Goal: Task Accomplishment & Management: Manage account settings

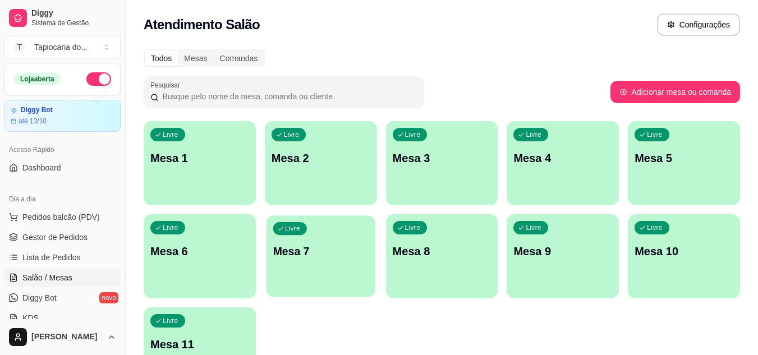
click at [308, 270] on div "Livre Mesa 7" at bounding box center [320, 249] width 109 height 68
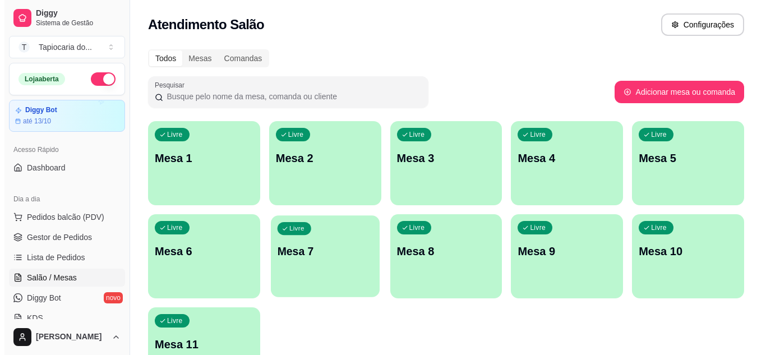
scroll to position [168, 0]
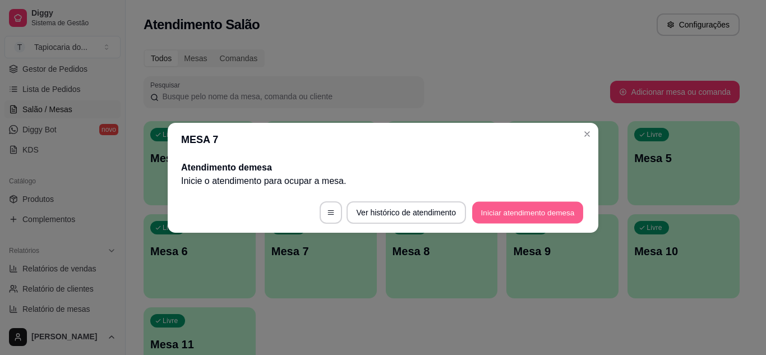
click at [481, 211] on button "Iniciar atendimento de mesa" at bounding box center [527, 212] width 111 height 22
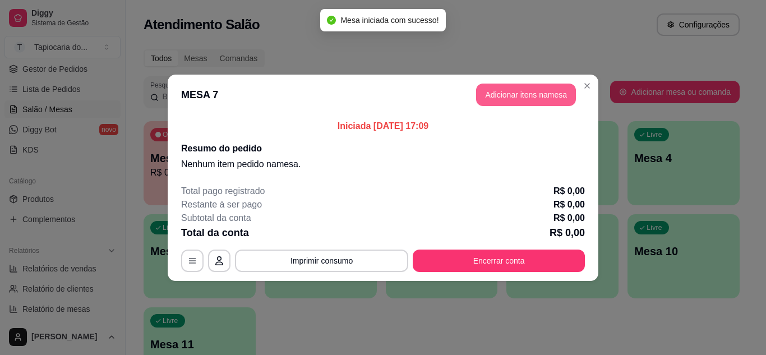
click at [481, 103] on button "Adicionar itens na mesa" at bounding box center [526, 95] width 100 height 22
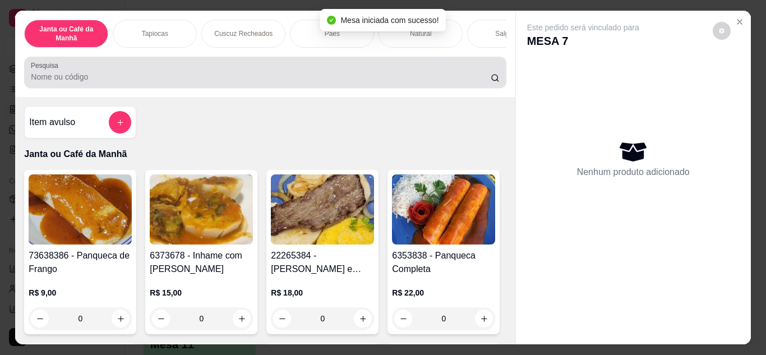
click at [455, 79] on input "Pesquisa" at bounding box center [261, 76] width 460 height 11
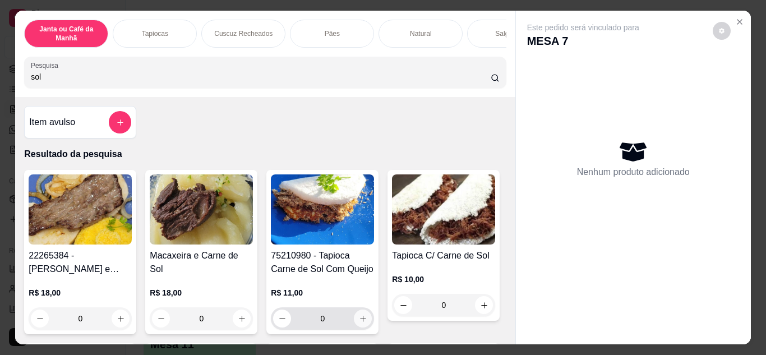
type input "sol"
click at [360, 322] on icon "increase-product-quantity" at bounding box center [363, 319] width 6 height 6
type input "1"
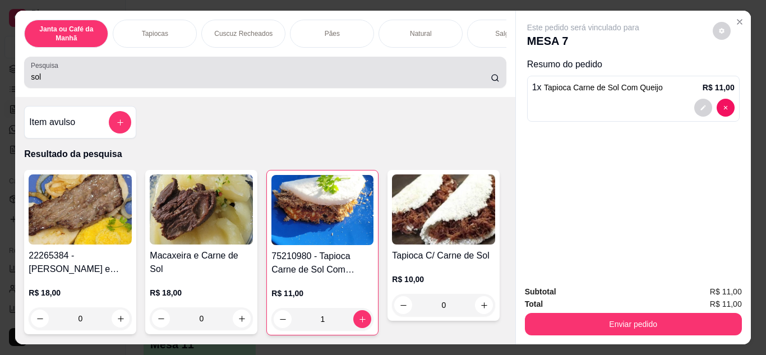
click at [365, 74] on div "sol" at bounding box center [265, 72] width 468 height 22
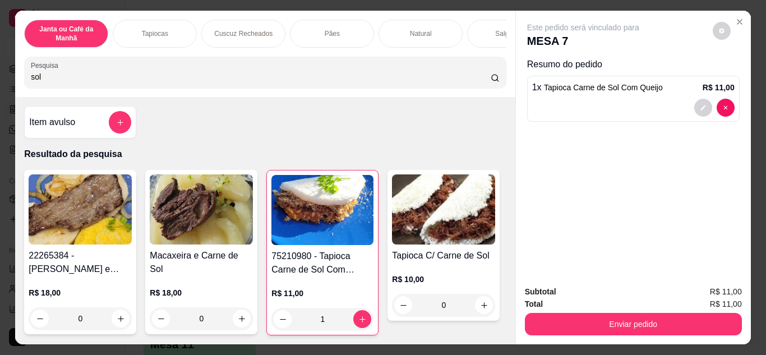
click at [480, 81] on input "sol" at bounding box center [261, 76] width 460 height 11
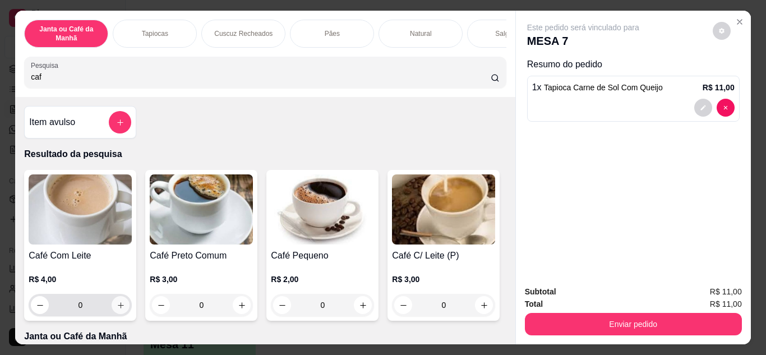
type input "caf"
click at [117, 310] on icon "increase-product-quantity" at bounding box center [121, 305] width 8 height 8
type input "1"
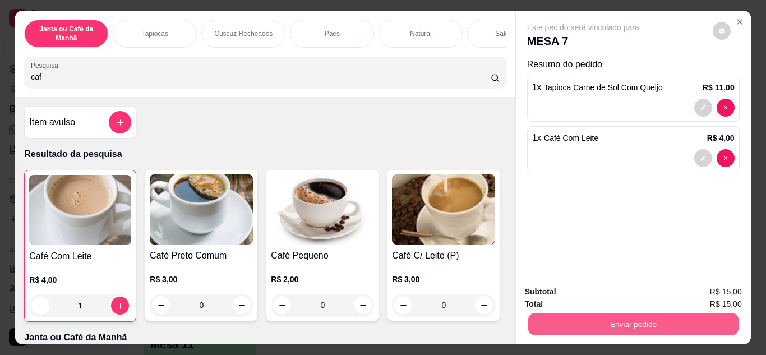
click at [588, 327] on button "Enviar pedido" at bounding box center [633, 325] width 210 height 22
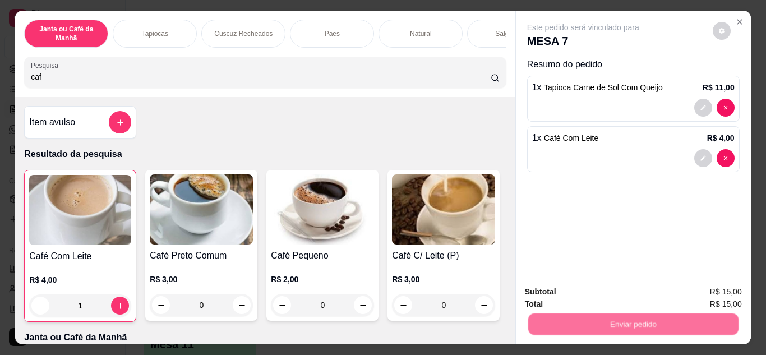
click at [580, 297] on button "Não registrar e enviar pedido" at bounding box center [596, 292] width 113 height 21
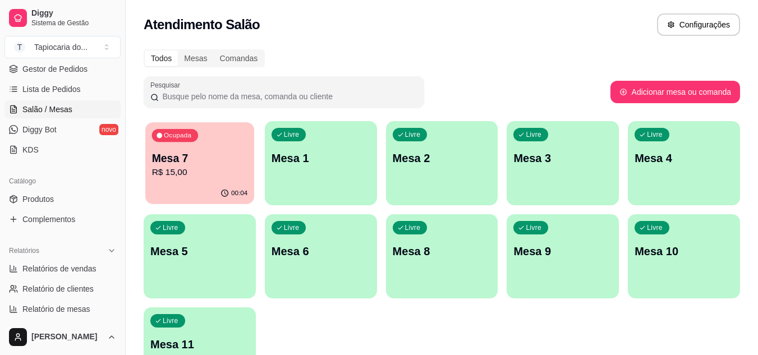
click at [174, 166] on div "Mesa 7 R$ 15,00" at bounding box center [200, 165] width 96 height 28
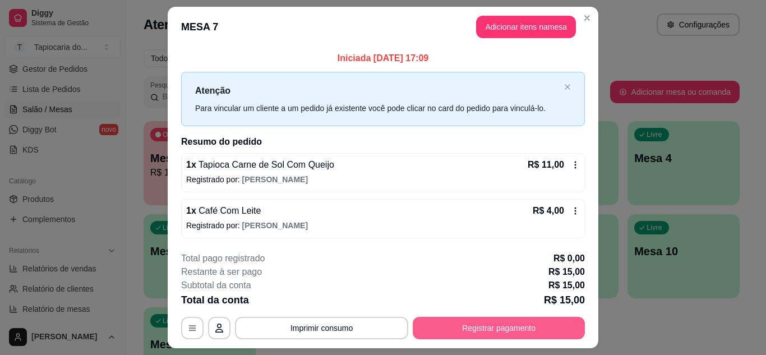
click at [467, 335] on button "Registrar pagamento" at bounding box center [499, 328] width 172 height 22
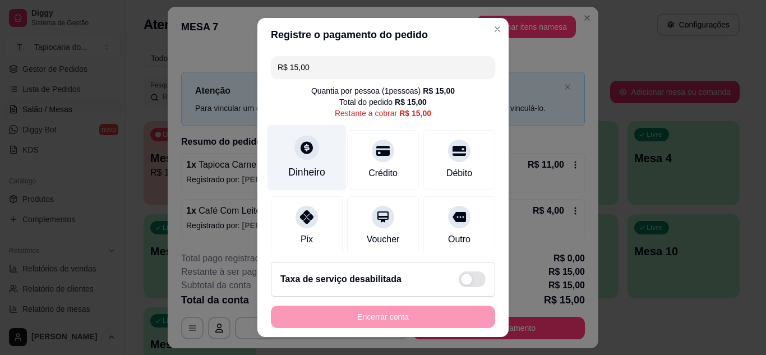
click at [296, 156] on div at bounding box center [306, 147] width 25 height 25
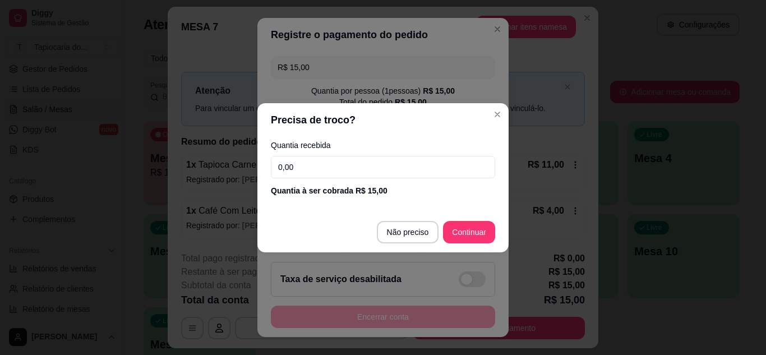
click at [320, 173] on input "0,00" at bounding box center [383, 167] width 224 height 22
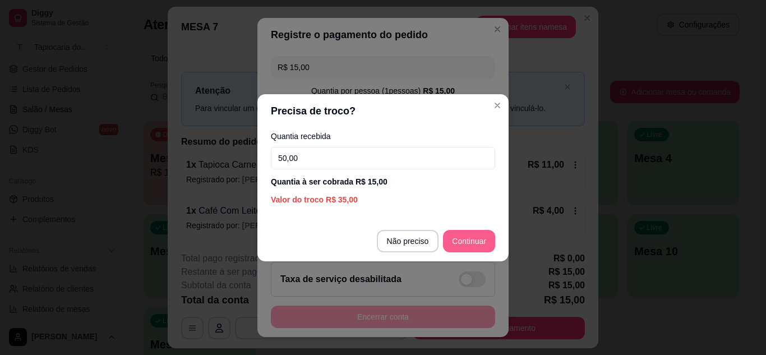
type input "50,00"
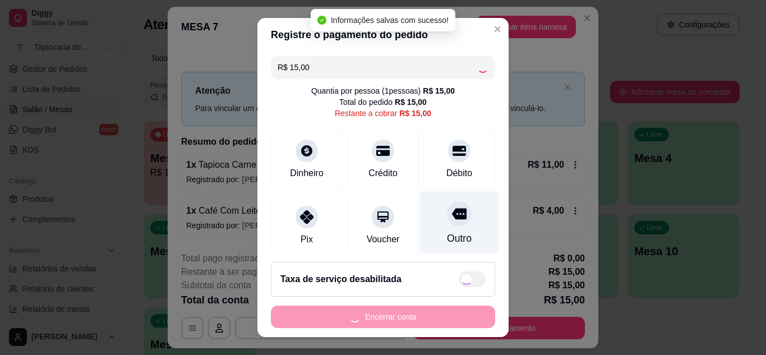
type input "R$ 0,00"
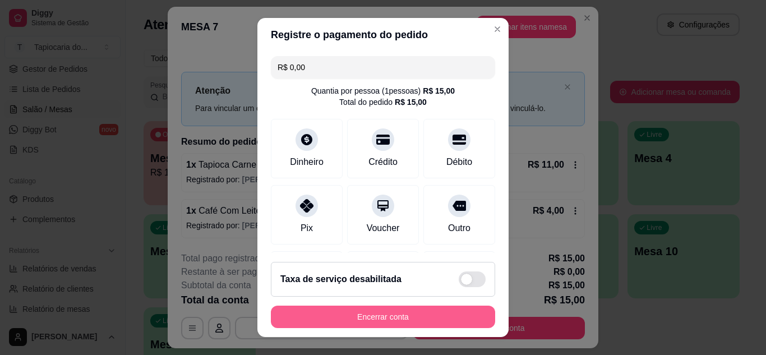
click at [402, 321] on button "Encerrar conta" at bounding box center [383, 317] width 224 height 22
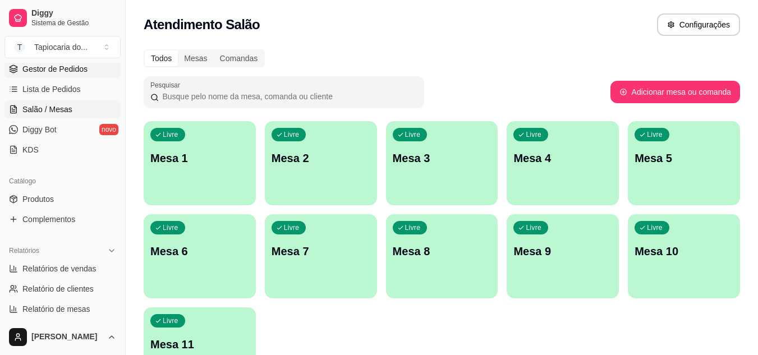
click at [84, 64] on span "Gestor de Pedidos" at bounding box center [54, 68] width 65 height 11
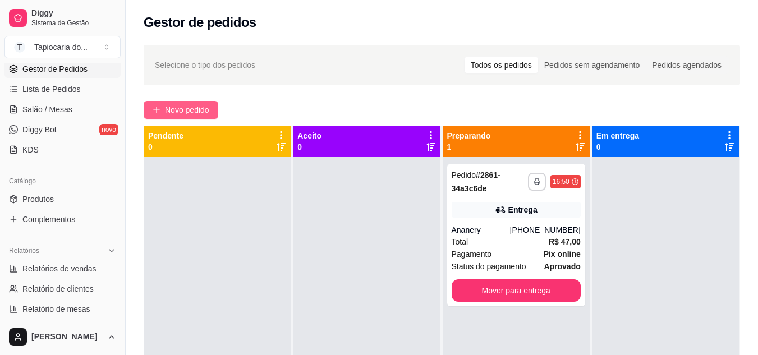
click at [196, 105] on span "Novo pedido" at bounding box center [187, 110] width 44 height 12
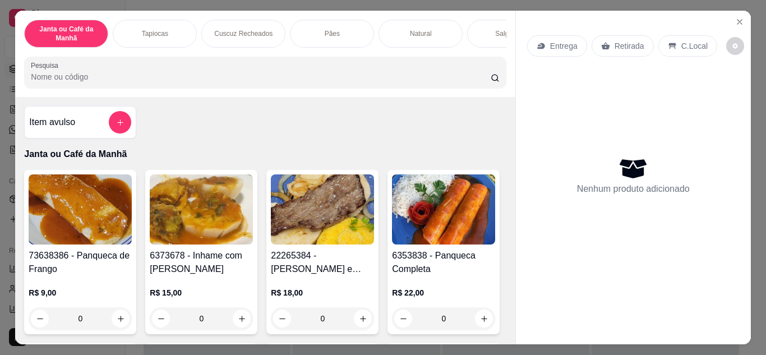
click at [233, 82] on input "Pesquisa" at bounding box center [261, 76] width 460 height 11
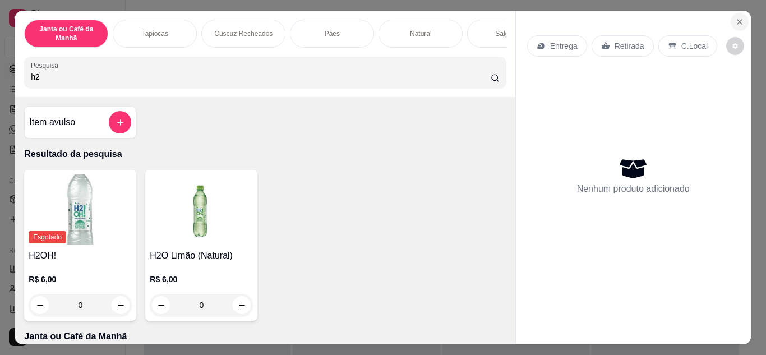
type input "h2"
click at [734, 24] on button "Close" at bounding box center [740, 22] width 18 height 18
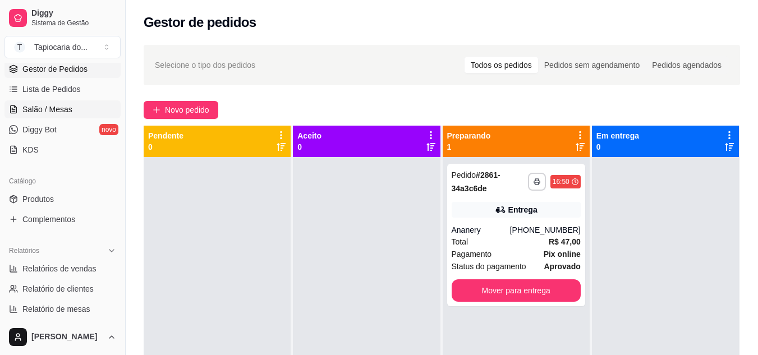
click at [50, 109] on span "Salão / Mesas" at bounding box center [47, 109] width 50 height 11
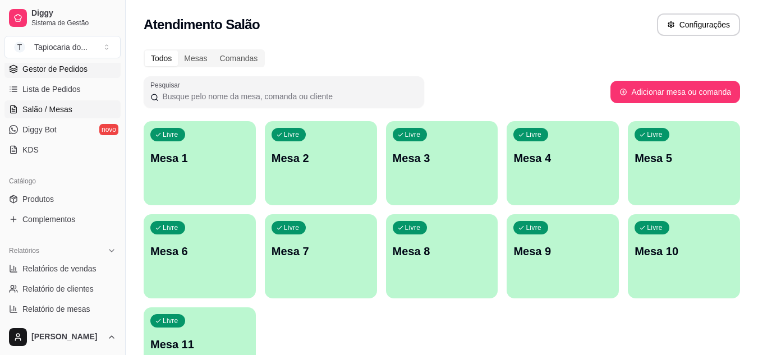
click at [63, 72] on span "Gestor de Pedidos" at bounding box center [54, 68] width 65 height 11
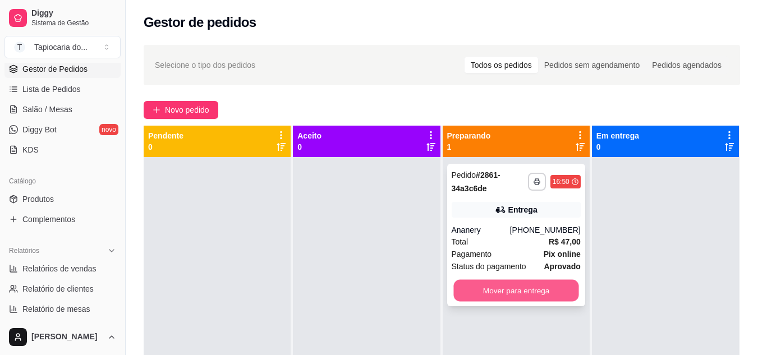
click at [569, 284] on button "Mover para entrega" at bounding box center [515, 291] width 125 height 22
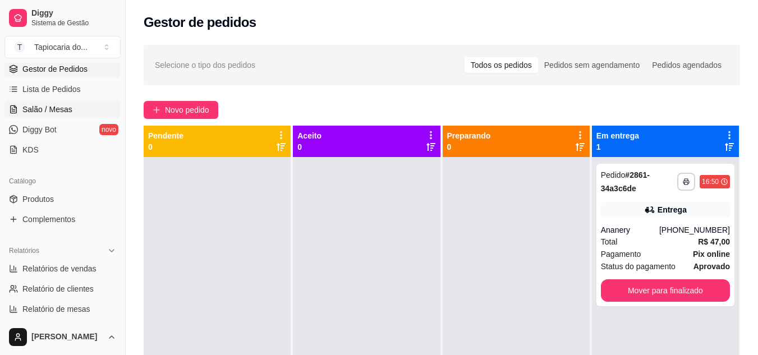
click at [78, 107] on link "Salão / Mesas" at bounding box center [62, 109] width 116 height 18
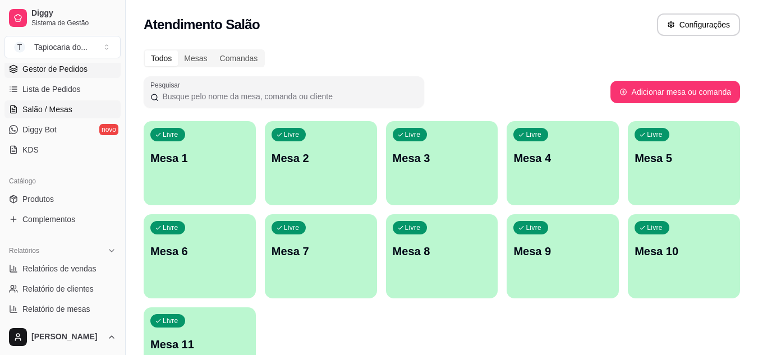
click at [81, 69] on span "Gestor de Pedidos" at bounding box center [54, 68] width 65 height 11
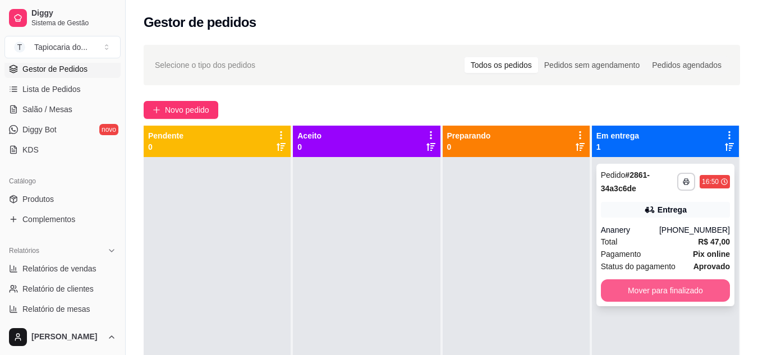
click at [687, 291] on button "Mover para finalizado" at bounding box center [665, 290] width 129 height 22
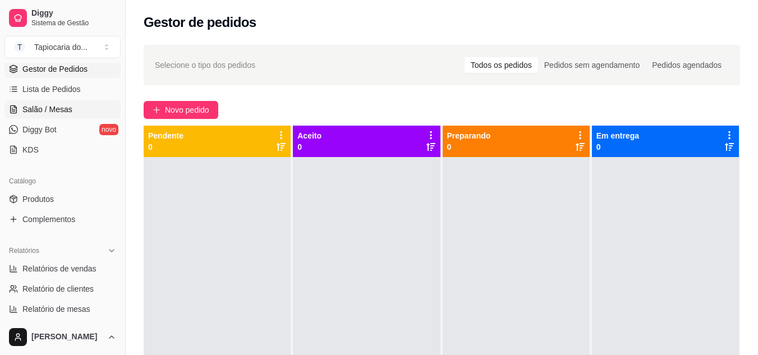
click at [83, 113] on link "Salão / Mesas" at bounding box center [62, 109] width 116 height 18
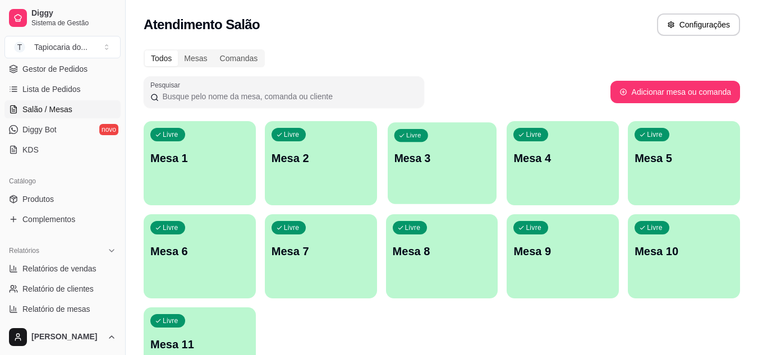
click at [463, 179] on div "Livre Mesa 3" at bounding box center [442, 156] width 109 height 68
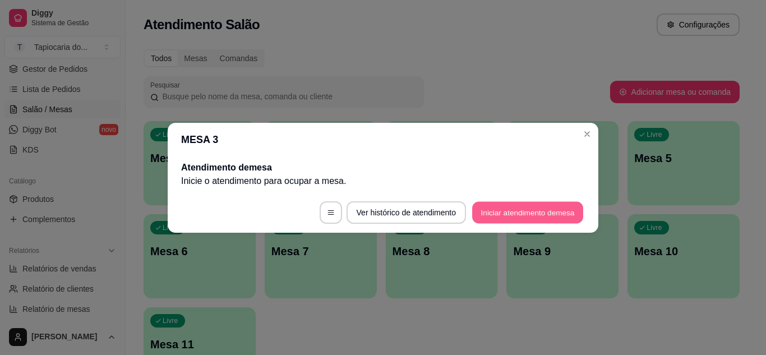
click at [523, 208] on button "Iniciar atendimento de mesa" at bounding box center [527, 212] width 111 height 22
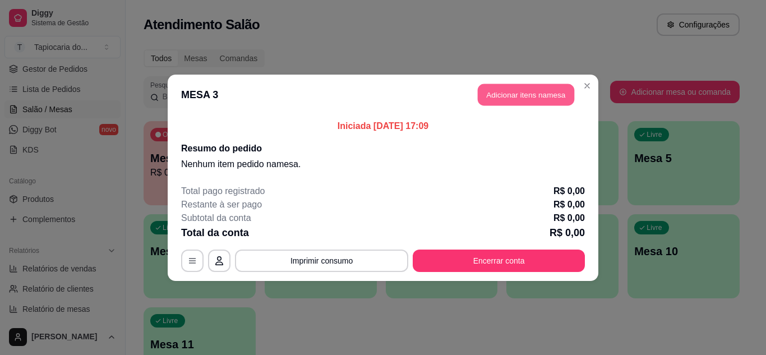
click at [554, 91] on button "Adicionar itens na mesa" at bounding box center [526, 95] width 96 height 22
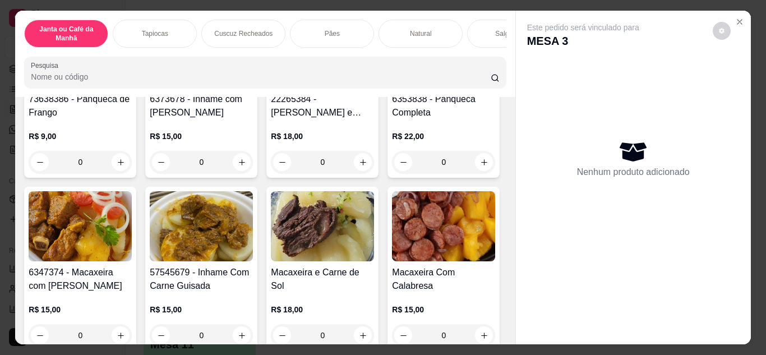
scroll to position [168, 0]
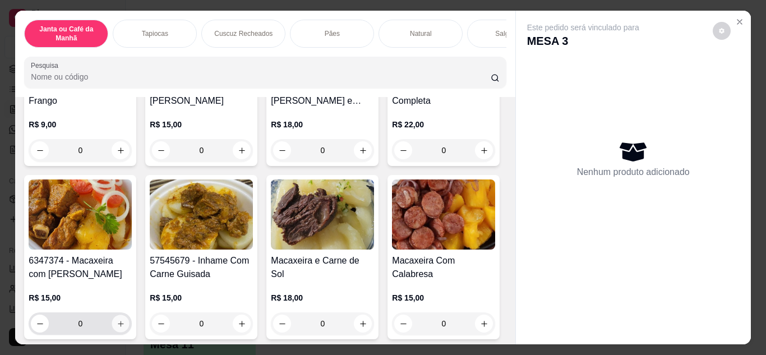
click at [125, 328] on icon "increase-product-quantity" at bounding box center [121, 324] width 8 height 8
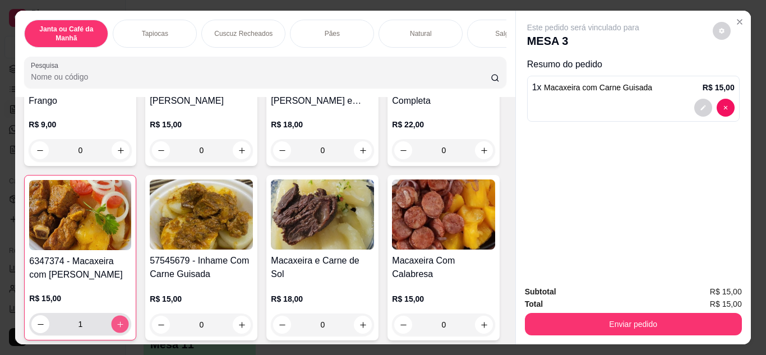
click at [125, 329] on icon "increase-product-quantity" at bounding box center [120, 324] width 8 height 8
click at [129, 333] on button "increase-product-quantity" at bounding box center [120, 323] width 17 height 17
click at [45, 329] on icon "decrease-product-quantity" at bounding box center [40, 324] width 8 height 8
type input "2"
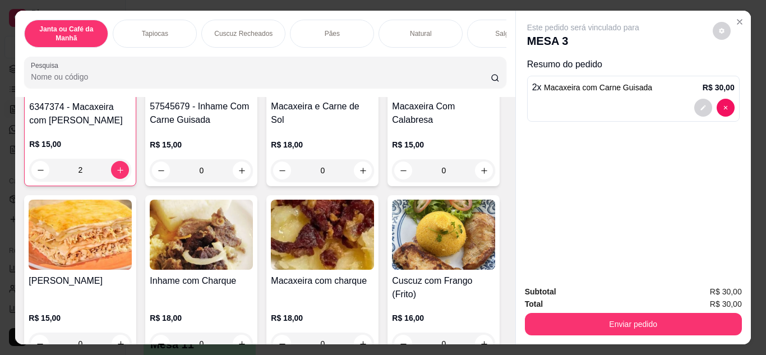
scroll to position [393, 0]
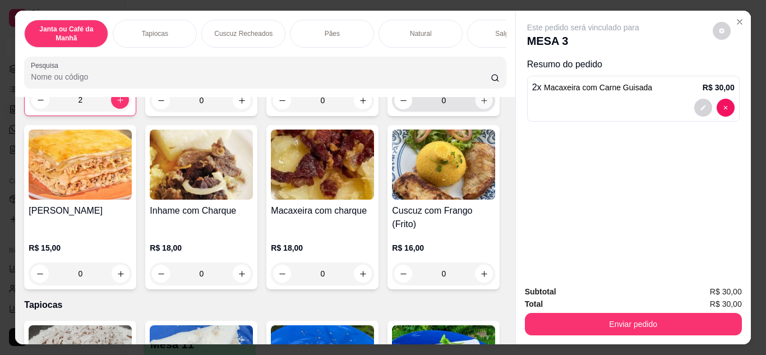
click at [476, 109] on button "increase-product-quantity" at bounding box center [484, 99] width 17 height 17
type input "1"
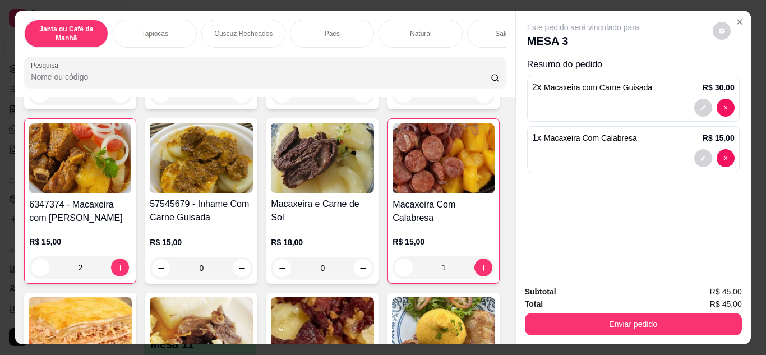
scroll to position [224, 0]
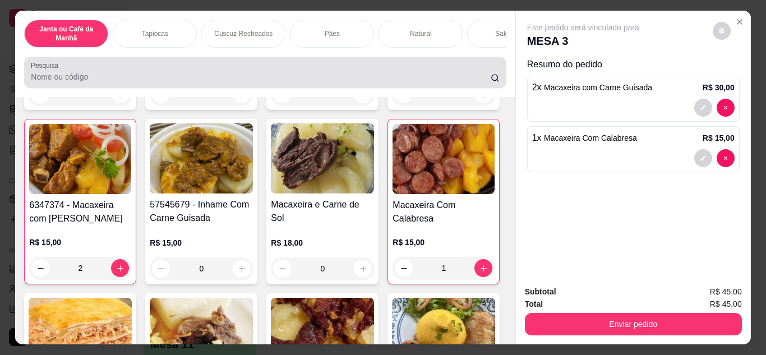
click at [428, 73] on div at bounding box center [265, 72] width 468 height 22
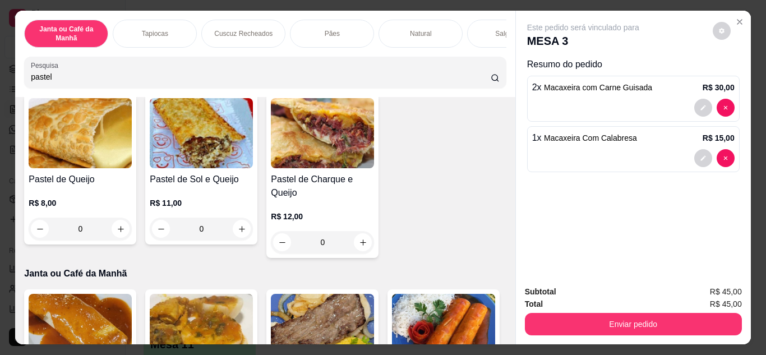
scroll to position [192, 0]
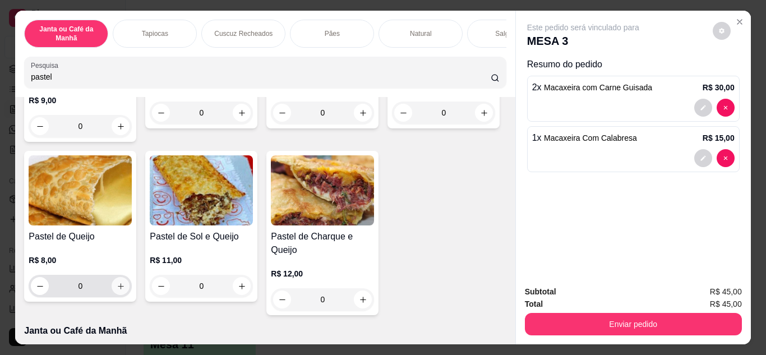
type input "pastel"
click at [130, 288] on button "increase-product-quantity" at bounding box center [120, 285] width 17 height 17
type input "1"
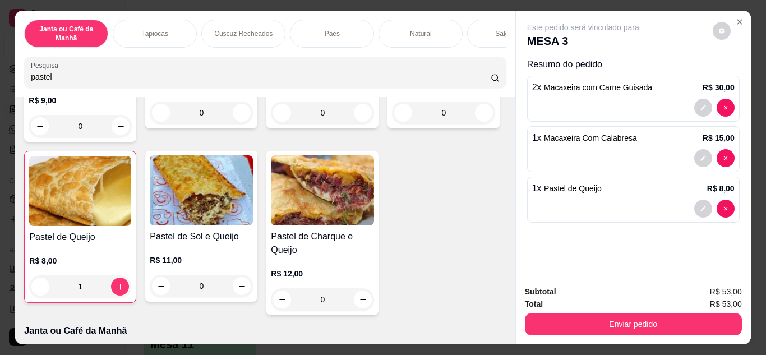
click at [561, 310] on div "Enviar pedido" at bounding box center [633, 322] width 217 height 25
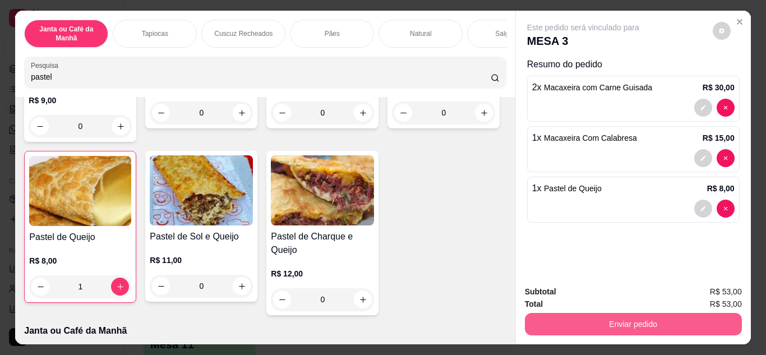
click at [621, 313] on button "Enviar pedido" at bounding box center [633, 324] width 217 height 22
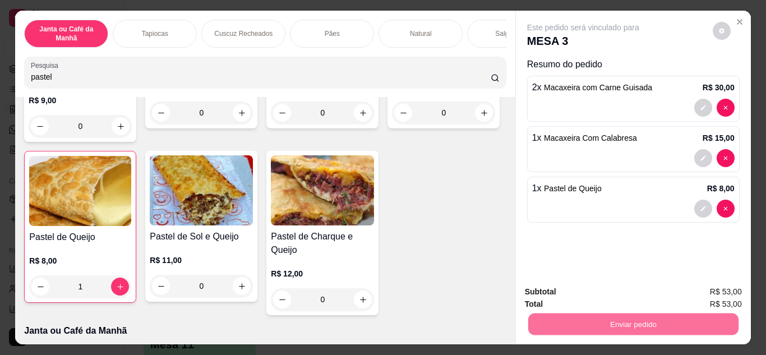
click at [610, 300] on button "Não registrar e enviar pedido" at bounding box center [596, 292] width 117 height 21
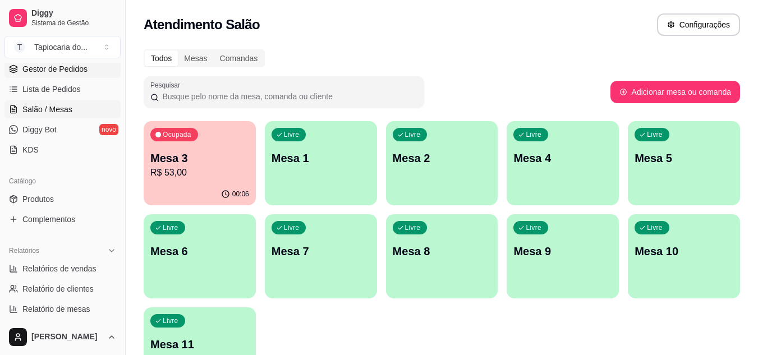
click at [70, 68] on span "Gestor de Pedidos" at bounding box center [54, 68] width 65 height 11
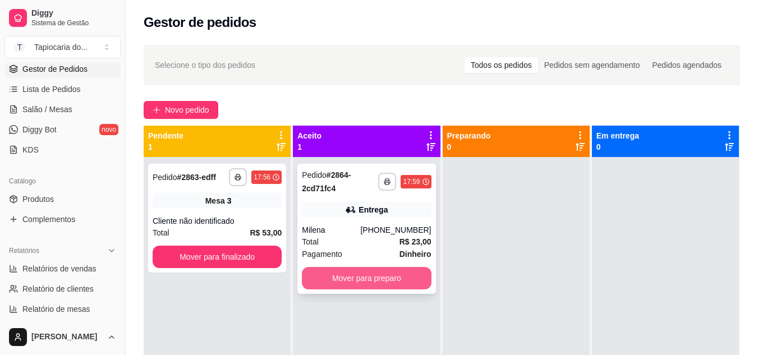
click at [376, 278] on button "Mover para preparo" at bounding box center [366, 278] width 129 height 22
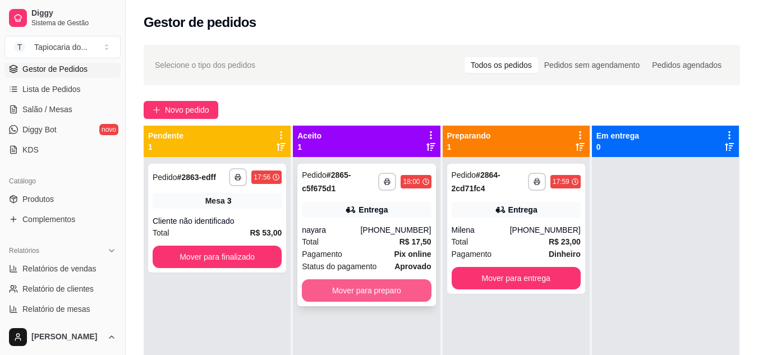
click at [333, 287] on button "Mover para preparo" at bounding box center [366, 290] width 129 height 22
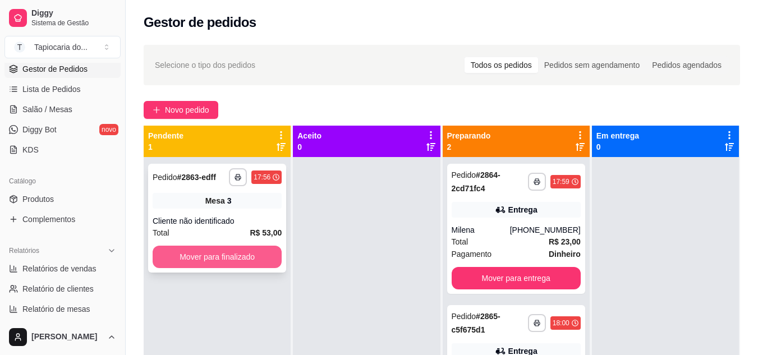
click at [229, 259] on button "Mover para finalizado" at bounding box center [217, 257] width 129 height 22
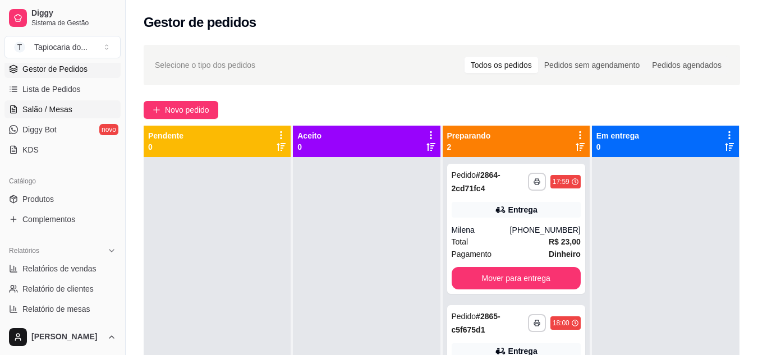
click at [42, 107] on span "Salão / Mesas" at bounding box center [47, 109] width 50 height 11
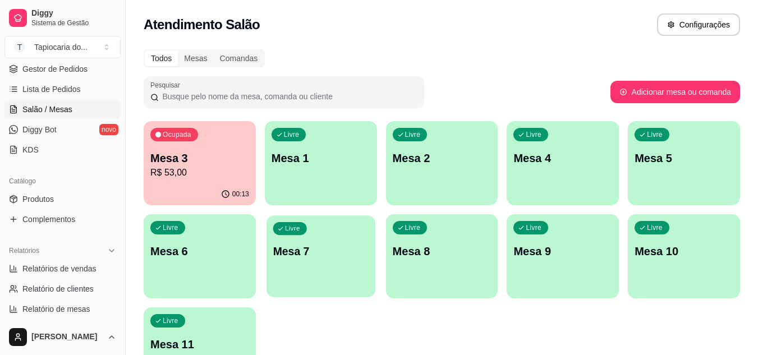
click at [339, 228] on div "Livre Mesa 7" at bounding box center [320, 249] width 109 height 68
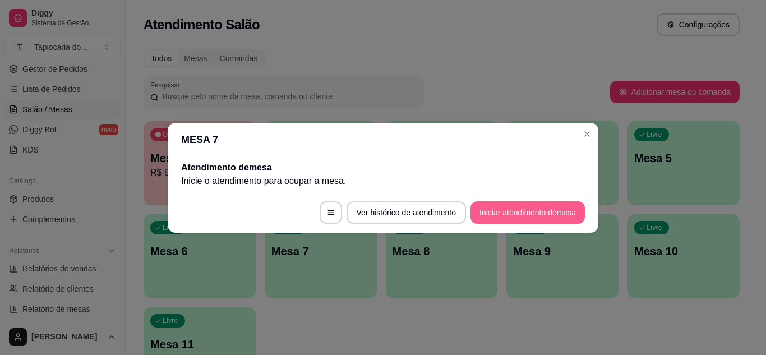
click at [559, 213] on button "Iniciar atendimento de mesa" at bounding box center [528, 212] width 114 height 22
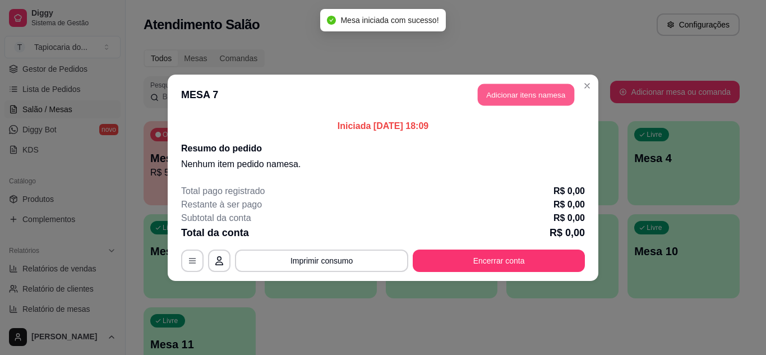
click at [537, 104] on button "Adicionar itens na mesa" at bounding box center [526, 95] width 96 height 22
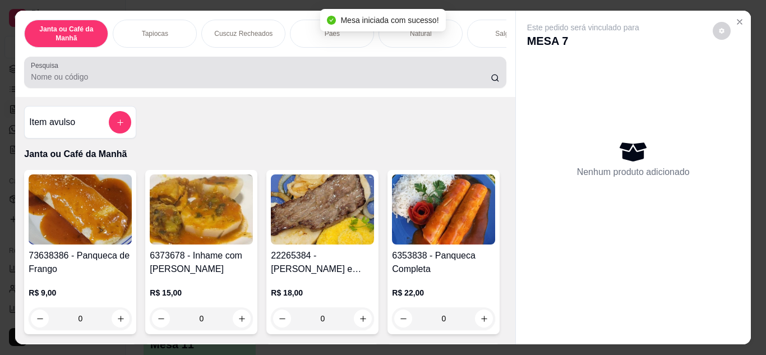
click at [485, 71] on div at bounding box center [265, 72] width 468 height 22
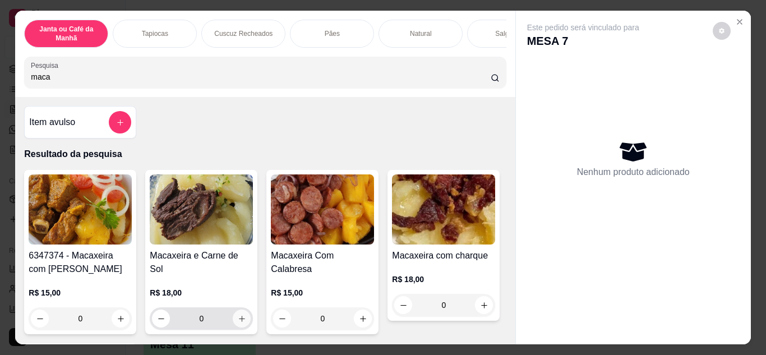
type input "maca"
click at [238, 315] on icon "increase-product-quantity" at bounding box center [242, 319] width 8 height 8
type input "1"
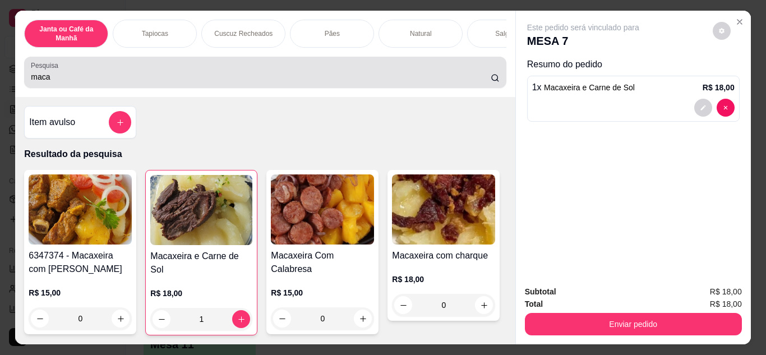
drag, startPoint x: 242, startPoint y: 70, endPoint x: 259, endPoint y: 56, distance: 22.3
click at [252, 62] on div "Pesquisa maca" at bounding box center [265, 72] width 482 height 31
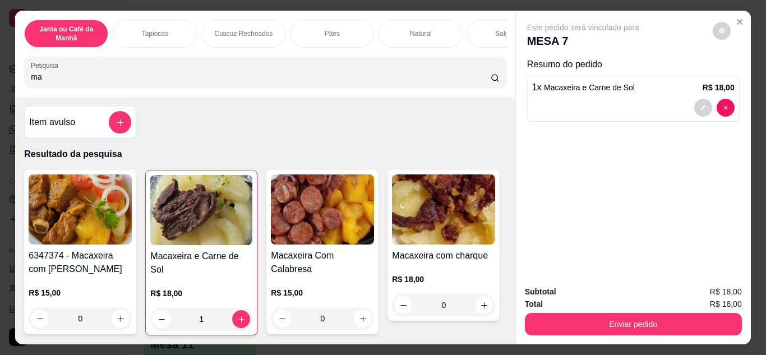
type input "m"
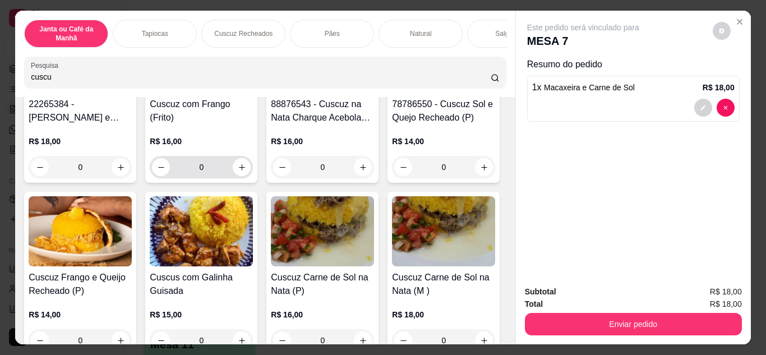
scroll to position [168, 0]
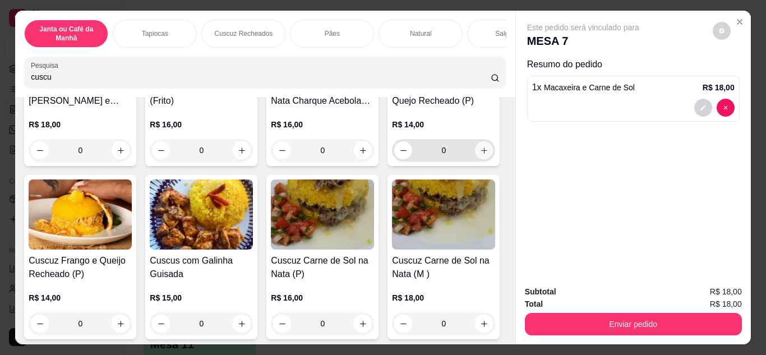
type input "cuscu"
click at [481, 153] on icon "increase-product-quantity" at bounding box center [484, 151] width 6 height 6
type input "1"
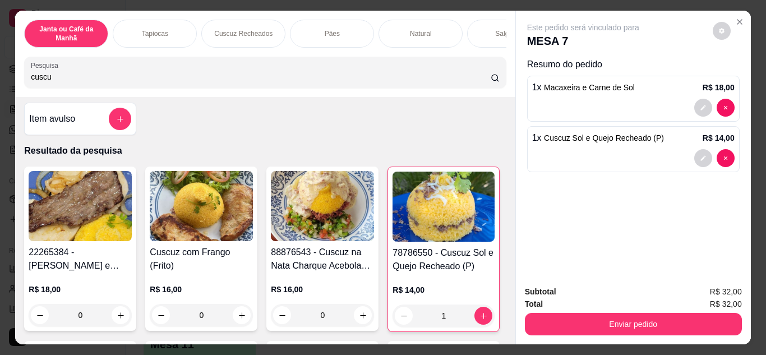
scroll to position [0, 0]
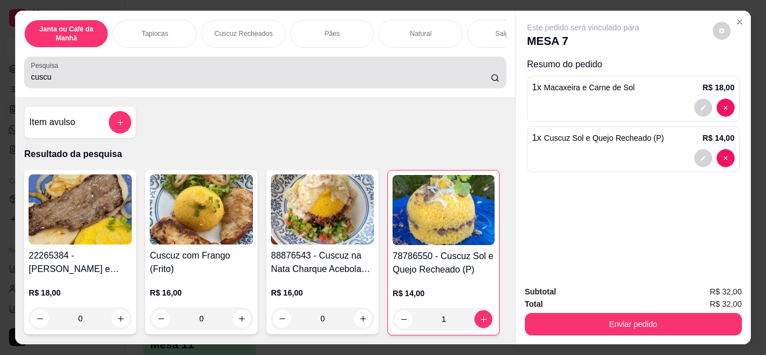
click at [268, 84] on div "cuscu" at bounding box center [265, 72] width 468 height 22
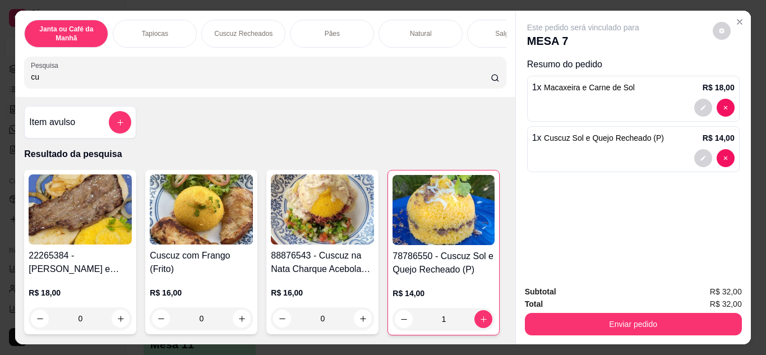
type input "c"
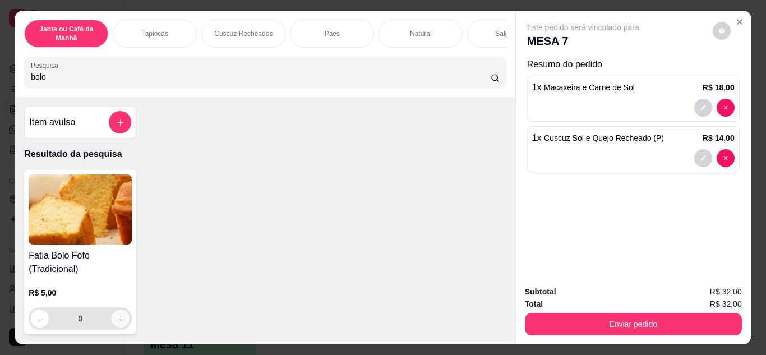
type input "bolo"
click at [117, 327] on button "increase-product-quantity" at bounding box center [120, 318] width 17 height 17
type input "1"
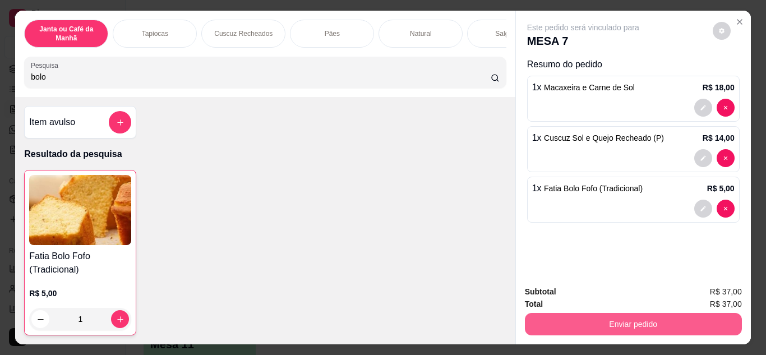
click at [577, 325] on button "Enviar pedido" at bounding box center [633, 324] width 217 height 22
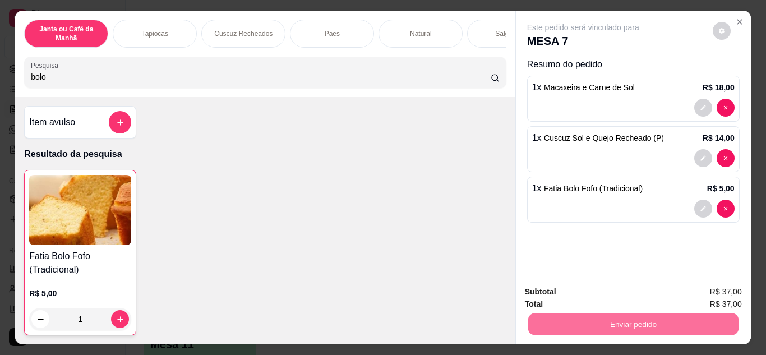
click at [576, 292] on button "Não registrar e enviar pedido" at bounding box center [596, 292] width 117 height 21
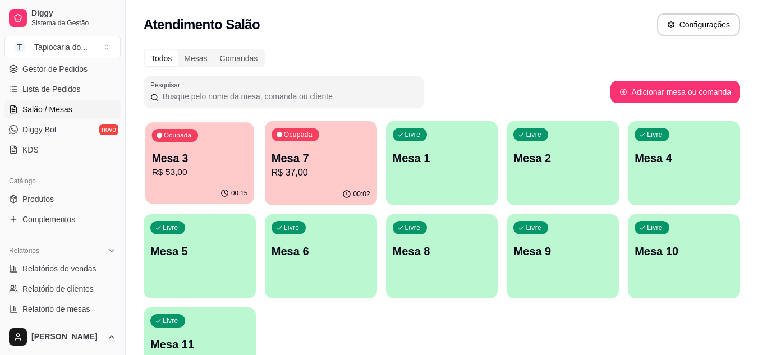
click at [227, 183] on div "00:15" at bounding box center [199, 193] width 109 height 21
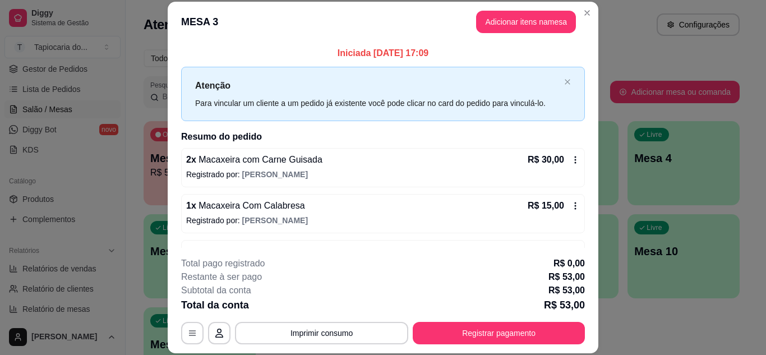
scroll to position [36, 0]
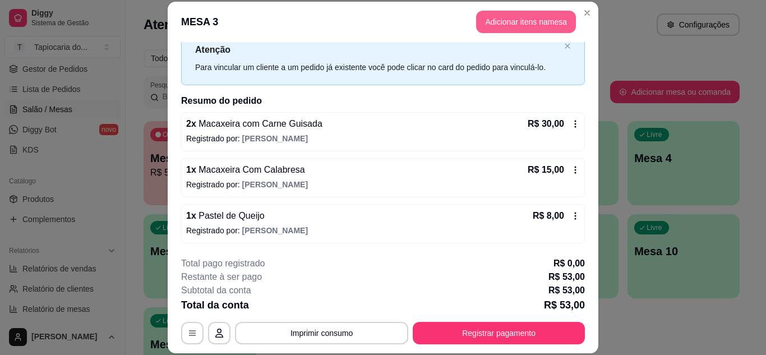
click at [532, 26] on button "Adicionar itens na mesa" at bounding box center [526, 22] width 100 height 22
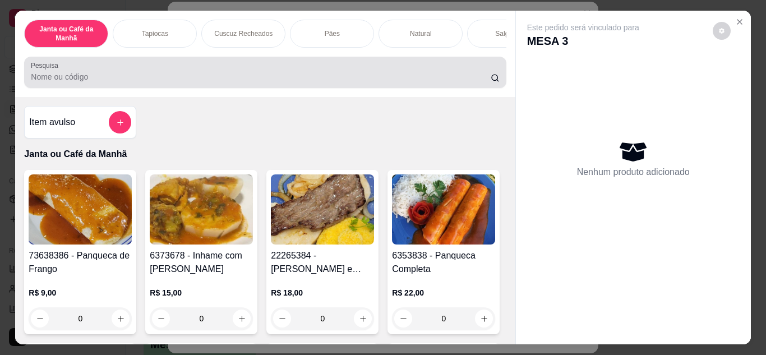
drag, startPoint x: 387, startPoint y: 83, endPoint x: 397, endPoint y: 86, distance: 9.9
click at [392, 82] on input "Pesquisa" at bounding box center [261, 76] width 460 height 11
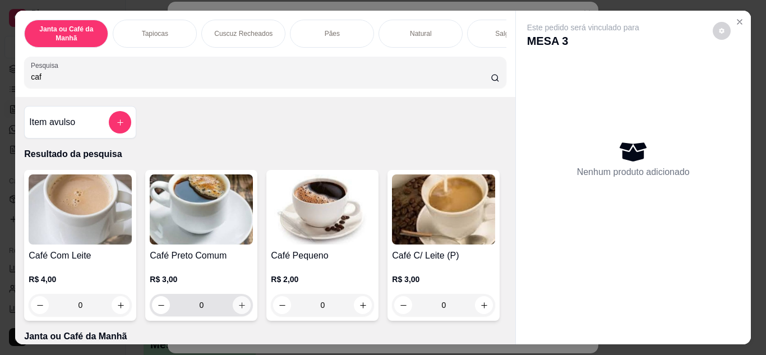
type input "caf"
click at [239, 307] on icon "increase-product-quantity" at bounding box center [242, 305] width 8 height 8
type input "1"
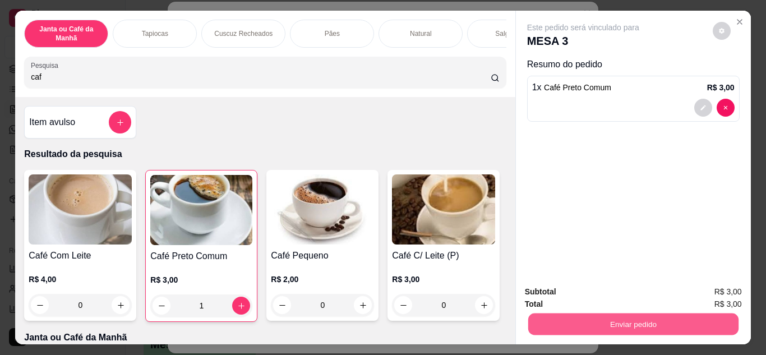
click at [659, 322] on button "Enviar pedido" at bounding box center [633, 325] width 210 height 22
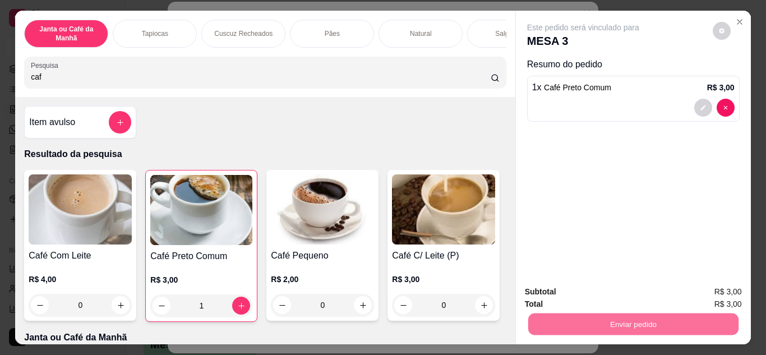
click at [610, 294] on button "Não registrar e enviar pedido" at bounding box center [596, 292] width 113 height 21
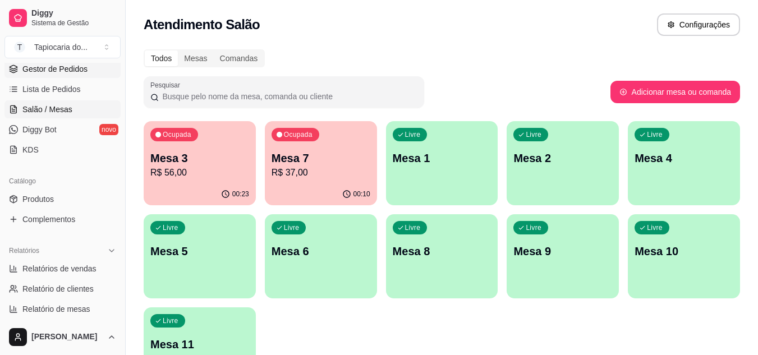
click at [35, 73] on span "Gestor de Pedidos" at bounding box center [54, 68] width 65 height 11
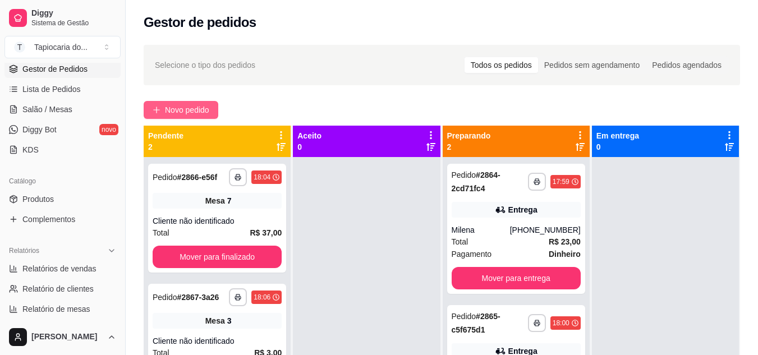
click at [181, 104] on span "Novo pedido" at bounding box center [187, 110] width 44 height 12
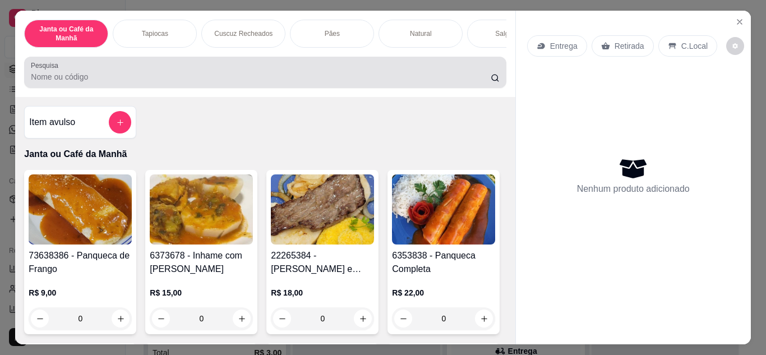
click at [256, 88] on div "Pesquisa" at bounding box center [265, 72] width 482 height 31
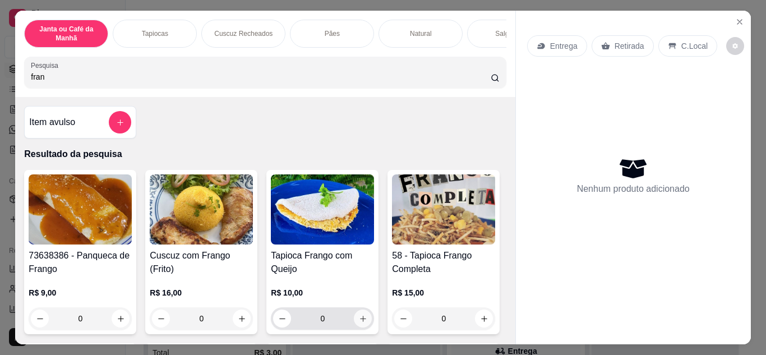
type input "fran"
click at [359, 323] on icon "increase-product-quantity" at bounding box center [363, 319] width 8 height 8
type input "1"
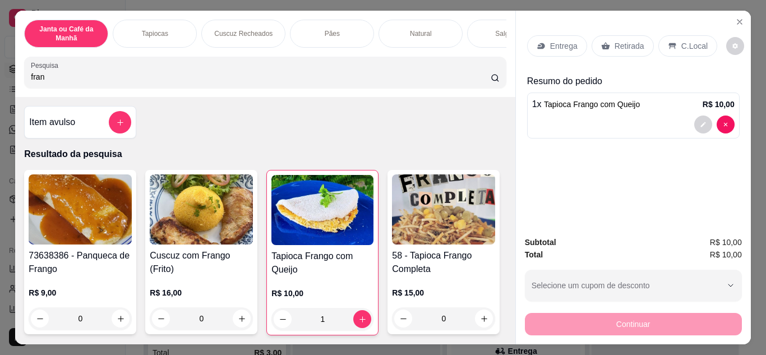
click at [557, 40] on p "Entrega" at bounding box center [563, 45] width 27 height 11
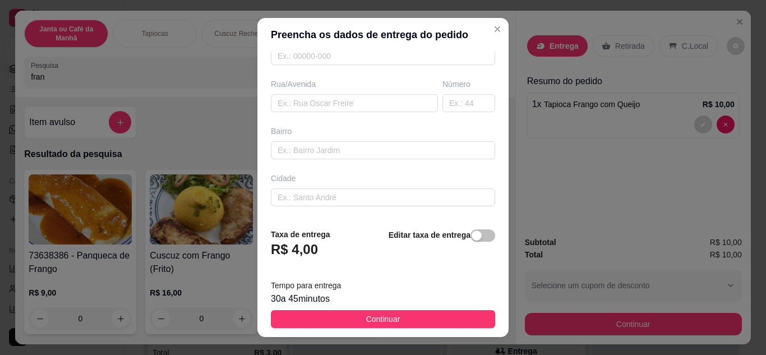
scroll to position [210, 0]
drag, startPoint x: 368, startPoint y: 189, endPoint x: 335, endPoint y: 210, distance: 39.4
click at [335, 210] on div "Busque pelo cliente Número de contato Nome do cliente CEP Rua/[GEOGRAPHIC_DATA]" at bounding box center [382, 136] width 251 height 168
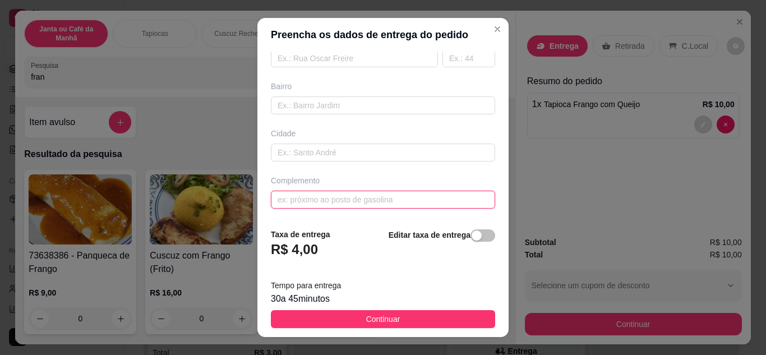
click at [329, 205] on input "text" at bounding box center [383, 200] width 224 height 18
paste input "MedFit"
type input "MedFit,"
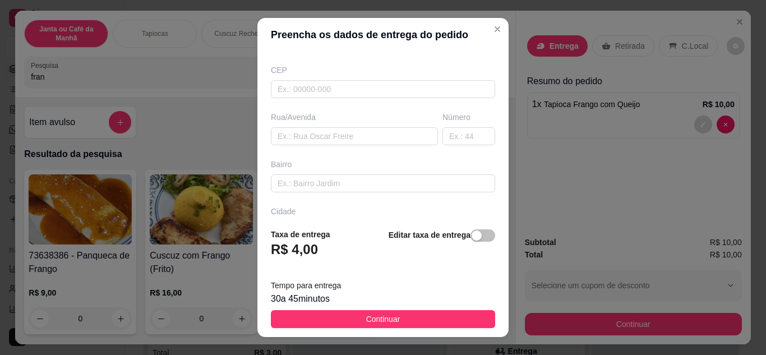
scroll to position [0, 0]
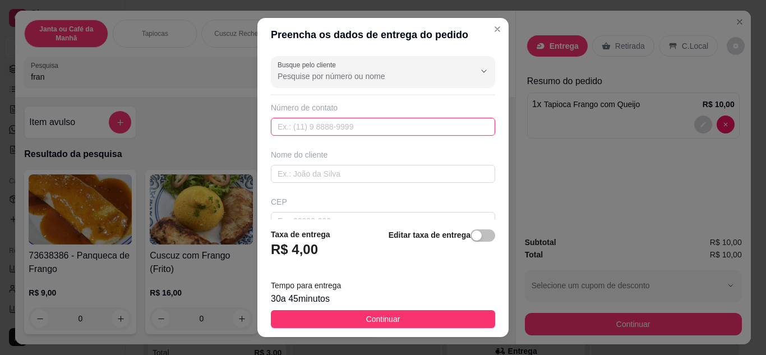
paste input "text"
click at [307, 132] on input "text" at bounding box center [383, 127] width 224 height 18
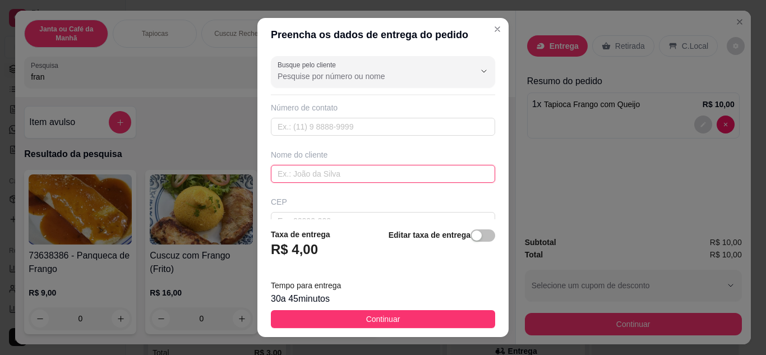
paste input "[PERSON_NAME]"
type input "[PERSON_NAME]"
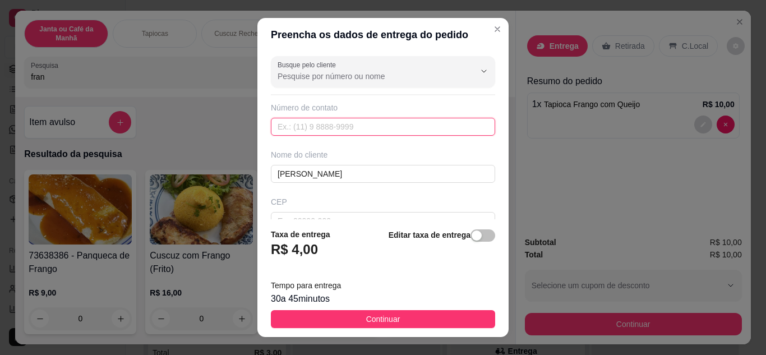
paste input "[PHONE_NUMBER]"
click at [293, 123] on input "[PHONE_NUMBER]" at bounding box center [383, 127] width 224 height 18
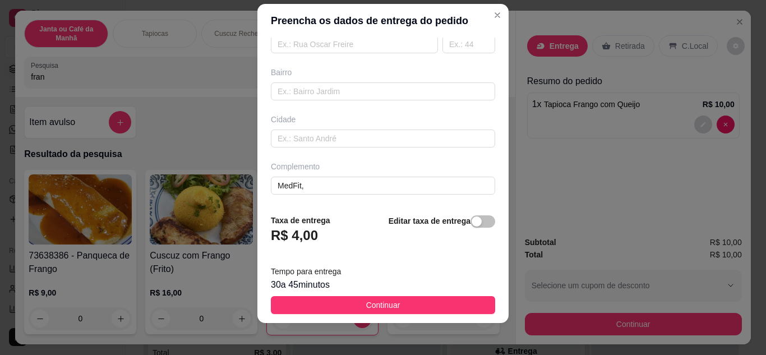
scroll to position [18, 0]
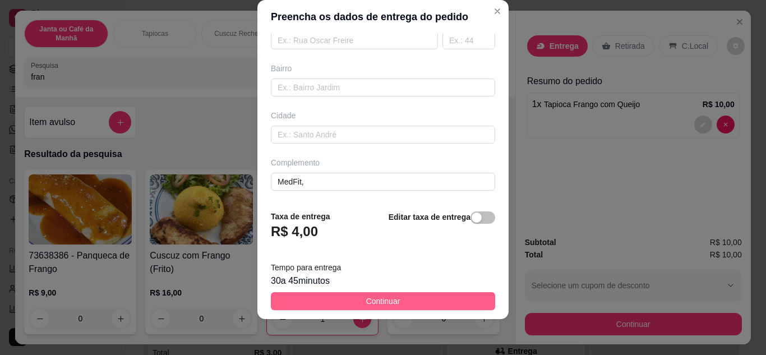
type input "[PHONE_NUMBER]"
click at [403, 296] on button "Continuar" at bounding box center [383, 301] width 224 height 18
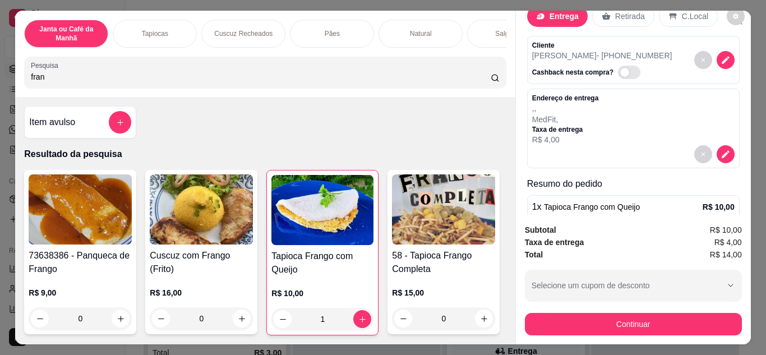
scroll to position [72, 0]
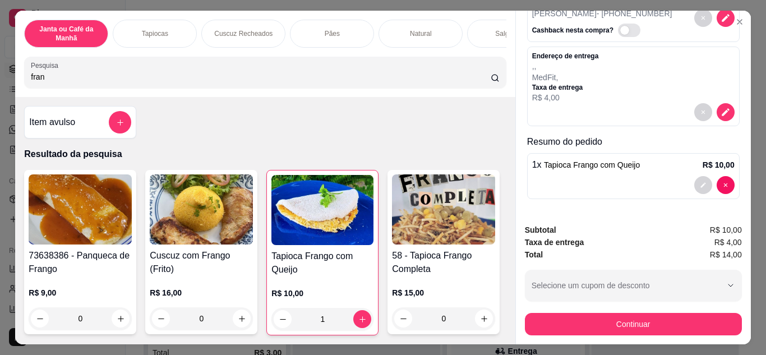
click at [638, 334] on div "Subtotal R$ 10,00 Taxa de entrega R$ 4,00 Total R$ 14,00 Selecione um cupom de …" at bounding box center [633, 280] width 235 height 130
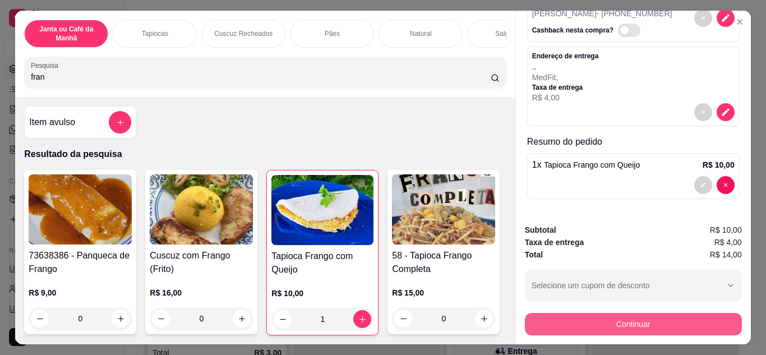
click at [629, 325] on button "Continuar" at bounding box center [633, 324] width 217 height 22
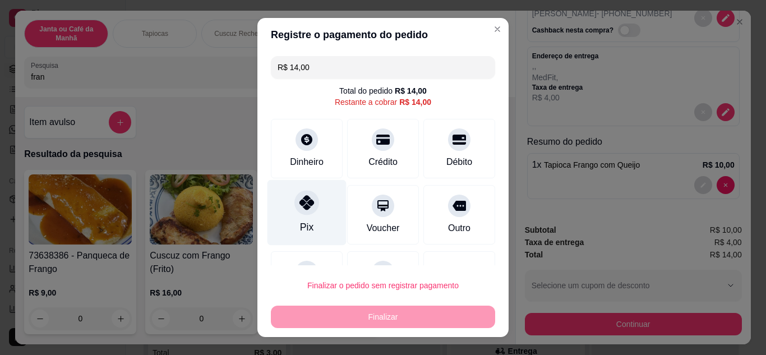
click at [303, 214] on div at bounding box center [306, 202] width 25 height 25
type input "R$ 0,00"
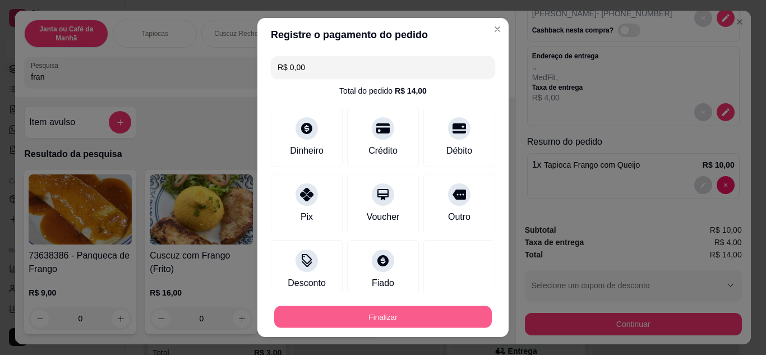
click at [385, 319] on button "Finalizar" at bounding box center [383, 317] width 218 height 22
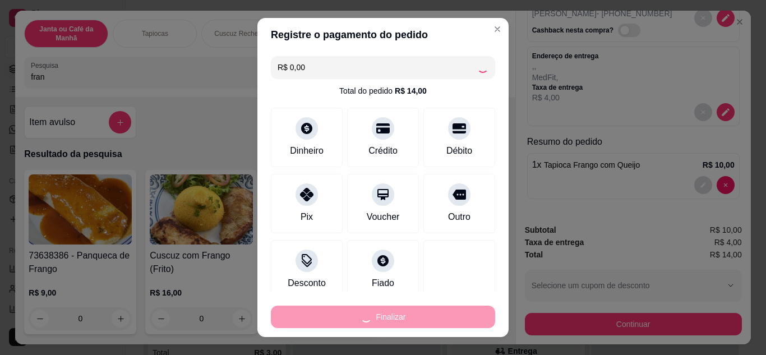
type input "0"
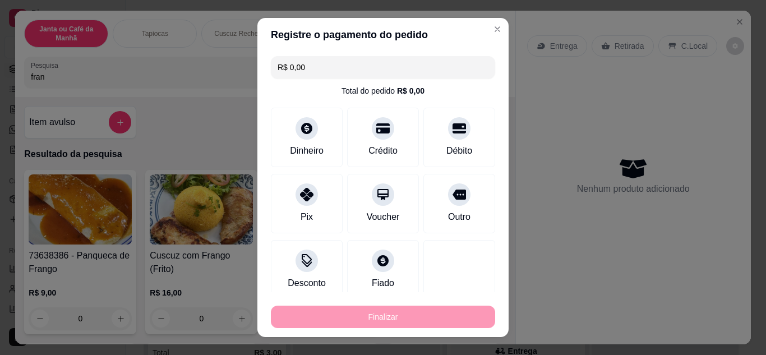
type input "-R$ 14,00"
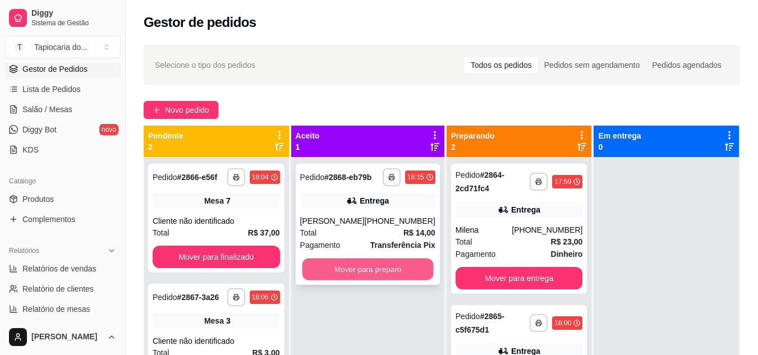
click at [406, 261] on button "Mover para preparo" at bounding box center [367, 270] width 131 height 22
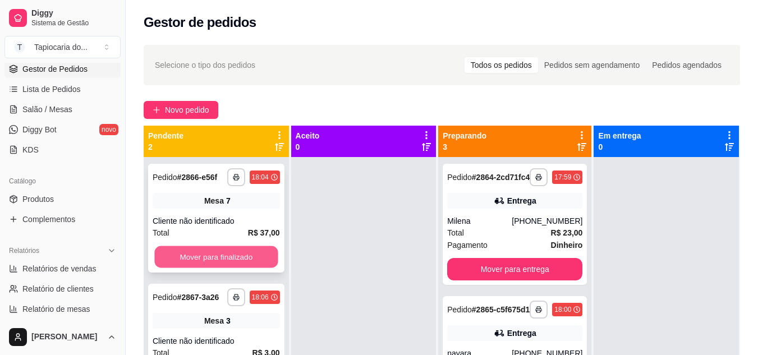
click at [257, 252] on button "Mover para finalizado" at bounding box center [215, 257] width 123 height 22
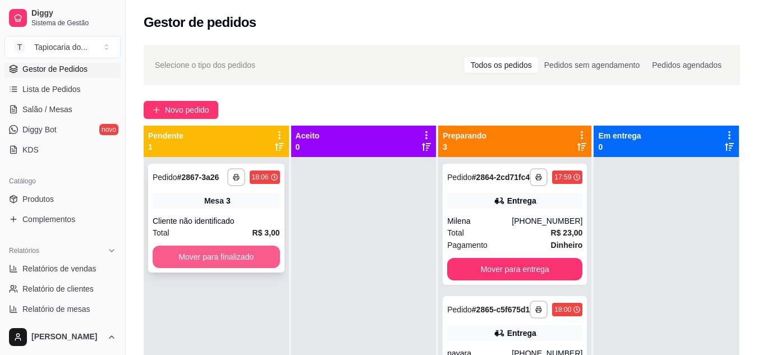
click at [260, 262] on button "Mover para finalizado" at bounding box center [216, 257] width 127 height 22
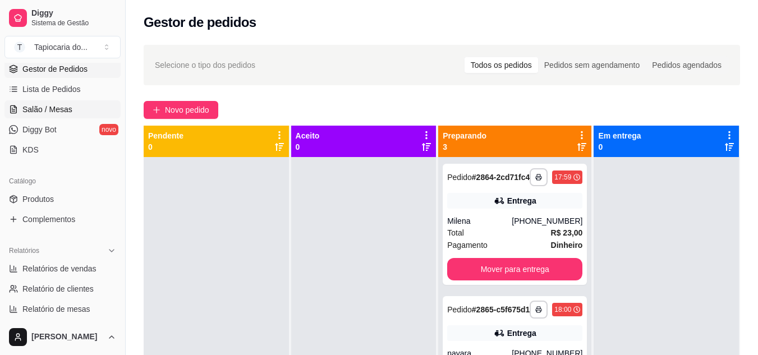
click at [75, 111] on link "Salão / Mesas" at bounding box center [62, 109] width 116 height 18
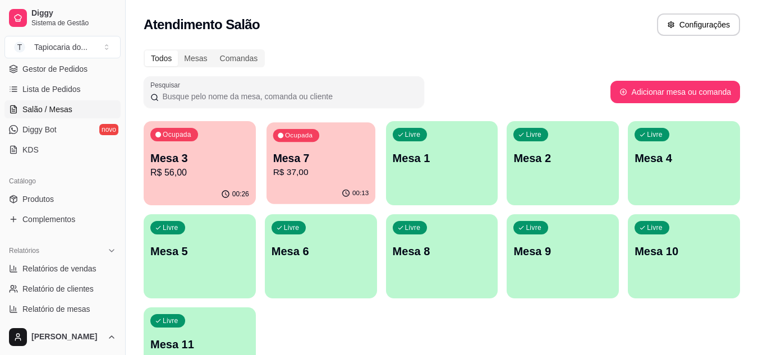
click at [316, 151] on p "Mesa 7" at bounding box center [321, 158] width 96 height 15
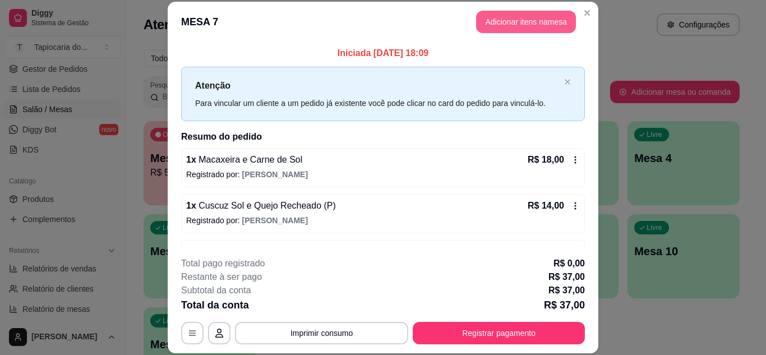
click at [518, 28] on button "Adicionar itens na mesa" at bounding box center [526, 22] width 100 height 22
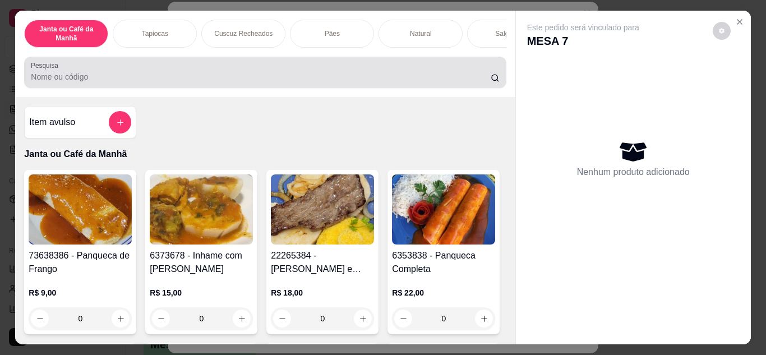
click at [460, 82] on input "Pesquisa" at bounding box center [261, 76] width 460 height 11
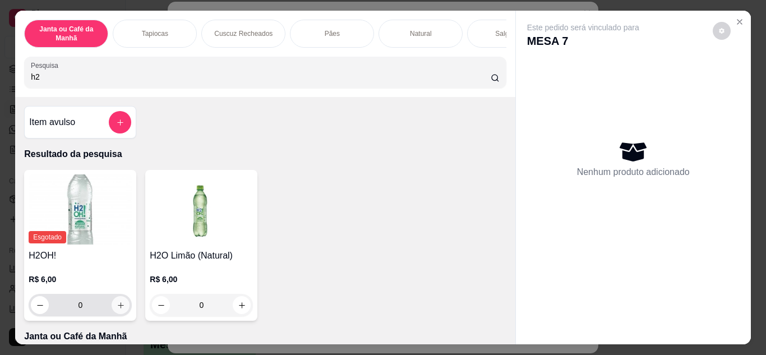
type input "h2"
click at [122, 308] on button "increase-product-quantity" at bounding box center [120, 304] width 17 height 17
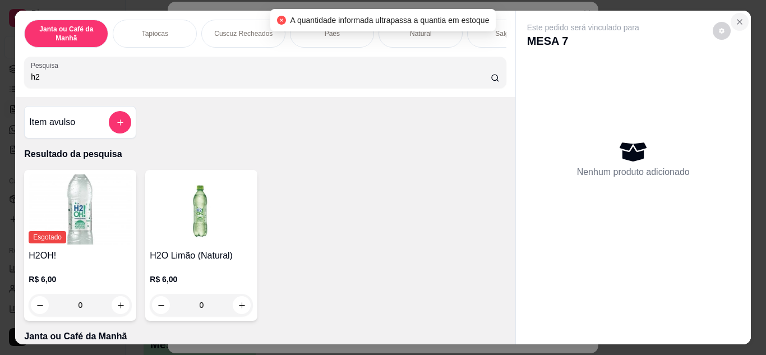
click at [738, 17] on icon "Close" at bounding box center [739, 21] width 9 height 9
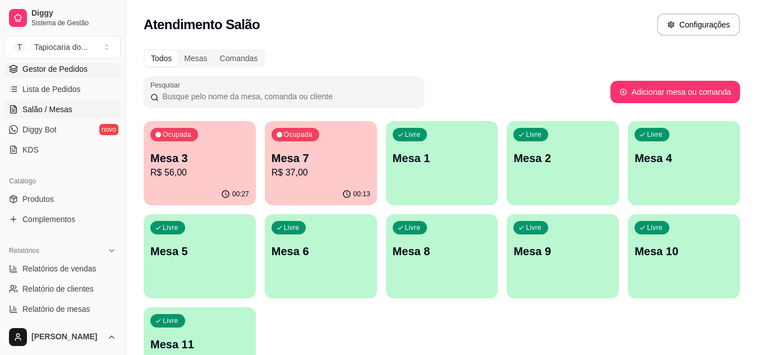
click at [47, 70] on span "Gestor de Pedidos" at bounding box center [54, 68] width 65 height 11
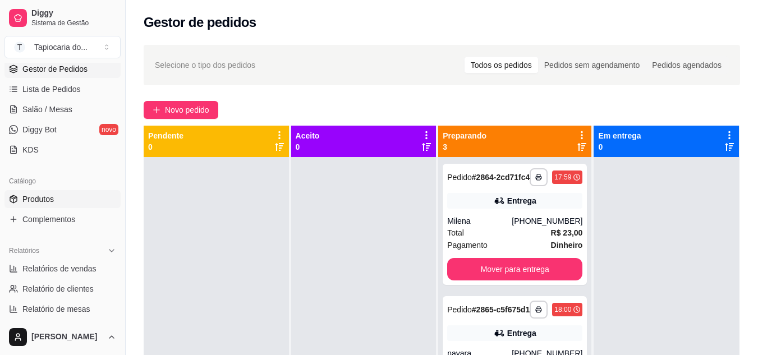
click at [57, 194] on link "Produtos" at bounding box center [62, 199] width 116 height 18
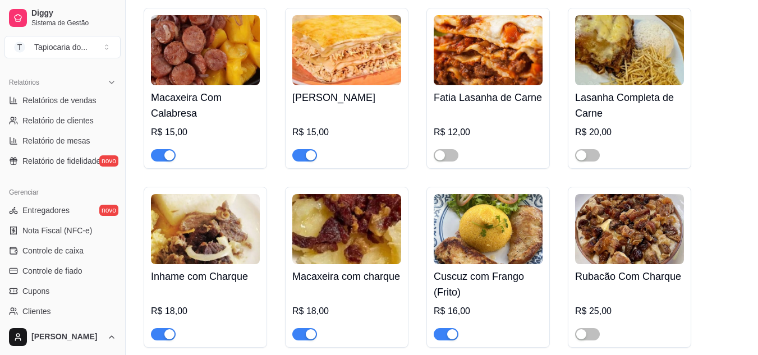
scroll to position [393, 0]
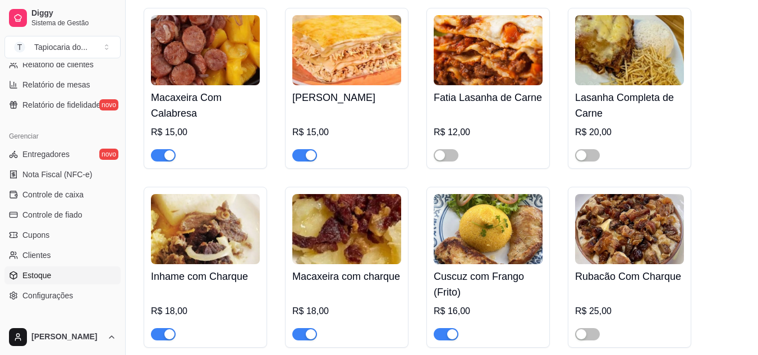
click at [58, 271] on link "Estoque" at bounding box center [62, 275] width 116 height 18
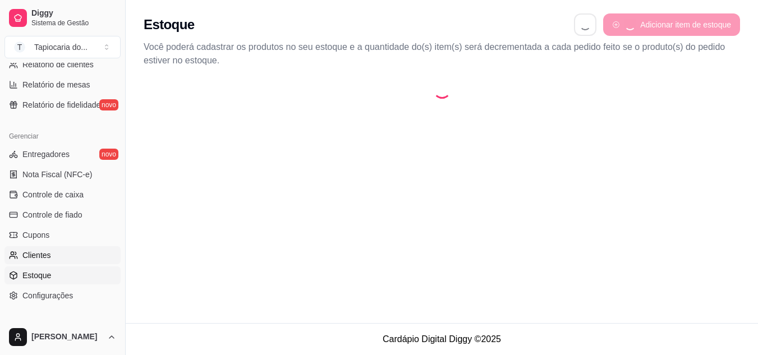
select select "QUANTITY_ORDER"
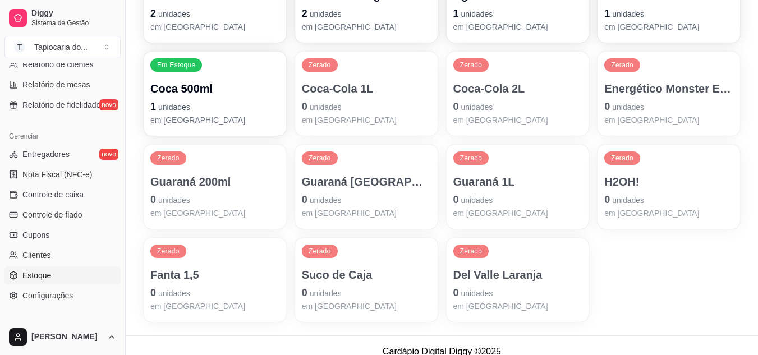
scroll to position [599, 0]
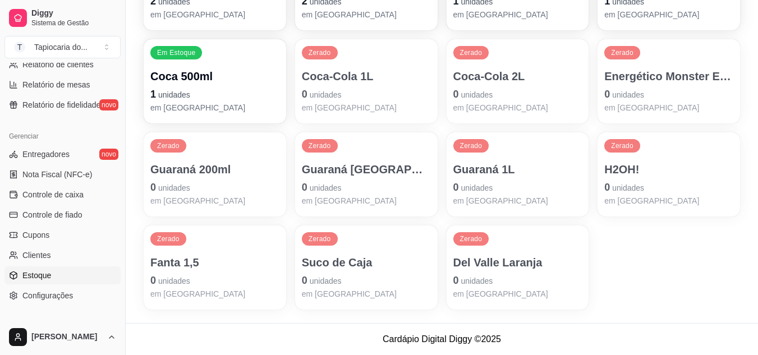
click at [410, 103] on p "em [GEOGRAPHIC_DATA]" at bounding box center [366, 107] width 129 height 11
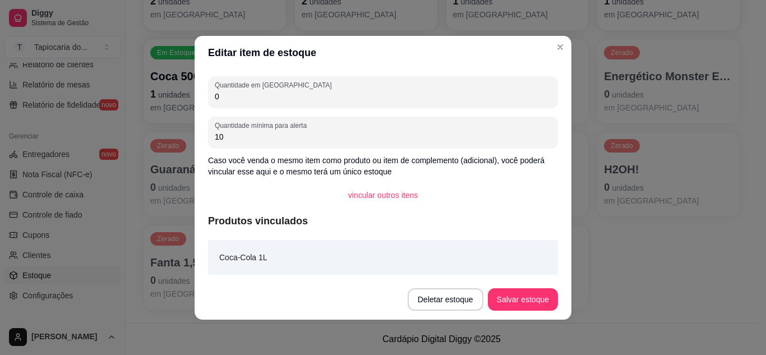
click at [391, 102] on input "0" at bounding box center [383, 96] width 337 height 11
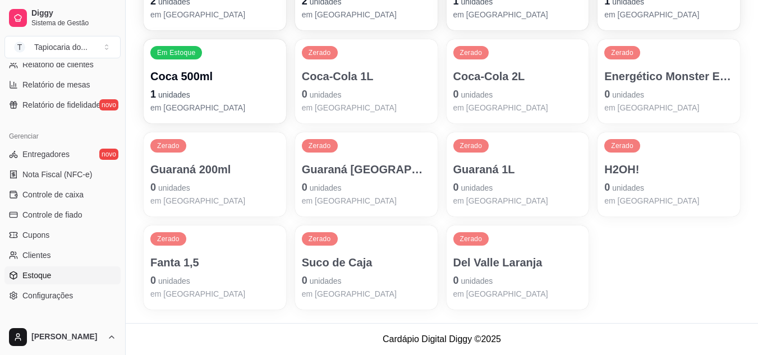
click at [493, 259] on p "Del Valle Laranja" at bounding box center [517, 263] width 129 height 16
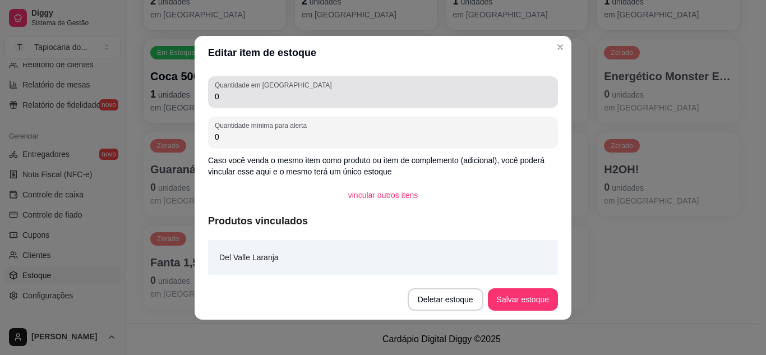
click at [363, 103] on div "Quantidade em estoque 0" at bounding box center [383, 91] width 350 height 31
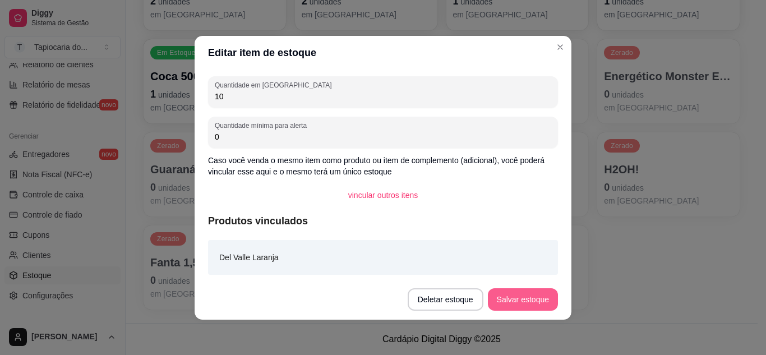
type input "10"
click at [547, 293] on button "Salvar estoque" at bounding box center [523, 299] width 68 height 22
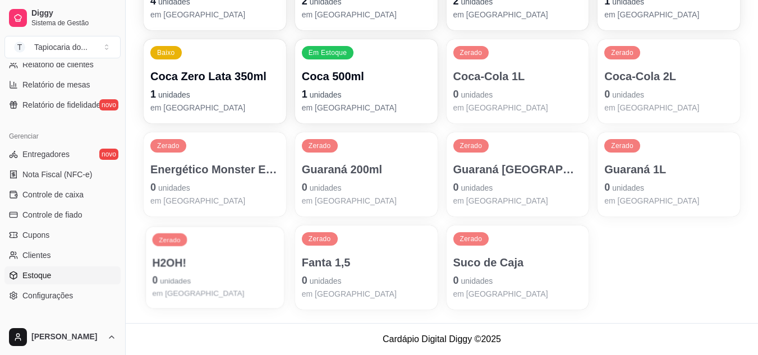
click at [187, 279] on span "unidades" at bounding box center [175, 281] width 31 height 9
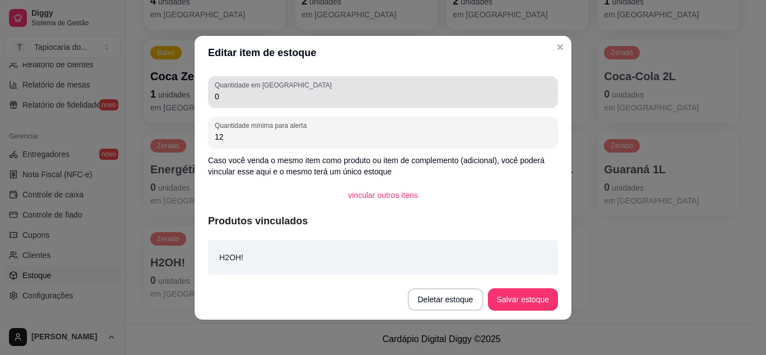
click at [255, 105] on div "Quantidade em estoque 0" at bounding box center [383, 91] width 350 height 31
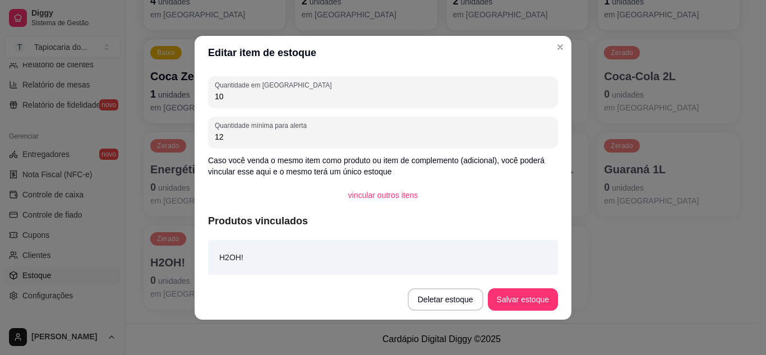
type input "10"
click at [506, 303] on button "Salvar estoque" at bounding box center [523, 299] width 70 height 22
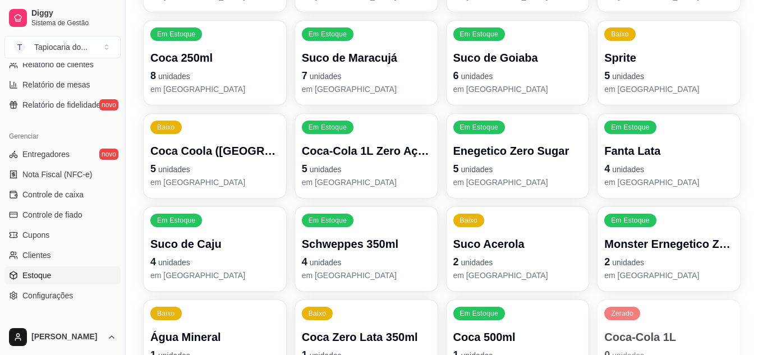
scroll to position [319, 0]
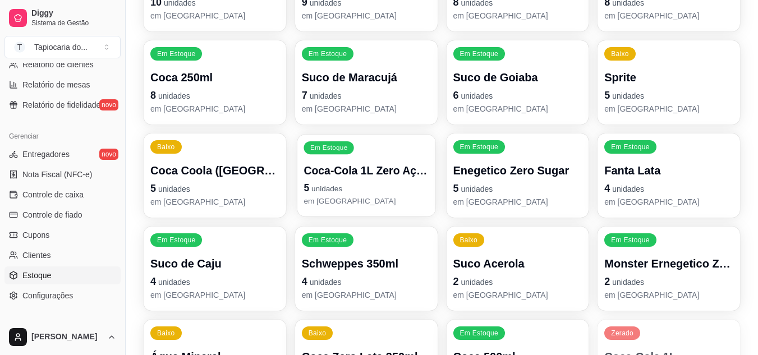
click at [314, 187] on span "unidades" at bounding box center [326, 189] width 31 height 9
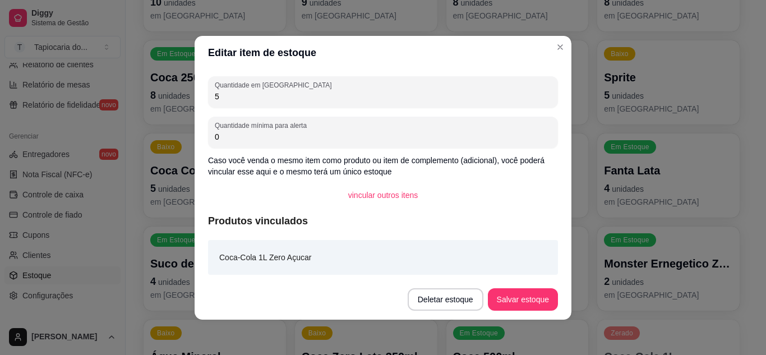
click at [268, 99] on input "5" at bounding box center [383, 96] width 337 height 11
type input "10"
click at [500, 294] on button "Salvar estoque" at bounding box center [523, 299] width 70 height 22
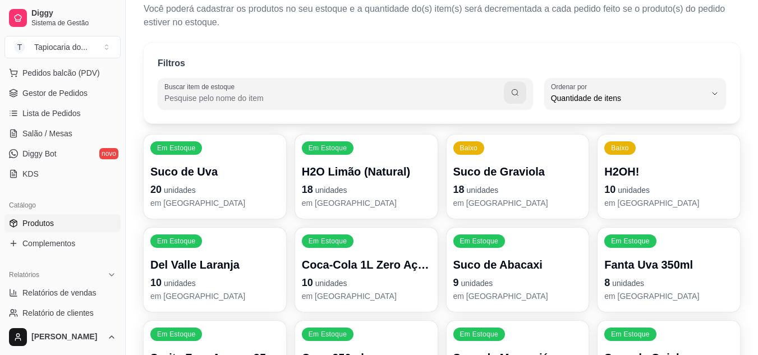
scroll to position [112, 0]
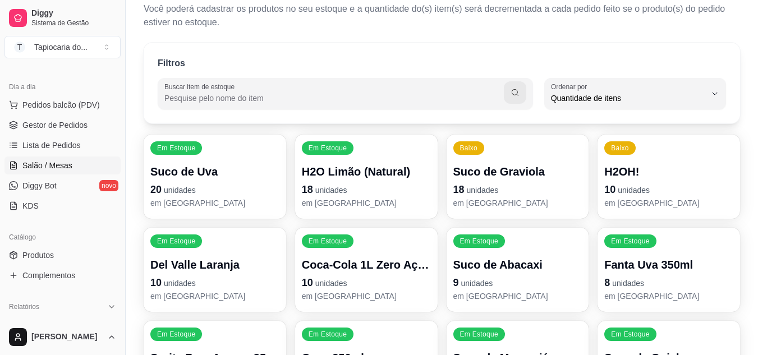
click at [62, 168] on span "Salão / Mesas" at bounding box center [47, 165] width 50 height 11
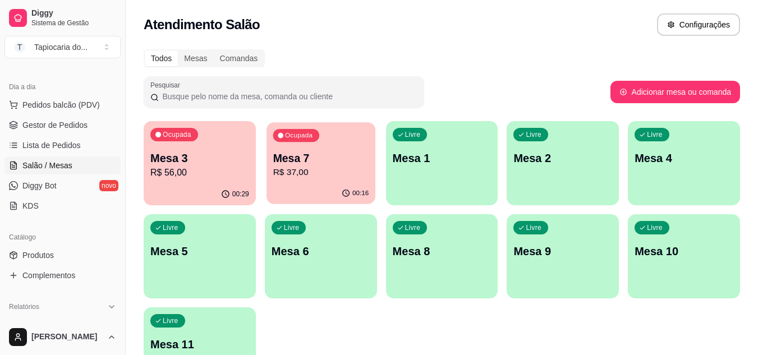
click at [289, 169] on p "R$ 37,00" at bounding box center [321, 172] width 96 height 13
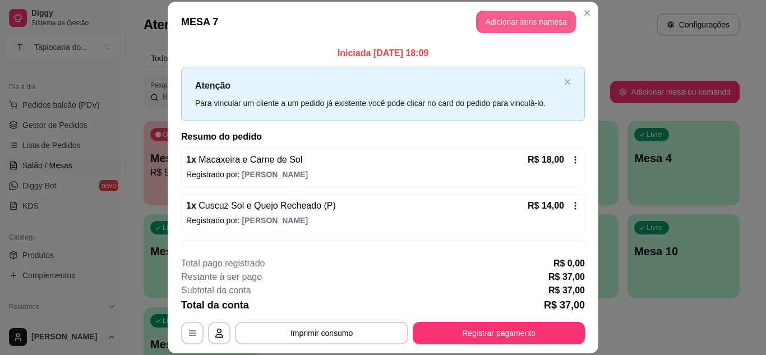
click at [533, 22] on button "Adicionar itens na mesa" at bounding box center [526, 22] width 100 height 22
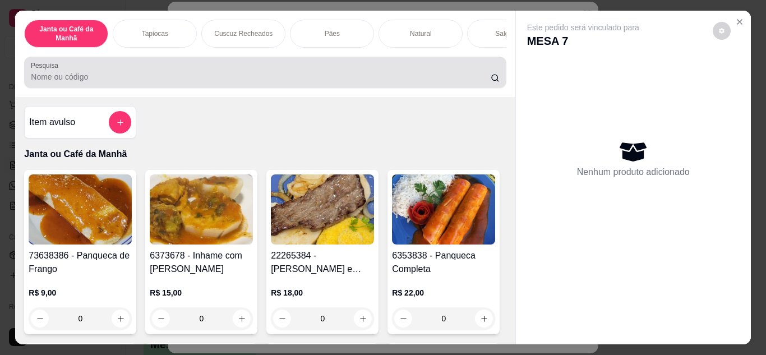
click at [404, 84] on div at bounding box center [265, 72] width 468 height 22
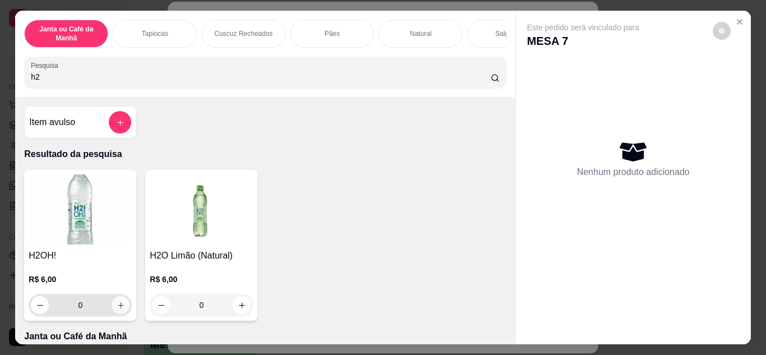
type input "h2"
click at [112, 314] on button "increase-product-quantity" at bounding box center [120, 304] width 17 height 17
type input "1"
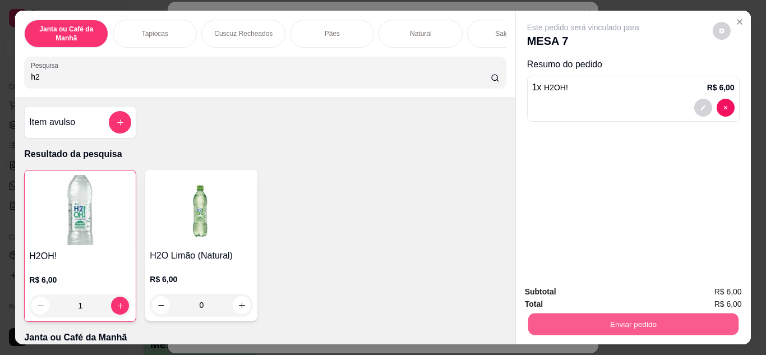
click at [566, 319] on button "Enviar pedido" at bounding box center [633, 325] width 210 height 22
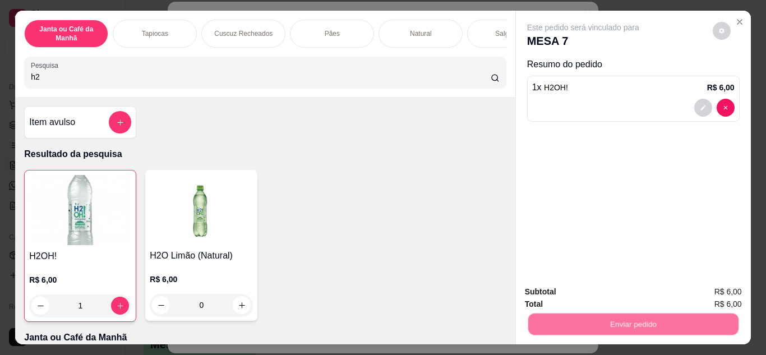
click at [568, 292] on button "Não registrar e enviar pedido" at bounding box center [596, 292] width 113 height 21
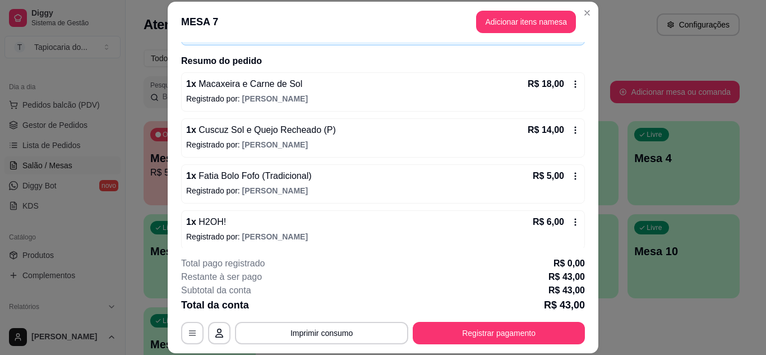
scroll to position [82, 0]
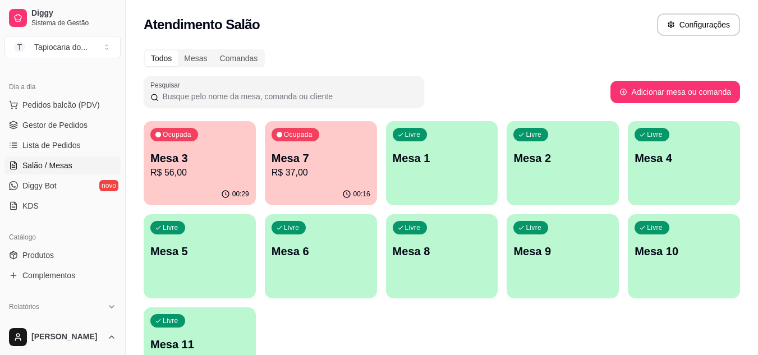
click at [170, 155] on p "Mesa 3" at bounding box center [199, 158] width 99 height 16
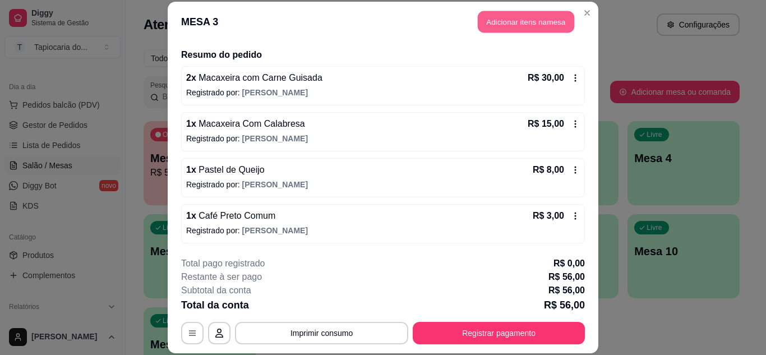
click at [534, 19] on button "Adicionar itens na mesa" at bounding box center [526, 22] width 96 height 22
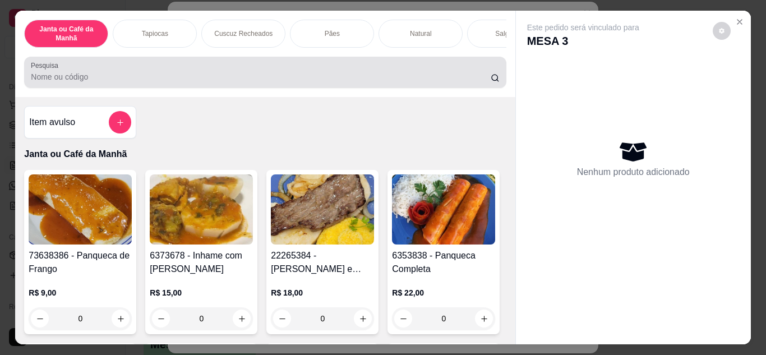
click at [432, 88] on div "Pesquisa" at bounding box center [265, 72] width 482 height 31
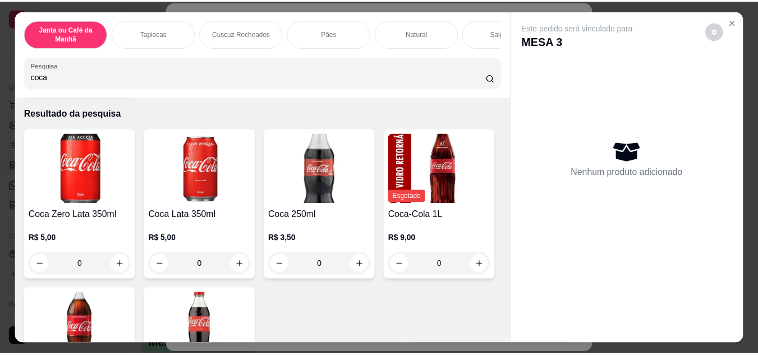
scroll to position [0, 0]
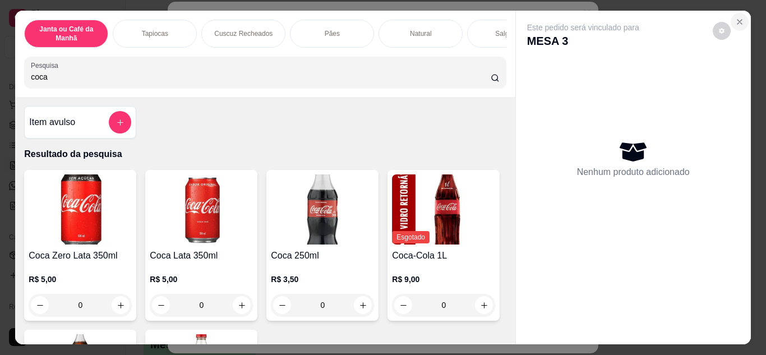
type input "coca"
click at [737, 13] on button "Close" at bounding box center [740, 22] width 18 height 18
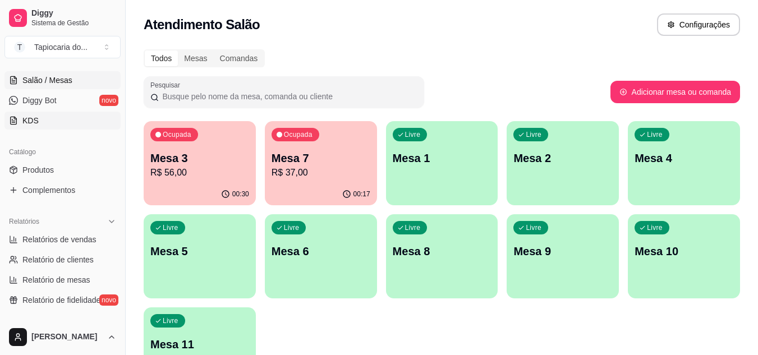
scroll to position [224, 0]
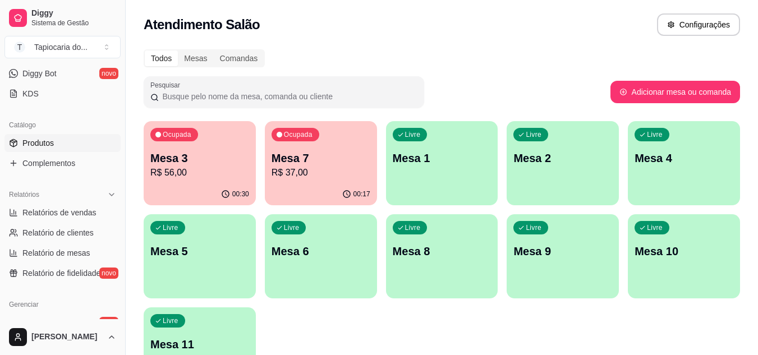
click at [89, 134] on link "Produtos" at bounding box center [62, 143] width 116 height 18
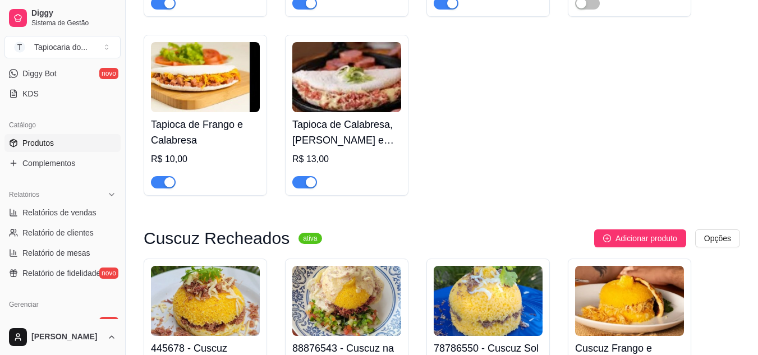
scroll to position [1963, 0]
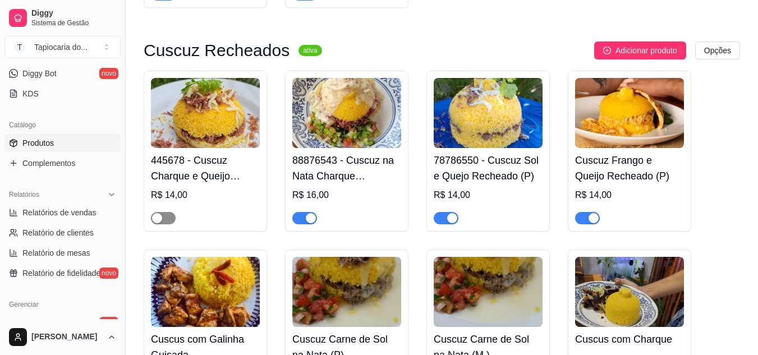
click at [168, 221] on span "button" at bounding box center [163, 218] width 25 height 12
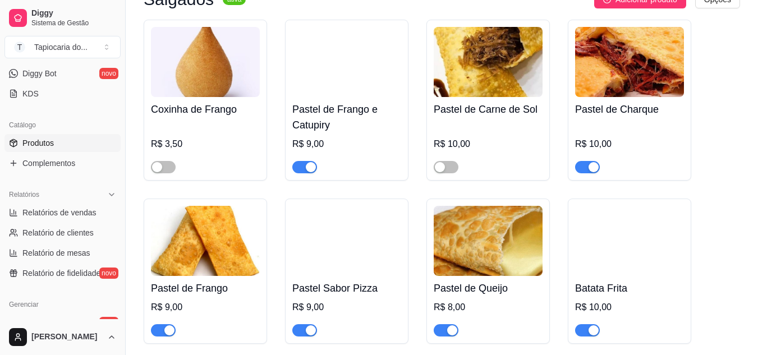
scroll to position [3421, 0]
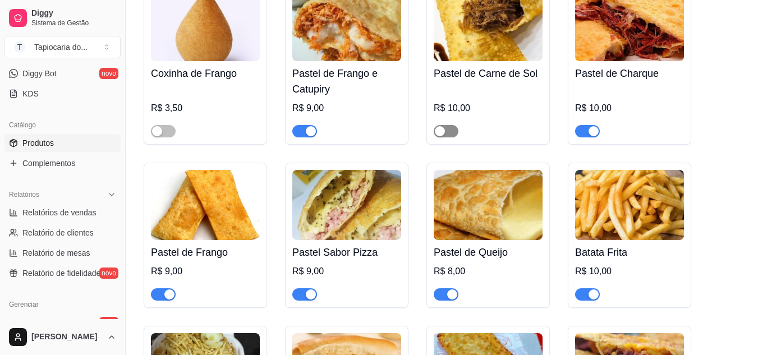
click at [443, 136] on div "button" at bounding box center [440, 131] width 10 height 10
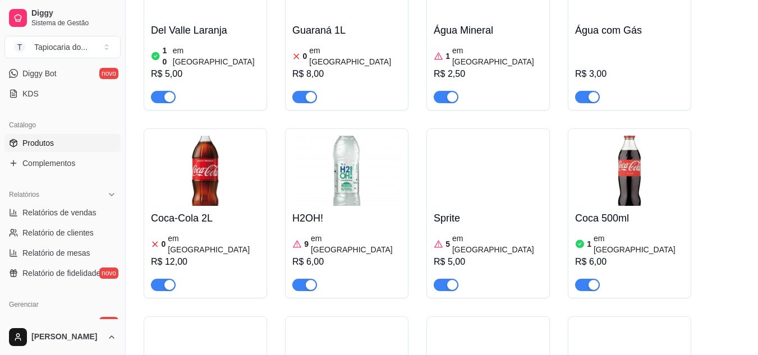
scroll to position [4879, 0]
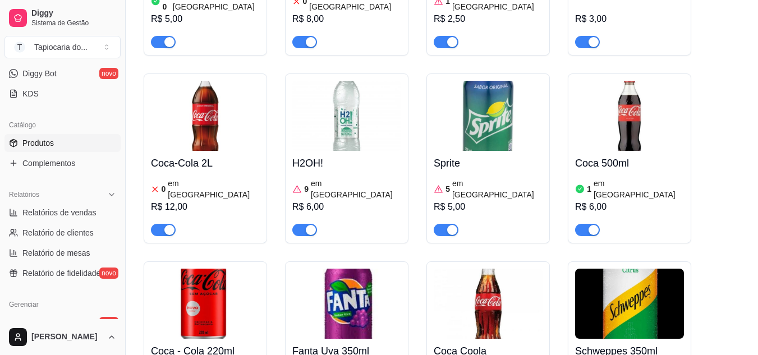
click at [159, 224] on span "button" at bounding box center [163, 230] width 25 height 12
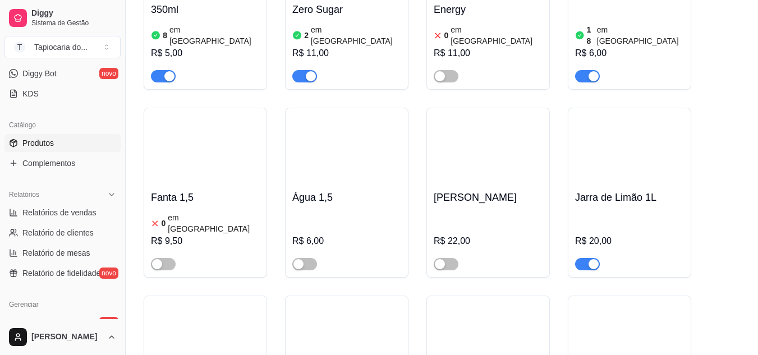
scroll to position [5496, 0]
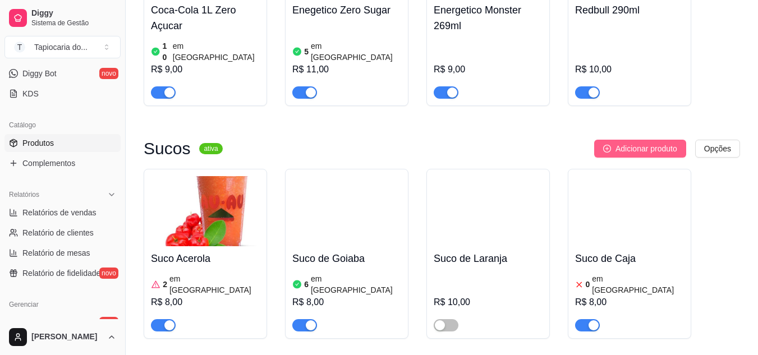
scroll to position [5833, 0]
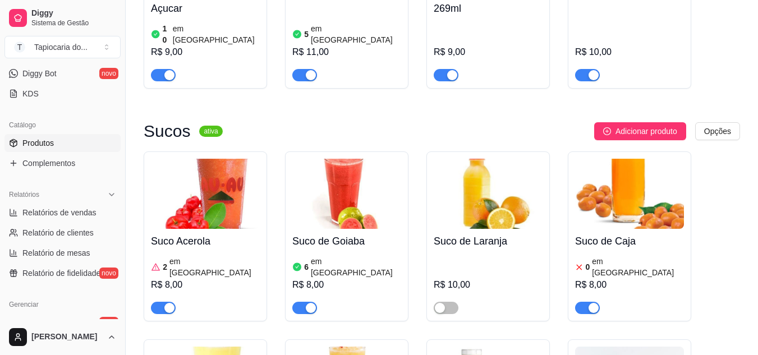
click at [449, 301] on div at bounding box center [446, 307] width 25 height 13
click at [445, 302] on button "button" at bounding box center [446, 308] width 25 height 12
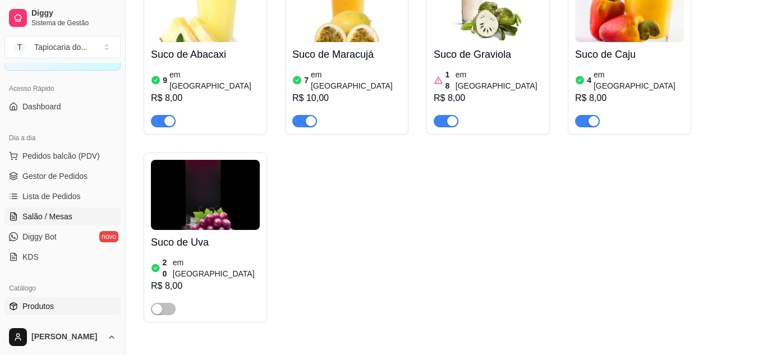
scroll to position [56, 0]
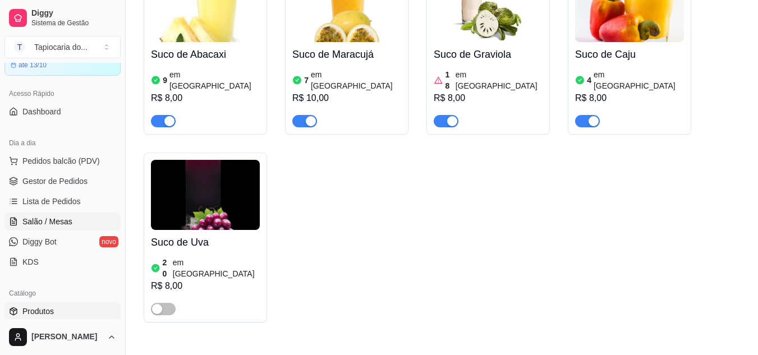
click at [62, 218] on span "Salão / Mesas" at bounding box center [47, 221] width 50 height 11
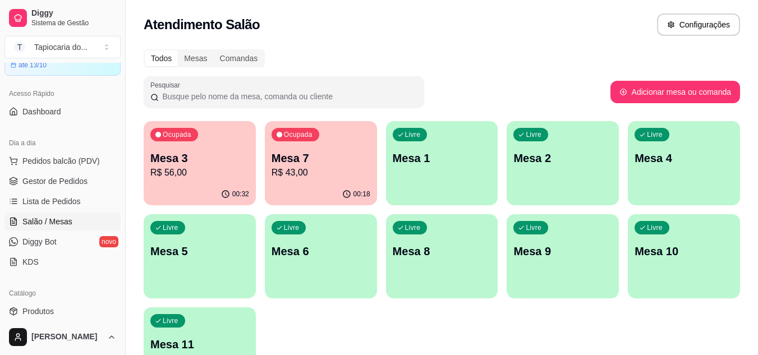
click at [216, 187] on div "00:32" at bounding box center [200, 194] width 112 height 22
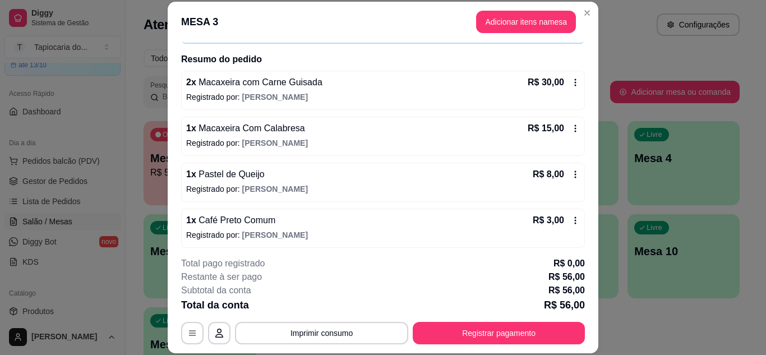
scroll to position [82, 0]
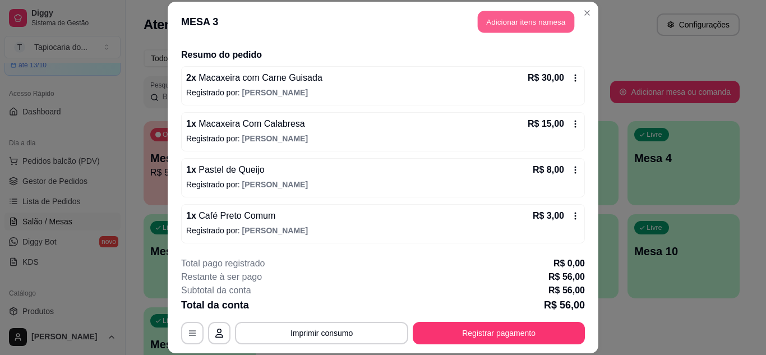
click at [514, 22] on button "Adicionar itens na mesa" at bounding box center [526, 22] width 96 height 22
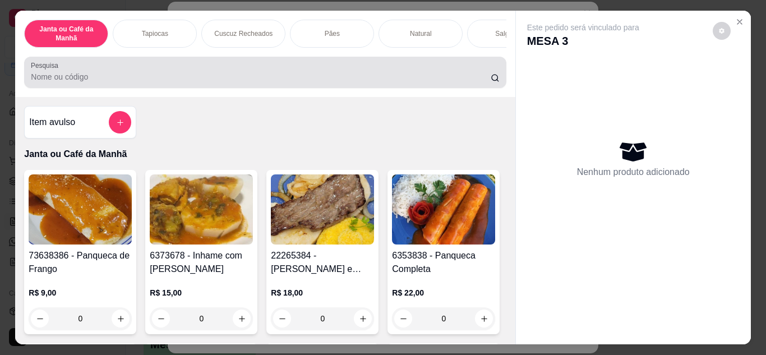
click at [441, 72] on div at bounding box center [265, 72] width 468 height 22
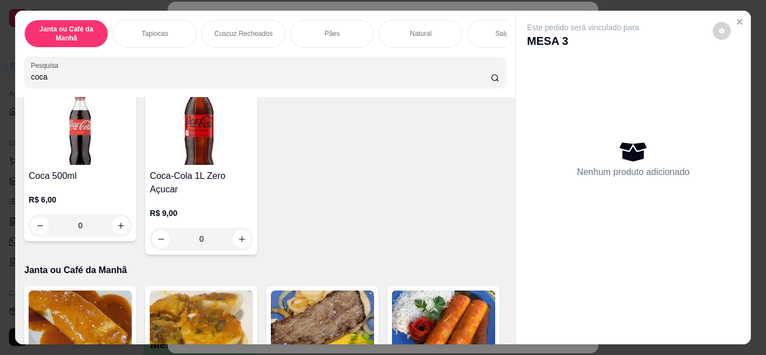
scroll to position [224, 0]
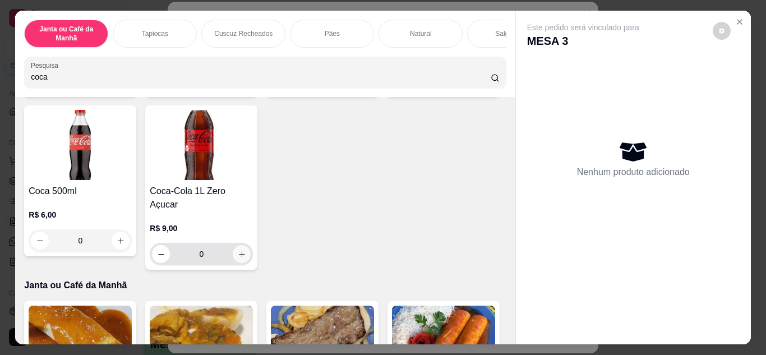
type input "coca"
click at [251, 245] on button "increase-product-quantity" at bounding box center [241, 253] width 17 height 17
type input "1"
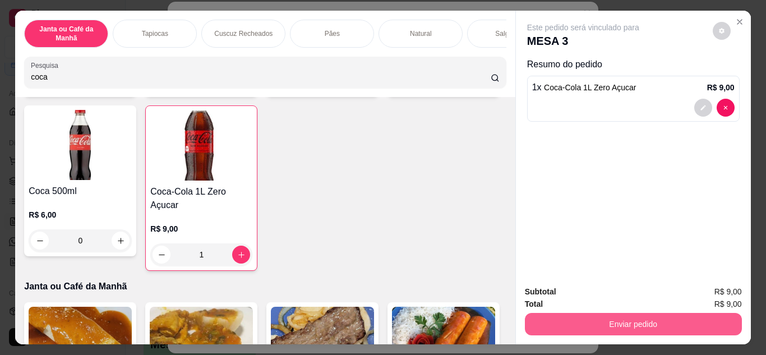
click at [551, 313] on button "Enviar pedido" at bounding box center [633, 324] width 217 height 22
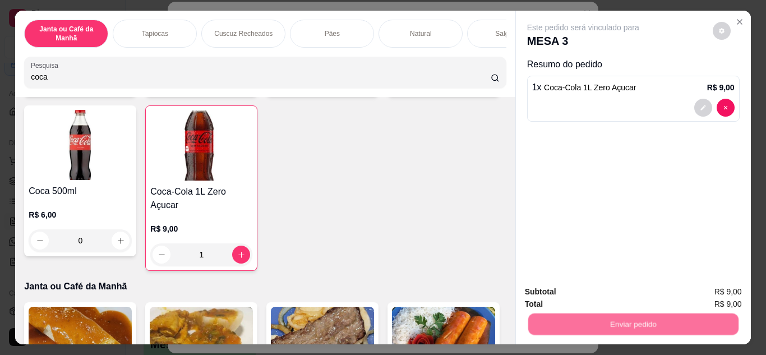
click at [540, 296] on button "Não registrar e enviar pedido" at bounding box center [596, 292] width 117 height 21
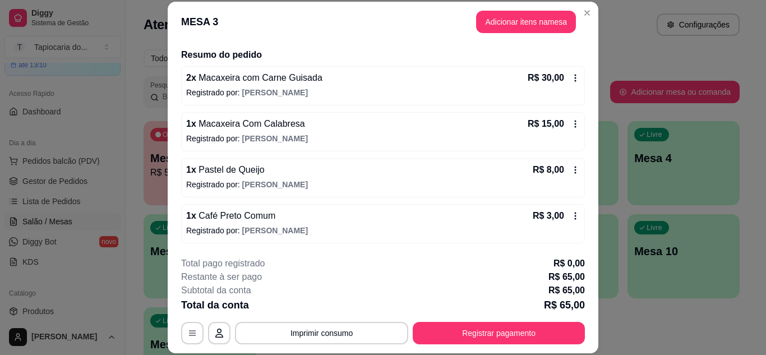
scroll to position [128, 0]
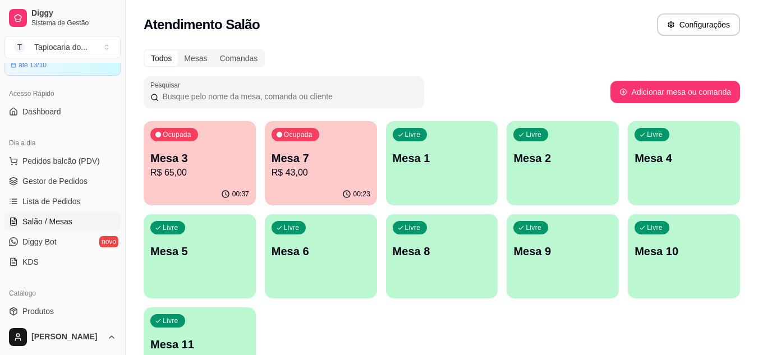
click at [227, 178] on p "R$ 65,00" at bounding box center [199, 172] width 99 height 13
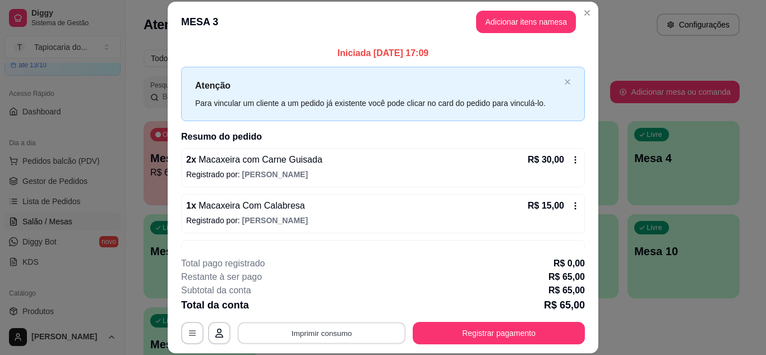
click at [326, 334] on button "Imprimir consumo" at bounding box center [322, 333] width 168 height 22
click at [321, 305] on button "Impressora" at bounding box center [320, 307] width 81 height 18
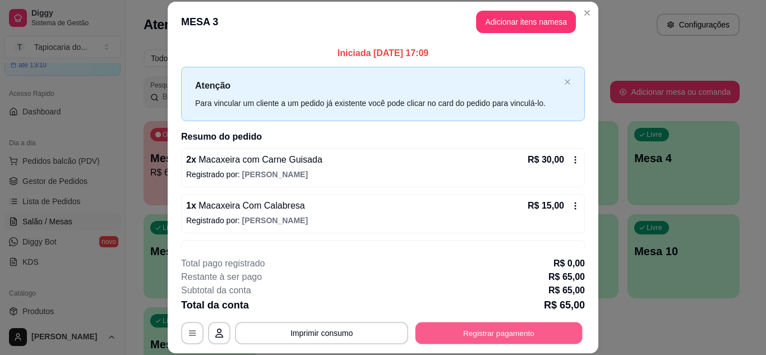
click at [542, 338] on button "Registrar pagamento" at bounding box center [499, 333] width 167 height 22
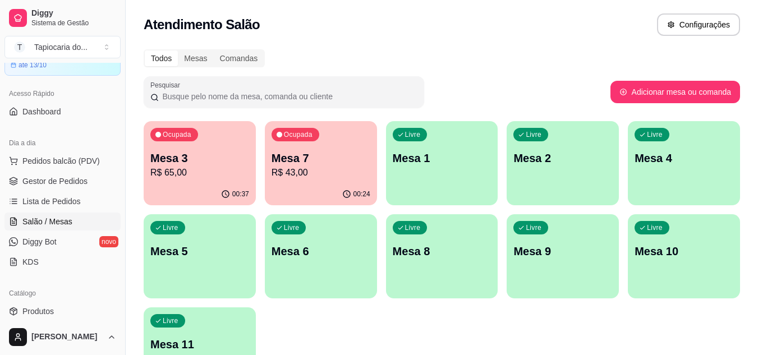
click at [301, 173] on p "R$ 43,00" at bounding box center [320, 172] width 99 height 13
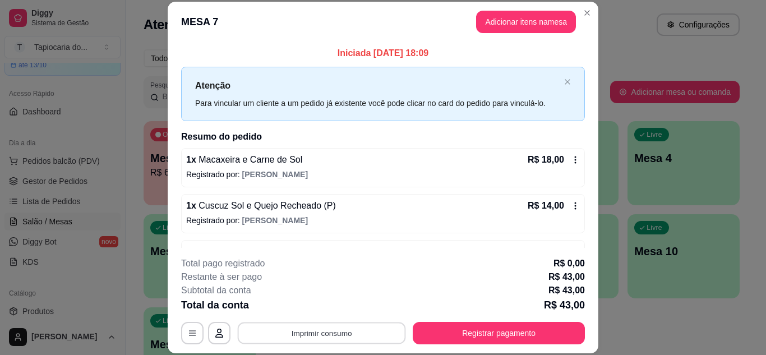
click at [330, 329] on button "Imprimir consumo" at bounding box center [322, 333] width 168 height 22
click at [319, 311] on button "Impressora" at bounding box center [320, 307] width 81 height 18
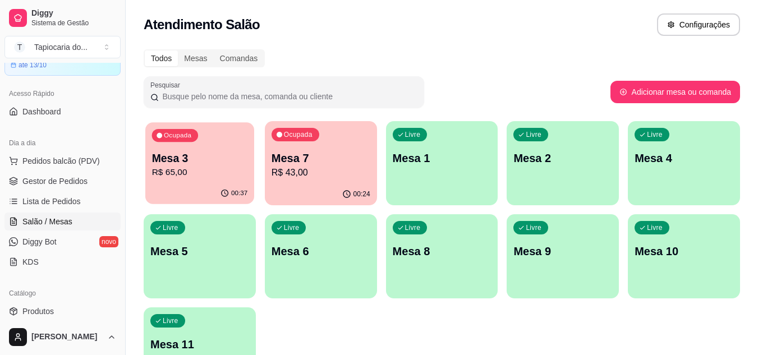
click at [216, 164] on p "Mesa 3" at bounding box center [200, 158] width 96 height 15
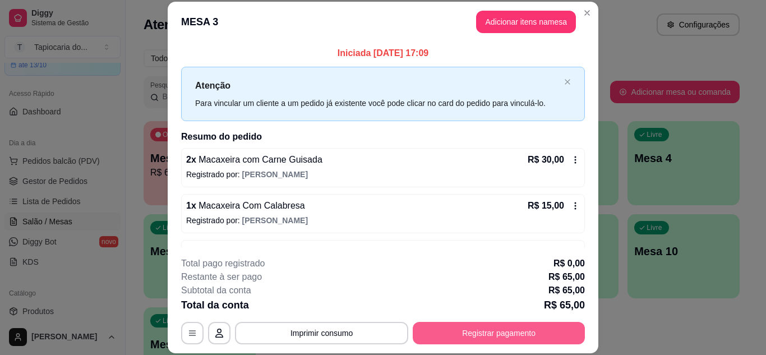
click at [460, 337] on button "Registrar pagamento" at bounding box center [499, 333] width 172 height 22
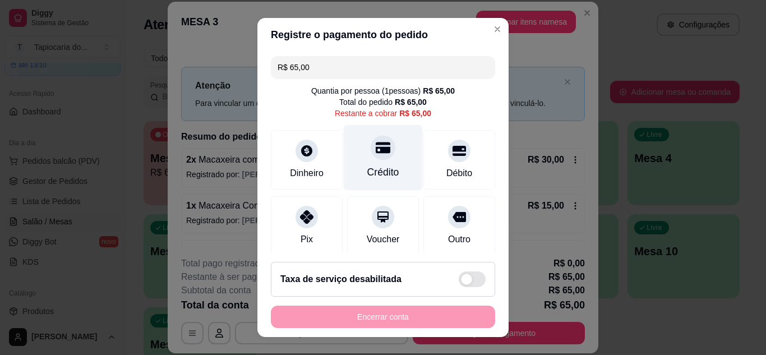
drag, startPoint x: 356, startPoint y: 169, endPoint x: 372, endPoint y: 180, distance: 19.0
click at [367, 169] on div "Crédito" at bounding box center [383, 172] width 32 height 15
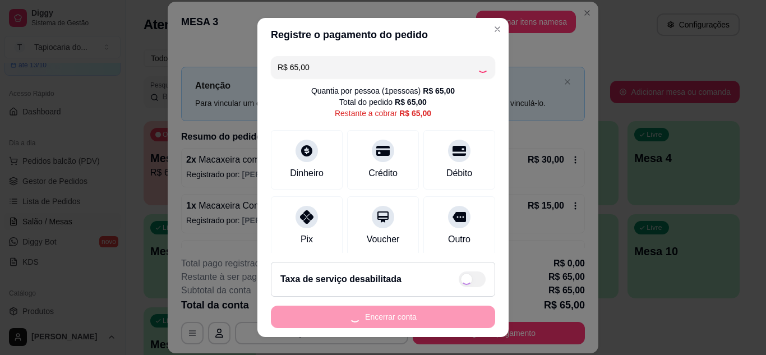
type input "R$ 0,00"
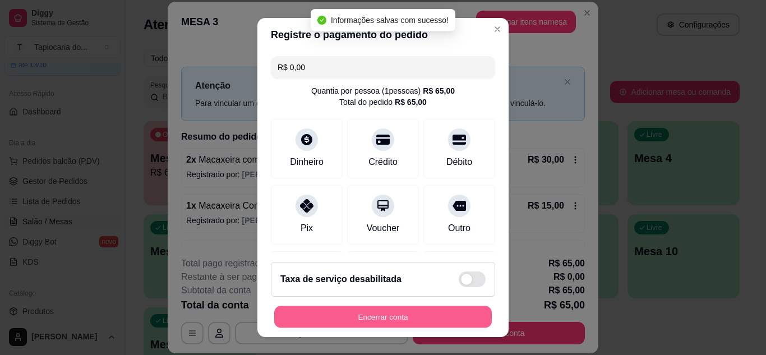
click at [426, 319] on button "Encerrar conta" at bounding box center [383, 317] width 218 height 22
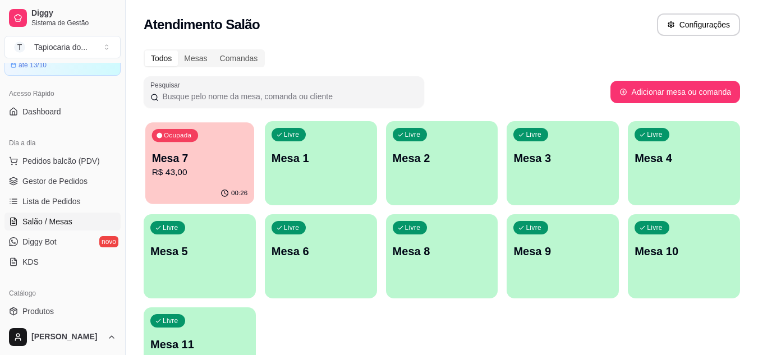
click at [219, 172] on p "R$ 43,00" at bounding box center [200, 172] width 96 height 13
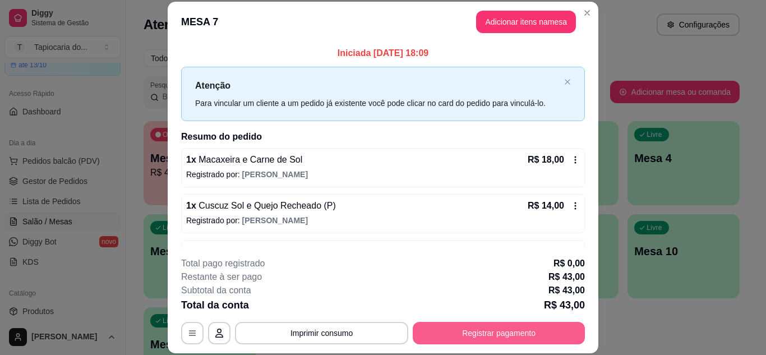
click at [453, 328] on button "Registrar pagamento" at bounding box center [499, 333] width 172 height 22
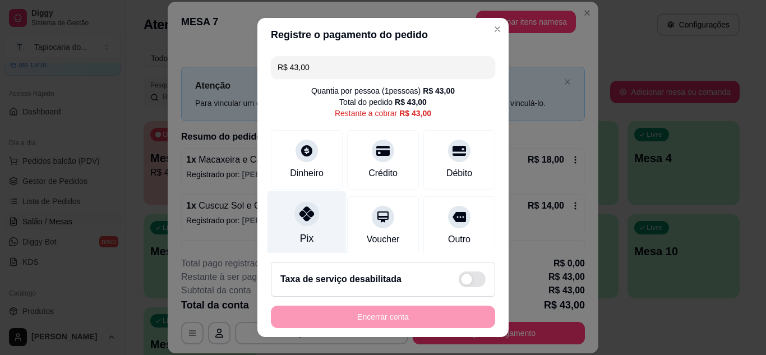
click at [299, 210] on icon at bounding box center [306, 213] width 15 height 15
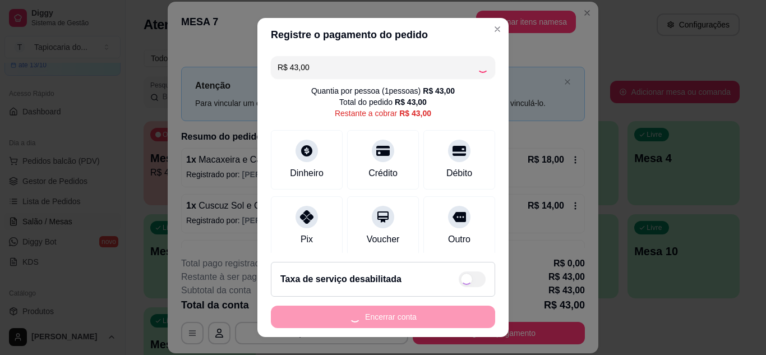
type input "R$ 0,00"
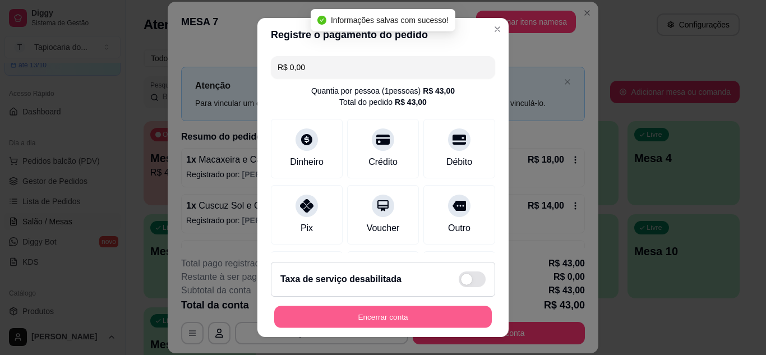
click at [466, 318] on button "Encerrar conta" at bounding box center [383, 317] width 218 height 22
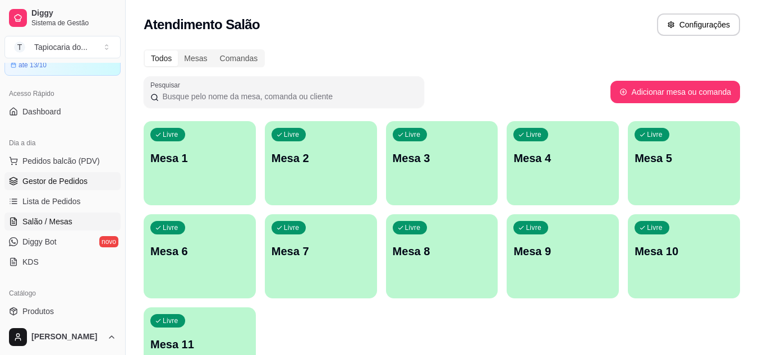
click at [67, 179] on span "Gestor de Pedidos" at bounding box center [54, 181] width 65 height 11
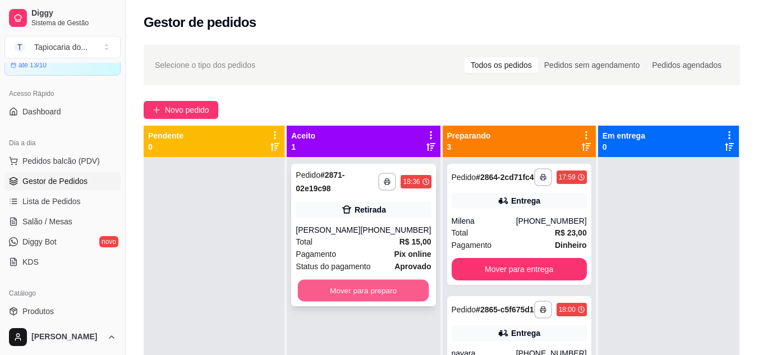
click at [378, 297] on button "Mover para preparo" at bounding box center [363, 291] width 131 height 22
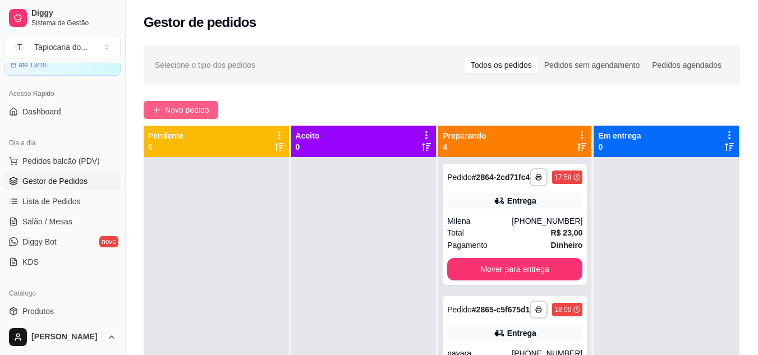
click at [167, 108] on span "Novo pedido" at bounding box center [187, 110] width 44 height 12
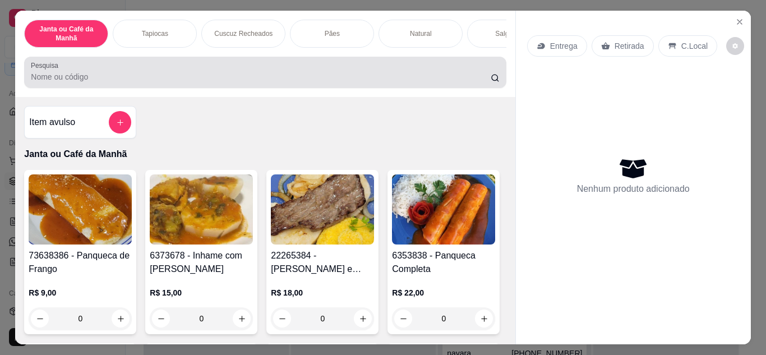
click at [242, 82] on input "Pesquisa" at bounding box center [261, 76] width 460 height 11
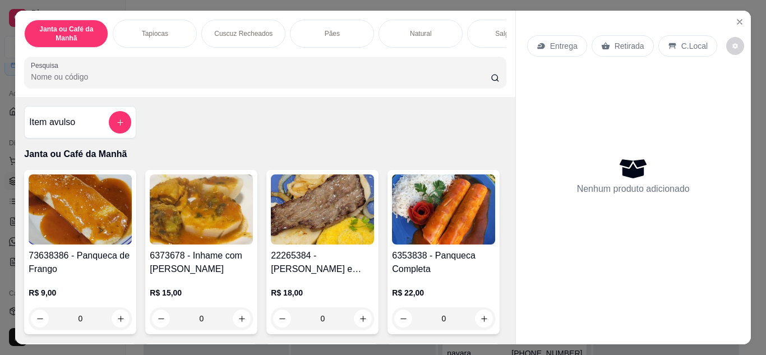
click at [261, 94] on div "Janta ou Café da Manhã Tapiocas Cuscuz Recheados Pães Natural Salgados Tapiocas…" at bounding box center [265, 54] width 500 height 86
click at [259, 82] on input "Pesquisa" at bounding box center [261, 76] width 460 height 11
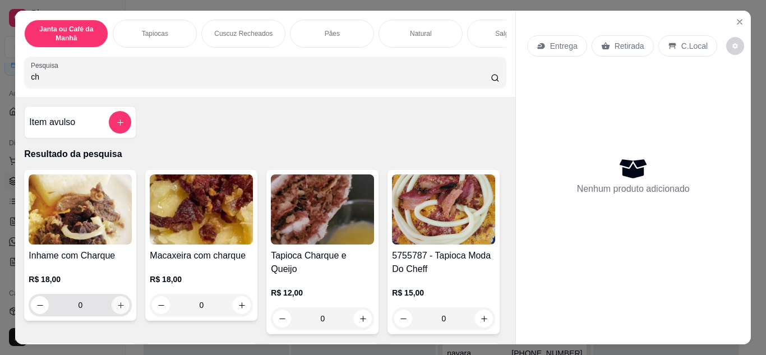
type input "ch"
click at [118, 307] on icon "increase-product-quantity" at bounding box center [121, 305] width 8 height 8
type input "1"
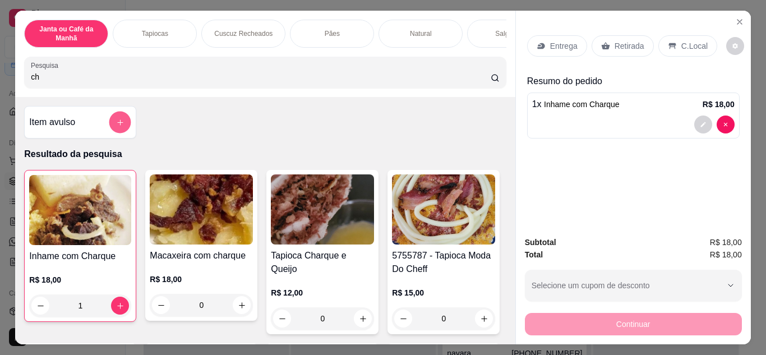
click at [109, 122] on button "add-separate-item" at bounding box center [120, 123] width 22 height 22
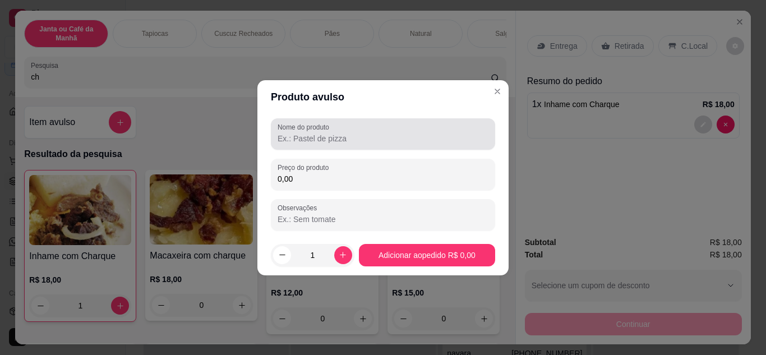
click at [304, 131] on label "Nome do produto" at bounding box center [306, 127] width 56 height 10
click at [304, 133] on input "Nome do produto" at bounding box center [383, 138] width 211 height 11
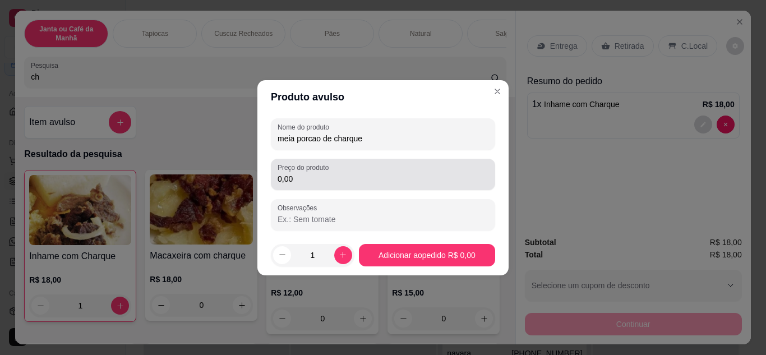
type input "meia porcao de charque"
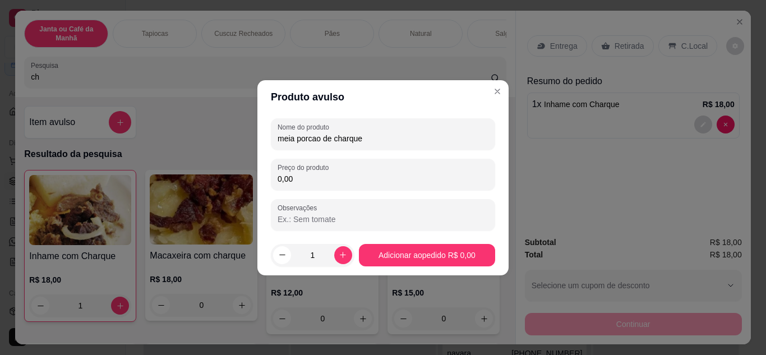
click at [319, 181] on input "0,00" at bounding box center [383, 178] width 211 height 11
type input "8,00"
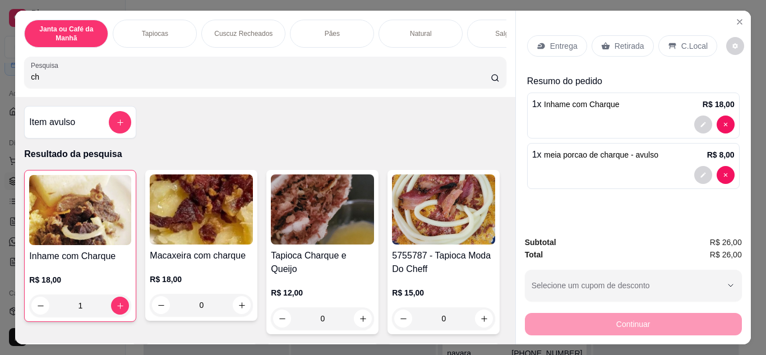
click at [556, 44] on p "Entrega" at bounding box center [563, 45] width 27 height 11
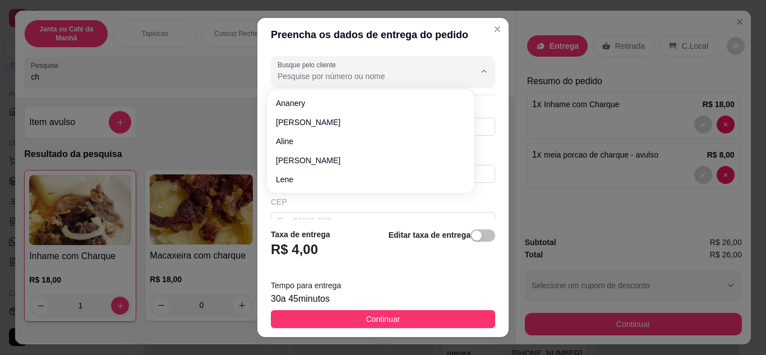
click at [384, 80] on input "Busque pelo cliente" at bounding box center [367, 76] width 179 height 11
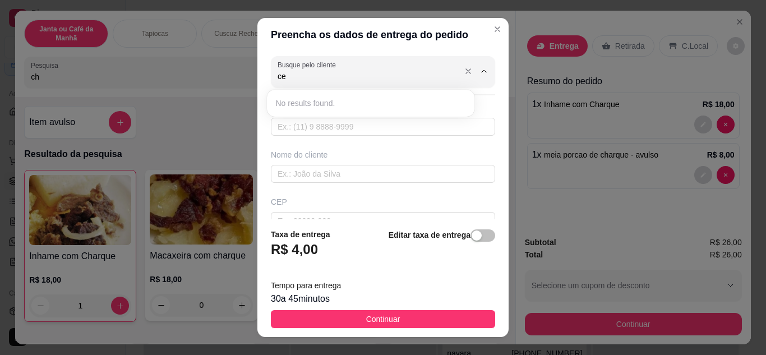
type input "c"
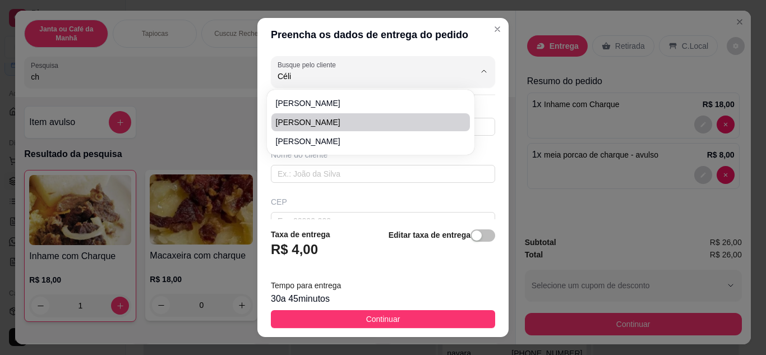
click at [326, 123] on span "[PERSON_NAME]" at bounding box center [365, 122] width 178 height 11
type input "[PERSON_NAME]"
type input "8391080844"
type input "[PERSON_NAME]"
type input "Sapé"
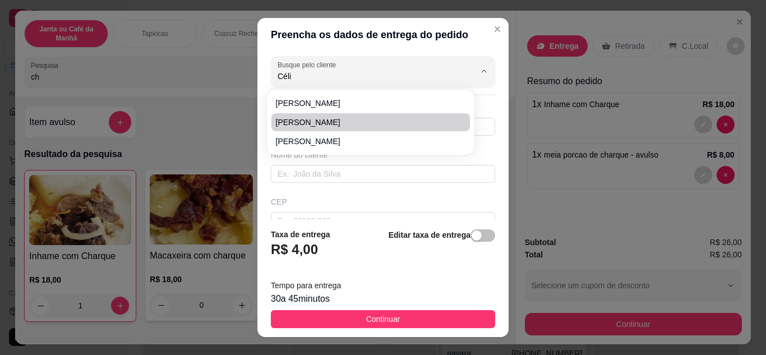
type input "[PERSON_NAME] Lisboa Apartamento [GEOGRAPHIC_DATA][STREET_ADDRESS]"
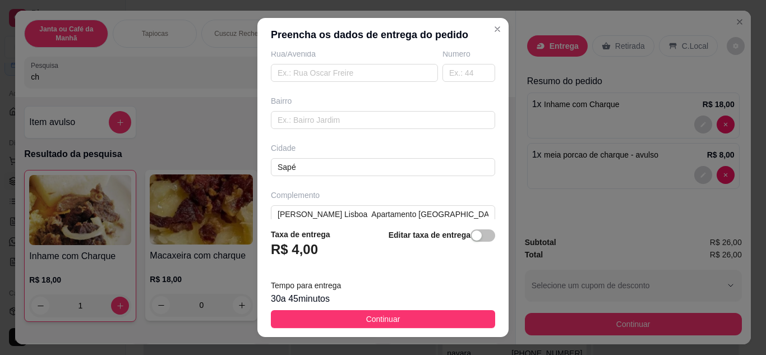
scroll to position [210, 0]
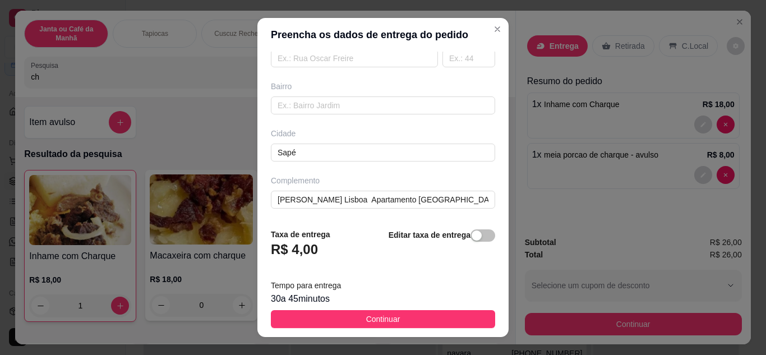
type input "[PERSON_NAME]"
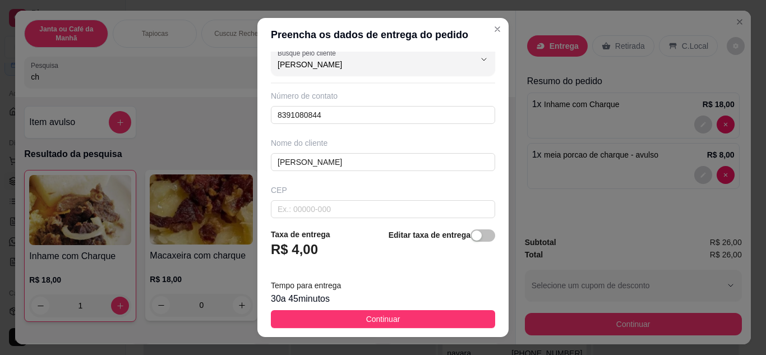
scroll to position [0, 0]
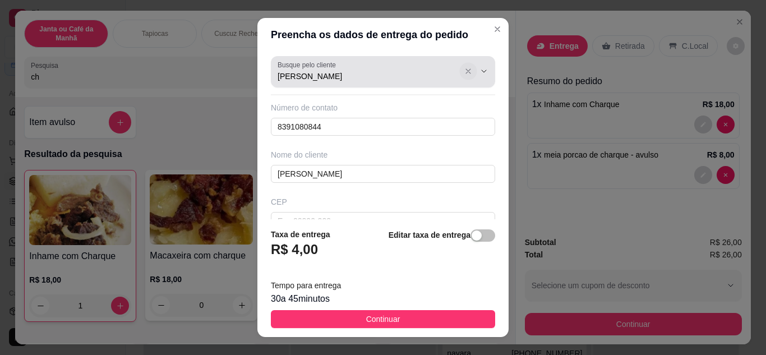
click at [464, 70] on icon "Show suggestions" at bounding box center [468, 71] width 9 height 9
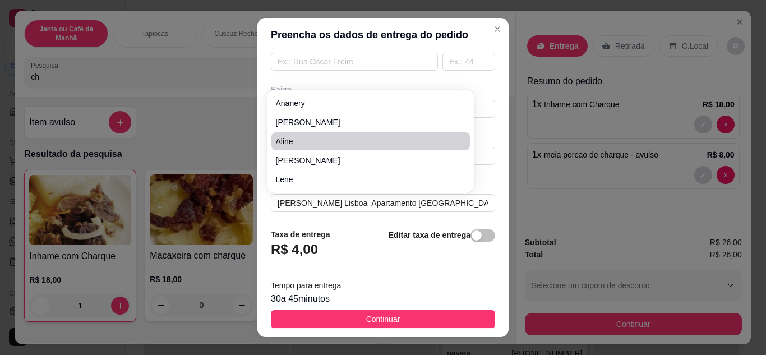
scroll to position [210, 0]
click at [468, 199] on input "[PERSON_NAME] Lisboa Apartamento [GEOGRAPHIC_DATA][STREET_ADDRESS]" at bounding box center [383, 200] width 224 height 18
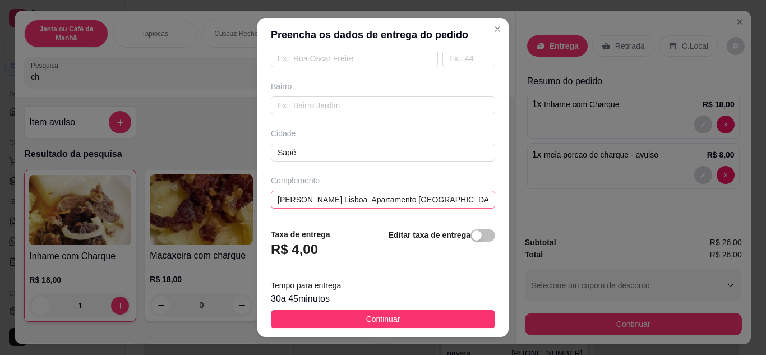
scroll to position [19, 0]
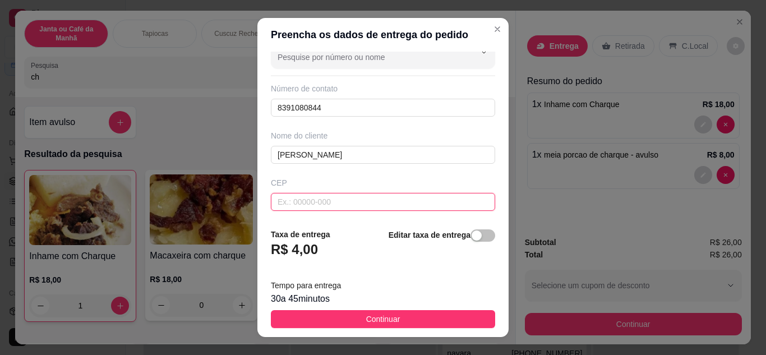
paste input "145"
click at [428, 203] on input "145" at bounding box center [383, 202] width 224 height 18
type input "1"
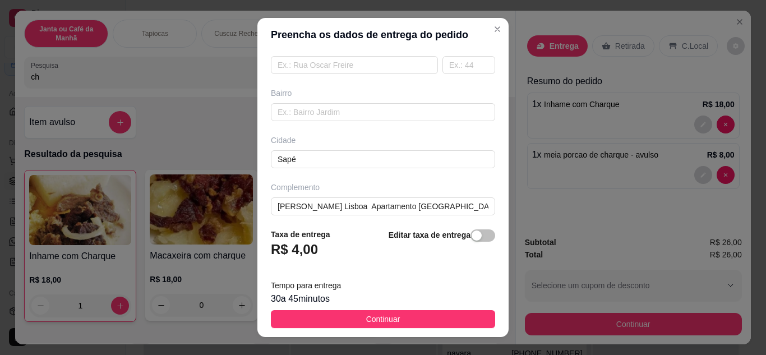
scroll to position [210, 0]
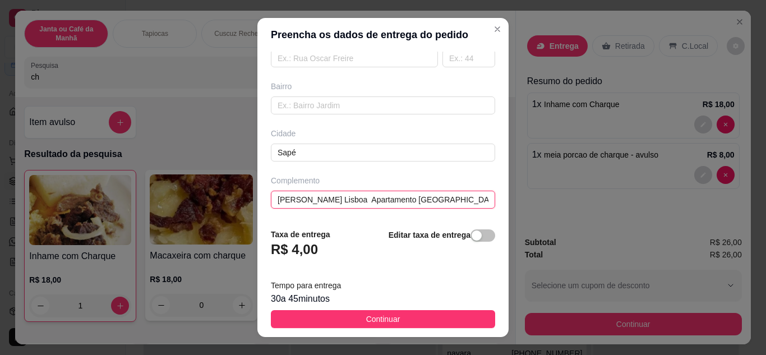
click at [460, 203] on input "[PERSON_NAME] Lisboa Apartamento [GEOGRAPHIC_DATA][STREET_ADDRESS]" at bounding box center [383, 200] width 224 height 18
drag, startPoint x: 462, startPoint y: 203, endPoint x: 487, endPoint y: 201, distance: 25.3
click at [487, 201] on div "Busque pelo cliente Número de contato 8391080844 Nome do cliente [PERSON_NAME] …" at bounding box center [382, 136] width 251 height 168
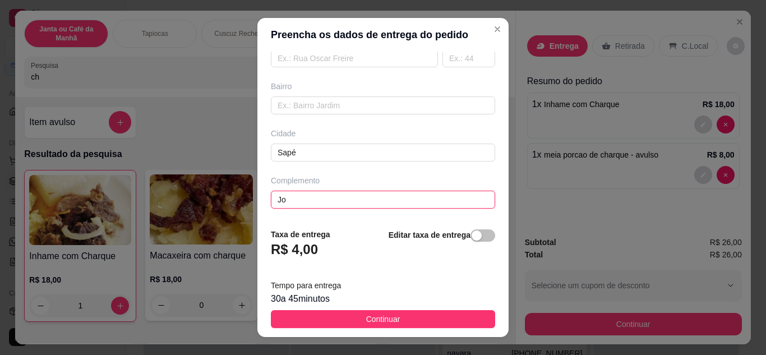
type input "J"
paste input "[STREET_ADDRESS]"
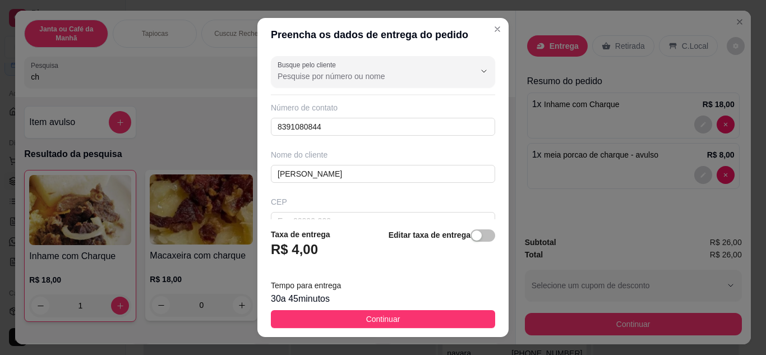
type input "[STREET_ADDRESS]"
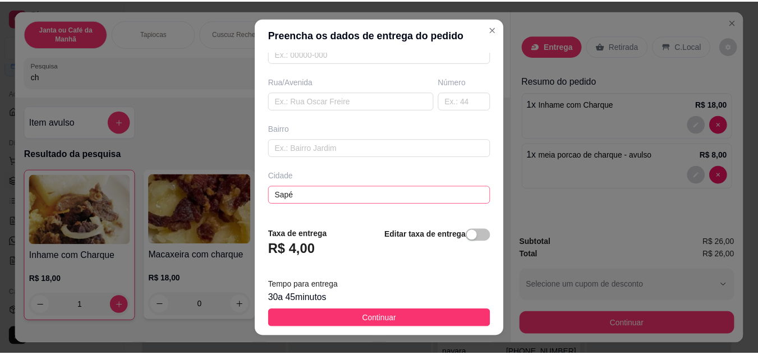
scroll to position [210, 0]
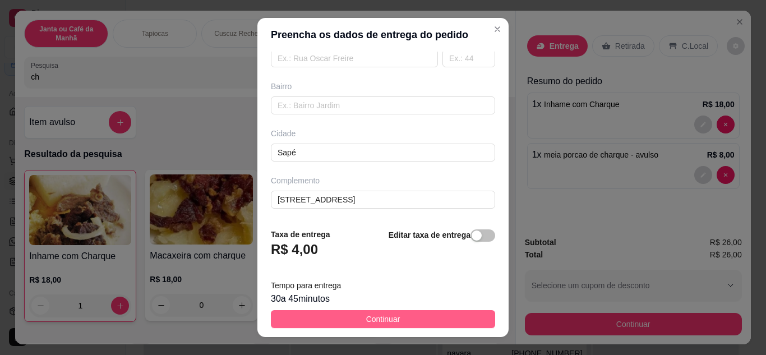
click at [416, 315] on button "Continuar" at bounding box center [383, 319] width 224 height 18
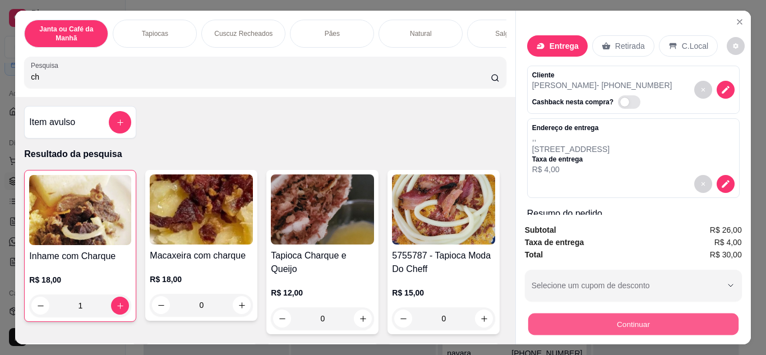
click at [596, 316] on button "Continuar" at bounding box center [633, 325] width 210 height 22
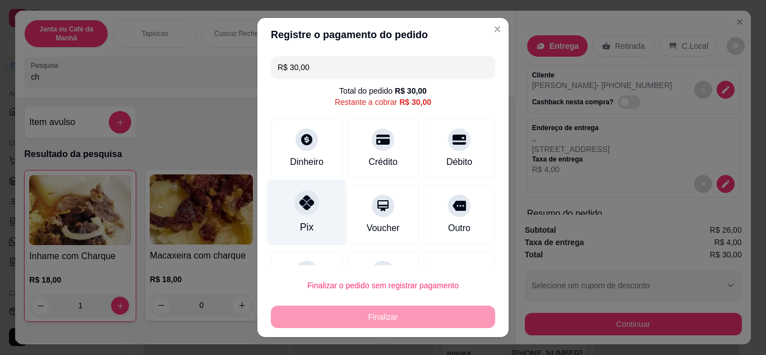
click at [297, 214] on div at bounding box center [306, 202] width 25 height 25
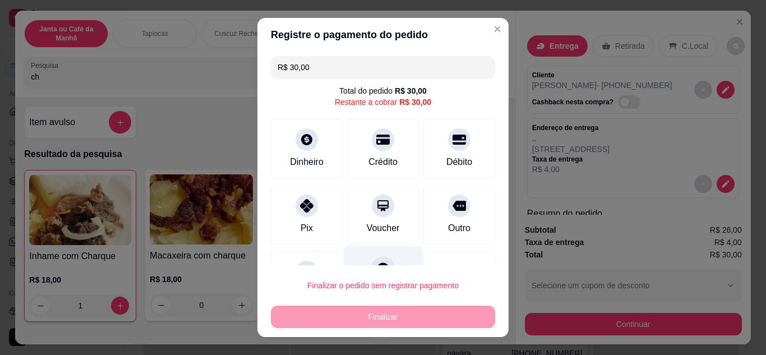
type input "R$ 0,00"
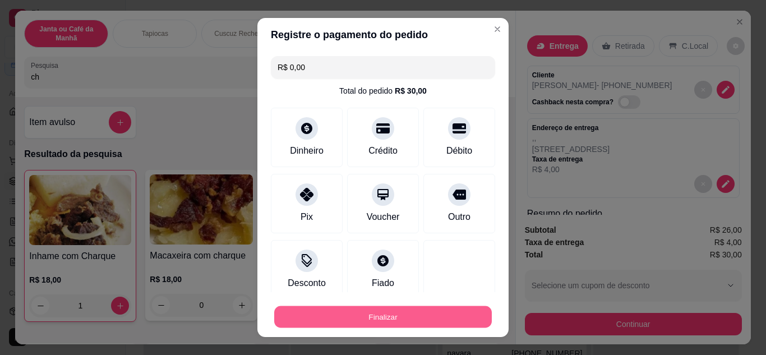
click at [394, 325] on button "Finalizar" at bounding box center [383, 317] width 218 height 22
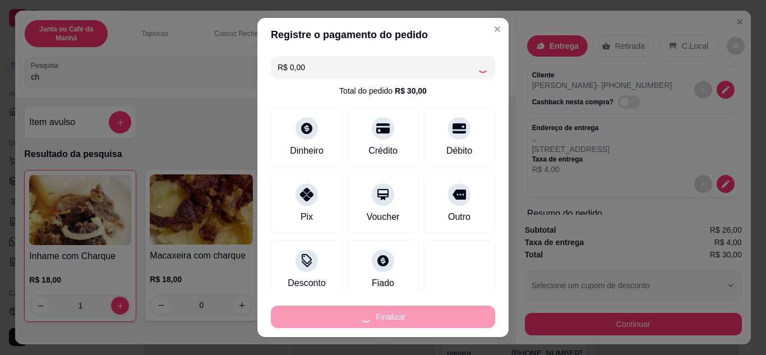
type input "0"
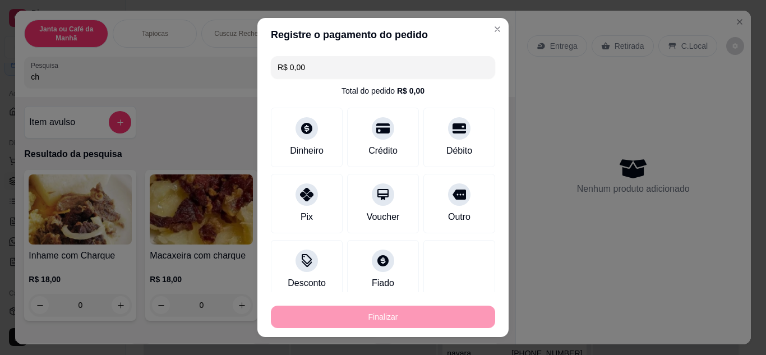
type input "-R$ 30,00"
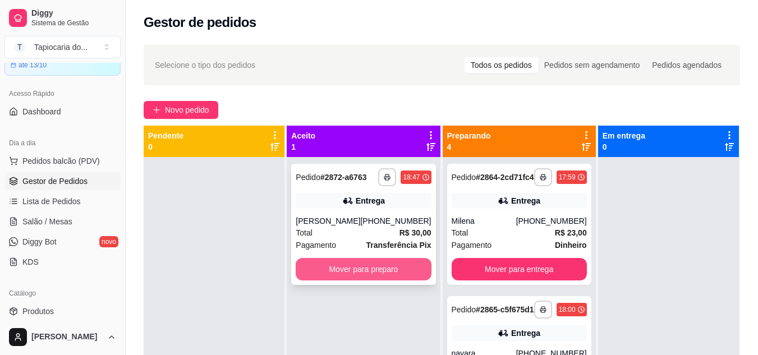
click at [349, 273] on button "Mover para preparo" at bounding box center [363, 269] width 135 height 22
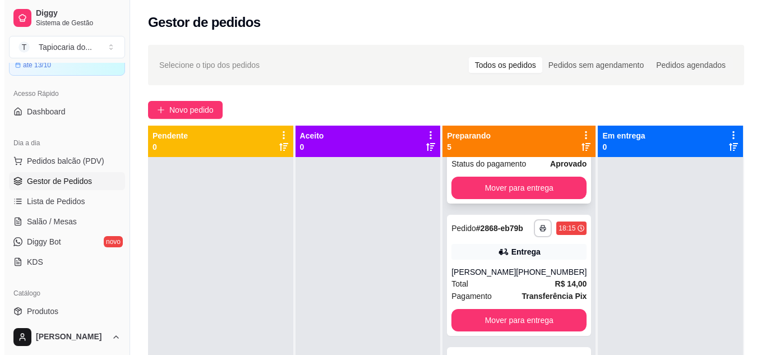
scroll to position [280, 0]
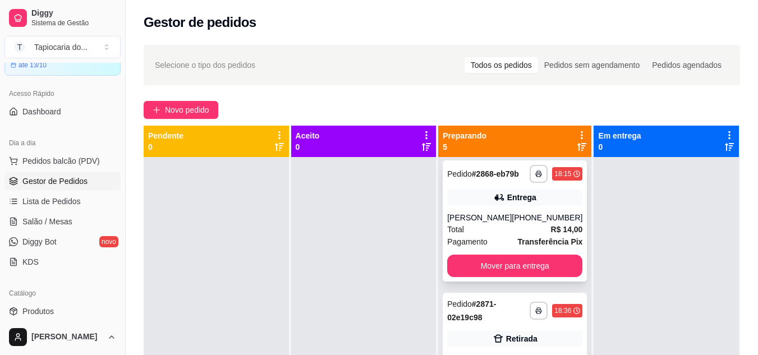
click at [520, 237] on div "**********" at bounding box center [515, 220] width 144 height 121
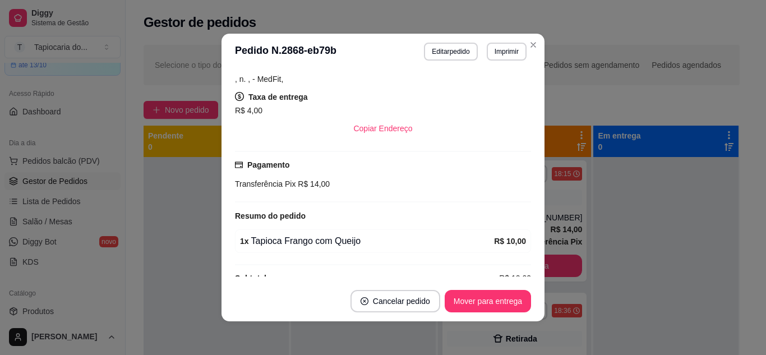
scroll to position [200, 0]
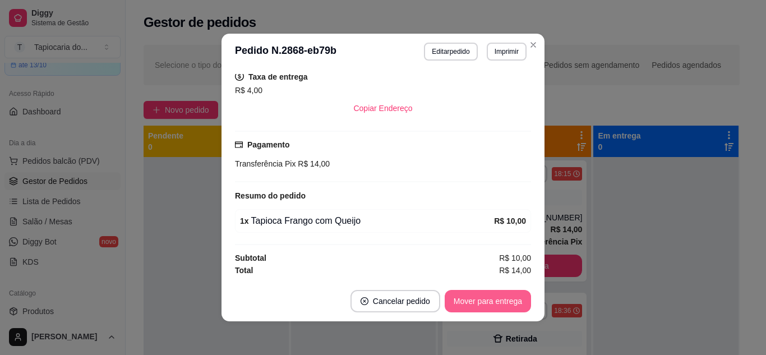
click at [490, 299] on button "Mover para entrega" at bounding box center [488, 301] width 86 height 22
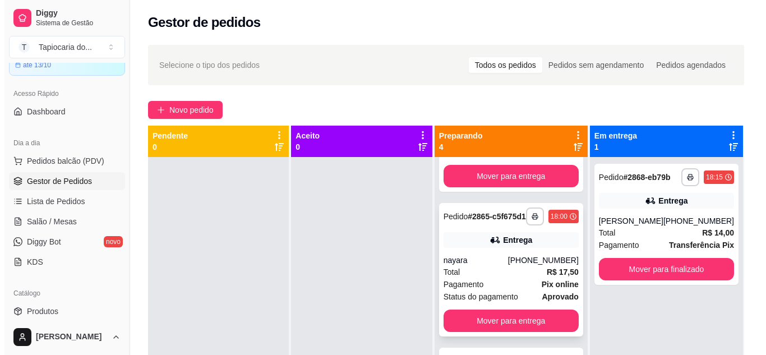
scroll to position [89, 0]
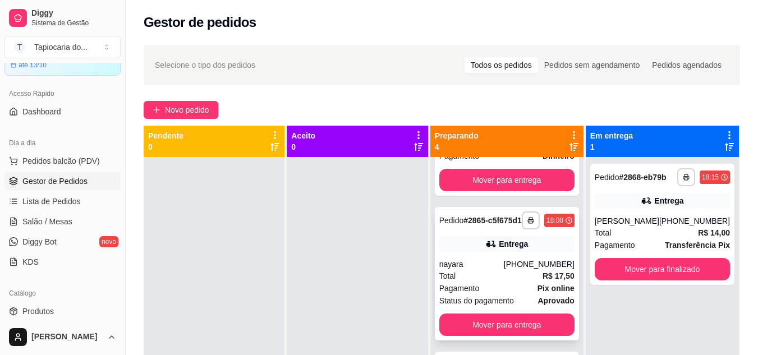
click at [521, 250] on div "Entrega" at bounding box center [513, 243] width 29 height 11
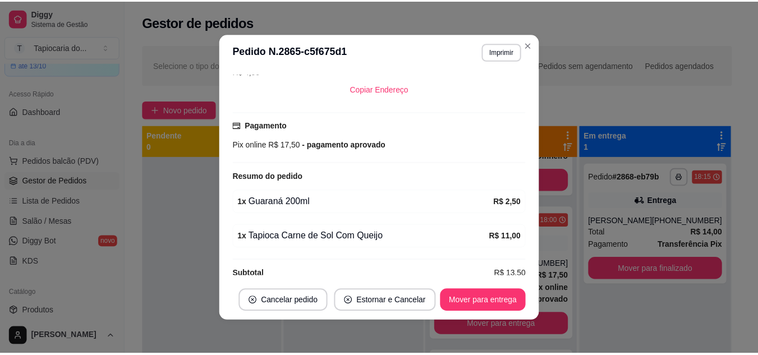
scroll to position [268, 0]
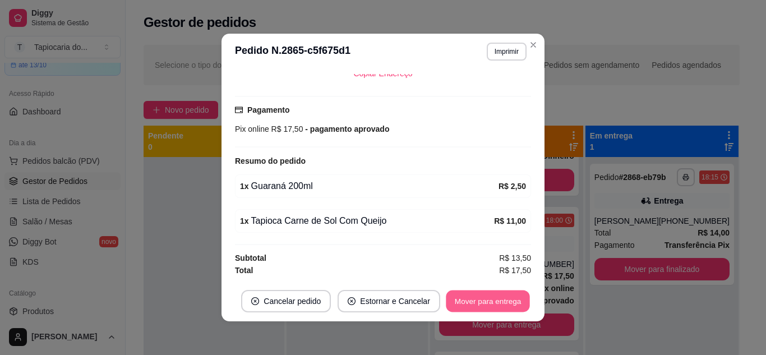
click at [482, 301] on button "Mover para entrega" at bounding box center [488, 302] width 84 height 22
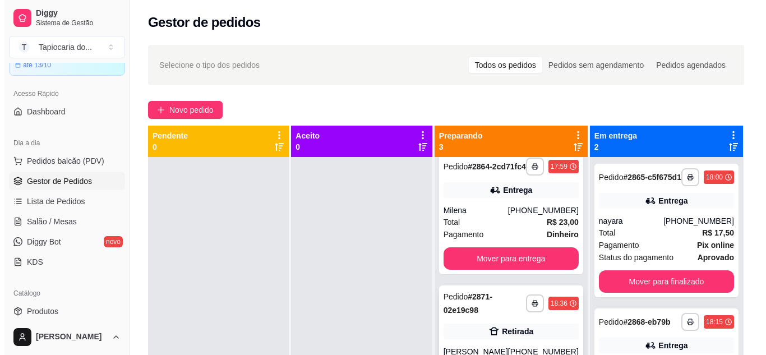
scroll to position [0, 0]
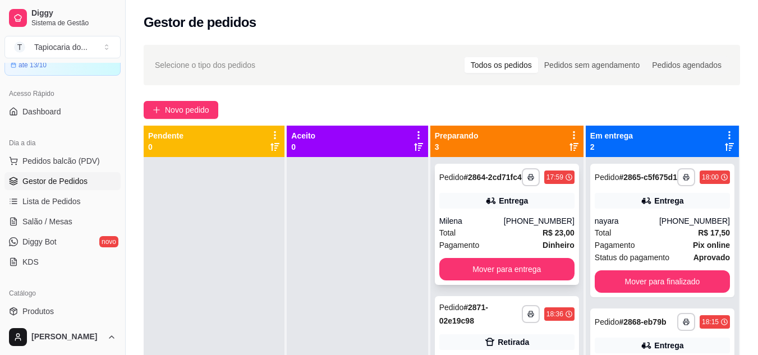
click at [531, 223] on div "**********" at bounding box center [507, 224] width 144 height 121
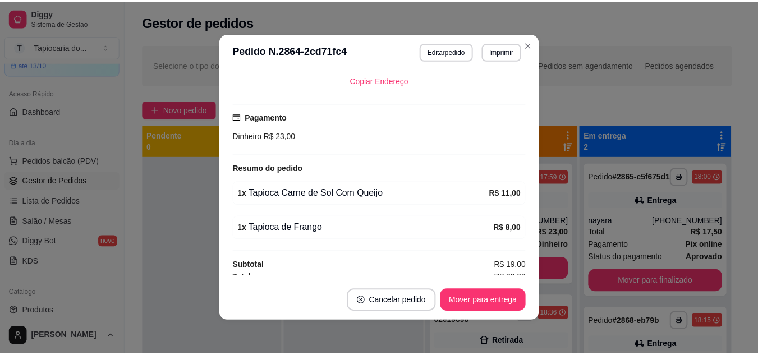
scroll to position [280, 0]
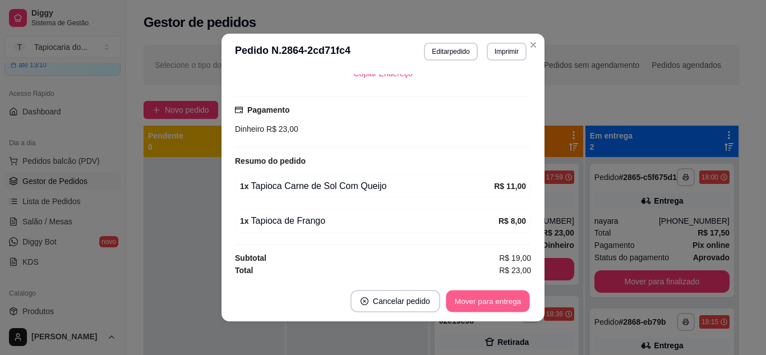
click at [500, 306] on button "Mover para entrega" at bounding box center [488, 302] width 84 height 22
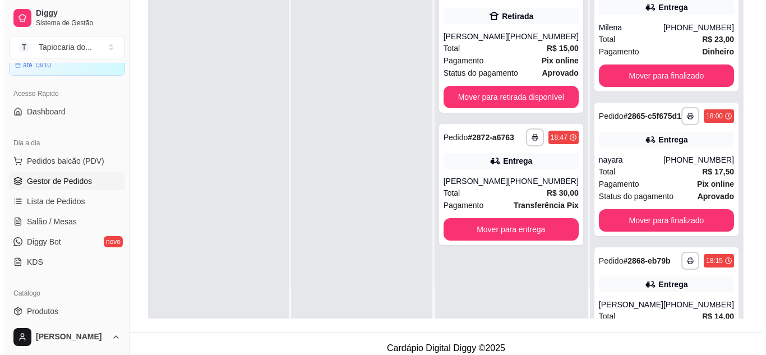
scroll to position [168, 0]
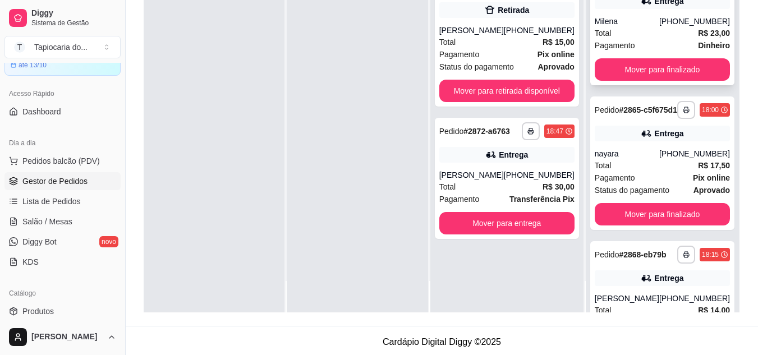
click at [622, 48] on span "Pagamento" at bounding box center [615, 45] width 40 height 12
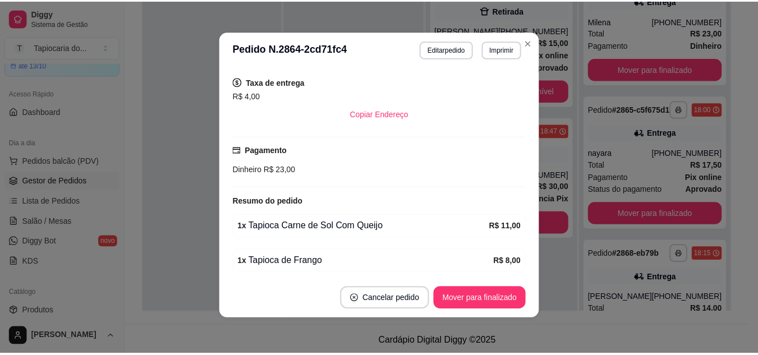
scroll to position [282, 0]
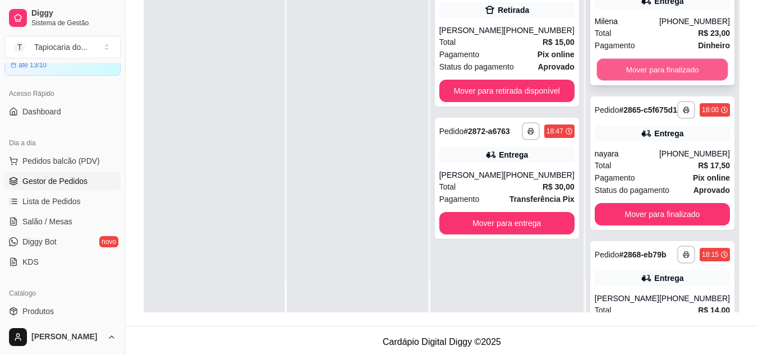
click at [653, 81] on button "Mover para finalizado" at bounding box center [661, 70] width 131 height 22
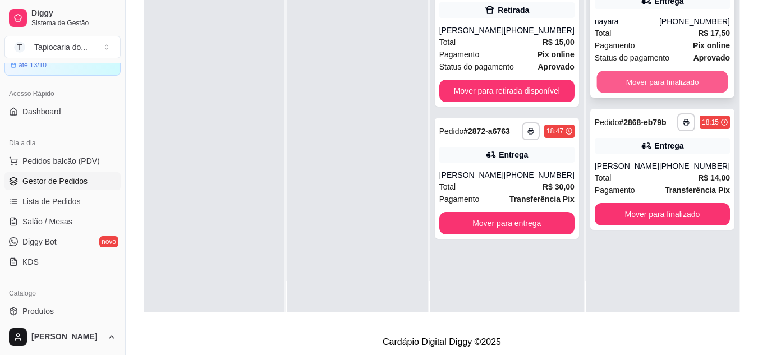
click at [655, 91] on button "Mover para finalizado" at bounding box center [661, 82] width 131 height 22
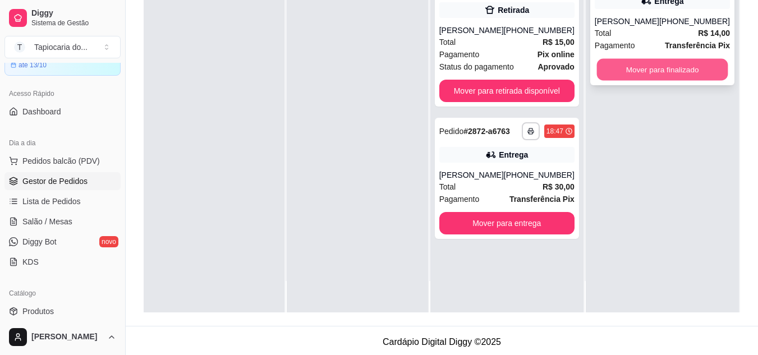
click at [634, 78] on button "Mover para finalizado" at bounding box center [661, 70] width 131 height 22
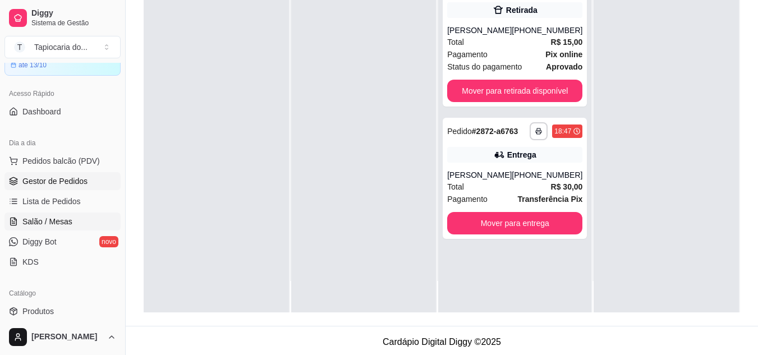
click at [84, 218] on link "Salão / Mesas" at bounding box center [62, 222] width 116 height 18
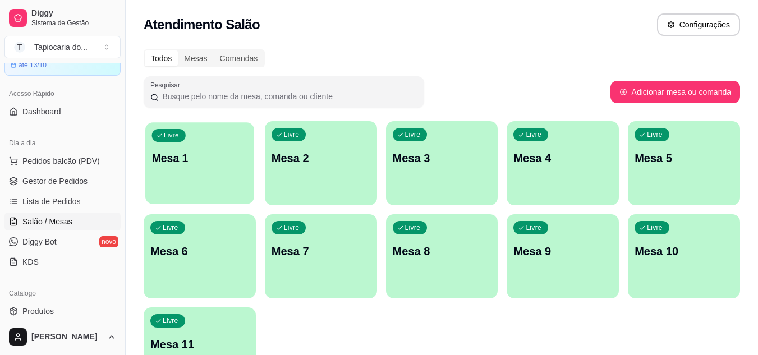
click at [223, 151] on p "Mesa 1" at bounding box center [200, 158] width 96 height 15
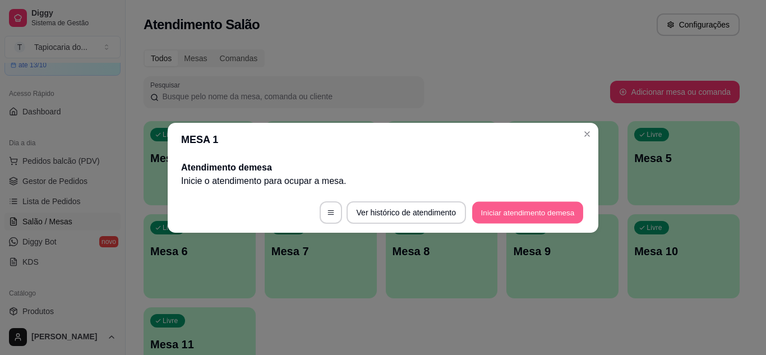
click at [533, 213] on button "Iniciar atendimento de mesa" at bounding box center [527, 212] width 111 height 22
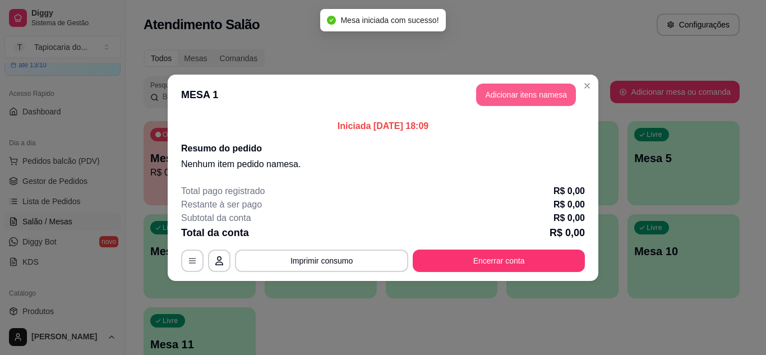
click at [489, 91] on button "Adicionar itens na mesa" at bounding box center [526, 95] width 100 height 22
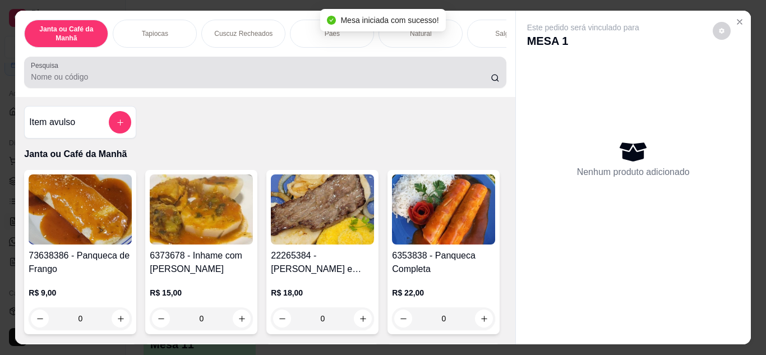
click at [350, 68] on div at bounding box center [265, 72] width 468 height 22
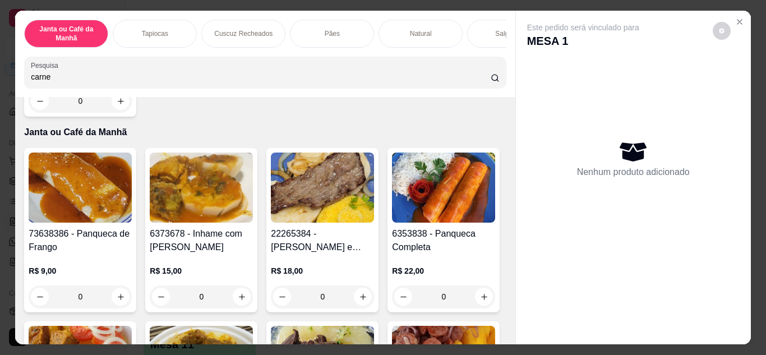
scroll to position [729, 0]
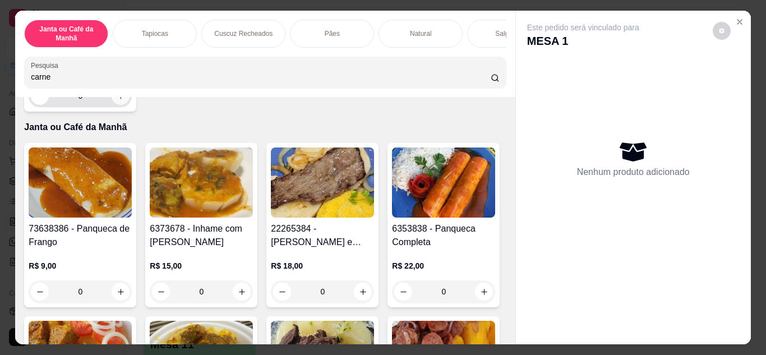
type input "carne"
click at [117, 100] on icon "increase-product-quantity" at bounding box center [121, 96] width 8 height 8
type input "1"
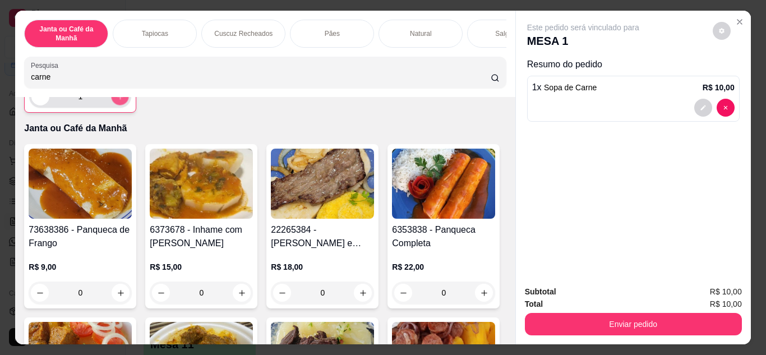
click at [116, 101] on icon "increase-product-quantity" at bounding box center [120, 97] width 8 height 8
type input "2"
click at [116, 101] on icon "increase-product-quantity" at bounding box center [120, 97] width 8 height 8
type input "3"
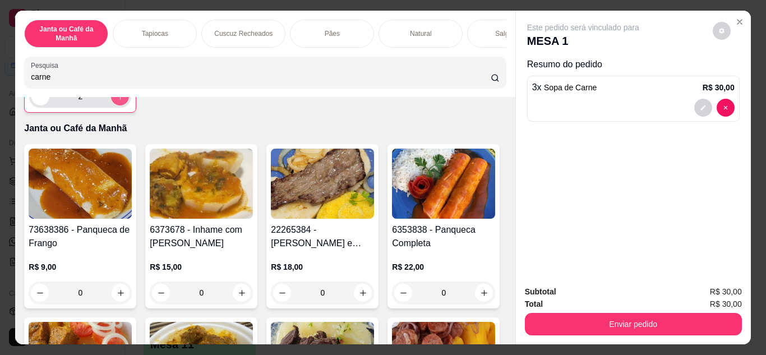
type input "3"
click at [116, 101] on icon "increase-product-quantity" at bounding box center [120, 97] width 8 height 8
type input "4"
click at [116, 101] on icon "increase-product-quantity" at bounding box center [120, 97] width 8 height 8
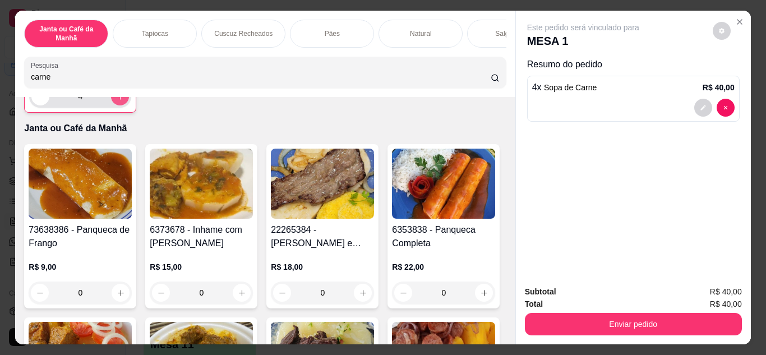
type input "5"
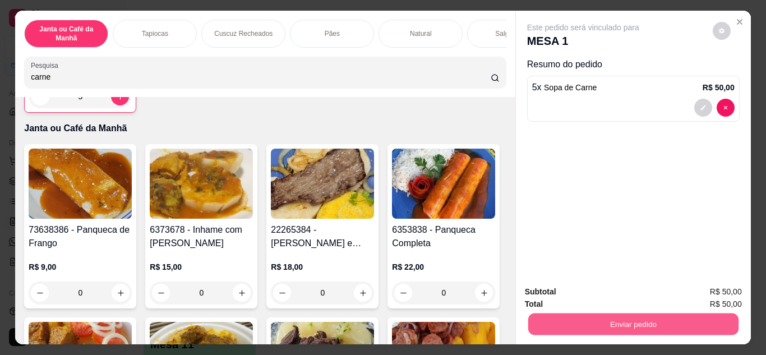
click at [711, 330] on button "Enviar pedido" at bounding box center [633, 325] width 210 height 22
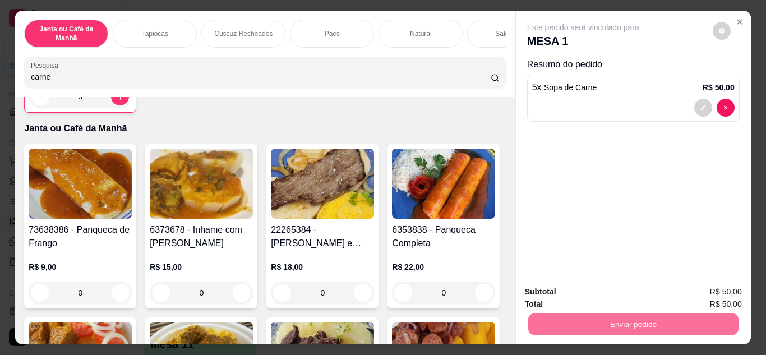
click at [635, 291] on button "Não registrar e enviar pedido" at bounding box center [596, 292] width 113 height 21
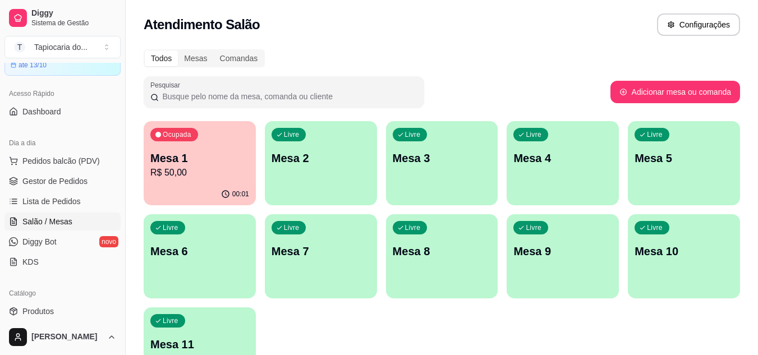
click at [417, 156] on p "Mesa 3" at bounding box center [442, 158] width 99 height 16
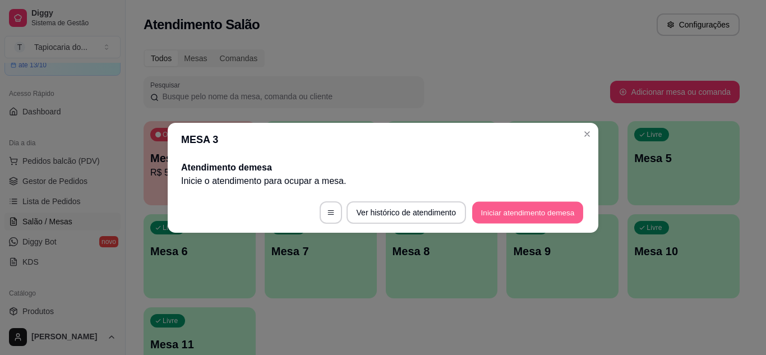
click at [552, 217] on button "Iniciar atendimento de mesa" at bounding box center [527, 212] width 111 height 22
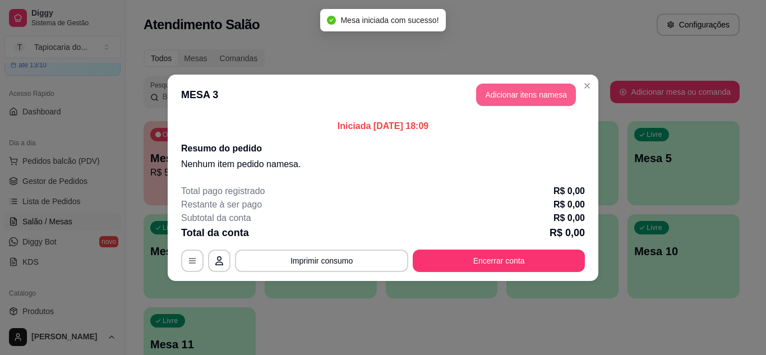
click at [496, 85] on button "Adicionar itens na mesa" at bounding box center [526, 95] width 100 height 22
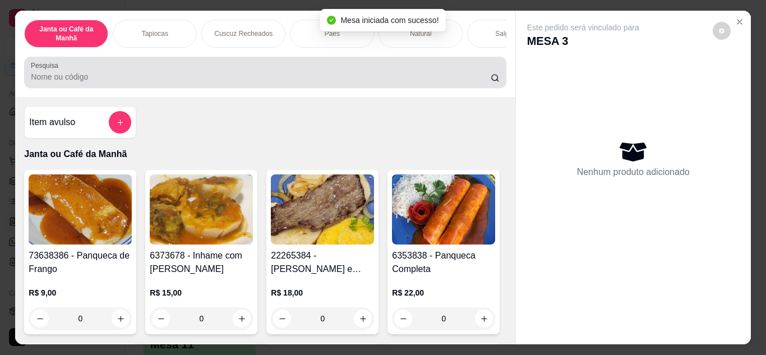
click at [437, 73] on div at bounding box center [265, 72] width 468 height 22
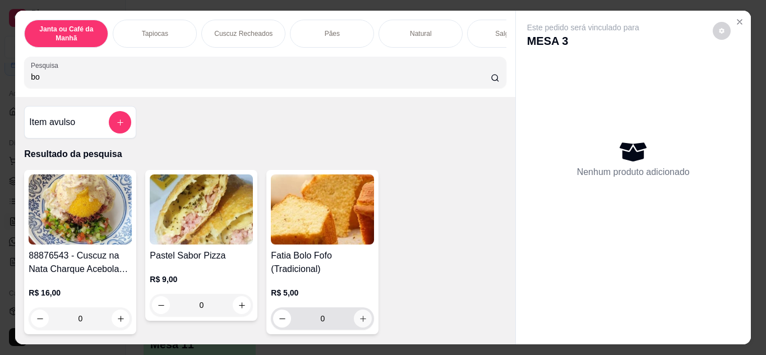
type input "bo"
click at [367, 320] on button "increase-product-quantity" at bounding box center [363, 319] width 18 height 18
type input "1"
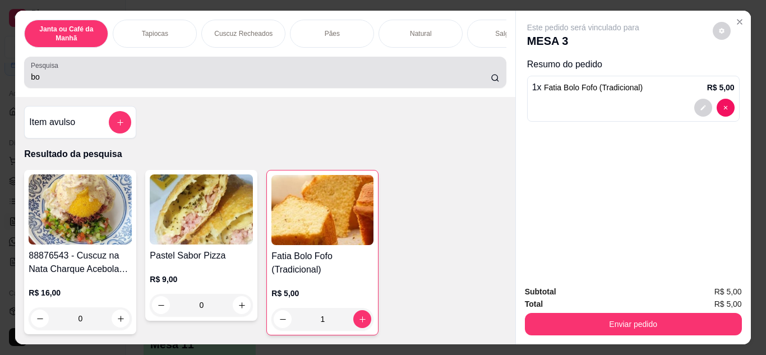
drag, startPoint x: 416, startPoint y: 78, endPoint x: 514, endPoint y: 87, distance: 99.1
click at [436, 82] on input "bo" at bounding box center [261, 76] width 460 height 11
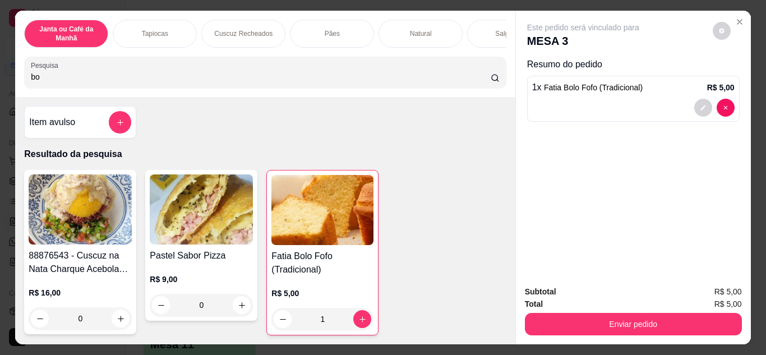
click at [478, 82] on input "bo" at bounding box center [261, 76] width 460 height 11
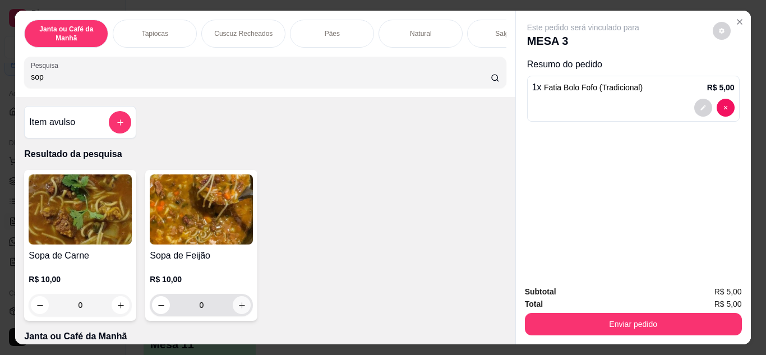
type input "sop"
click at [243, 313] on button "increase-product-quantity" at bounding box center [242, 305] width 18 height 18
type input "1"
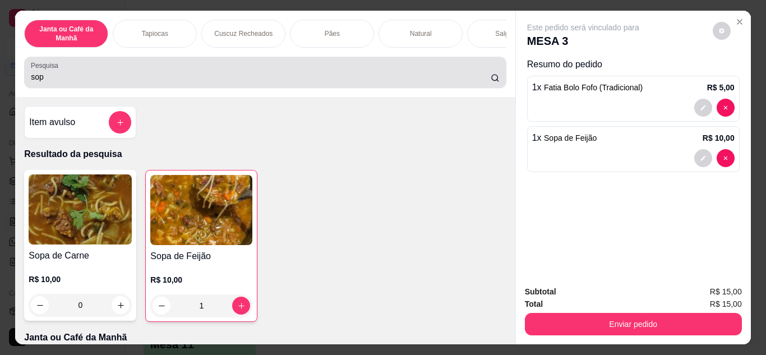
click at [451, 71] on div "sop" at bounding box center [265, 72] width 468 height 22
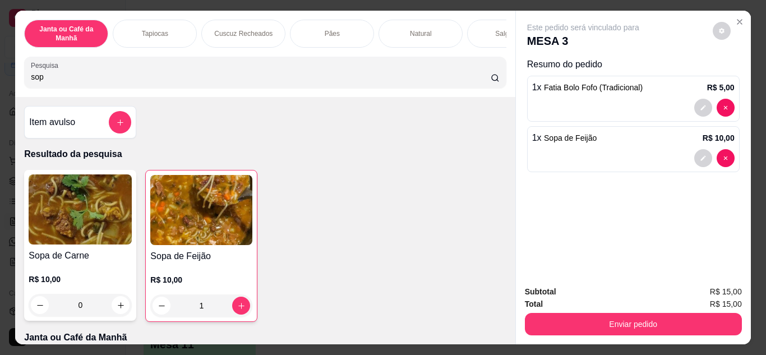
click at [477, 82] on input "sop" at bounding box center [261, 76] width 460 height 11
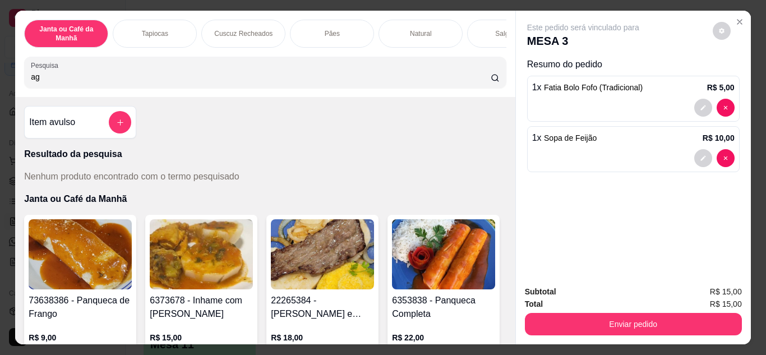
type input "a"
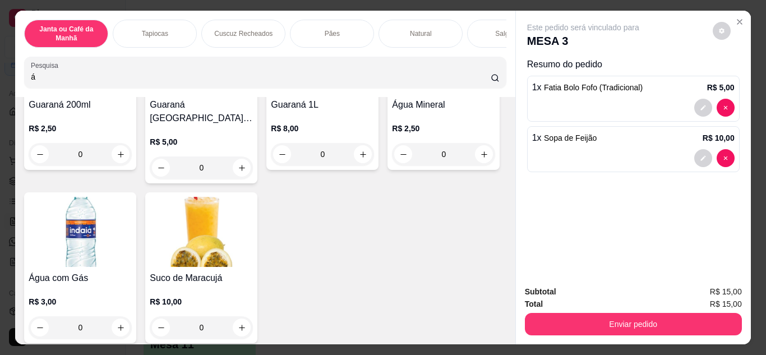
scroll to position [168, 0]
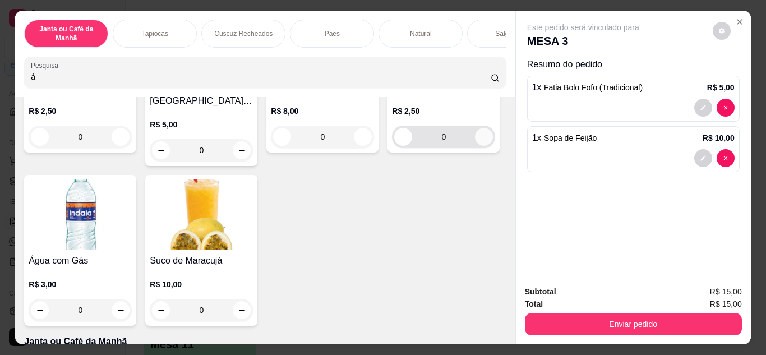
type input "á"
click at [475, 146] on button "increase-product-quantity" at bounding box center [484, 137] width 18 height 18
type input "1"
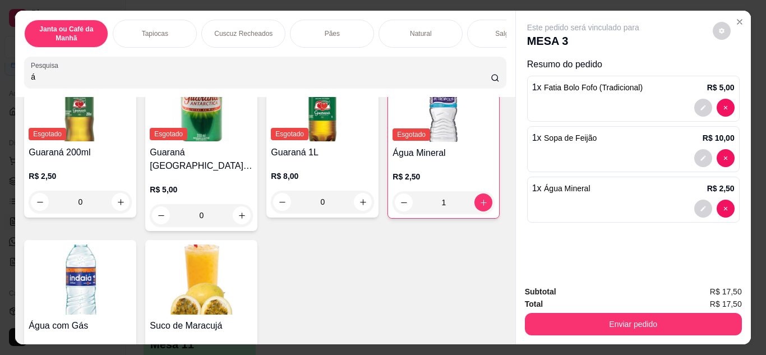
scroll to position [0, 0]
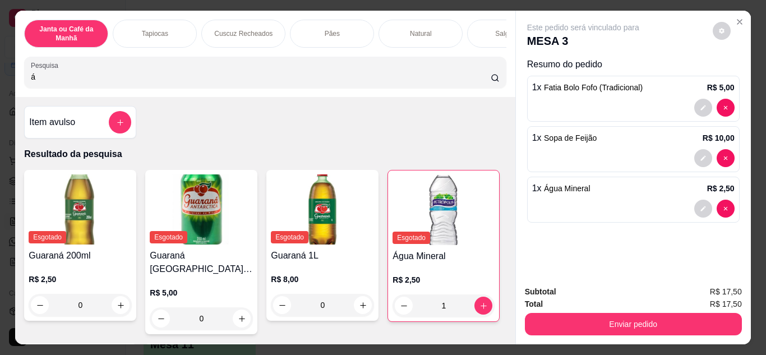
click at [361, 82] on input "á" at bounding box center [261, 76] width 460 height 11
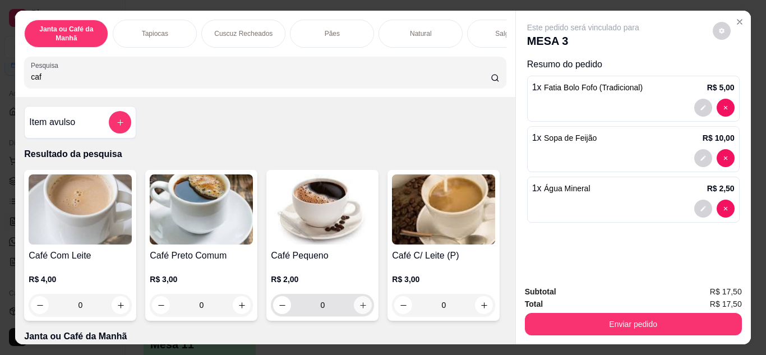
type input "caf"
click at [357, 302] on button "increase-product-quantity" at bounding box center [362, 304] width 17 height 17
type input "1"
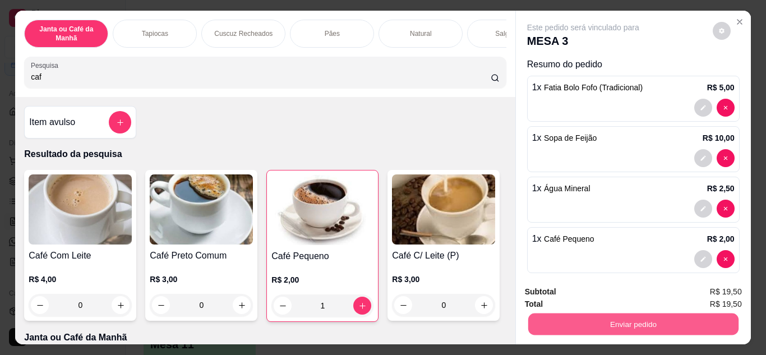
click at [570, 310] on div "Enviar pedido" at bounding box center [633, 322] width 217 height 25
click at [585, 321] on button "Enviar pedido" at bounding box center [633, 325] width 210 height 22
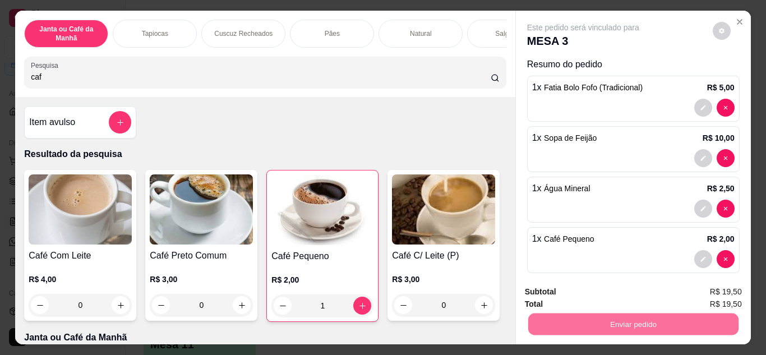
click at [572, 292] on button "Não registrar e enviar pedido" at bounding box center [596, 292] width 113 height 21
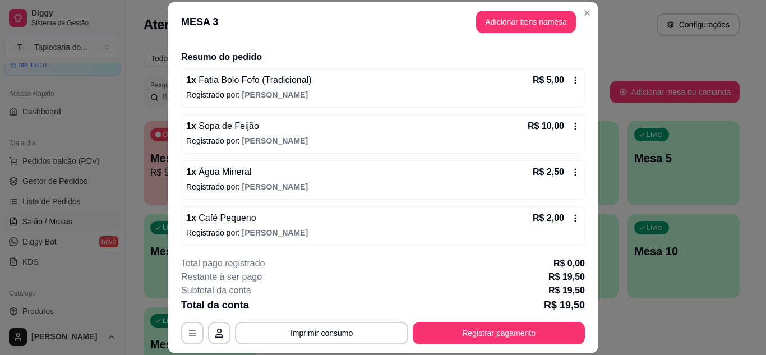
scroll to position [82, 0]
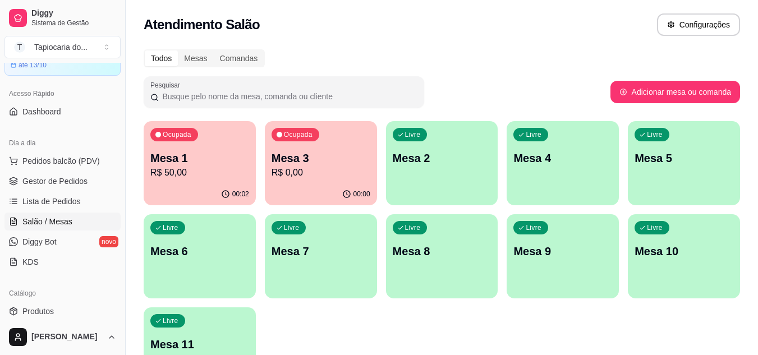
click at [289, 183] on div "00:00" at bounding box center [321, 194] width 112 height 22
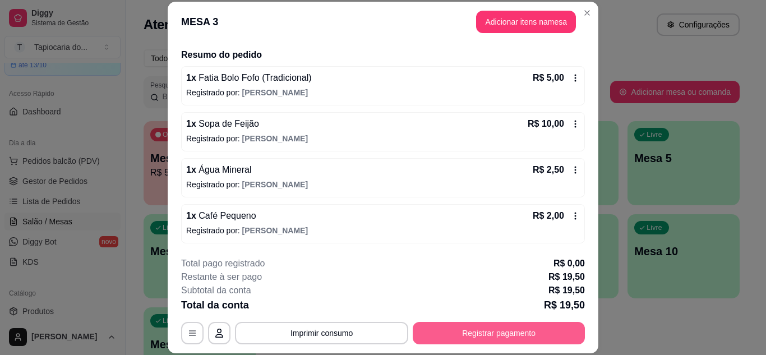
click at [483, 331] on button "Registrar pagamento" at bounding box center [499, 333] width 172 height 22
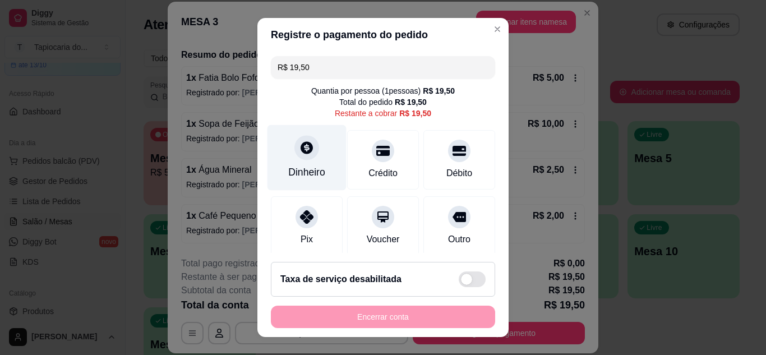
click at [282, 146] on div "Dinheiro" at bounding box center [307, 158] width 79 height 66
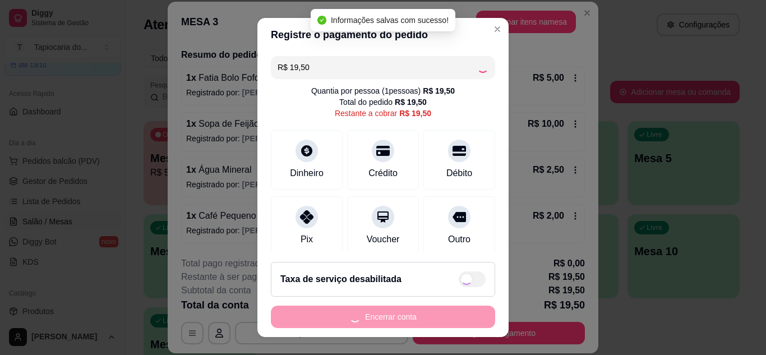
type input "R$ 0,00"
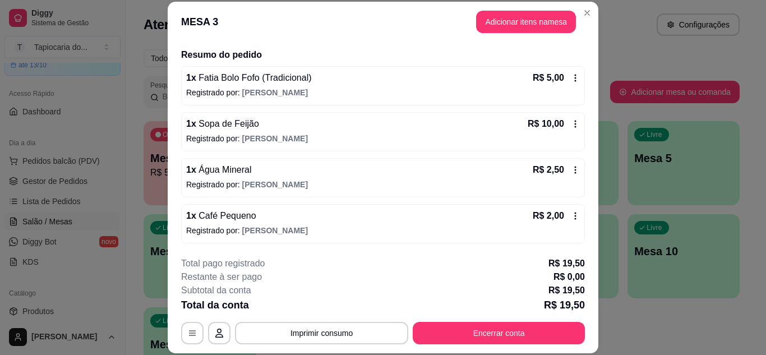
click at [544, 320] on div "**********" at bounding box center [383, 300] width 404 height 87
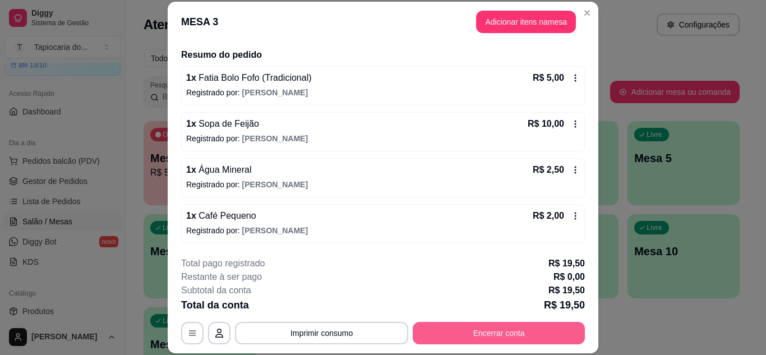
click at [543, 330] on button "Encerrar conta" at bounding box center [499, 333] width 172 height 22
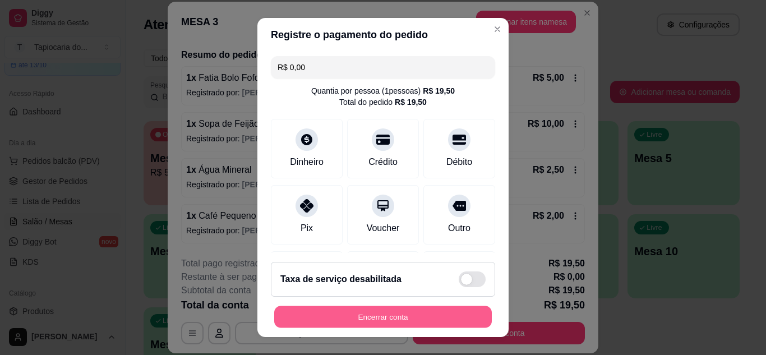
click at [402, 318] on button "Encerrar conta" at bounding box center [383, 317] width 218 height 22
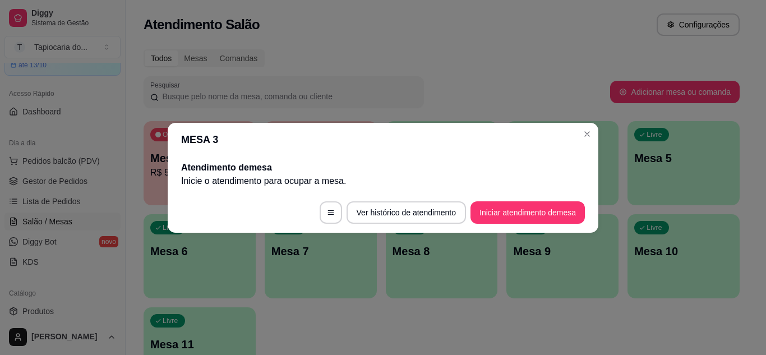
scroll to position [0, 0]
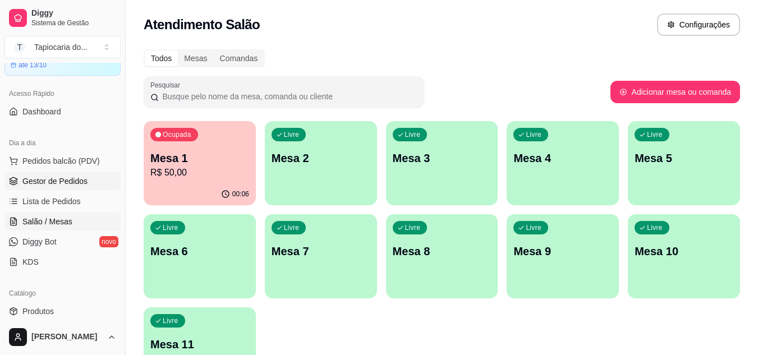
click at [76, 187] on link "Gestor de Pedidos" at bounding box center [62, 181] width 116 height 18
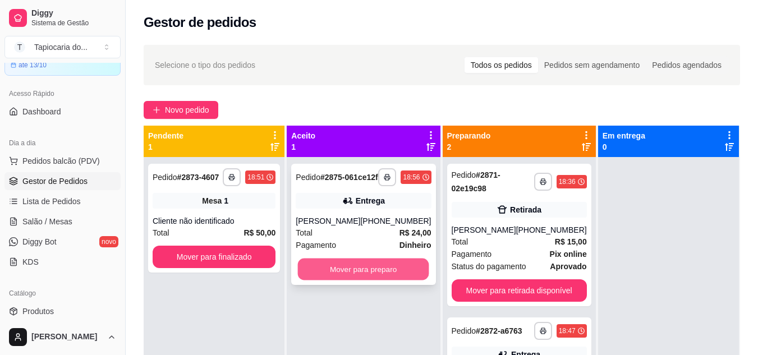
click at [348, 277] on button "Mover para preparo" at bounding box center [363, 270] width 131 height 22
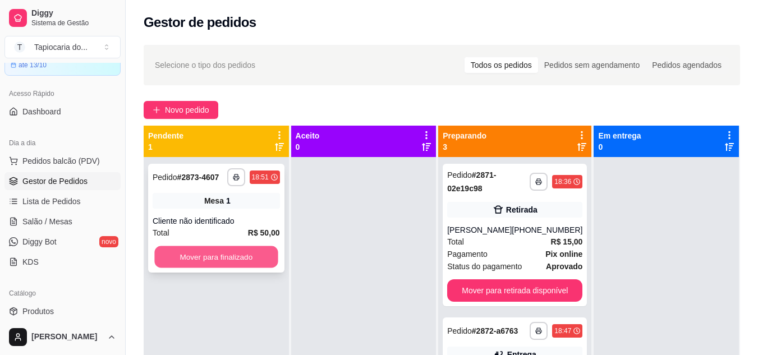
click at [261, 257] on button "Mover para finalizado" at bounding box center [215, 257] width 123 height 22
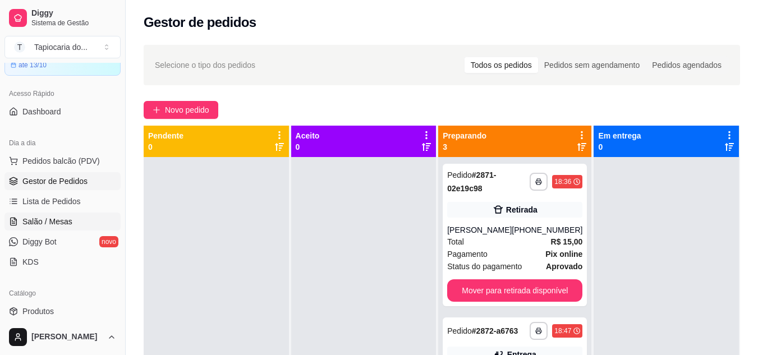
click at [80, 220] on link "Salão / Mesas" at bounding box center [62, 222] width 116 height 18
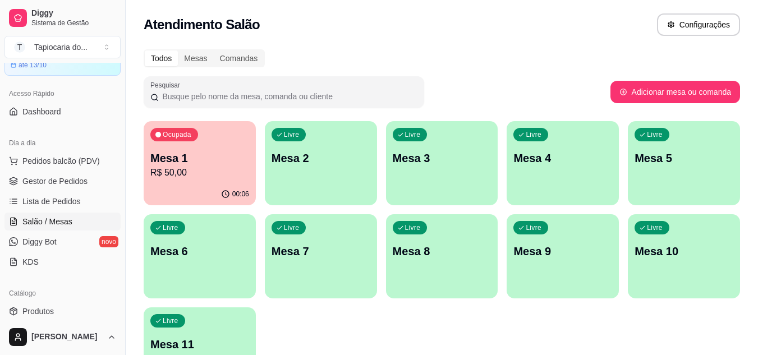
click at [366, 254] on p "Mesa 7" at bounding box center [320, 251] width 99 height 16
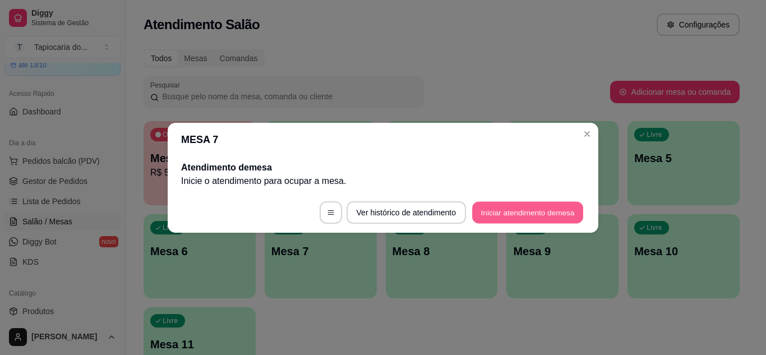
click at [538, 206] on button "Iniciar atendimento de mesa" at bounding box center [527, 212] width 111 height 22
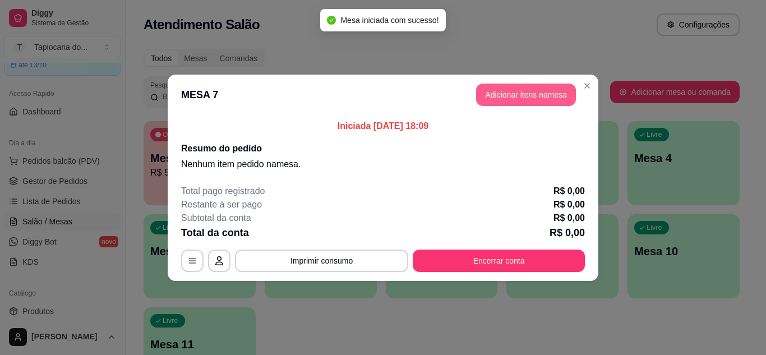
click at [509, 105] on button "Adicionar itens na mesa" at bounding box center [526, 95] width 100 height 22
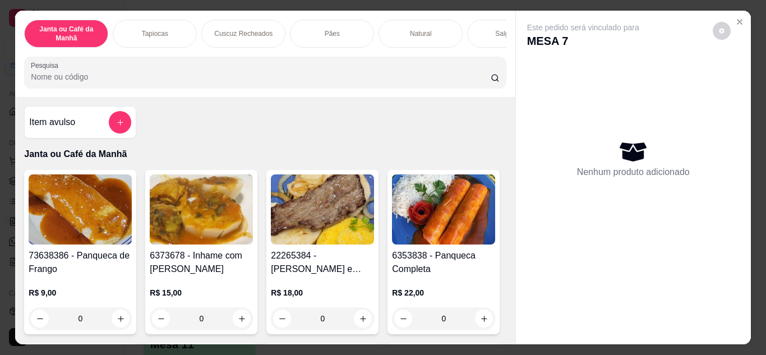
click at [463, 80] on input "Pesquisa" at bounding box center [261, 76] width 460 height 11
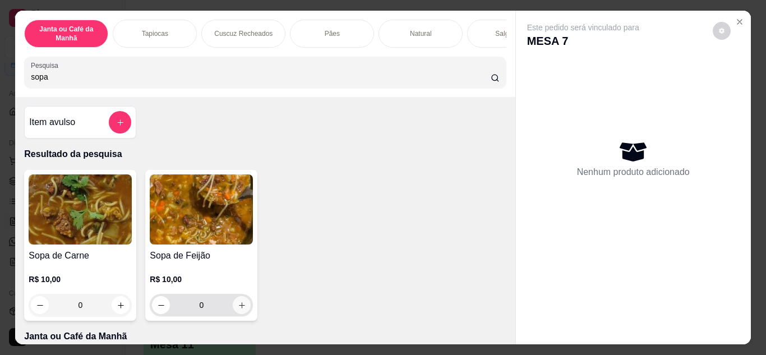
type input "sopa"
click at [233, 308] on button "increase-product-quantity" at bounding box center [242, 305] width 18 height 18
type input "1"
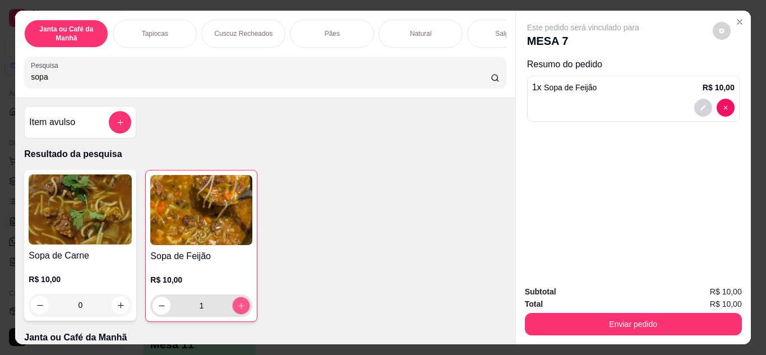
click at [233, 308] on button "increase-product-quantity" at bounding box center [241, 305] width 17 height 17
type input "2"
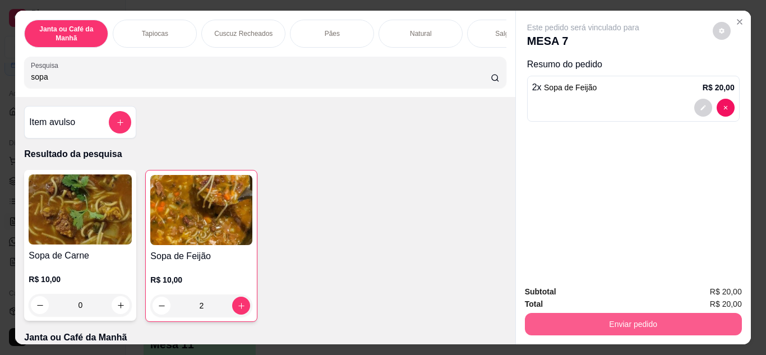
click at [587, 315] on button "Enviar pedido" at bounding box center [633, 324] width 217 height 22
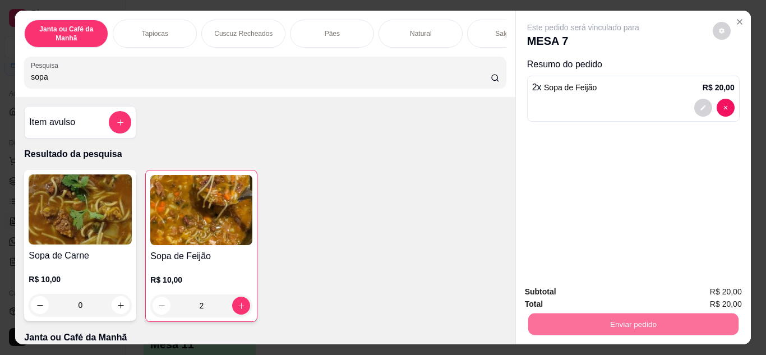
click at [587, 299] on button "Não registrar e enviar pedido" at bounding box center [596, 292] width 113 height 21
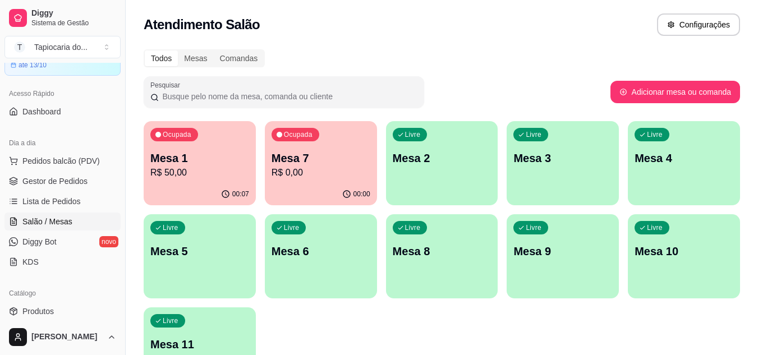
click at [214, 253] on p "Mesa 5" at bounding box center [199, 251] width 99 height 16
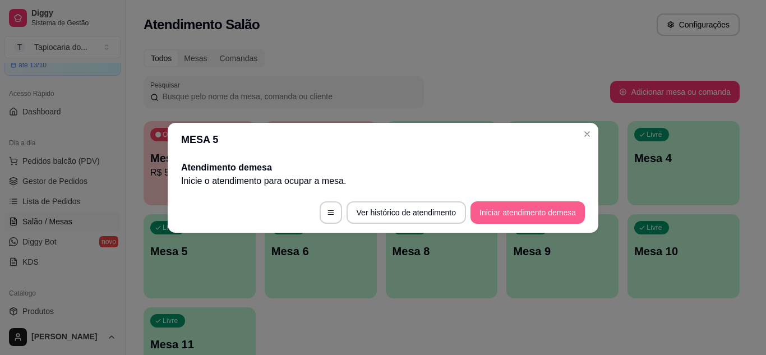
click at [542, 203] on button "Iniciar atendimento de mesa" at bounding box center [528, 212] width 114 height 22
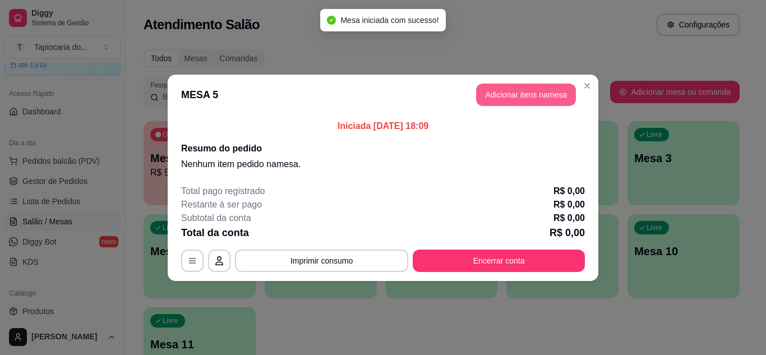
click at [534, 90] on button "Adicionar itens na mesa" at bounding box center [526, 95] width 100 height 22
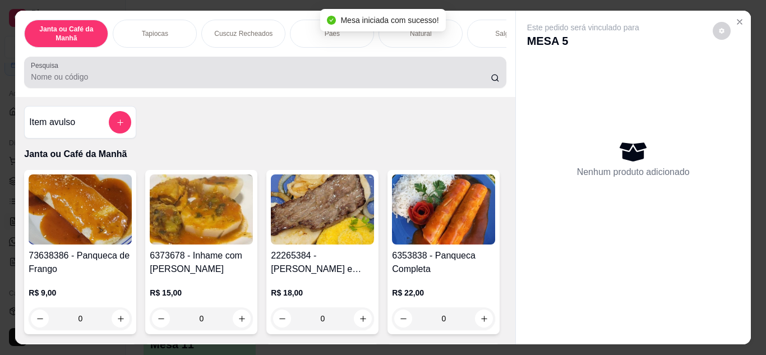
click at [402, 86] on div "Pesquisa" at bounding box center [265, 72] width 482 height 31
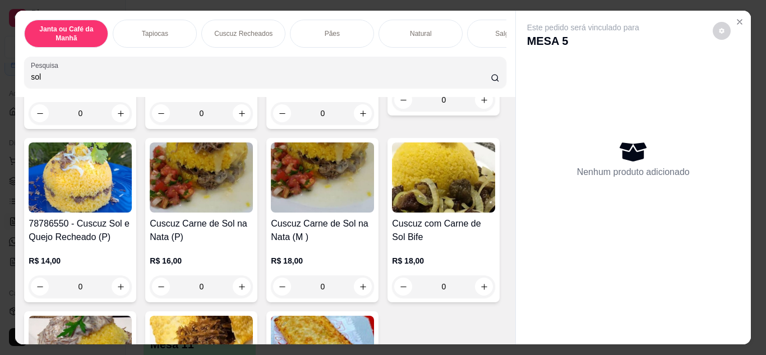
scroll to position [224, 0]
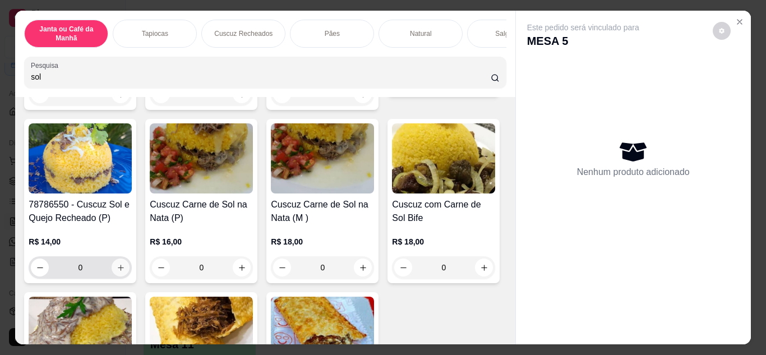
type input "sol"
click at [125, 272] on icon "increase-product-quantity" at bounding box center [121, 268] width 8 height 8
type input "1"
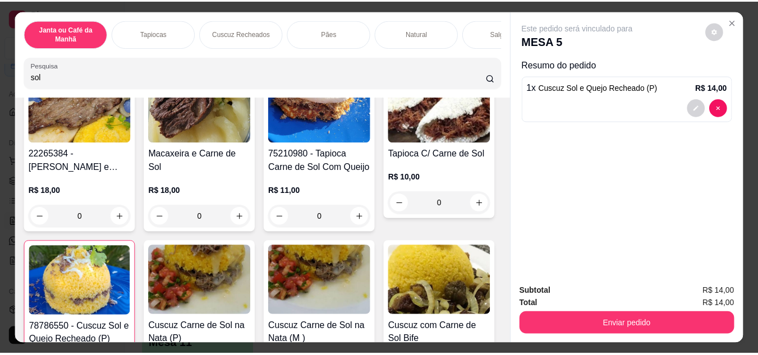
scroll to position [0, 0]
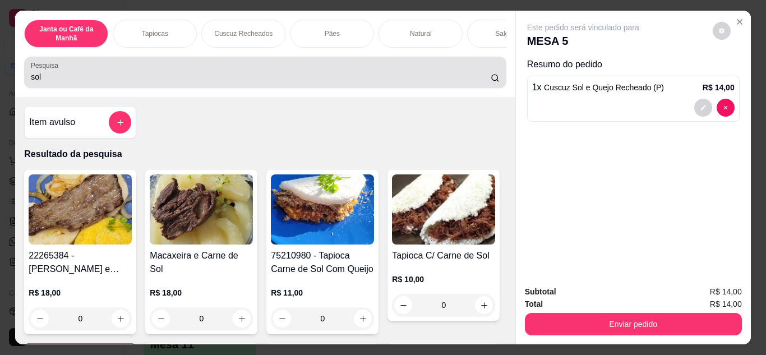
click at [289, 88] on div "Pesquisa sol" at bounding box center [265, 72] width 482 height 31
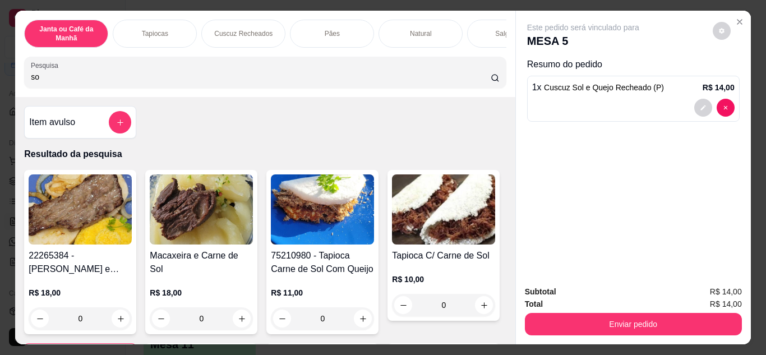
type input "s"
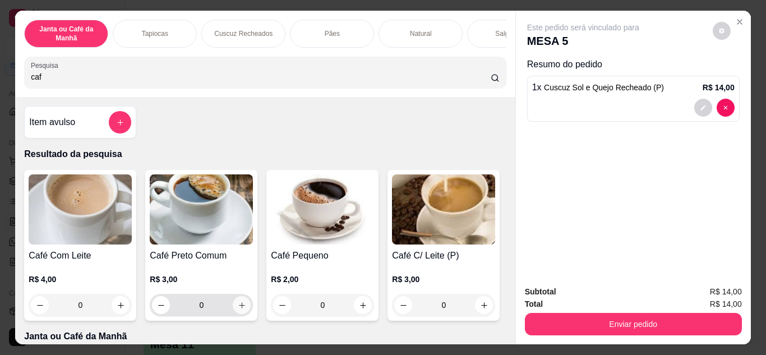
type input "caf"
click at [239, 309] on icon "increase-product-quantity" at bounding box center [242, 305] width 8 height 8
type input "1"
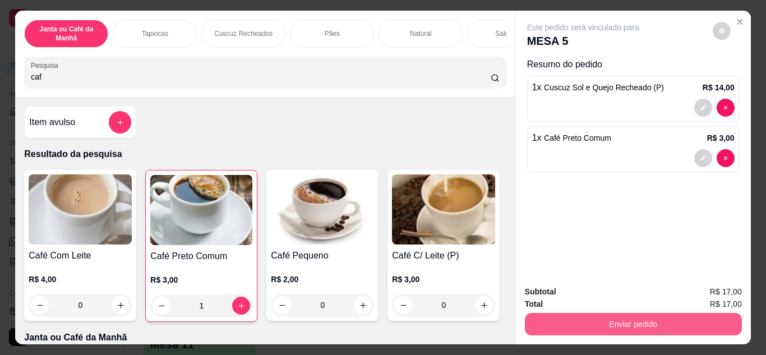
click at [573, 318] on button "Enviar pedido" at bounding box center [633, 324] width 217 height 22
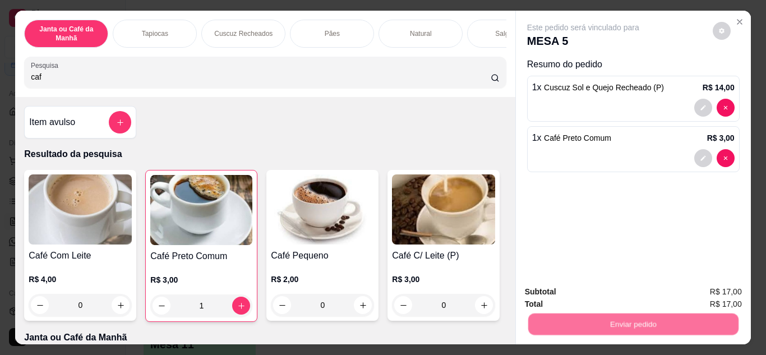
click at [581, 296] on button "Não registrar e enviar pedido" at bounding box center [596, 292] width 117 height 21
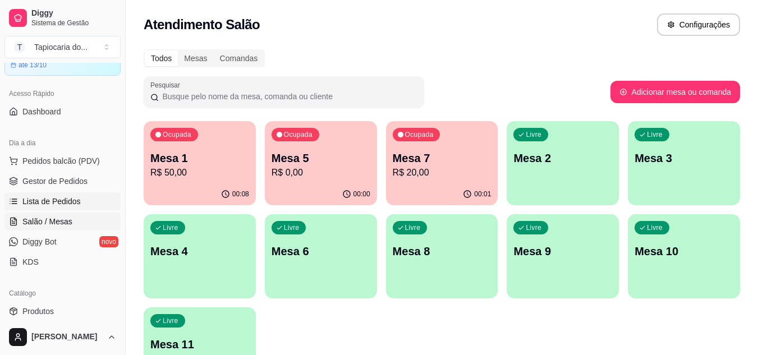
click at [73, 202] on span "Lista de Pedidos" at bounding box center [51, 201] width 58 height 11
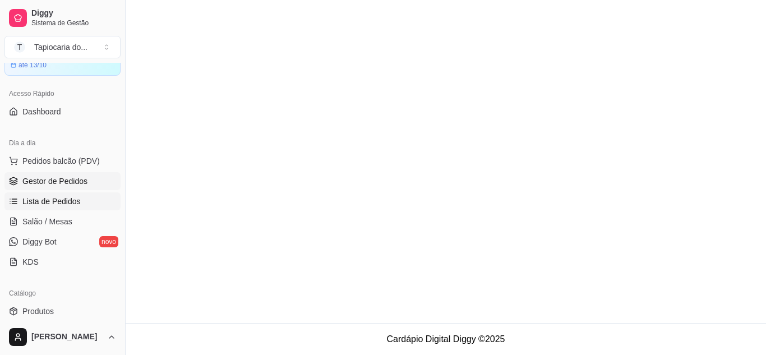
click at [73, 182] on span "Gestor de Pedidos" at bounding box center [54, 181] width 65 height 11
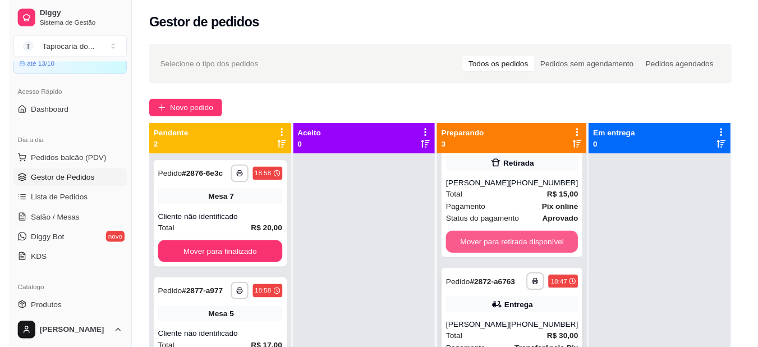
scroll to position [104, 0]
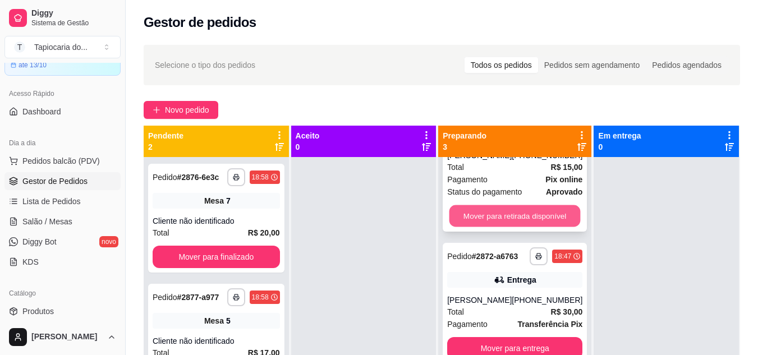
click at [500, 205] on button "Mover para retirada disponível" at bounding box center [514, 216] width 131 height 22
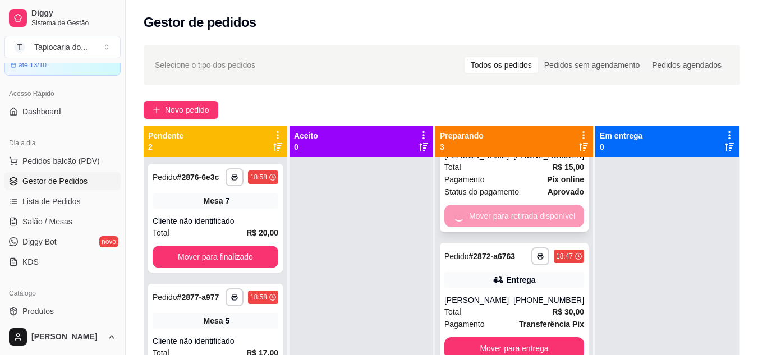
scroll to position [0, 0]
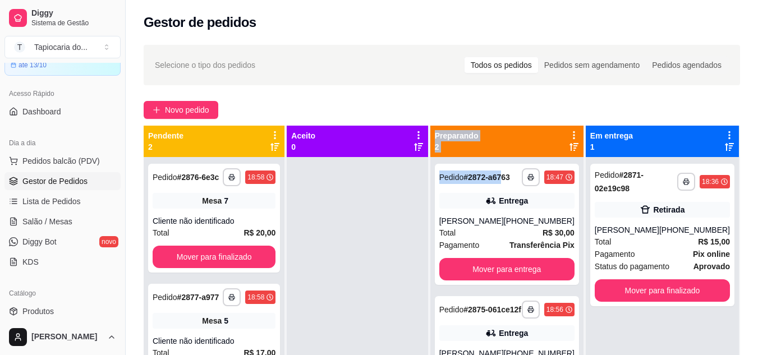
drag, startPoint x: 510, startPoint y: 173, endPoint x: 367, endPoint y: 96, distance: 161.9
click at [354, 119] on div "**********" at bounding box center [442, 266] width 632 height 456
drag, startPoint x: 376, startPoint y: 38, endPoint x: 242, endPoint y: 3, distance: 137.9
click at [375, 38] on div "Gestor de pedidos" at bounding box center [442, 19] width 632 height 38
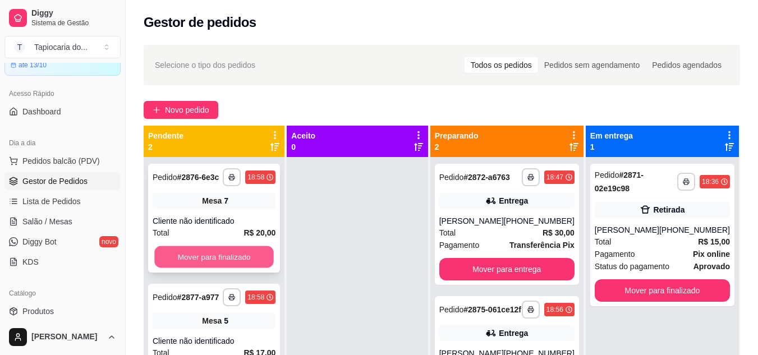
click at [190, 254] on button "Mover para finalizado" at bounding box center [213, 257] width 119 height 22
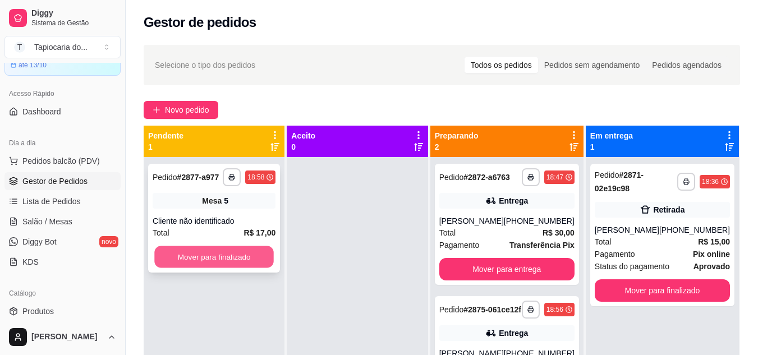
click at [195, 262] on button "Mover para finalizado" at bounding box center [213, 257] width 119 height 22
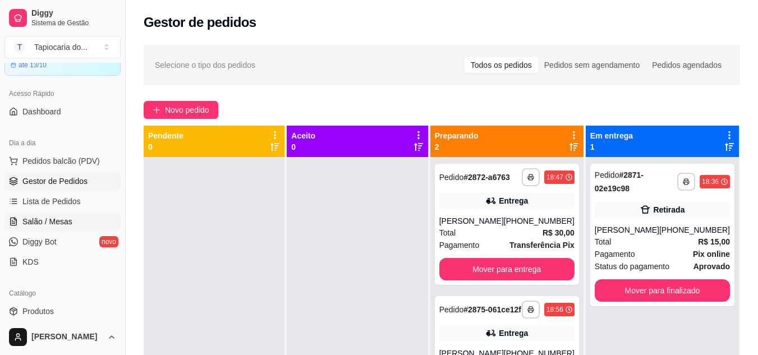
click at [51, 220] on span "Salão / Mesas" at bounding box center [47, 221] width 50 height 11
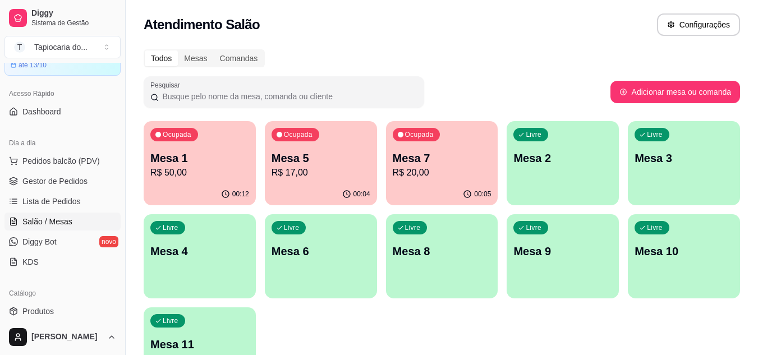
click at [315, 255] on p "Mesa 6" at bounding box center [320, 251] width 99 height 16
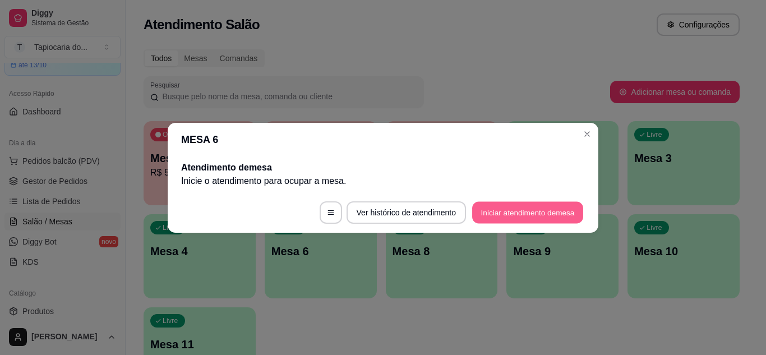
click at [541, 210] on button "Iniciar atendimento de mesa" at bounding box center [527, 212] width 111 height 22
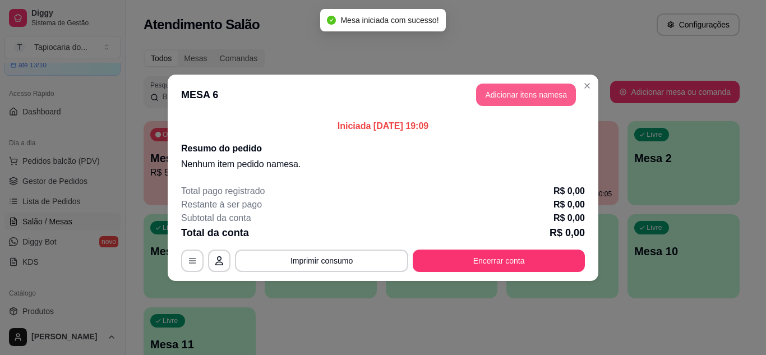
click at [542, 90] on button "Adicionar itens na mesa" at bounding box center [526, 95] width 100 height 22
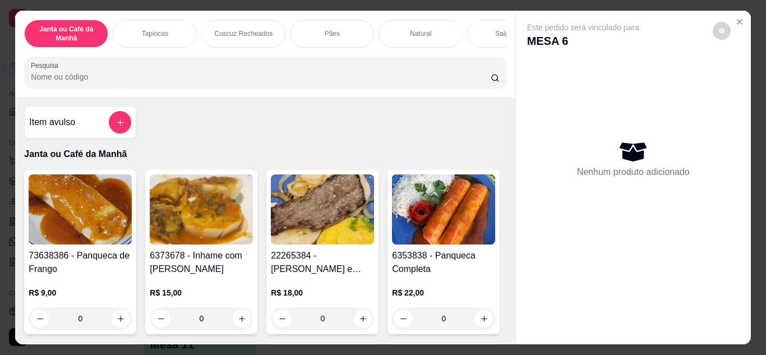
click at [470, 78] on input "Pesquisa" at bounding box center [261, 76] width 460 height 11
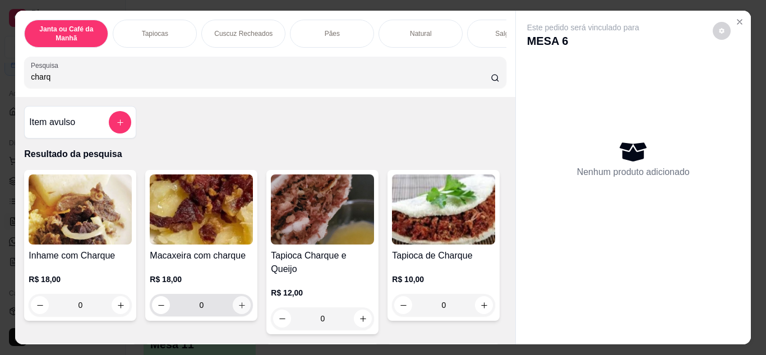
type input "charq"
click at [238, 308] on icon "increase-product-quantity" at bounding box center [242, 305] width 8 height 8
type input "1"
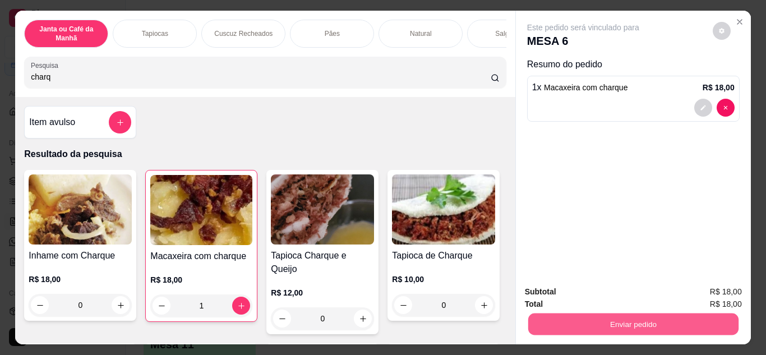
click at [537, 324] on button "Enviar pedido" at bounding box center [633, 325] width 210 height 22
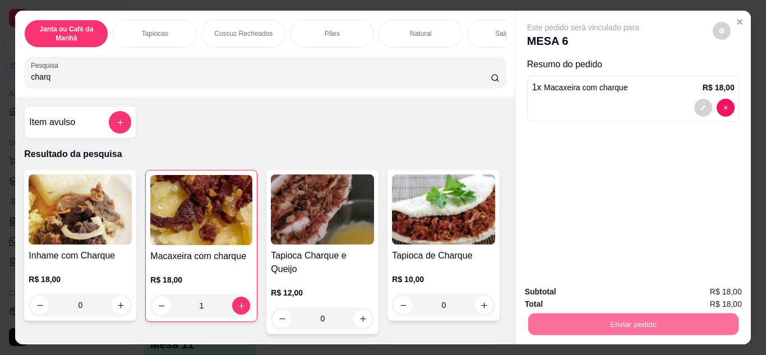
click at [547, 299] on button "Não registrar e enviar pedido" at bounding box center [596, 292] width 113 height 21
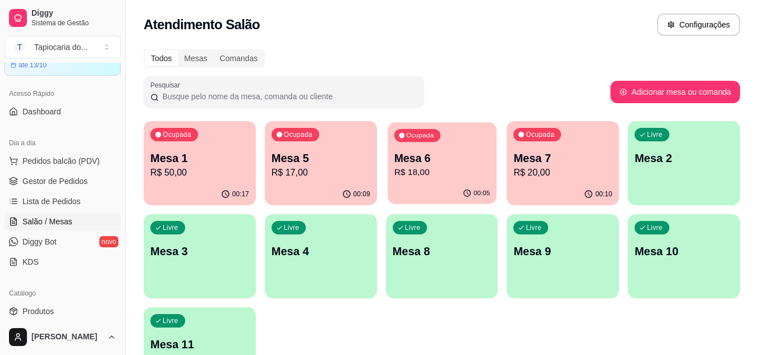
click at [433, 187] on div "00:05" at bounding box center [442, 193] width 109 height 21
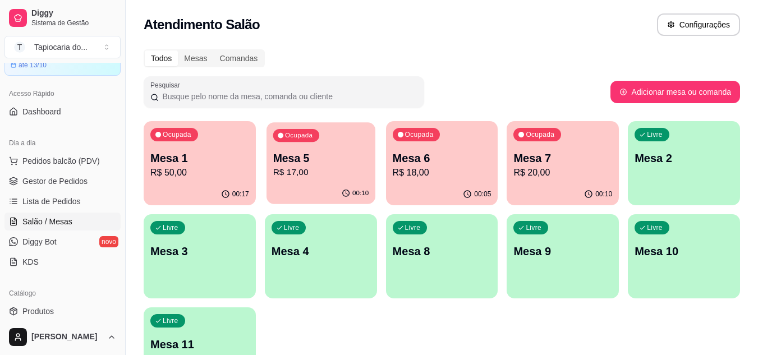
click at [340, 165] on div "Mesa 5 R$ 17,00" at bounding box center [321, 165] width 96 height 28
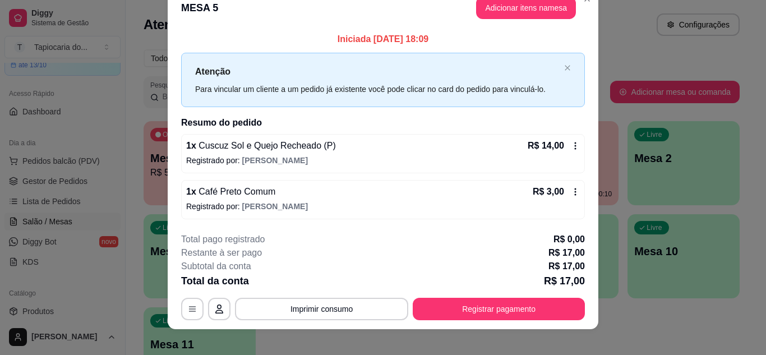
scroll to position [29, 0]
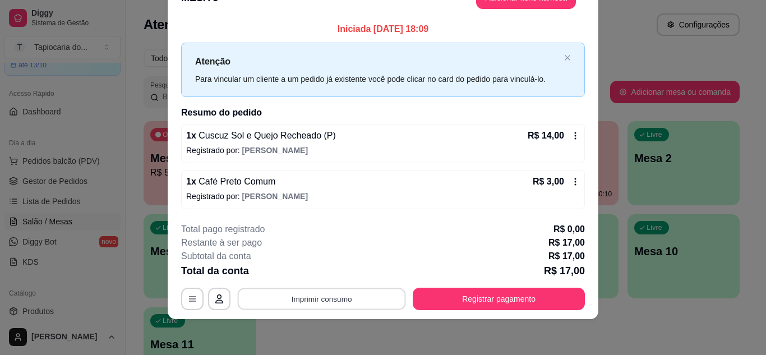
click at [353, 299] on button "Imprimir consumo" at bounding box center [322, 299] width 168 height 22
click at [343, 265] on button "Impressora" at bounding box center [320, 273] width 81 height 18
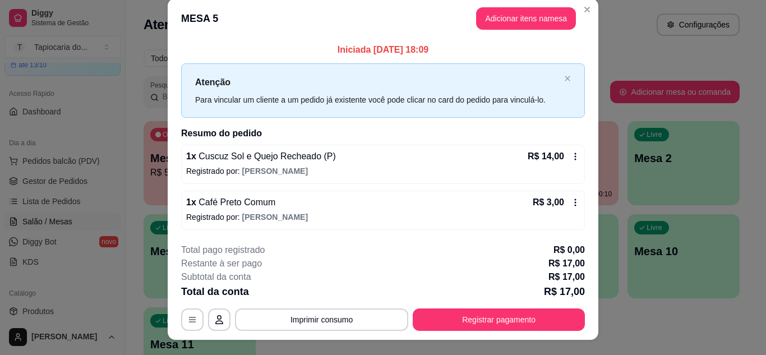
scroll to position [0, 0]
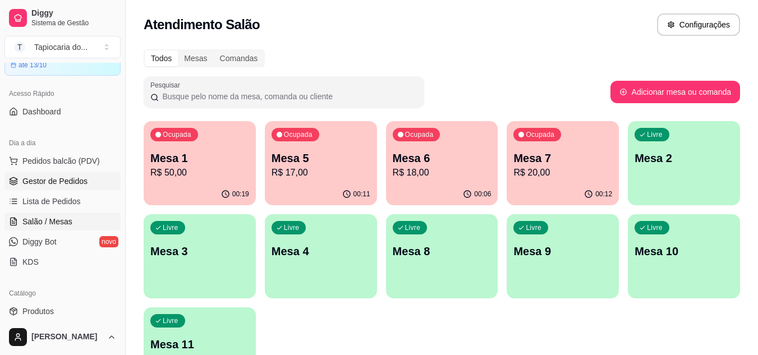
click at [53, 182] on span "Gestor de Pedidos" at bounding box center [54, 181] width 65 height 11
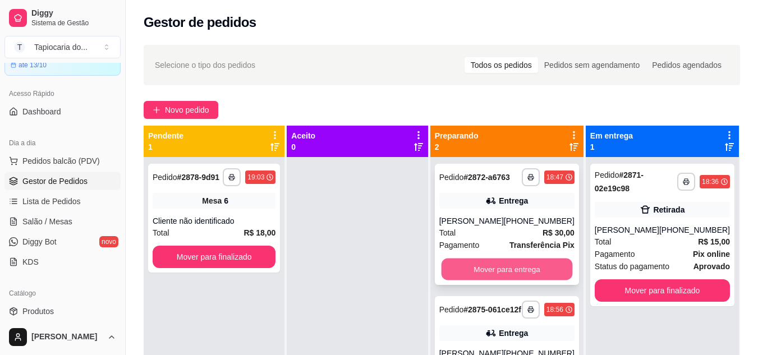
click at [514, 270] on button "Mover para entrega" at bounding box center [506, 270] width 131 height 22
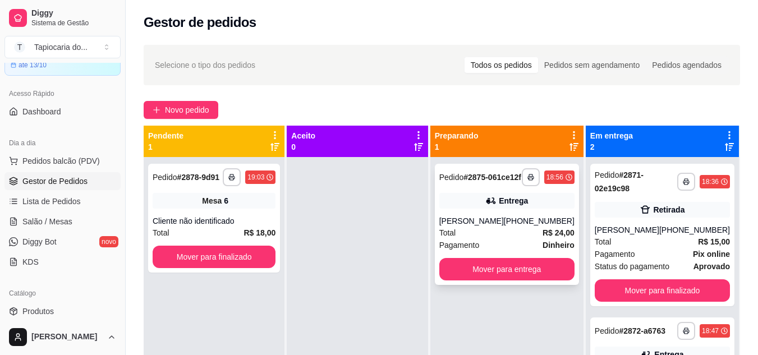
click at [503, 251] on div "Pagamento Dinheiro" at bounding box center [506, 245] width 135 height 12
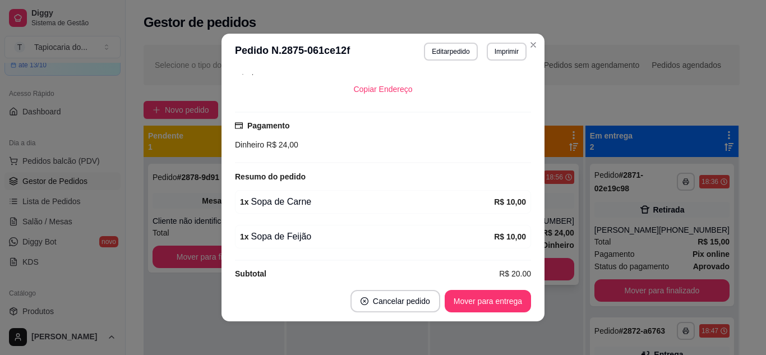
scroll to position [268, 0]
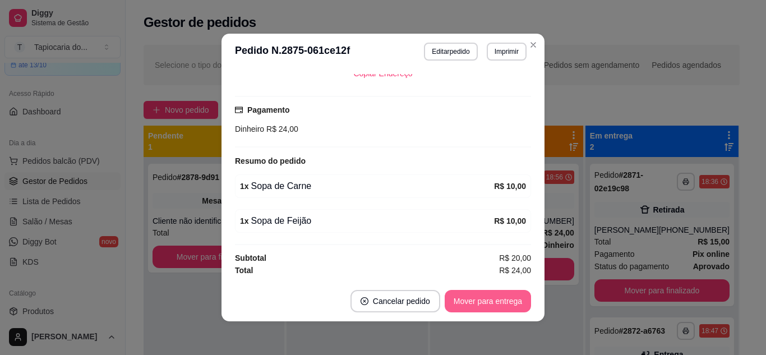
click at [495, 294] on button "Mover para entrega" at bounding box center [488, 301] width 86 height 22
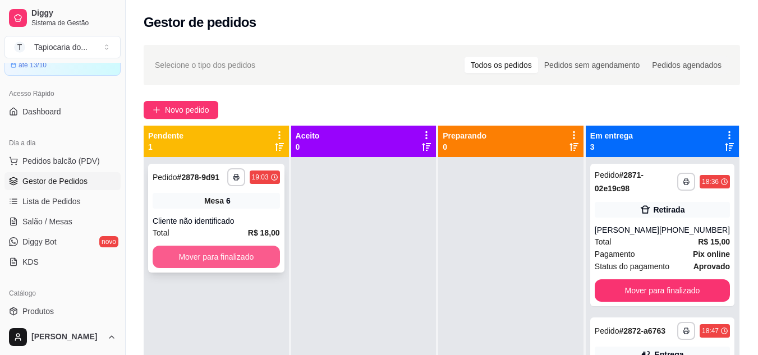
click at [247, 252] on button "Mover para finalizado" at bounding box center [216, 257] width 127 height 22
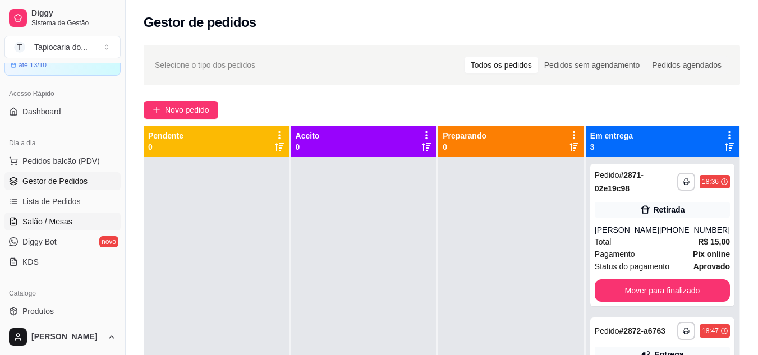
click at [66, 219] on span "Salão / Mesas" at bounding box center [47, 221] width 50 height 11
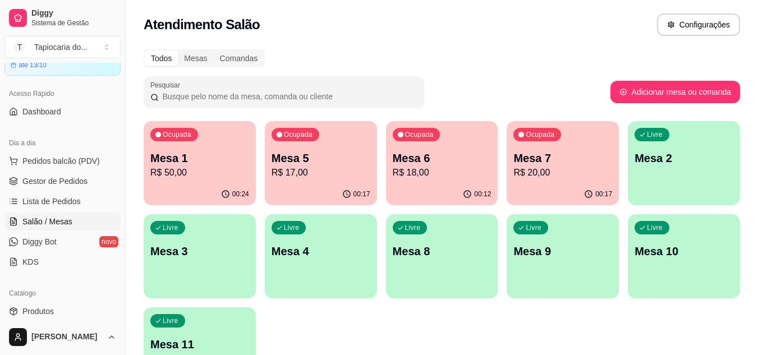
click at [209, 163] on p "Mesa 1" at bounding box center [199, 158] width 99 height 16
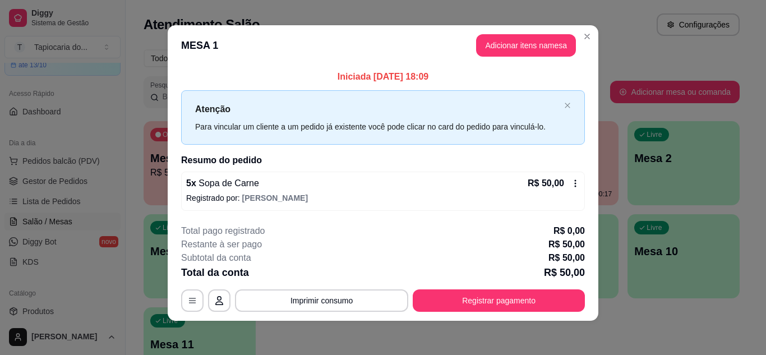
scroll to position [6, 0]
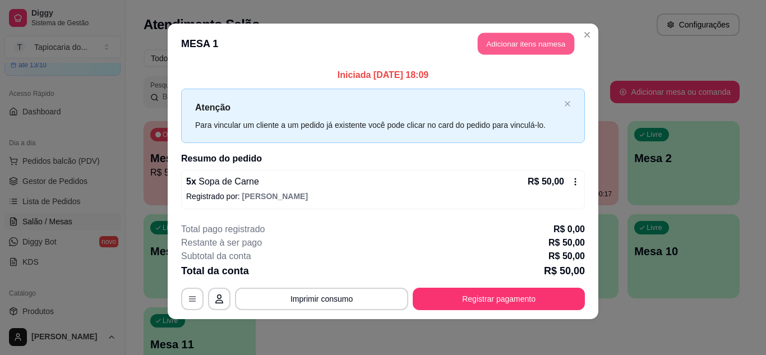
click at [509, 40] on button "Adicionar itens na mesa" at bounding box center [526, 44] width 96 height 22
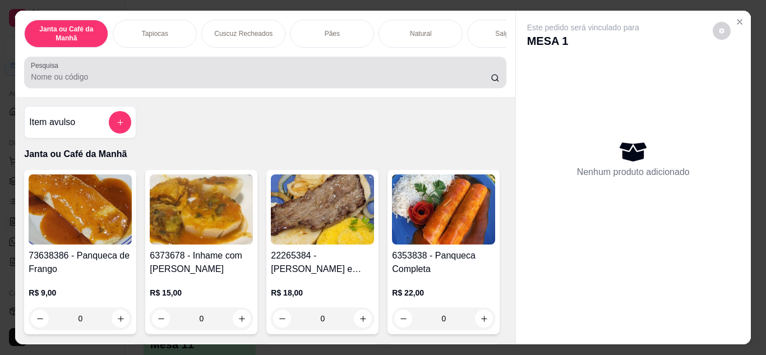
click at [473, 64] on div "Pesquisa" at bounding box center [265, 72] width 482 height 31
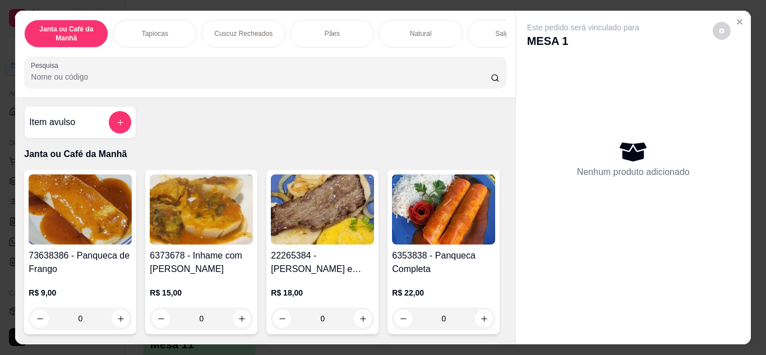
click at [422, 80] on input "Pesquisa" at bounding box center [261, 76] width 460 height 11
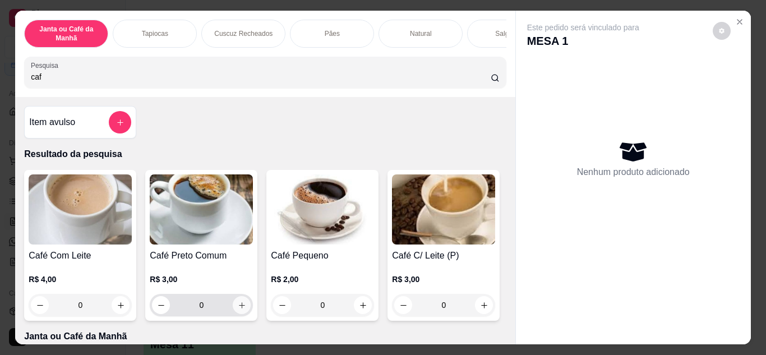
type input "caf"
click at [242, 308] on button "increase-product-quantity" at bounding box center [242, 305] width 18 height 18
type input "1"
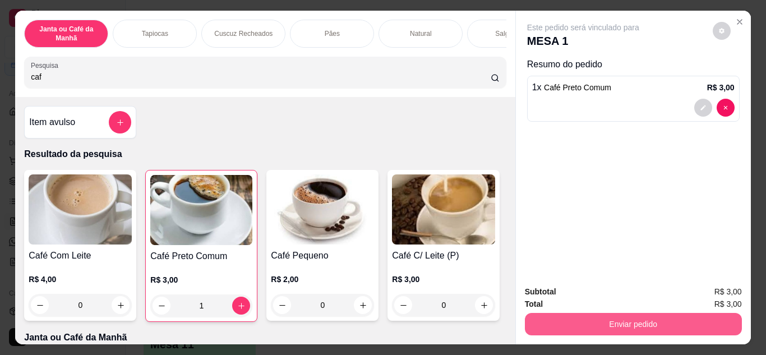
click at [545, 321] on button "Enviar pedido" at bounding box center [633, 324] width 217 height 22
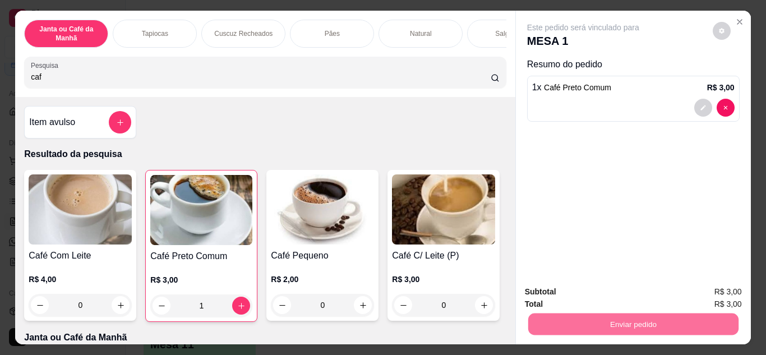
click at [552, 296] on button "Não registrar e enviar pedido" at bounding box center [596, 292] width 113 height 21
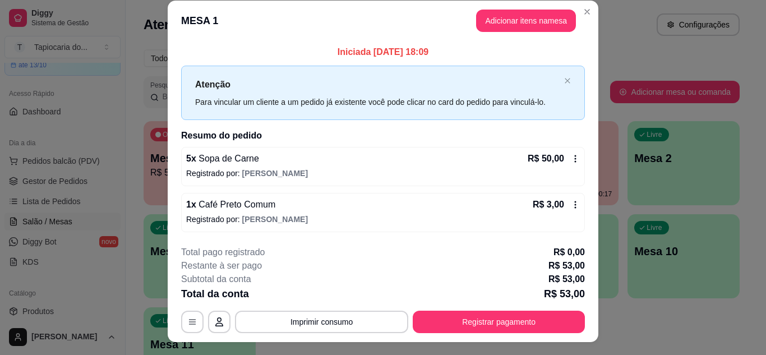
scroll to position [0, 0]
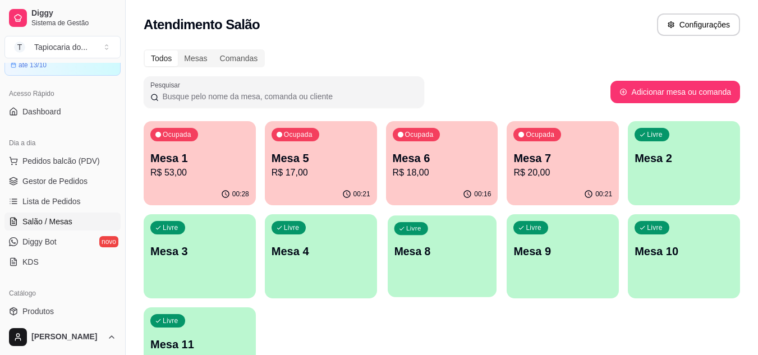
click at [417, 270] on div "Livre Mesa 8" at bounding box center [442, 249] width 109 height 68
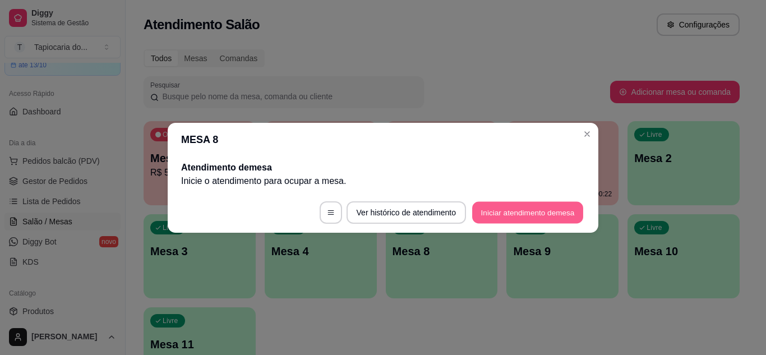
click at [485, 215] on button "Iniciar atendimento de mesa" at bounding box center [527, 212] width 111 height 22
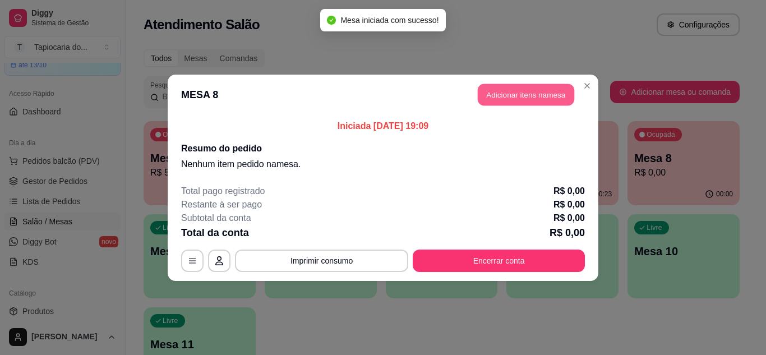
click at [491, 101] on button "Adicionar itens na mesa" at bounding box center [526, 95] width 96 height 22
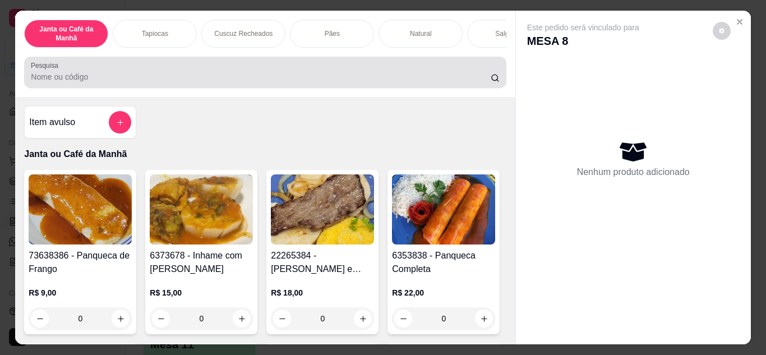
click at [436, 84] on div at bounding box center [265, 72] width 468 height 22
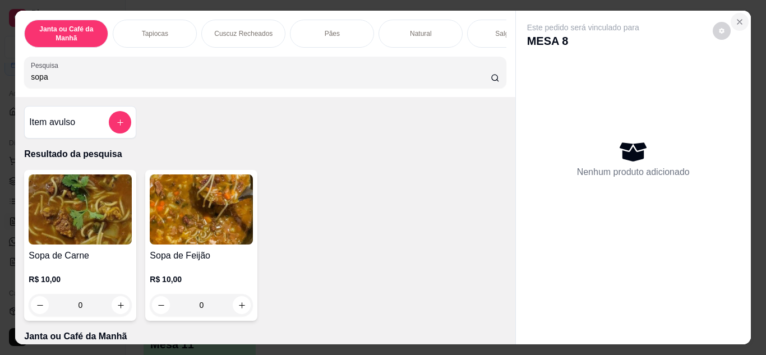
type input "sopa"
click at [738, 20] on icon "Close" at bounding box center [740, 22] width 4 height 4
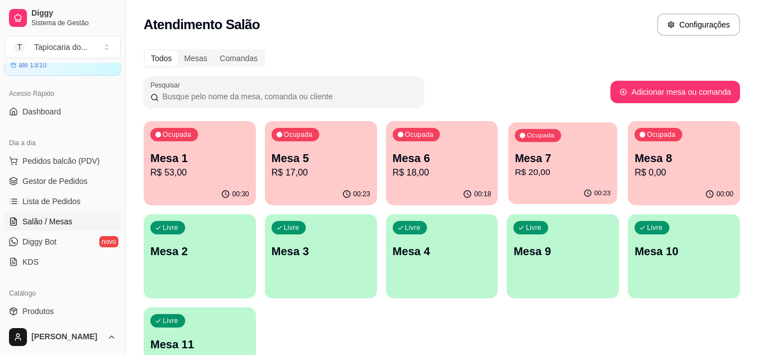
click at [582, 181] on div "Ocupada Mesa 7 R$ 20,00" at bounding box center [562, 152] width 109 height 61
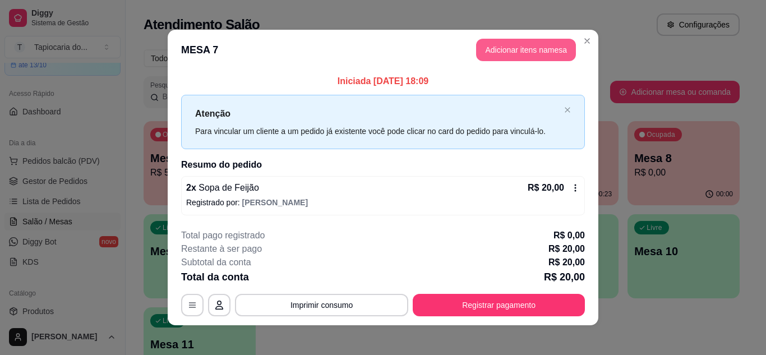
click at [536, 51] on button "Adicionar itens na mesa" at bounding box center [526, 50] width 100 height 22
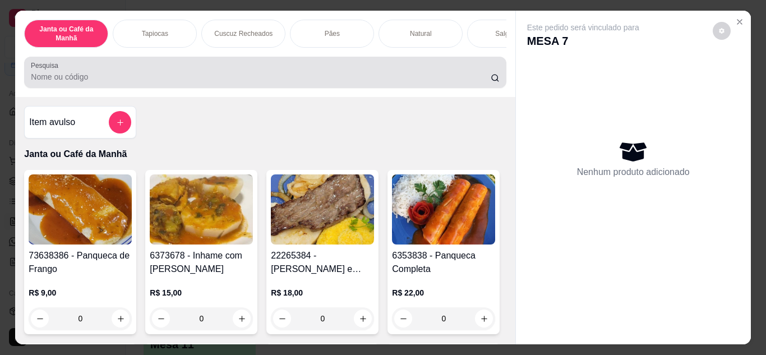
click at [439, 80] on input "Pesquisa" at bounding box center [261, 76] width 460 height 11
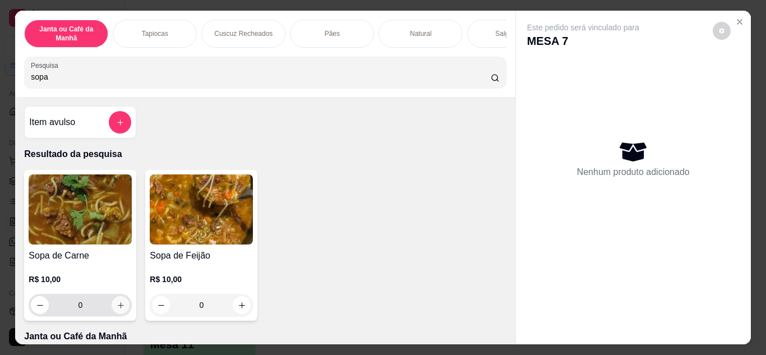
type input "sopa"
click at [119, 314] on button "increase-product-quantity" at bounding box center [120, 304] width 17 height 17
type input "1"
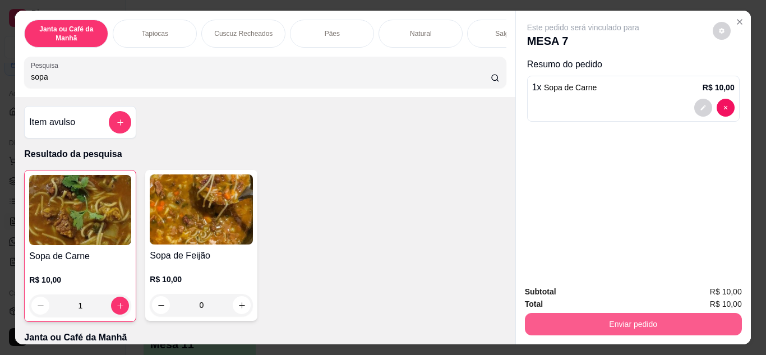
click at [526, 326] on button "Enviar pedido" at bounding box center [633, 324] width 217 height 22
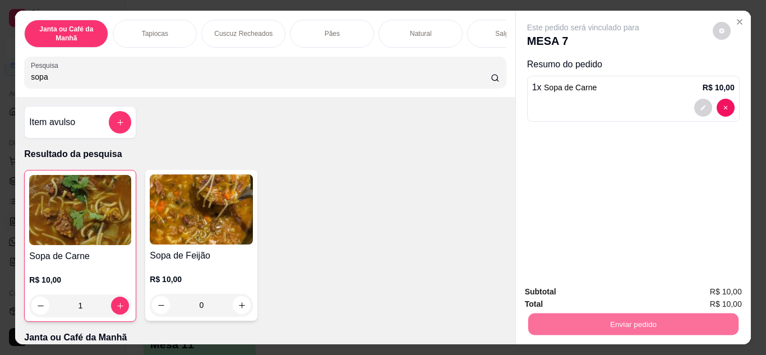
click at [545, 294] on button "Não registrar e enviar pedido" at bounding box center [596, 292] width 117 height 21
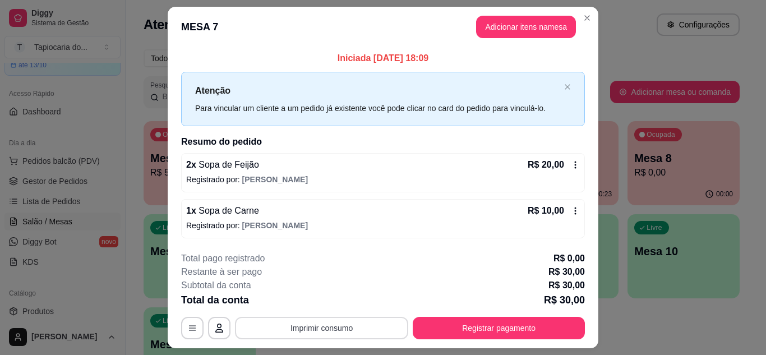
click at [347, 335] on button "Imprimir consumo" at bounding box center [321, 328] width 173 height 22
click at [331, 302] on button "Impressora" at bounding box center [320, 302] width 81 height 18
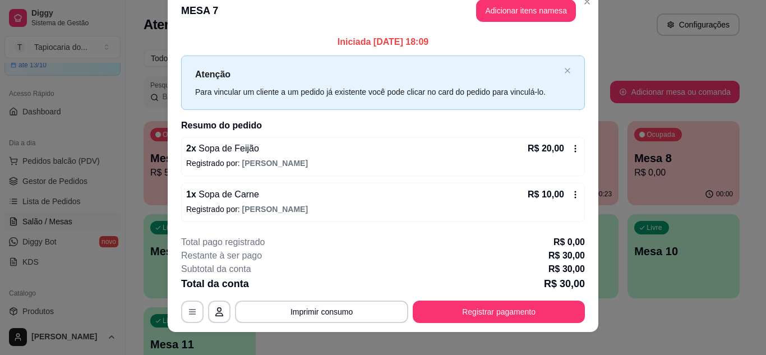
scroll to position [29, 0]
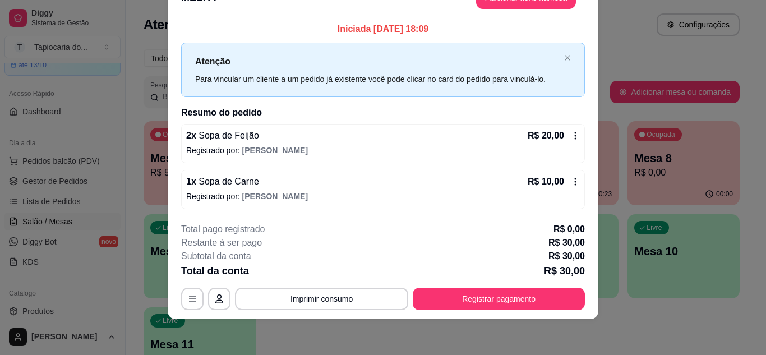
click at [440, 279] on div "Total da conta R$ 30,00" at bounding box center [383, 271] width 404 height 16
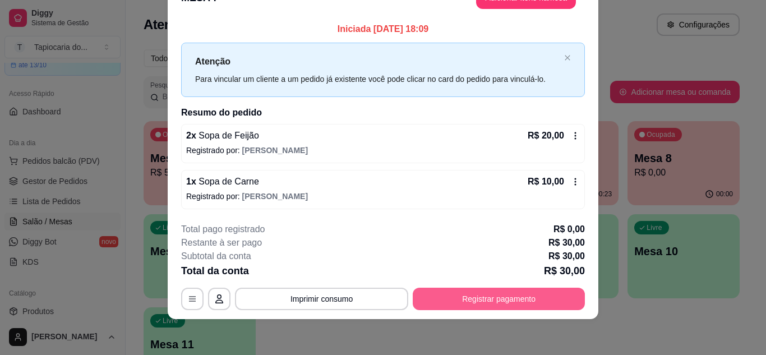
click at [444, 293] on button "Registrar pagamento" at bounding box center [499, 299] width 172 height 22
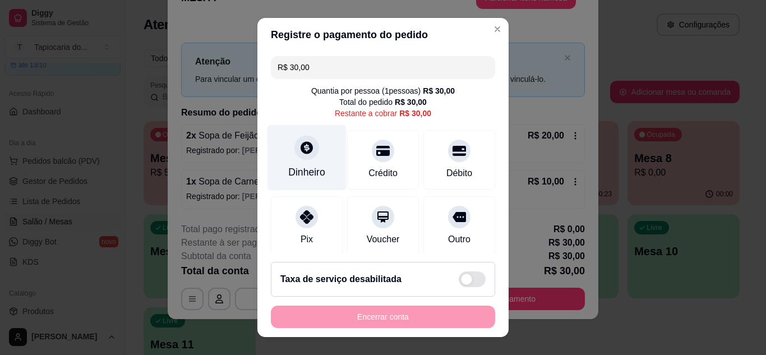
click at [302, 180] on div "Dinheiro" at bounding box center [307, 158] width 79 height 66
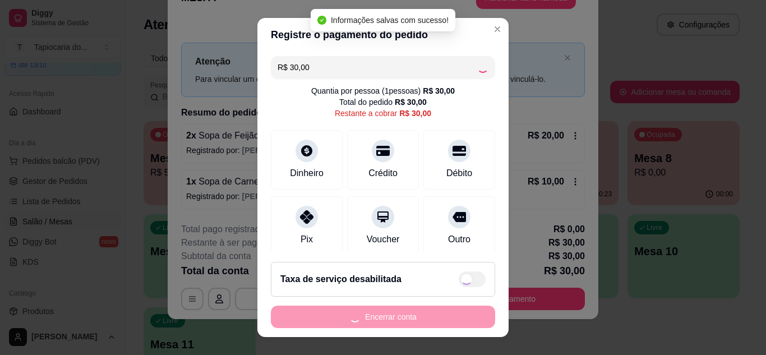
type input "R$ 0,00"
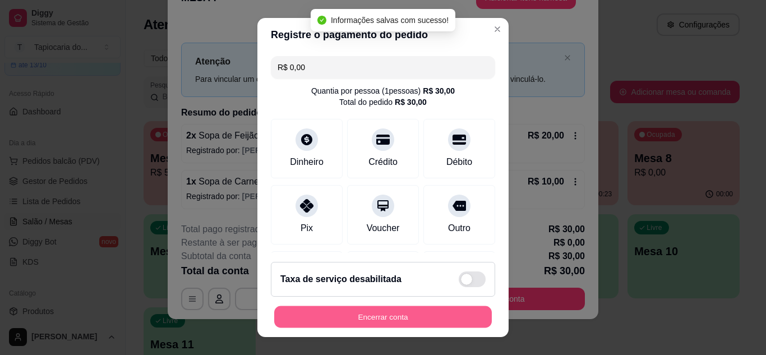
click at [432, 322] on button "Encerrar conta" at bounding box center [383, 317] width 218 height 22
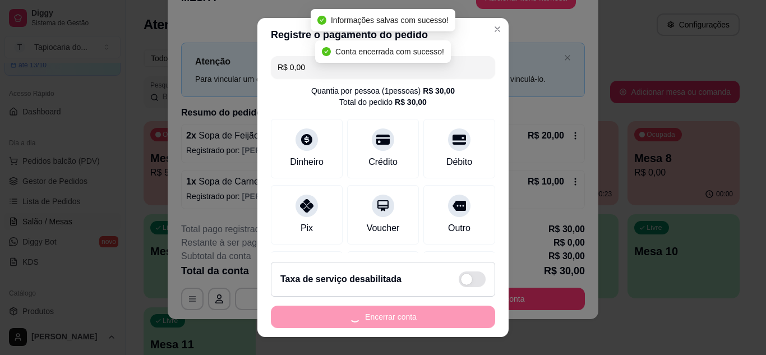
scroll to position [0, 0]
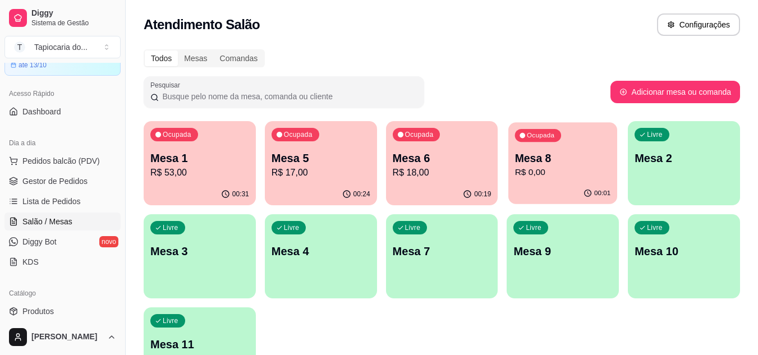
click at [552, 183] on div "00:01" at bounding box center [562, 193] width 109 height 21
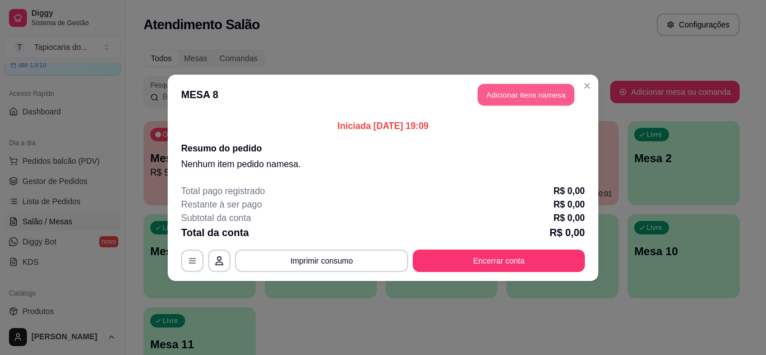
click at [547, 98] on button "Adicionar itens na mesa" at bounding box center [526, 95] width 96 height 22
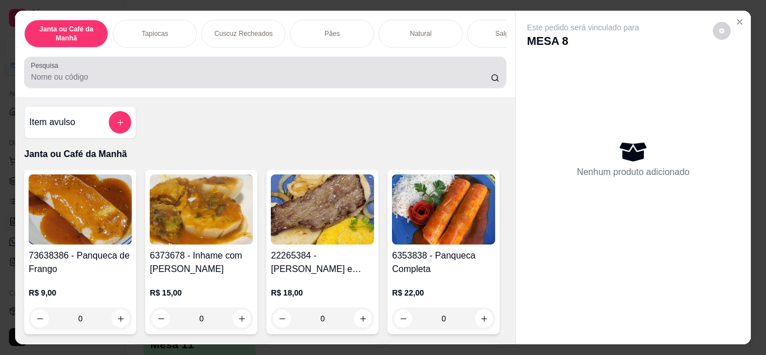
click at [461, 80] on input "Pesquisa" at bounding box center [261, 76] width 460 height 11
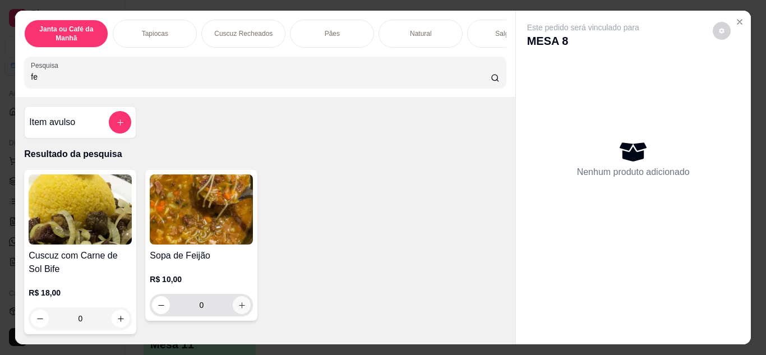
type input "fe"
click at [241, 305] on button "increase-product-quantity" at bounding box center [241, 304] width 17 height 17
type input "1"
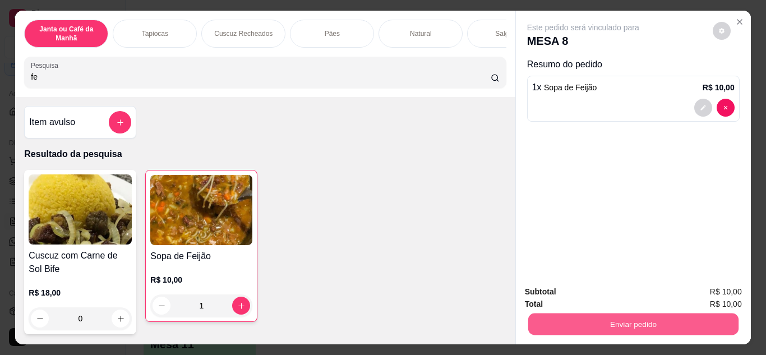
click at [639, 314] on button "Enviar pedido" at bounding box center [633, 325] width 210 height 22
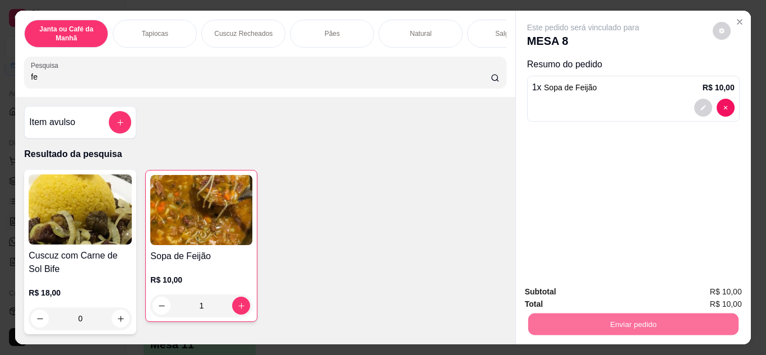
click at [627, 293] on button "Não registrar e enviar pedido" at bounding box center [596, 292] width 113 height 21
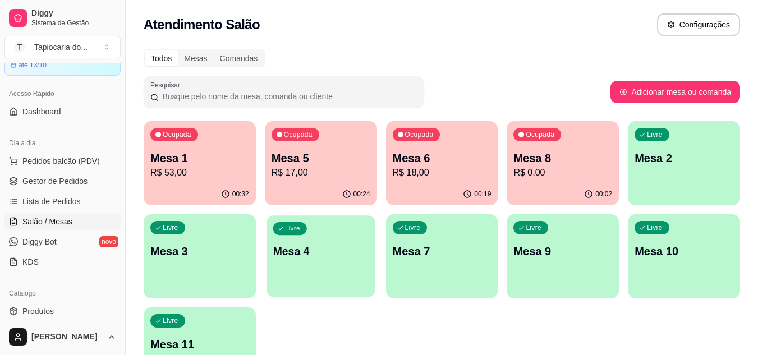
click at [293, 256] on p "Mesa 4" at bounding box center [321, 251] width 96 height 15
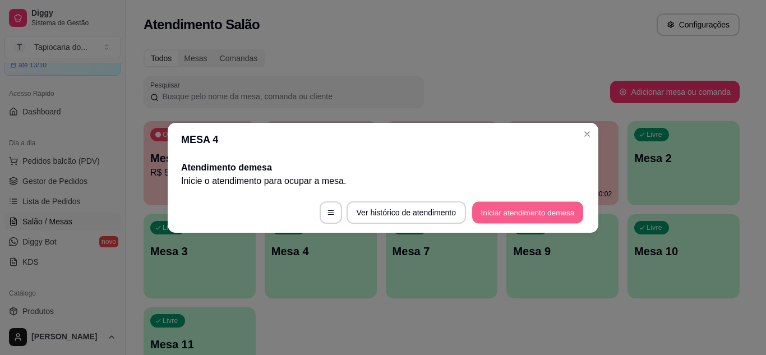
click at [501, 215] on button "Iniciar atendimento de mesa" at bounding box center [527, 212] width 111 height 22
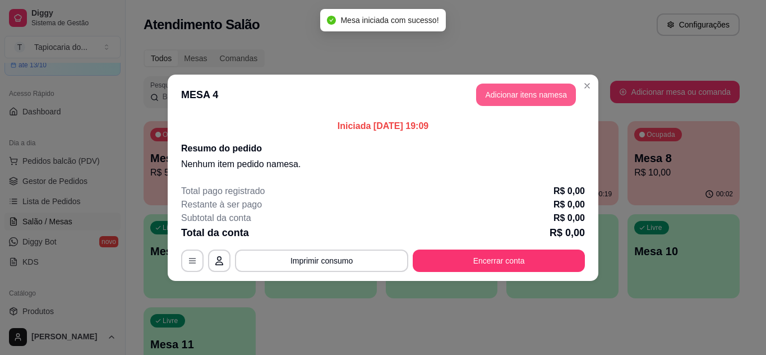
click at [508, 93] on button "Adicionar itens na mesa" at bounding box center [526, 95] width 100 height 22
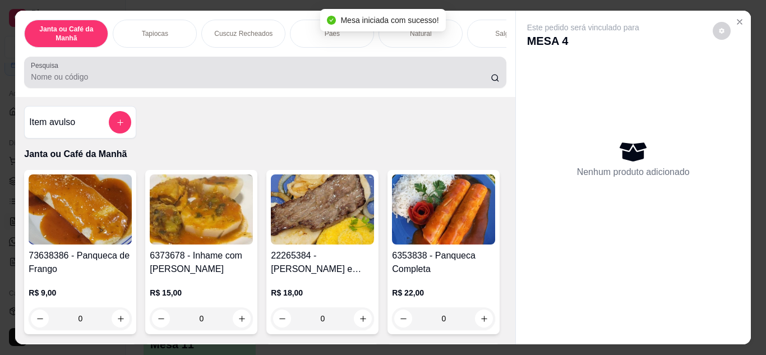
click at [462, 88] on div "Pesquisa" at bounding box center [265, 72] width 482 height 31
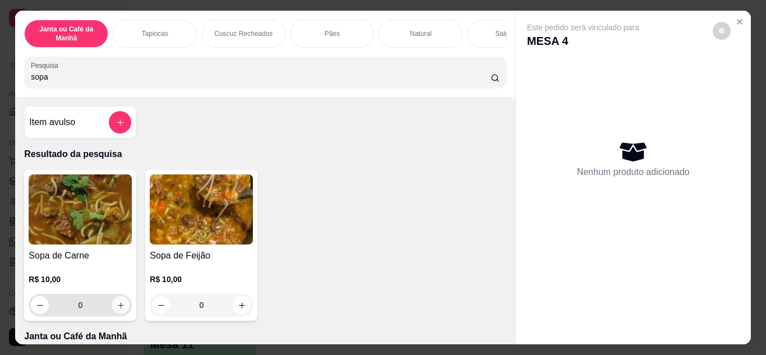
type input "sopa"
click at [117, 310] on icon "increase-product-quantity" at bounding box center [121, 305] width 8 height 8
type input "1"
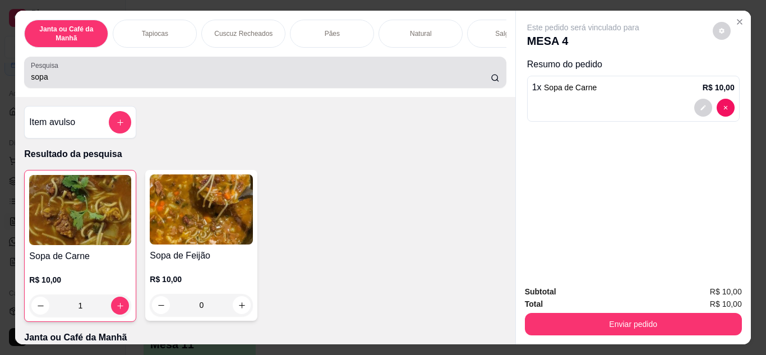
click at [186, 82] on input "sopa" at bounding box center [261, 76] width 460 height 11
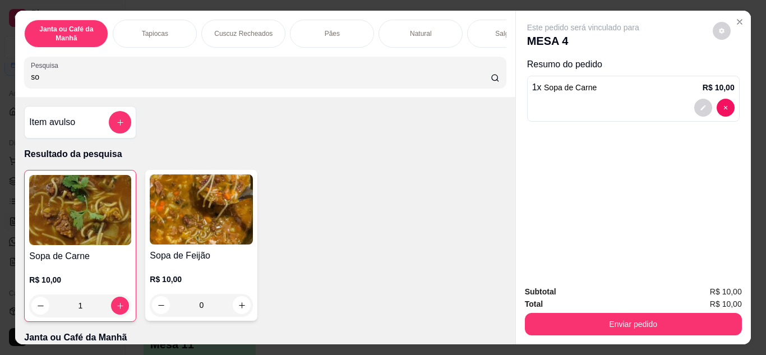
type input "s"
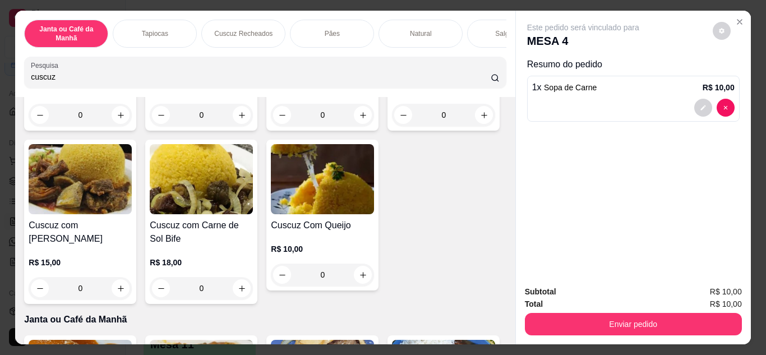
scroll to position [393, 0]
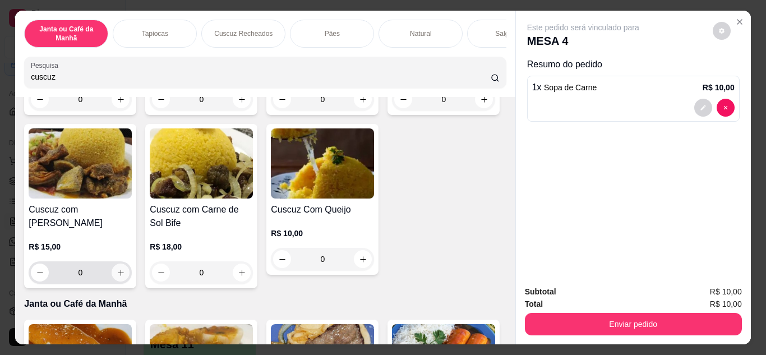
type input "cuscuz"
click at [125, 277] on icon "increase-product-quantity" at bounding box center [121, 273] width 8 height 8
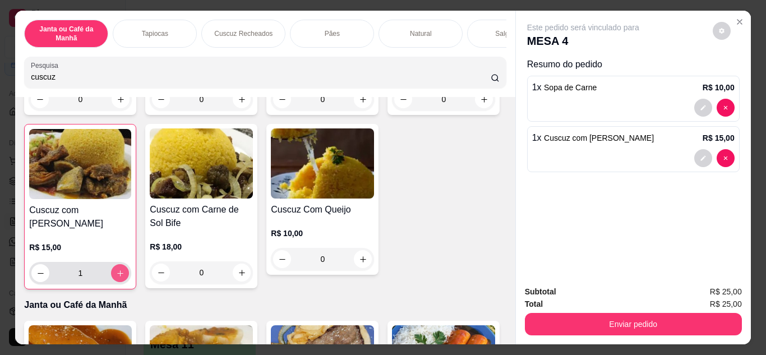
type input "1"
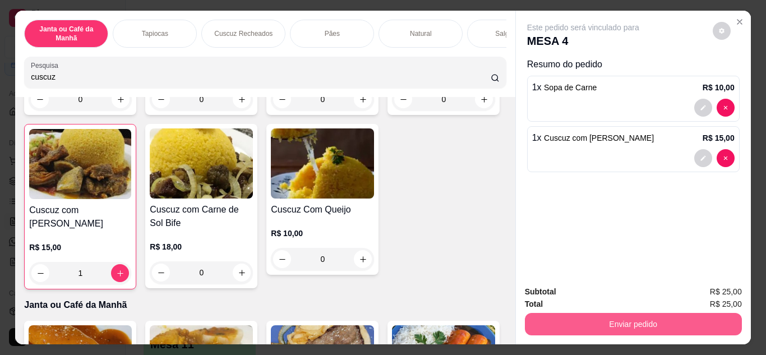
click at [634, 321] on button "Enviar pedido" at bounding box center [633, 324] width 217 height 22
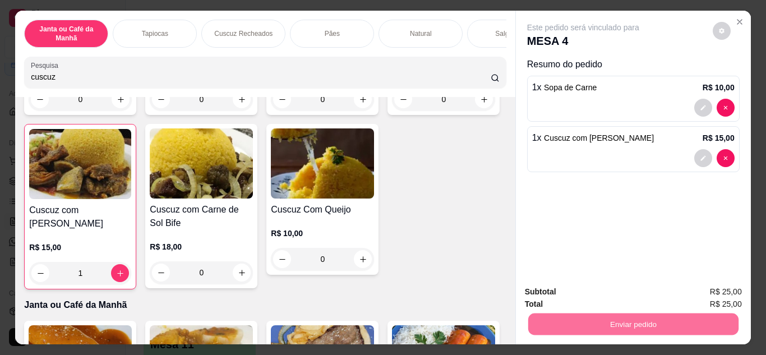
click at [613, 297] on button "Não registrar e enviar pedido" at bounding box center [596, 292] width 113 height 21
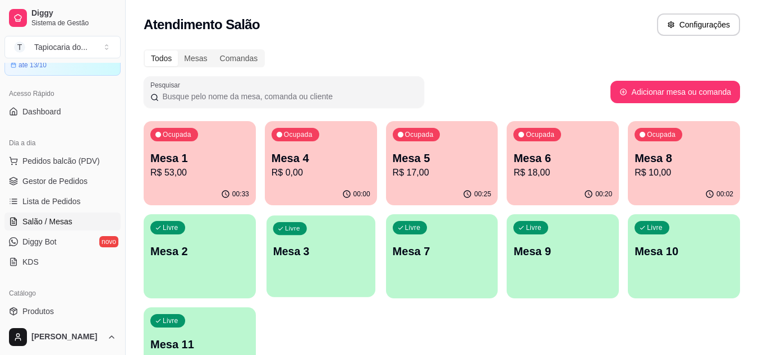
click at [339, 248] on p "Mesa 3" at bounding box center [321, 251] width 96 height 15
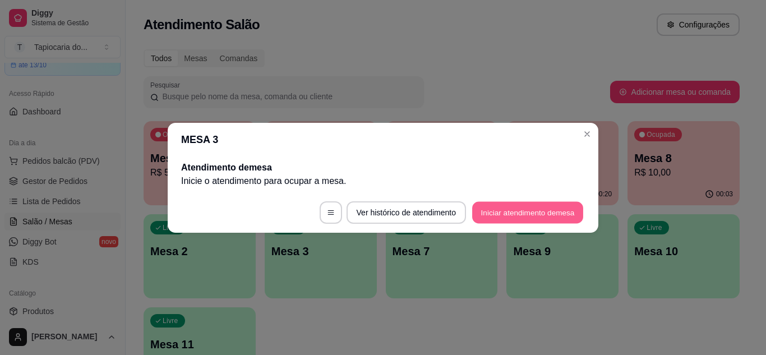
click at [516, 209] on button "Iniciar atendimento de mesa" at bounding box center [527, 212] width 111 height 22
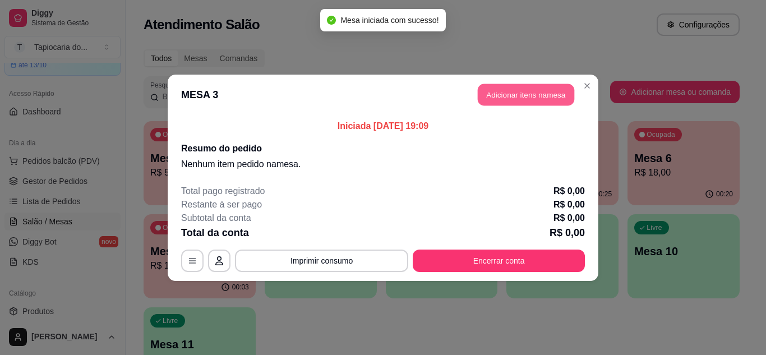
click at [490, 93] on button "Adicionar itens na mesa" at bounding box center [526, 95] width 96 height 22
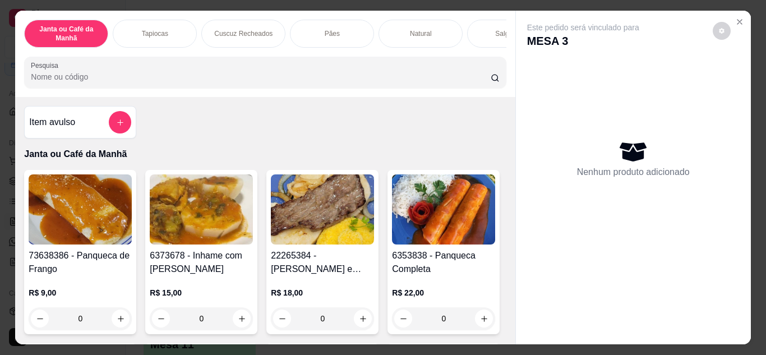
click at [454, 82] on input "Pesquisa" at bounding box center [261, 76] width 460 height 11
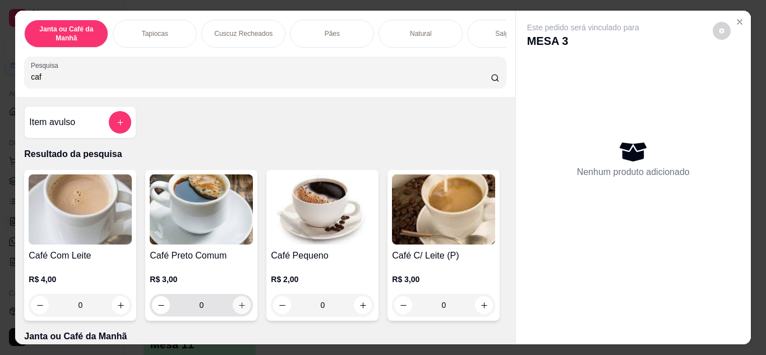
type input "caf"
click at [233, 312] on button "increase-product-quantity" at bounding box center [242, 305] width 18 height 18
type input "1"
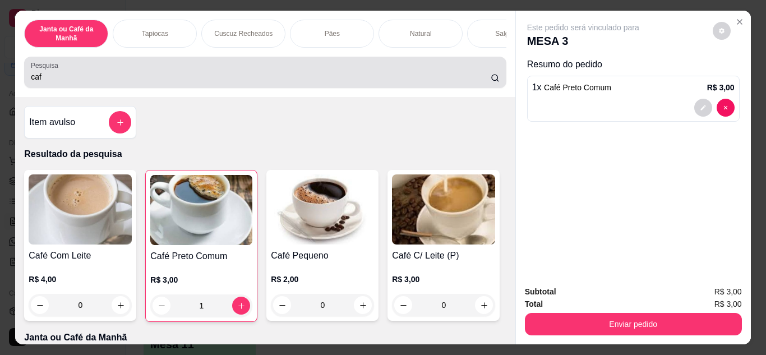
click at [478, 82] on input "caf" at bounding box center [261, 76] width 460 height 11
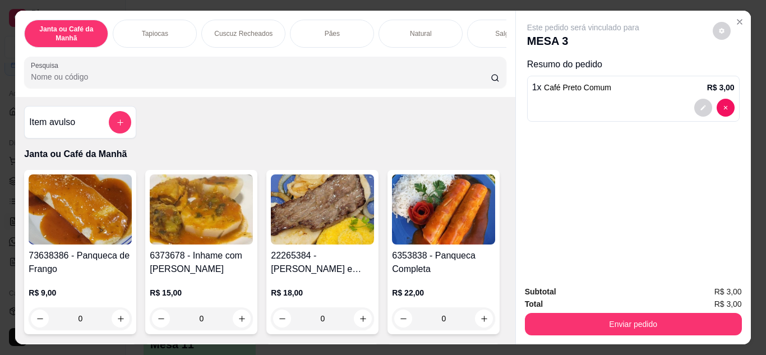
click at [458, 77] on input "Pesquisa" at bounding box center [261, 76] width 460 height 11
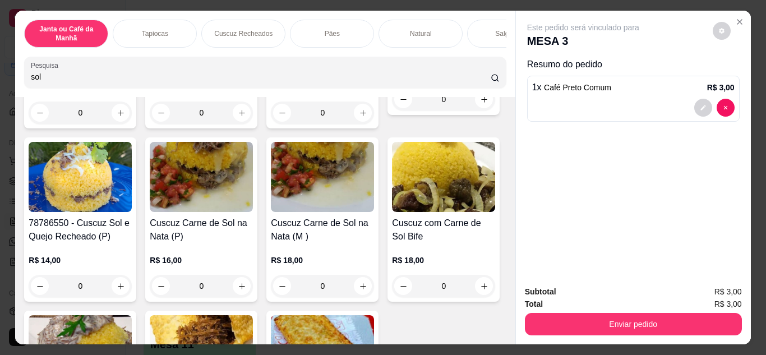
scroll to position [224, 0]
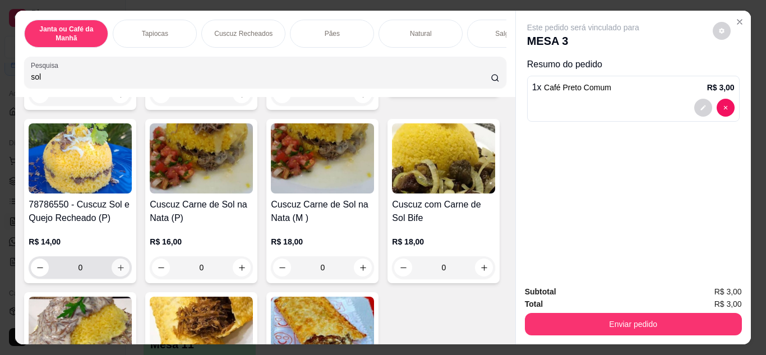
type input "sol"
click at [125, 271] on icon "increase-product-quantity" at bounding box center [121, 268] width 8 height 8
type input "1"
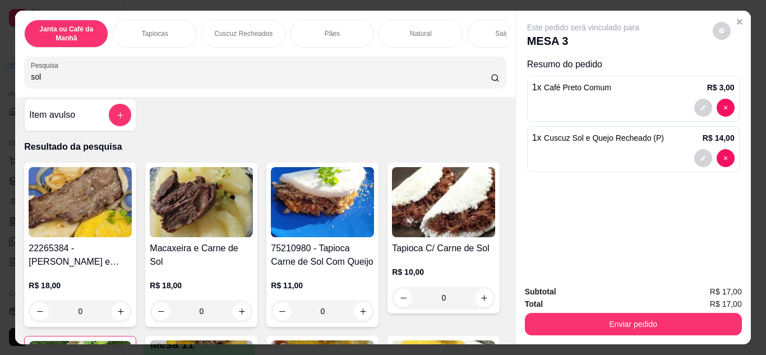
scroll to position [0, 0]
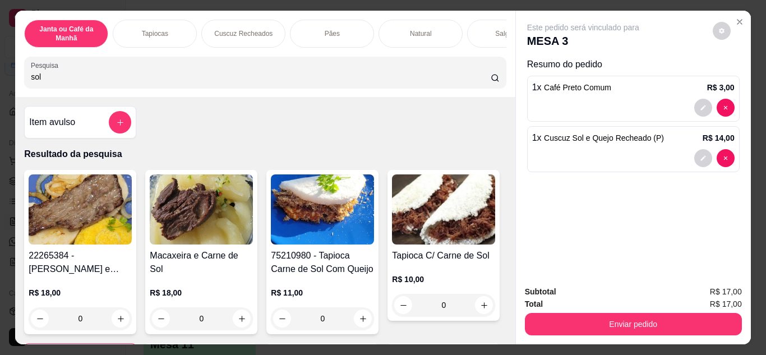
click at [294, 76] on input "sol" at bounding box center [261, 76] width 460 height 11
type input "s"
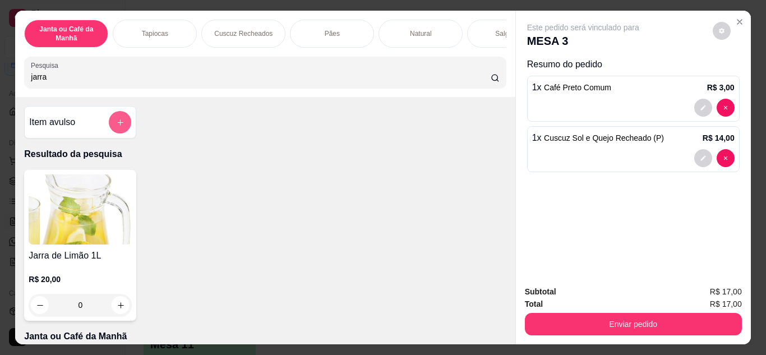
type input "jarra"
click at [125, 130] on button "add-separate-item" at bounding box center [120, 122] width 22 height 22
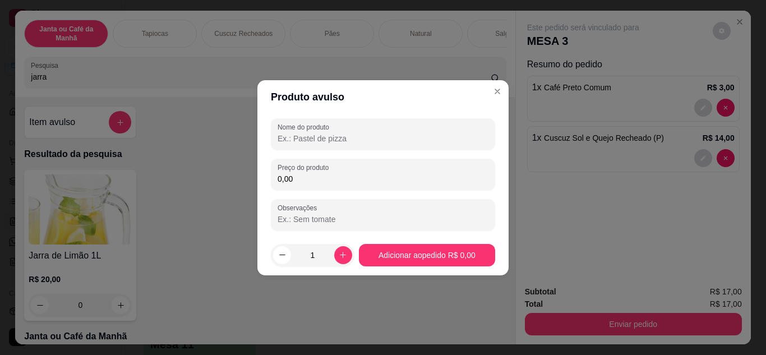
click at [341, 131] on div at bounding box center [383, 134] width 211 height 22
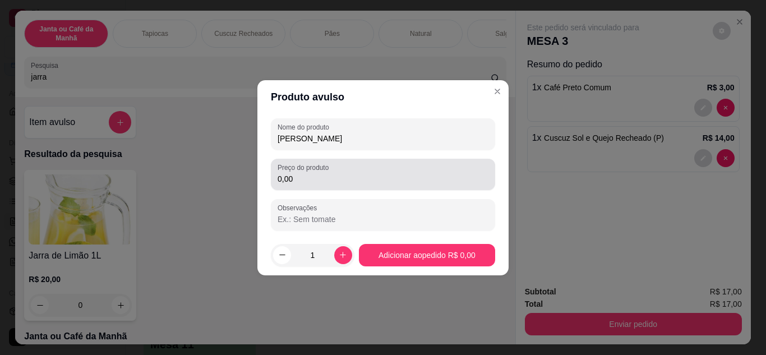
type input "[PERSON_NAME]"
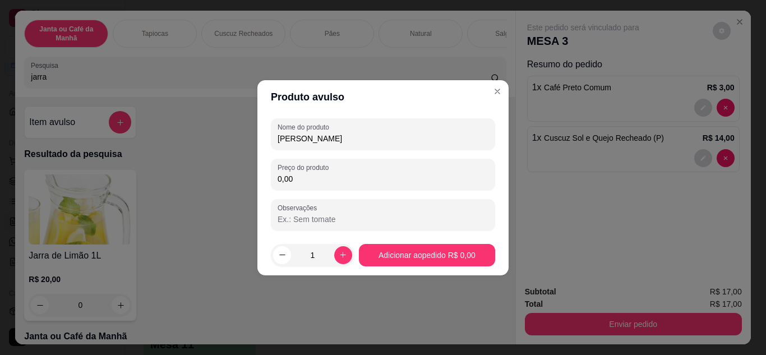
click at [308, 184] on input "0,00" at bounding box center [383, 178] width 211 height 11
type input "22,00"
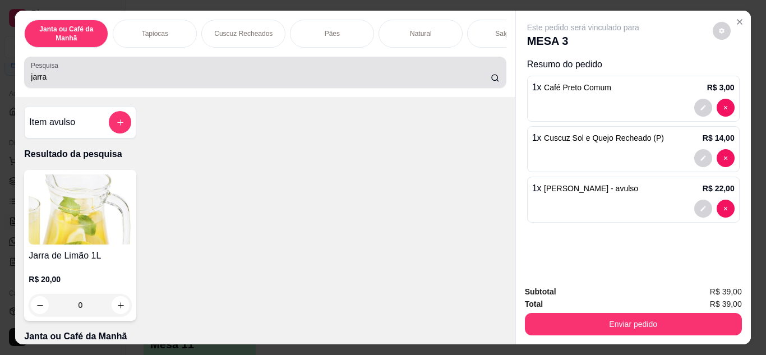
click at [477, 80] on input "jarra" at bounding box center [261, 76] width 460 height 11
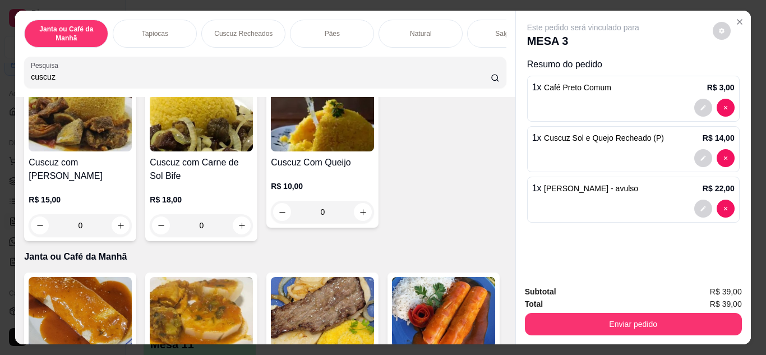
scroll to position [505, 0]
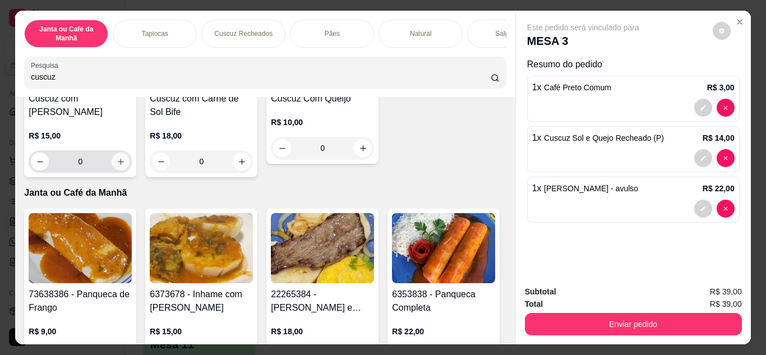
type input "cuscuz"
click at [125, 164] on icon "increase-product-quantity" at bounding box center [121, 162] width 8 height 8
type input "1"
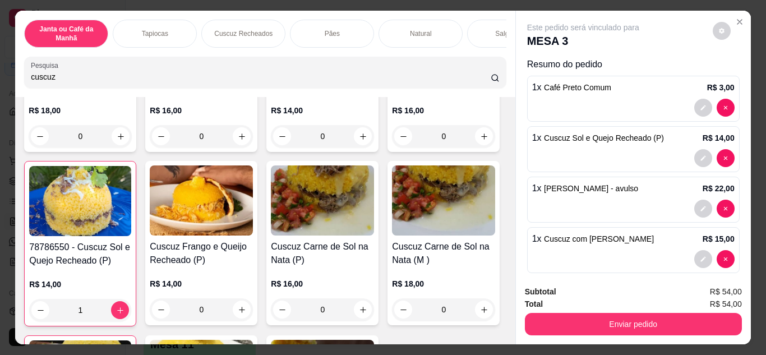
scroll to position [112, 0]
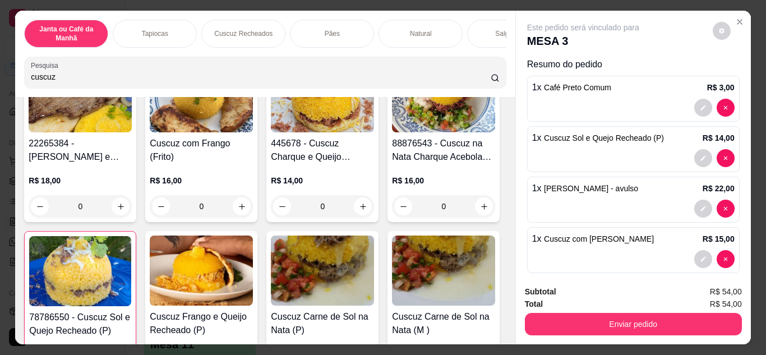
click at [383, 78] on input "cuscuz" at bounding box center [261, 76] width 460 height 11
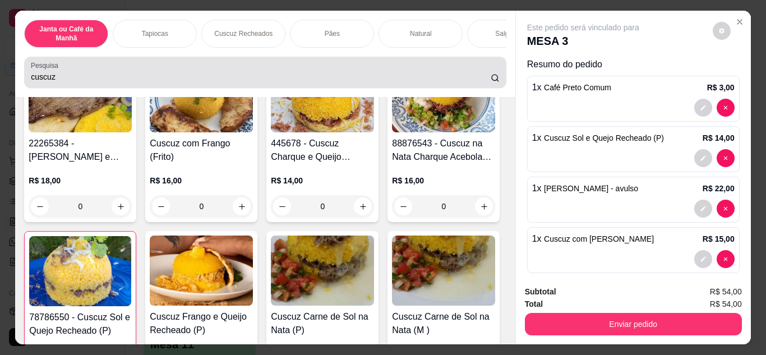
drag, startPoint x: 434, startPoint y: 88, endPoint x: 443, endPoint y: 81, distance: 11.1
click at [437, 85] on div "Pesquisa cuscuz" at bounding box center [265, 72] width 482 height 31
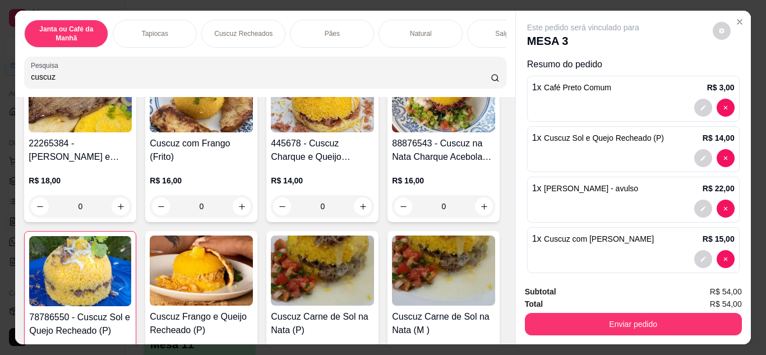
click at [479, 80] on input "cuscuz" at bounding box center [261, 76] width 460 height 11
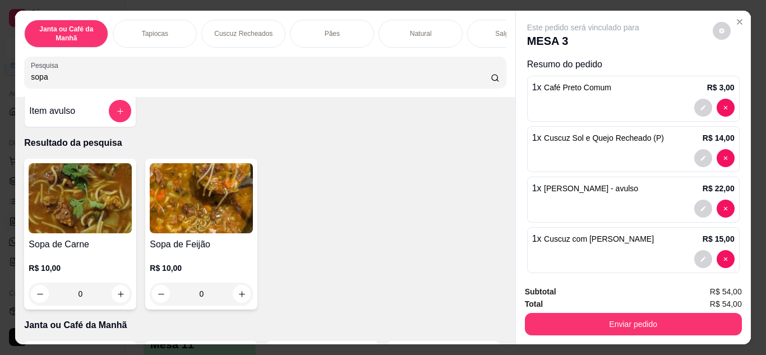
scroll to position [0, 0]
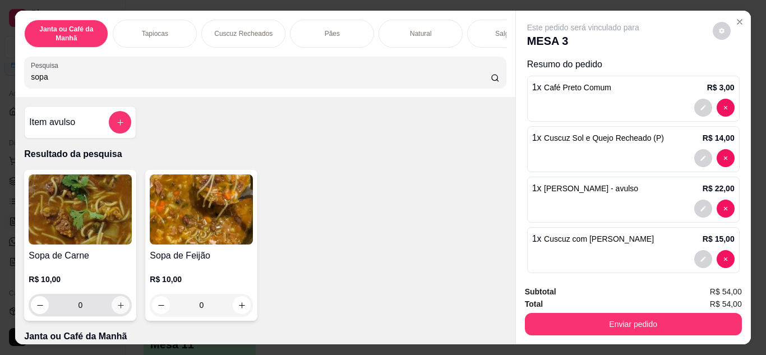
type input "sopa"
click at [120, 305] on button "increase-product-quantity" at bounding box center [121, 305] width 18 height 18
type input "1"
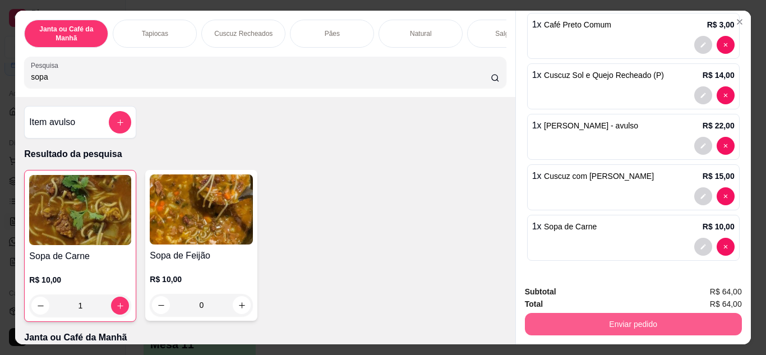
click at [625, 330] on button "Enviar pedido" at bounding box center [633, 324] width 217 height 22
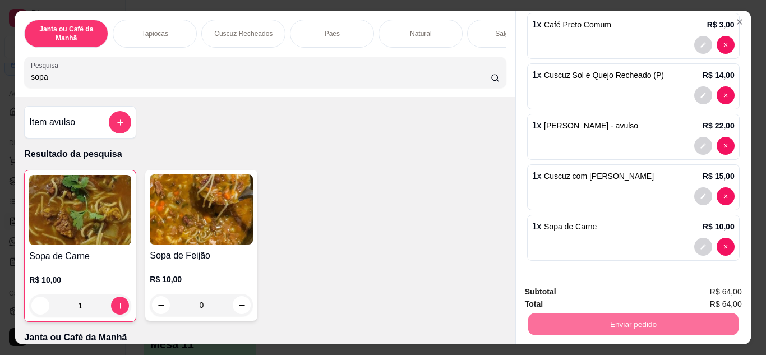
click at [616, 299] on button "Não registrar e enviar pedido" at bounding box center [596, 292] width 113 height 21
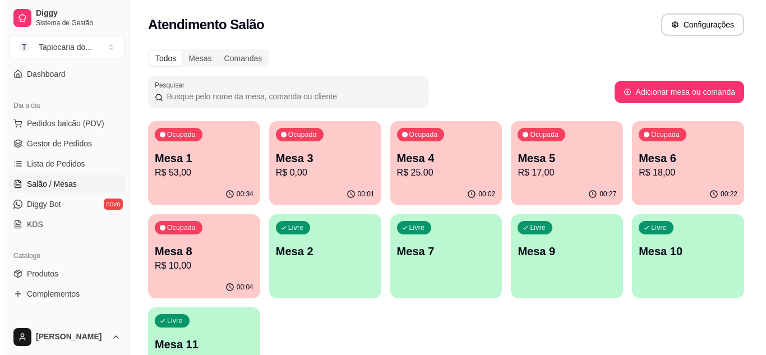
scroll to position [112, 0]
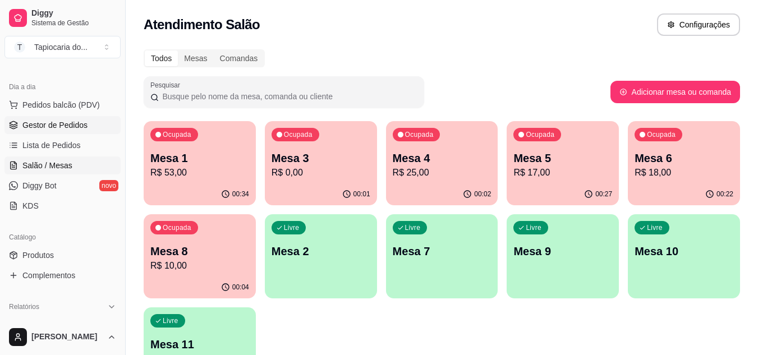
click at [51, 120] on span "Gestor de Pedidos" at bounding box center [54, 124] width 65 height 11
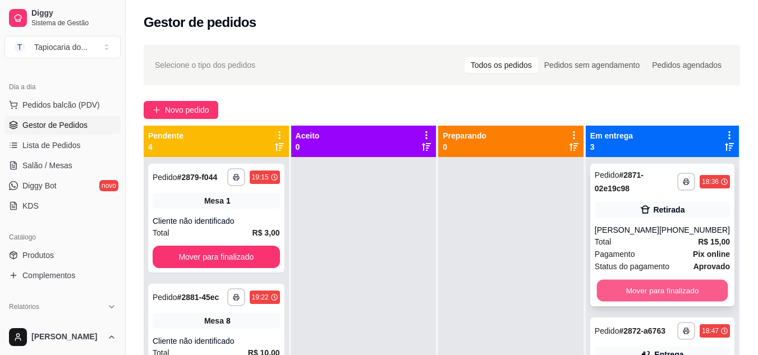
click at [642, 295] on button "Mover para finalizado" at bounding box center [661, 291] width 131 height 22
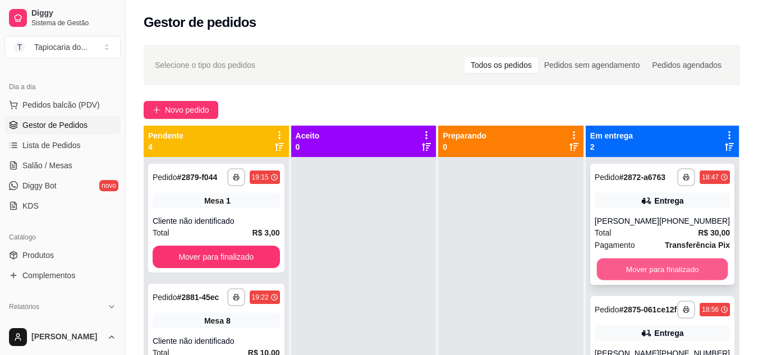
click at [637, 276] on button "Mover para finalizado" at bounding box center [661, 270] width 131 height 22
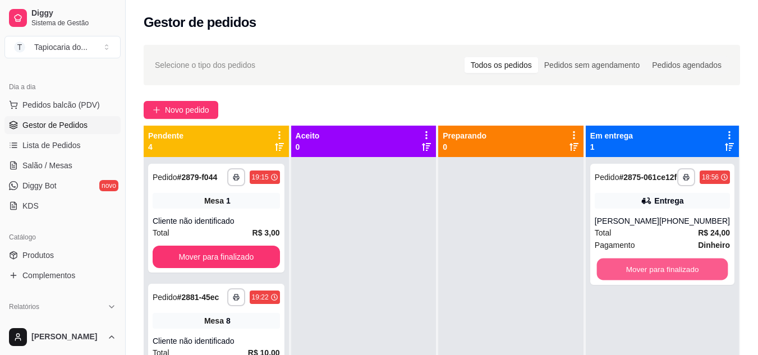
click at [637, 276] on button "Mover para finalizado" at bounding box center [661, 270] width 131 height 22
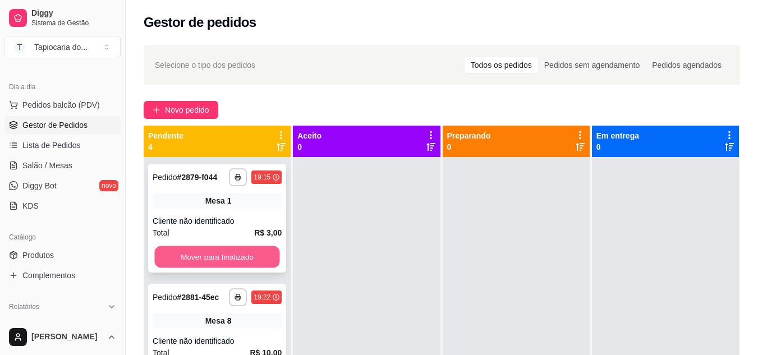
click at [199, 266] on button "Mover para finalizado" at bounding box center [216, 257] width 125 height 22
click at [199, 266] on button "Mover para finalizado" at bounding box center [217, 257] width 129 height 22
click at [207, 260] on button "Mover para finalizado" at bounding box center [217, 257] width 129 height 22
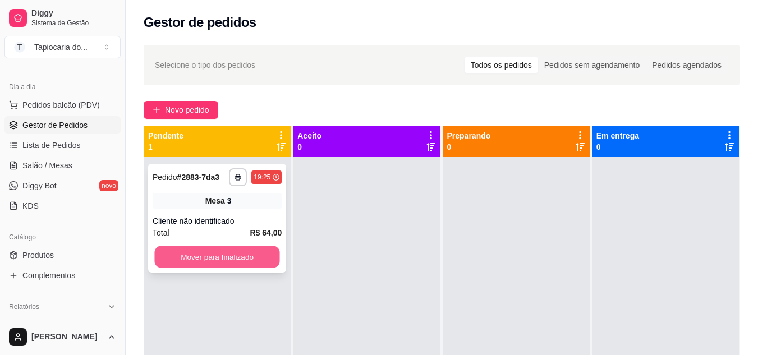
click at [216, 259] on button "Mover para finalizado" at bounding box center [216, 257] width 125 height 22
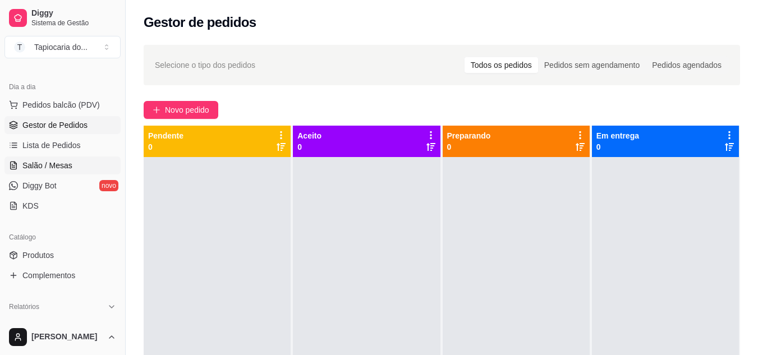
click at [49, 162] on span "Salão / Mesas" at bounding box center [47, 165] width 50 height 11
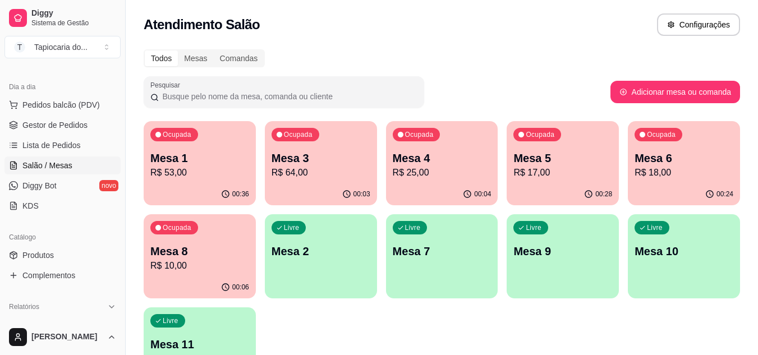
click at [321, 172] on p "R$ 64,00" at bounding box center [320, 172] width 99 height 13
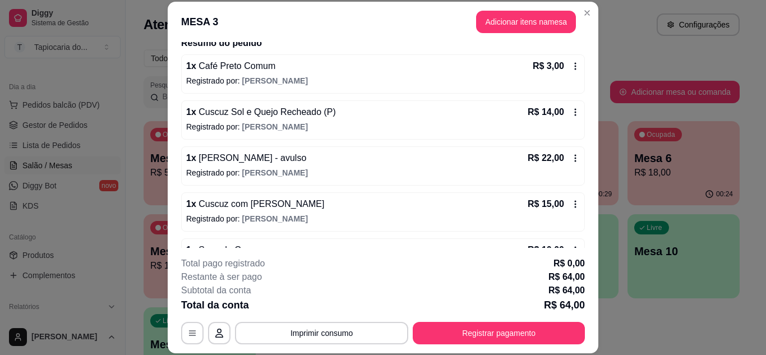
scroll to position [112, 0]
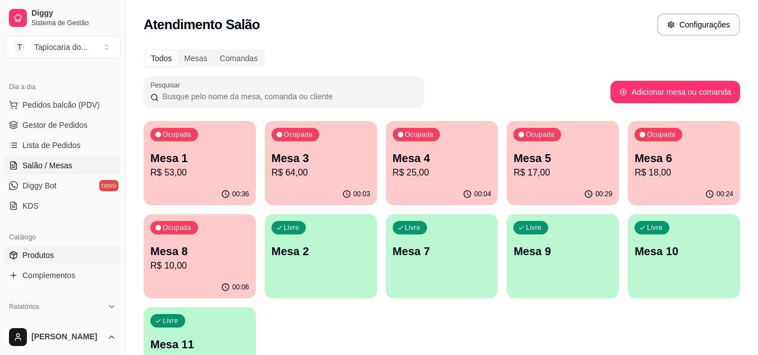
click at [49, 257] on span "Produtos" at bounding box center [37, 255] width 31 height 11
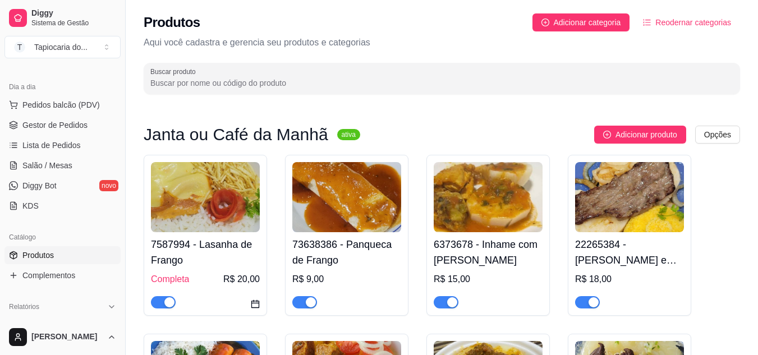
drag, startPoint x: 333, startPoint y: 84, endPoint x: 333, endPoint y: 70, distance: 14.0
click at [333, 71] on div at bounding box center [441, 78] width 583 height 22
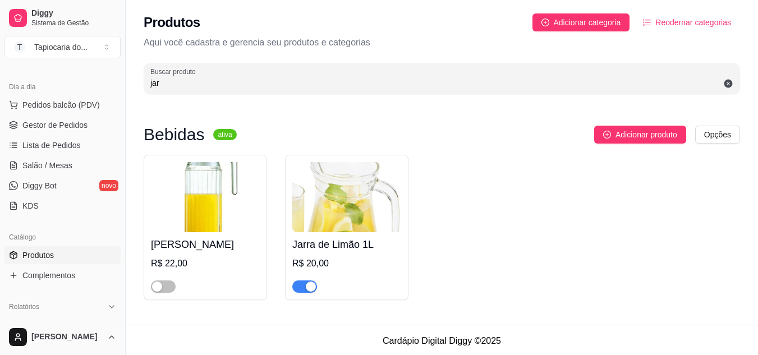
type input "jar"
click at [163, 276] on div at bounding box center [205, 281] width 109 height 22
click at [173, 284] on span "button" at bounding box center [163, 286] width 25 height 12
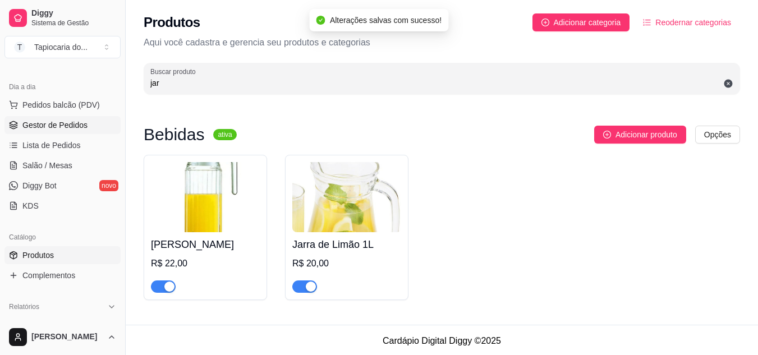
click at [54, 125] on span "Gestor de Pedidos" at bounding box center [54, 124] width 65 height 11
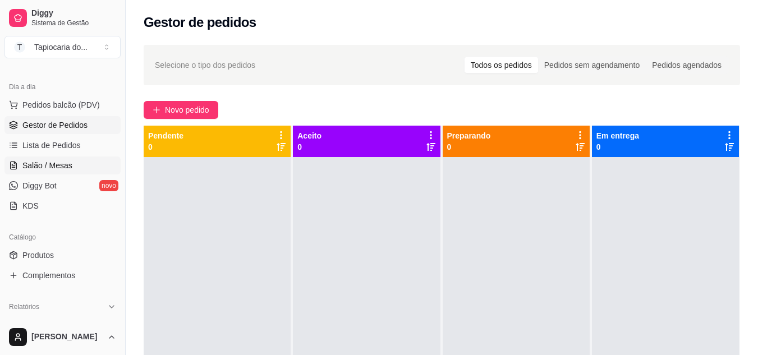
click at [51, 169] on span "Salão / Mesas" at bounding box center [47, 165] width 50 height 11
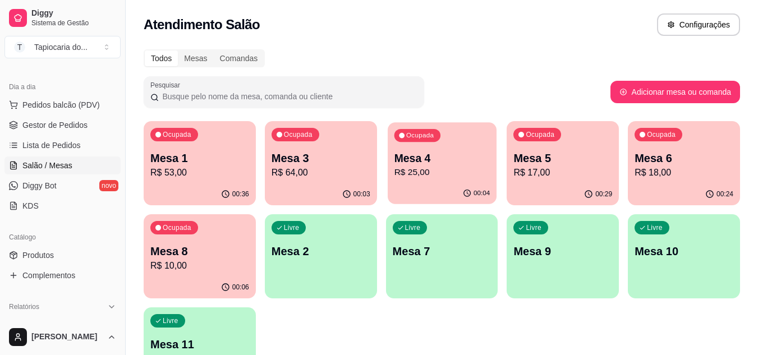
click at [466, 151] on p "Mesa 4" at bounding box center [442, 158] width 96 height 15
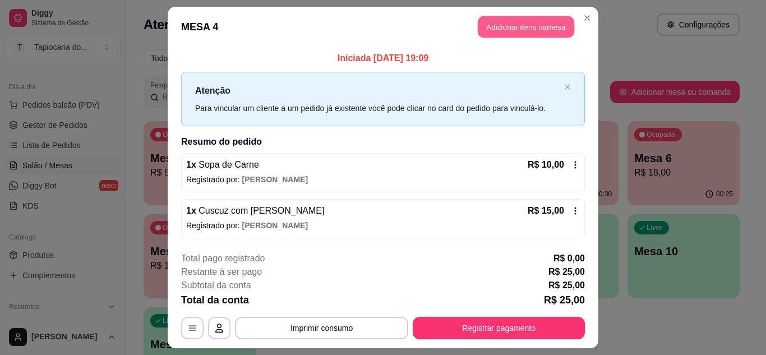
click at [518, 24] on button "Adicionar itens na mesa" at bounding box center [526, 27] width 96 height 22
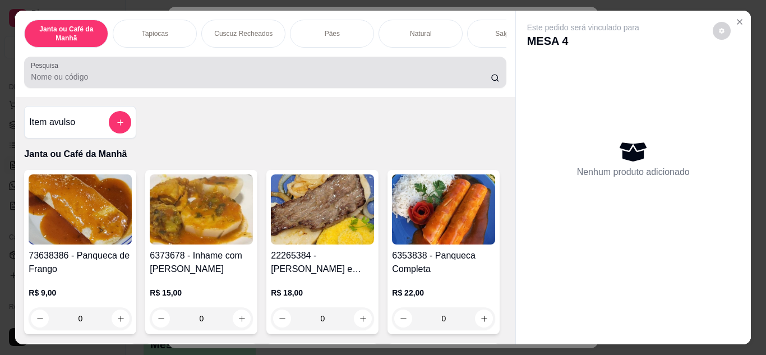
drag, startPoint x: 413, startPoint y: 78, endPoint x: 414, endPoint y: 64, distance: 14.1
click at [413, 68] on div at bounding box center [265, 72] width 468 height 22
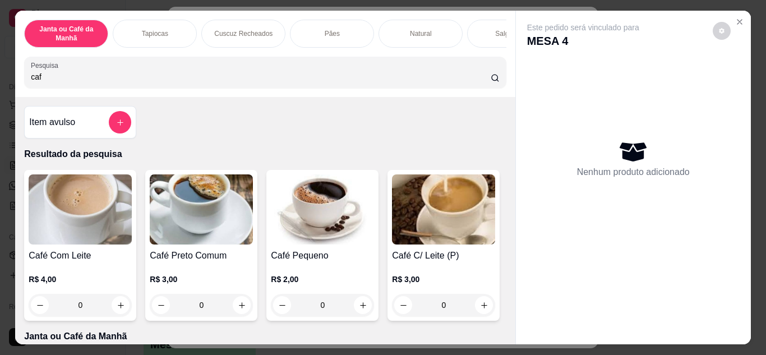
type input "caf"
click at [247, 303] on div "0" at bounding box center [201, 305] width 103 height 22
click at [235, 303] on button "increase-product-quantity" at bounding box center [241, 304] width 17 height 17
type input "1"
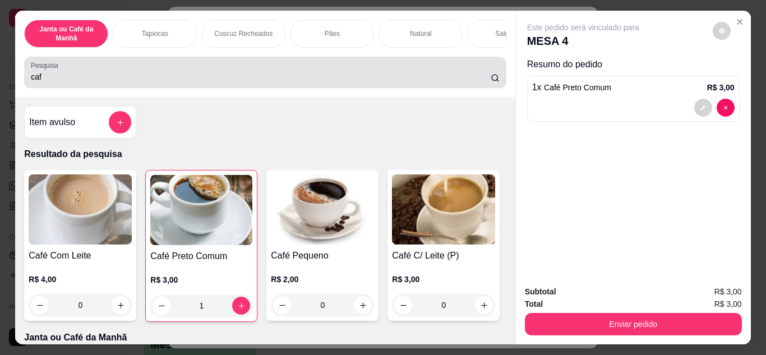
click at [311, 70] on div "caf" at bounding box center [265, 72] width 468 height 22
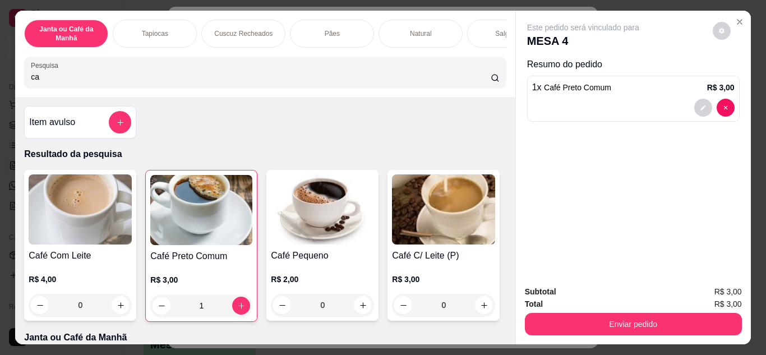
type input "c"
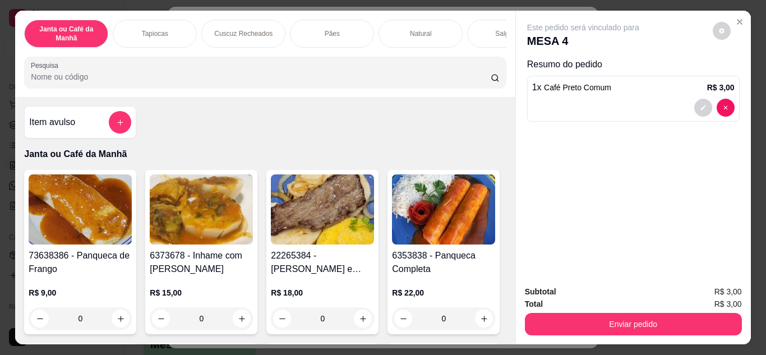
type input "p"
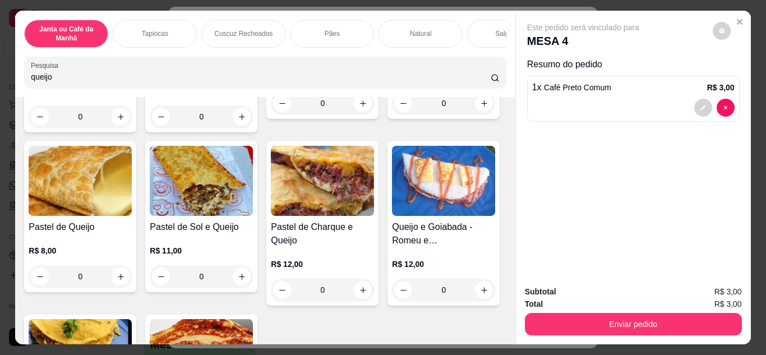
scroll to position [561, 0]
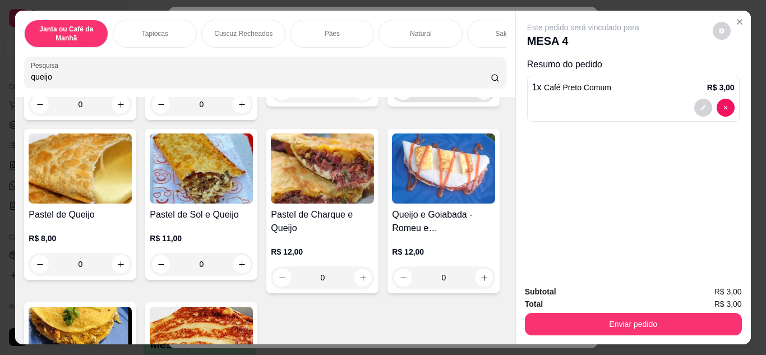
type input "queijo"
click at [475, 100] on button "increase-product-quantity" at bounding box center [484, 91] width 18 height 18
type input "1"
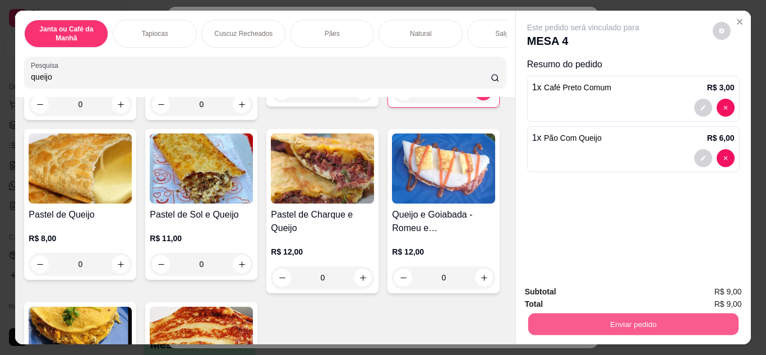
click at [660, 314] on button "Enviar pedido" at bounding box center [633, 325] width 210 height 22
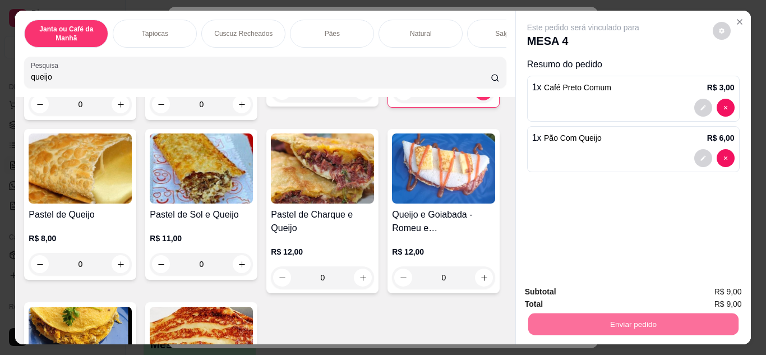
click at [618, 287] on button "Não registrar e enviar pedido" at bounding box center [596, 292] width 113 height 21
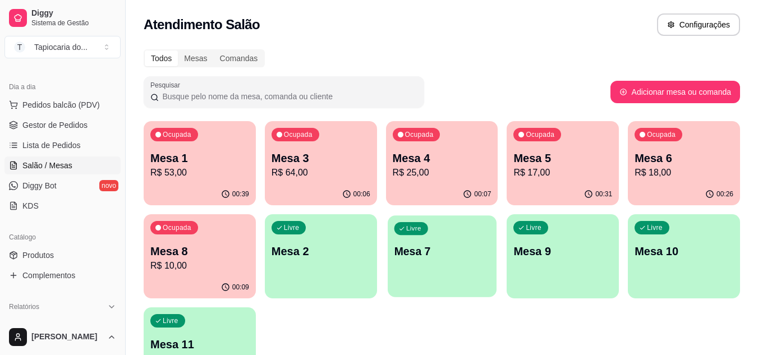
click at [448, 260] on div "Livre Mesa 7" at bounding box center [442, 249] width 109 height 68
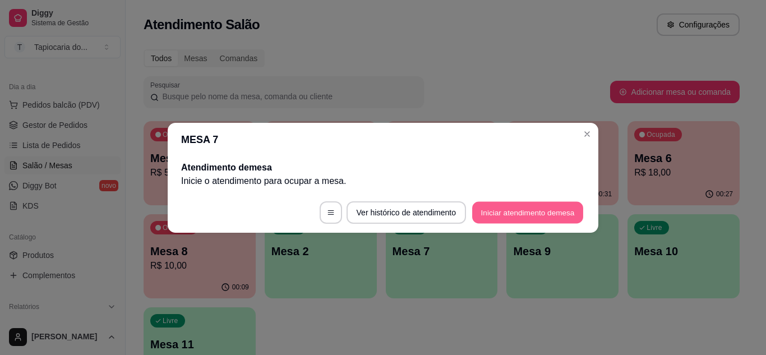
click at [526, 211] on button "Iniciar atendimento de mesa" at bounding box center [527, 212] width 111 height 22
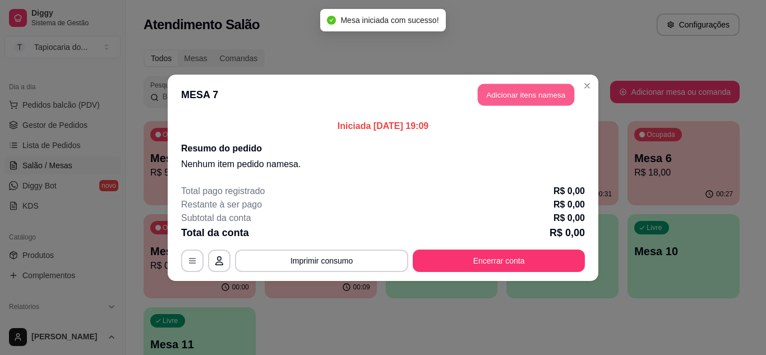
click at [536, 85] on button "Adicionar itens na mesa" at bounding box center [526, 95] width 96 height 22
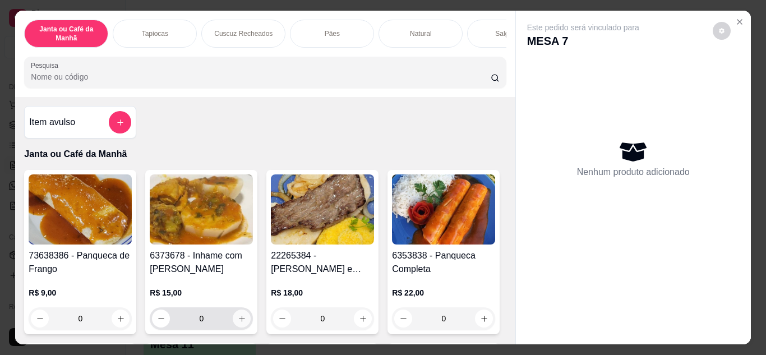
click at [239, 323] on icon "increase-product-quantity" at bounding box center [242, 319] width 8 height 8
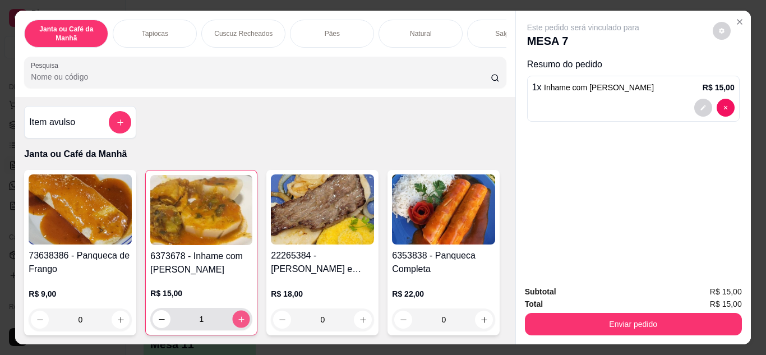
click at [239, 324] on icon "increase-product-quantity" at bounding box center [241, 319] width 8 height 8
type input "2"
click at [227, 79] on input "Pesquisa" at bounding box center [261, 76] width 460 height 11
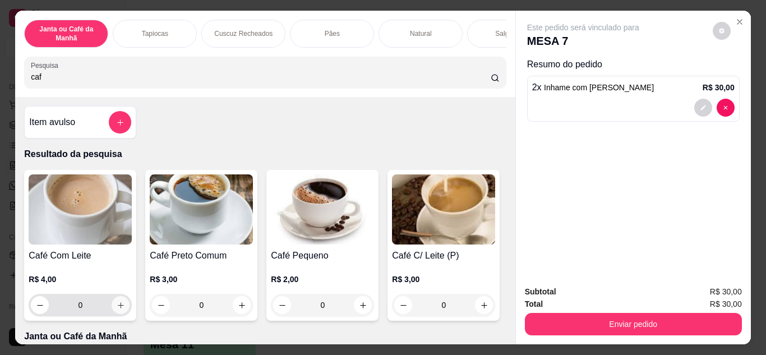
type input "caf"
click at [119, 314] on button "increase-product-quantity" at bounding box center [120, 304] width 17 height 17
type input "1"
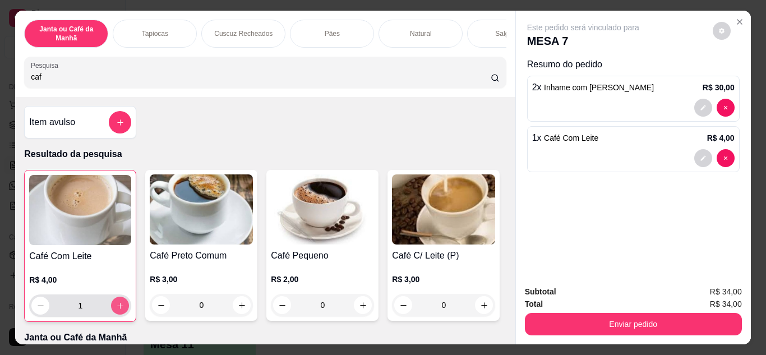
click at [119, 315] on button "increase-product-quantity" at bounding box center [120, 306] width 18 height 18
type input "2"
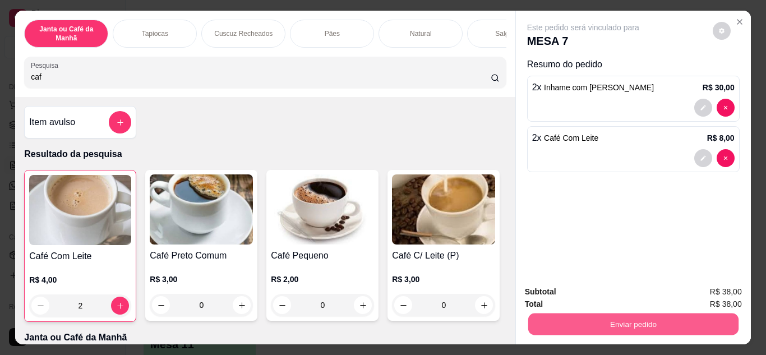
click at [630, 324] on button "Enviar pedido" at bounding box center [633, 325] width 210 height 22
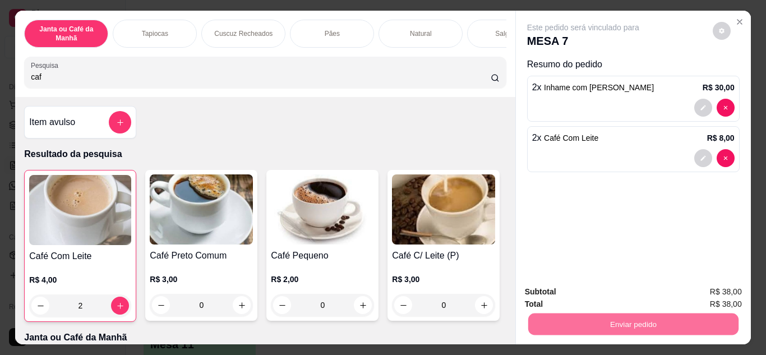
click at [601, 284] on button "Não registrar e enviar pedido" at bounding box center [596, 292] width 117 height 21
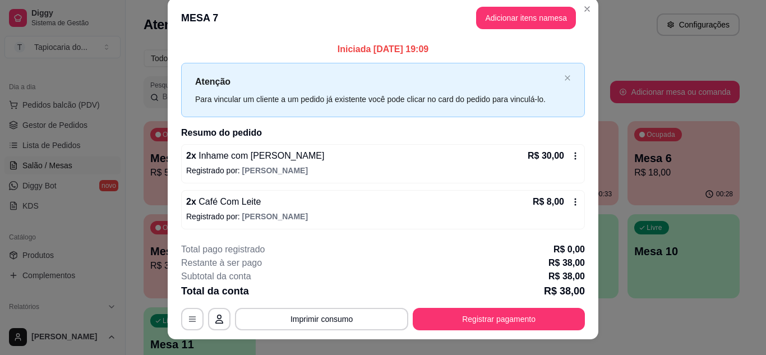
scroll to position [0, 0]
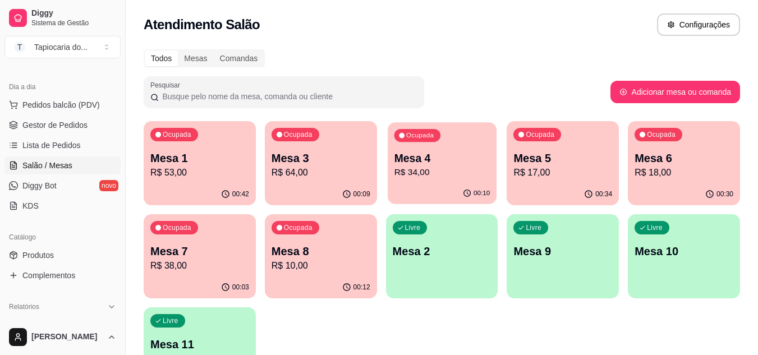
click at [448, 169] on p "R$ 34,00" at bounding box center [442, 172] width 96 height 13
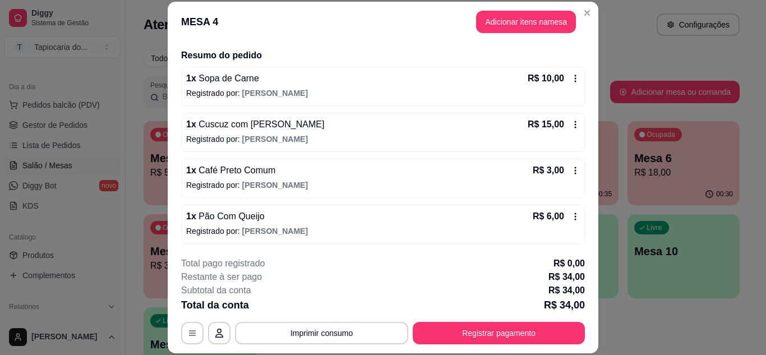
scroll to position [82, 0]
click at [489, 22] on button "Adicionar itens na mesa" at bounding box center [526, 22] width 96 height 22
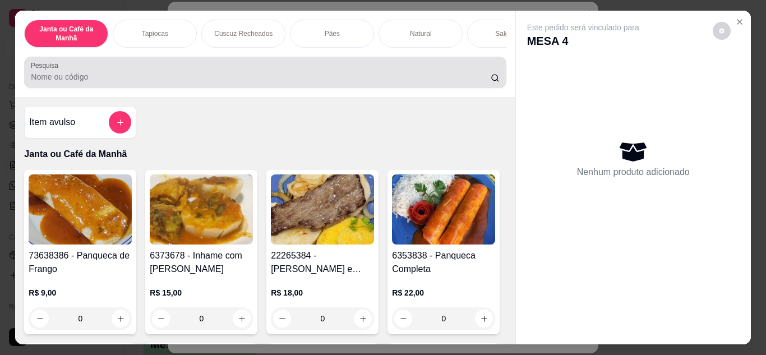
click at [360, 82] on input "Pesquisa" at bounding box center [261, 76] width 460 height 11
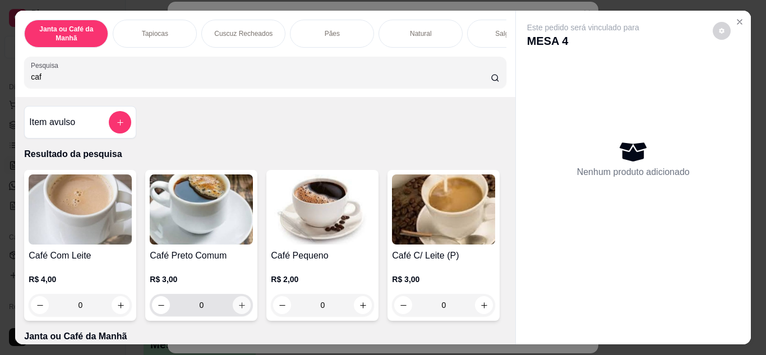
type input "caf"
click at [235, 314] on button "increase-product-quantity" at bounding box center [241, 304] width 17 height 17
type input "1"
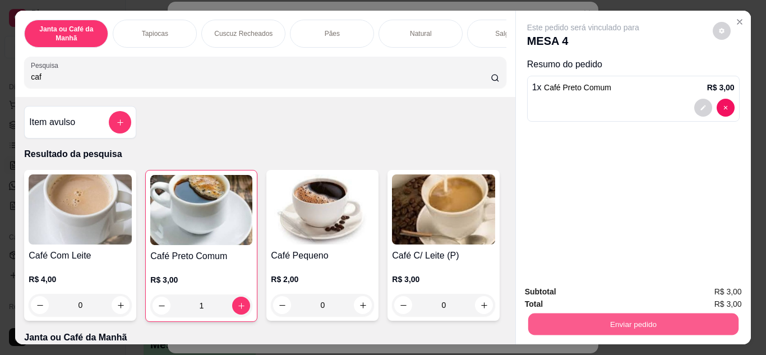
click at [556, 327] on button "Enviar pedido" at bounding box center [633, 325] width 210 height 22
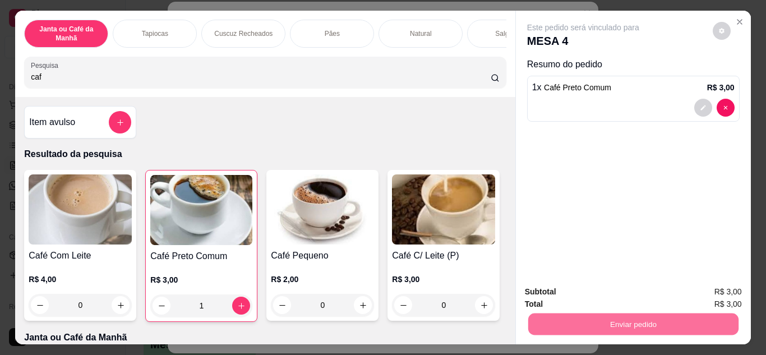
click at [559, 298] on button "Não registrar e enviar pedido" at bounding box center [596, 292] width 113 height 21
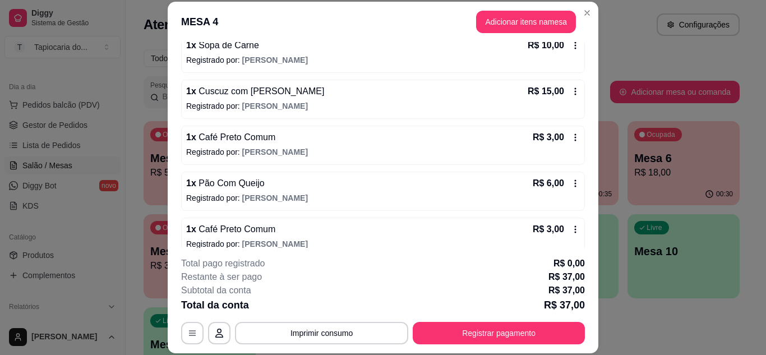
scroll to position [128, 0]
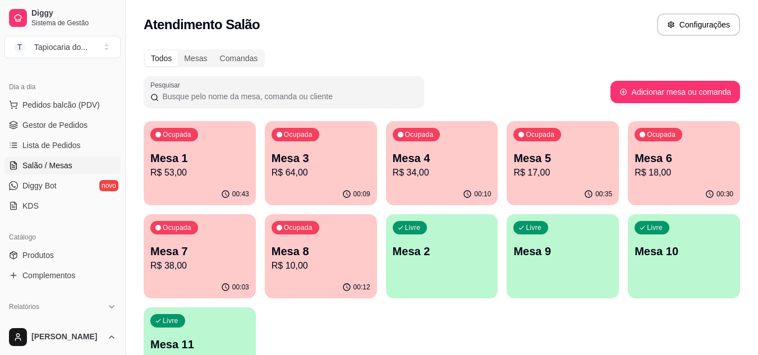
click at [349, 156] on p "Mesa 3" at bounding box center [320, 158] width 99 height 16
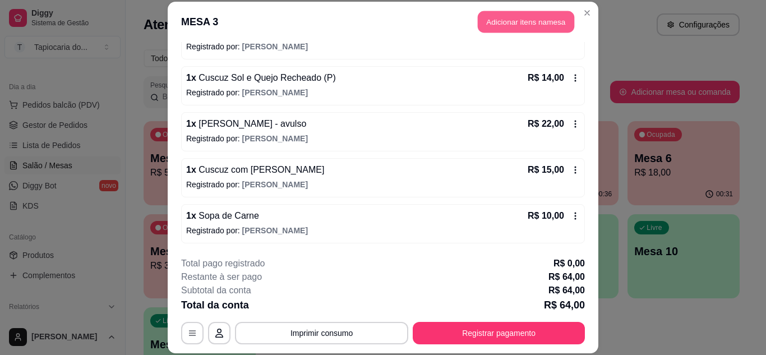
click at [536, 22] on button "Adicionar itens na mesa" at bounding box center [526, 22] width 96 height 22
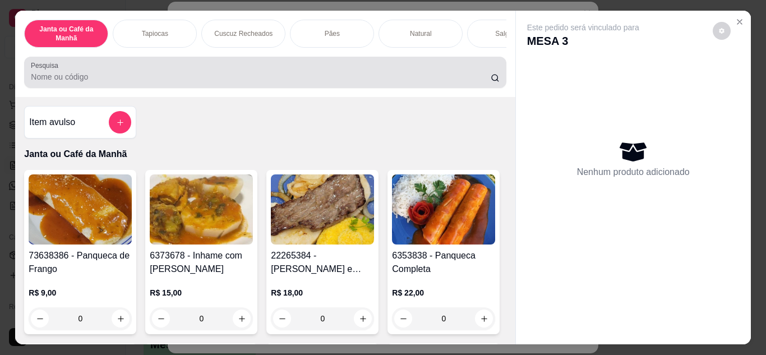
click at [372, 81] on input "Pesquisa" at bounding box center [261, 76] width 460 height 11
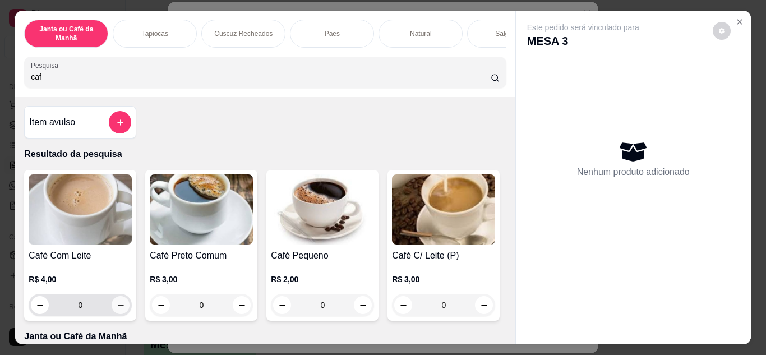
type input "caf"
click at [119, 309] on icon "increase-product-quantity" at bounding box center [121, 305] width 8 height 8
type input "1"
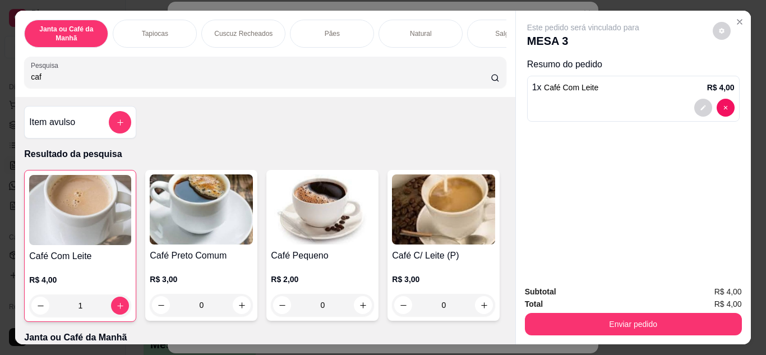
click at [150, 81] on input "caf" at bounding box center [261, 76] width 460 height 11
type input "c"
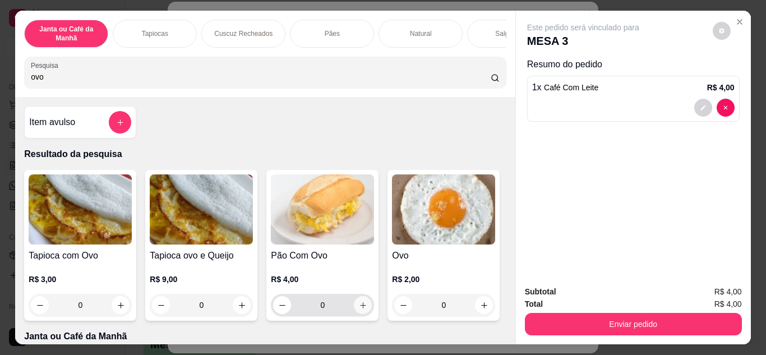
type input "ovo"
click at [357, 314] on button "increase-product-quantity" at bounding box center [362, 304] width 17 height 17
type input "1"
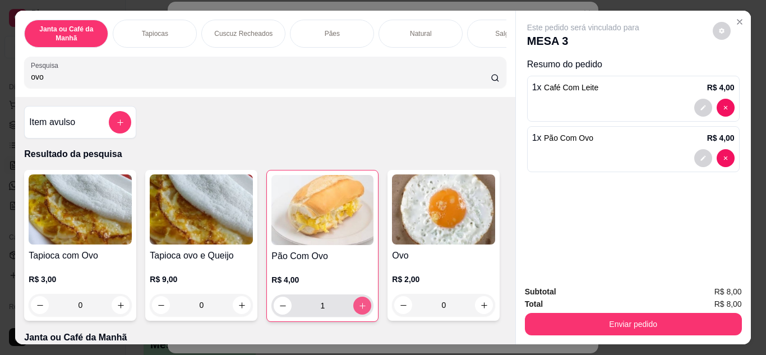
click at [357, 315] on button "increase-product-quantity" at bounding box center [362, 306] width 18 height 18
type input "2"
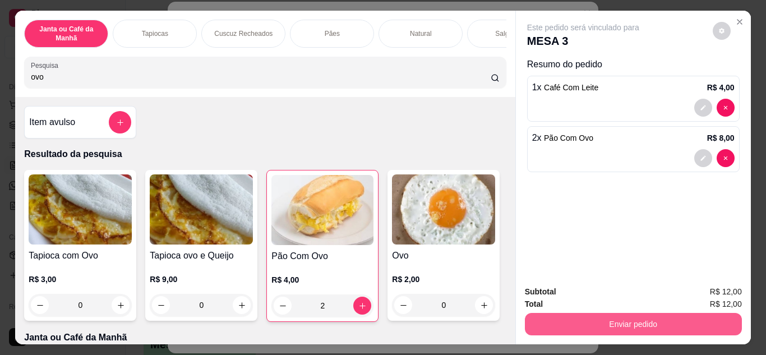
click at [563, 329] on button "Enviar pedido" at bounding box center [633, 324] width 217 height 22
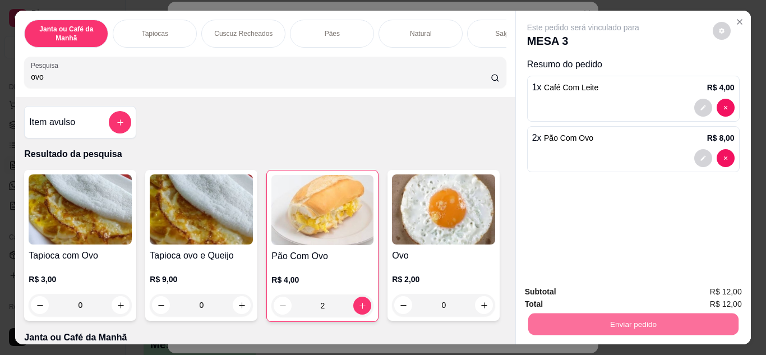
click at [563, 297] on button "Não registrar e enviar pedido" at bounding box center [596, 292] width 113 height 21
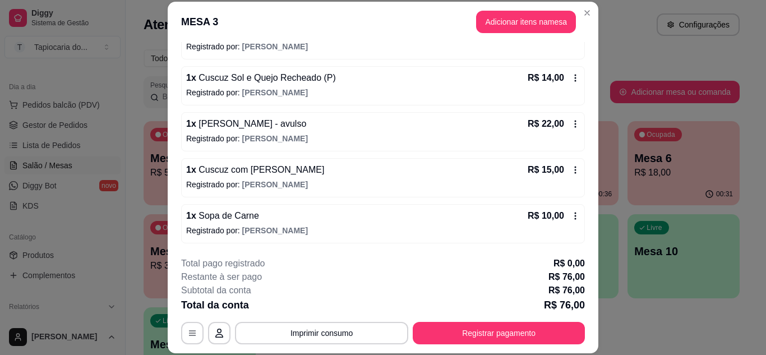
scroll to position [72, 0]
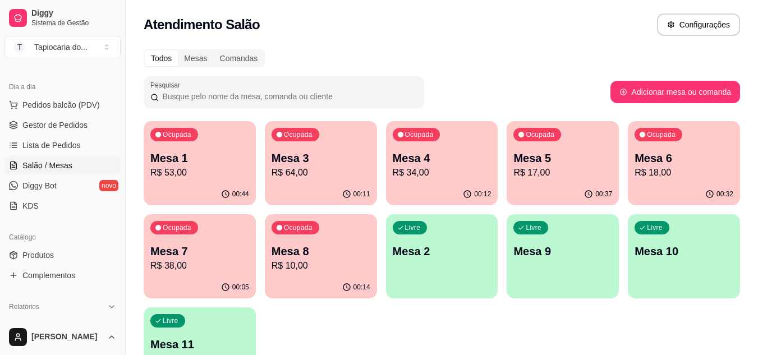
click at [330, 171] on p "R$ 64,00" at bounding box center [320, 172] width 99 height 13
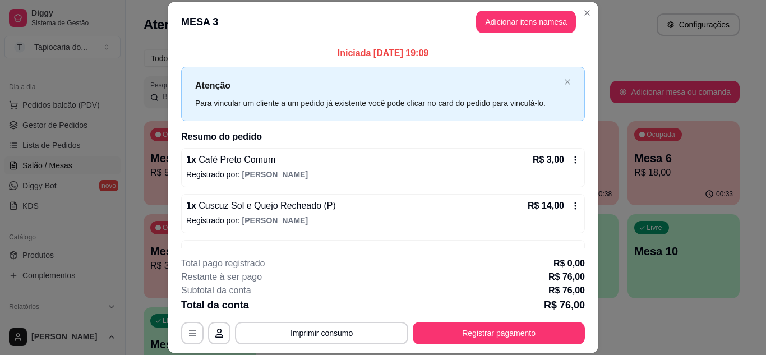
scroll to position [56, 0]
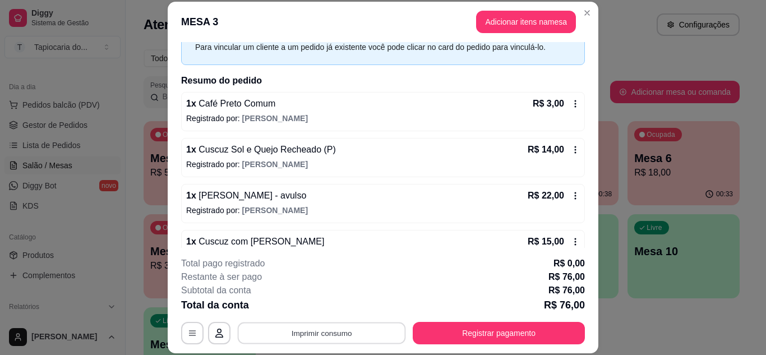
click at [353, 342] on button "Imprimir consumo" at bounding box center [322, 333] width 168 height 22
click at [343, 312] on button "Impressora" at bounding box center [321, 306] width 79 height 17
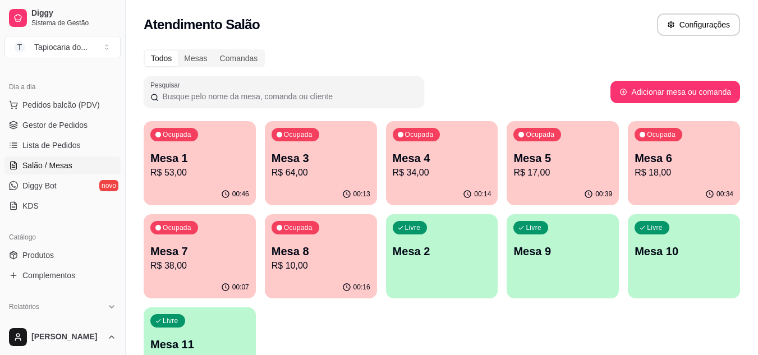
click at [425, 15] on div "Atendimento Salão Configurações" at bounding box center [442, 24] width 596 height 22
click at [662, 91] on button "Adicionar mesa ou comanda" at bounding box center [675, 92] width 130 height 22
select select "TABLE"
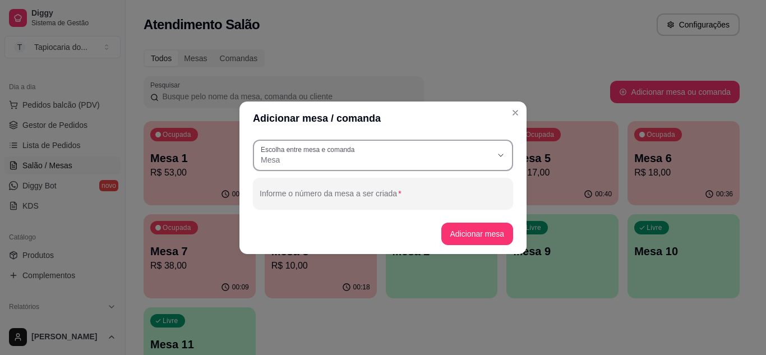
click at [485, 154] on span "Mesa" at bounding box center [376, 159] width 231 height 11
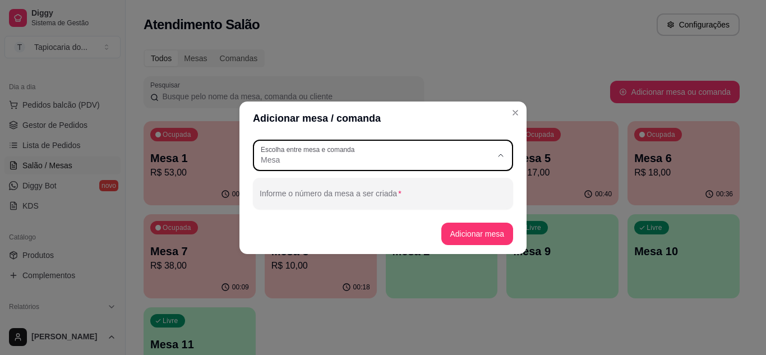
click at [409, 206] on span "Comanda" at bounding box center [378, 204] width 222 height 11
type input "CARD"
select select "CARD"
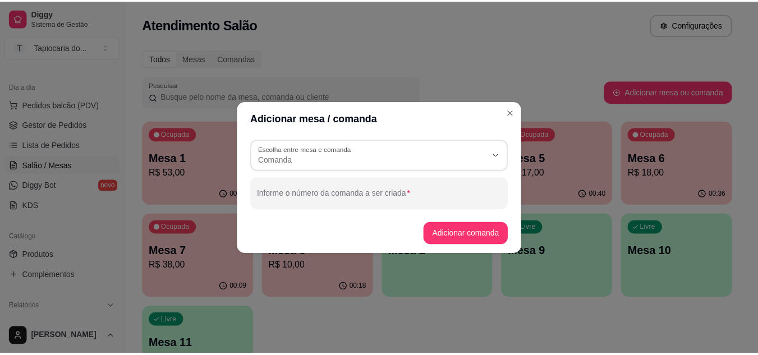
scroll to position [11, 0]
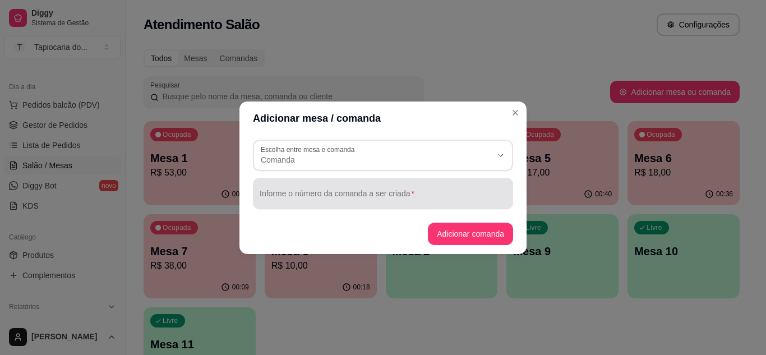
click at [428, 190] on div at bounding box center [383, 193] width 247 height 22
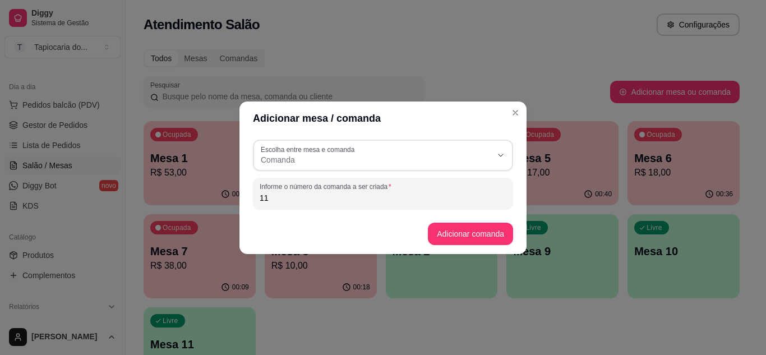
type input "1"
type input "12"
click at [466, 231] on button "Adicionar comanda" at bounding box center [470, 234] width 82 height 22
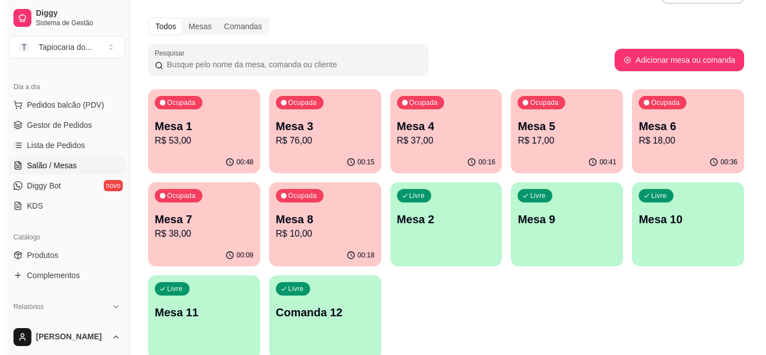
scroll to position [82, 0]
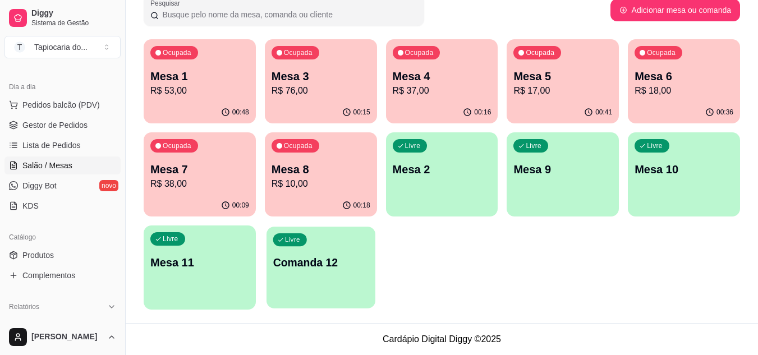
click at [283, 259] on p "Comanda 12" at bounding box center [321, 262] width 96 height 15
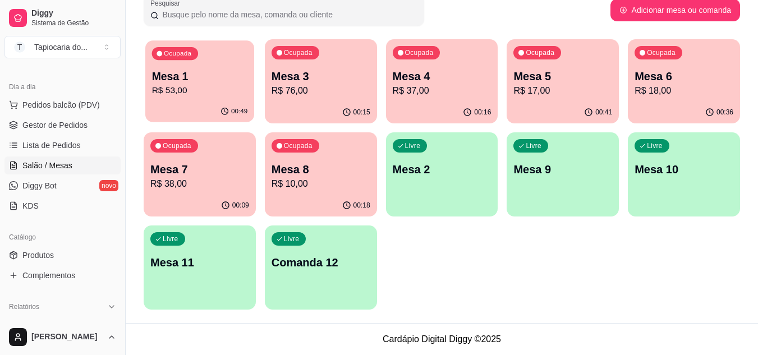
click at [227, 63] on div "Ocupada Mesa 1 R$ 53,00" at bounding box center [199, 70] width 109 height 61
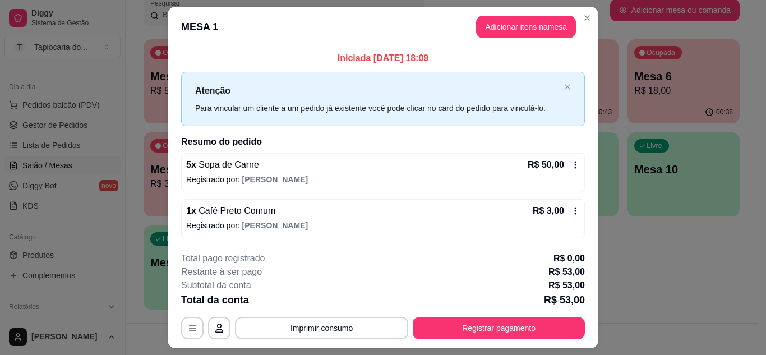
scroll to position [29, 0]
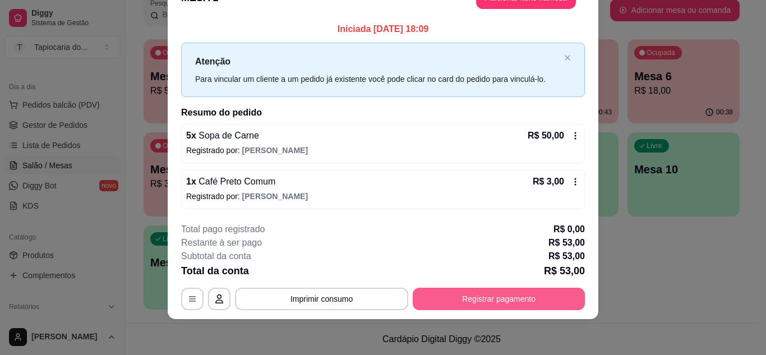
click at [450, 304] on button "Registrar pagamento" at bounding box center [499, 299] width 172 height 22
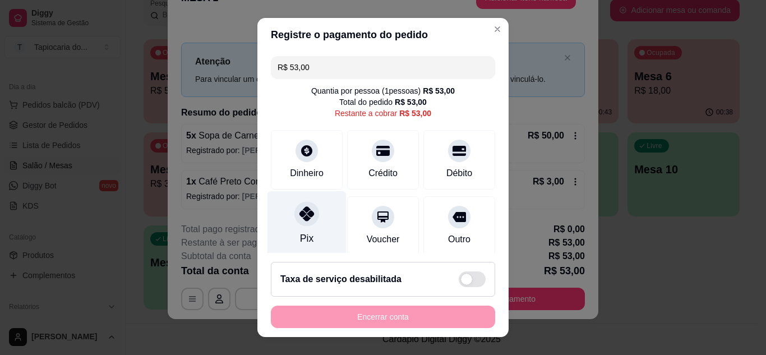
click at [316, 220] on div "Pix" at bounding box center [307, 224] width 79 height 66
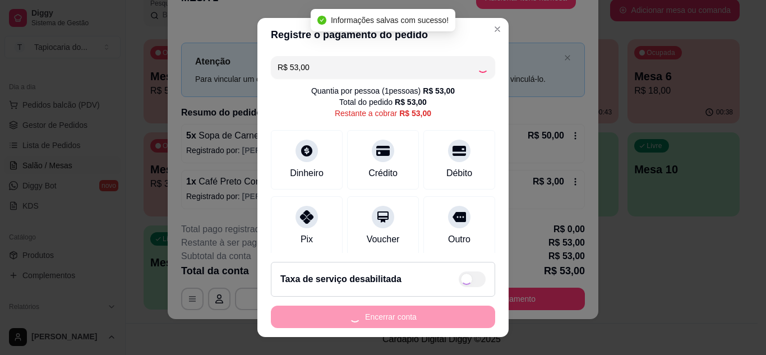
type input "R$ 0,00"
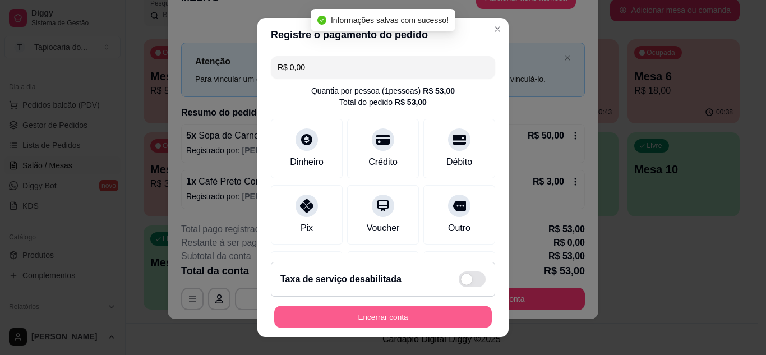
click at [404, 315] on button "Encerrar conta" at bounding box center [383, 317] width 218 height 22
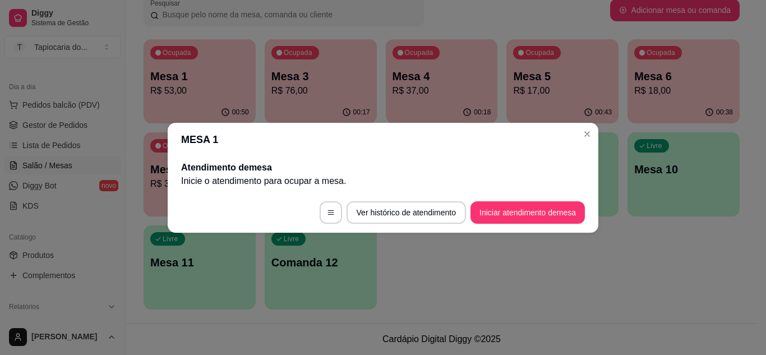
scroll to position [0, 0]
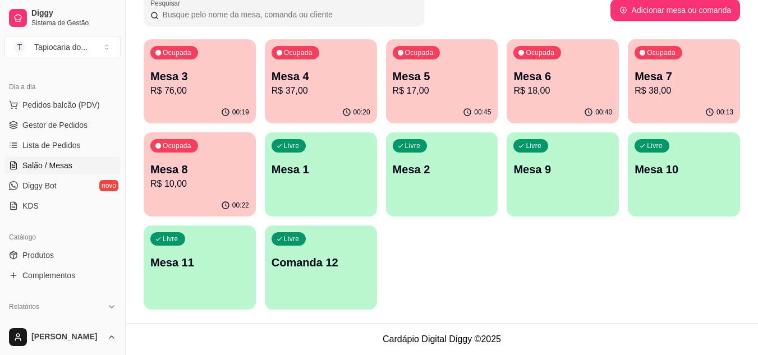
click at [343, 110] on icon "button" at bounding box center [346, 112] width 9 height 9
click at [552, 94] on p "R$ 18,00" at bounding box center [562, 90] width 99 height 13
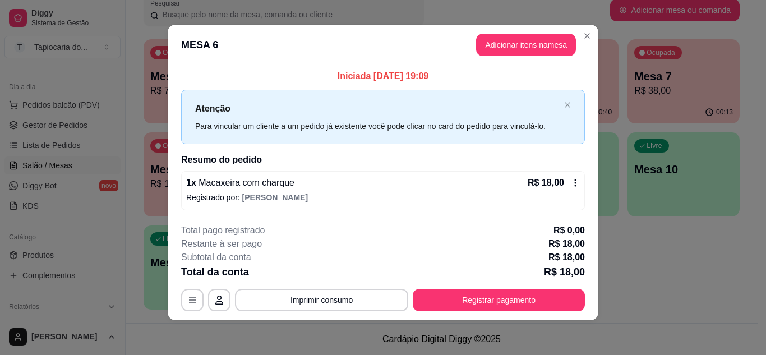
scroll to position [6, 0]
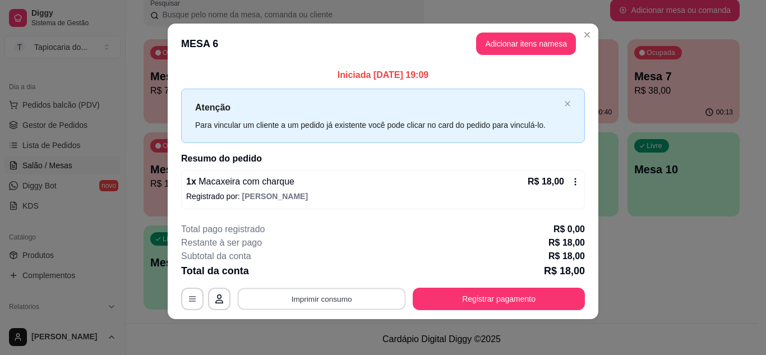
click at [372, 296] on button "Imprimir consumo" at bounding box center [322, 299] width 168 height 22
click at [344, 269] on button "Impressora" at bounding box center [320, 273] width 81 height 18
click at [516, 45] on button "Adicionar itens na mesa" at bounding box center [526, 44] width 100 height 22
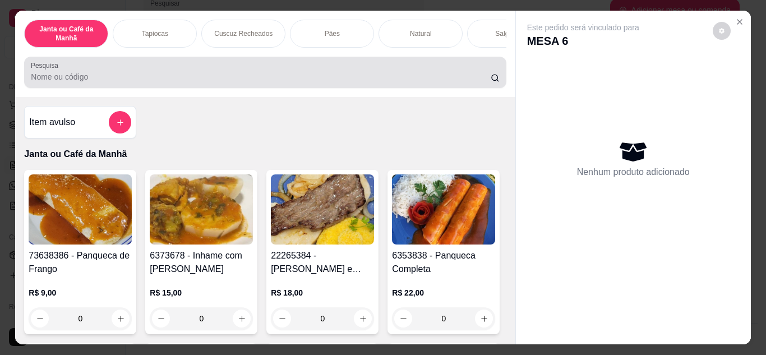
click at [457, 77] on input "Pesquisa" at bounding box center [261, 76] width 460 height 11
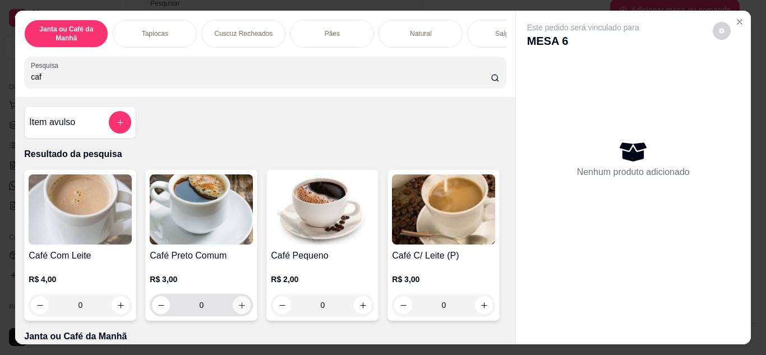
type input "caf"
click at [238, 307] on icon "increase-product-quantity" at bounding box center [242, 305] width 8 height 8
type input "1"
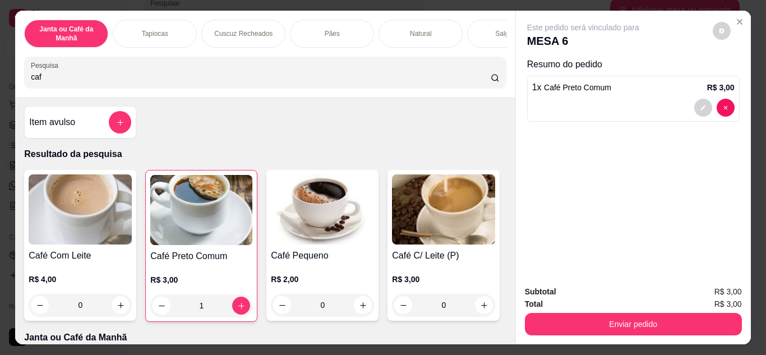
click at [582, 305] on div "Total R$ 3,00" at bounding box center [633, 304] width 217 height 12
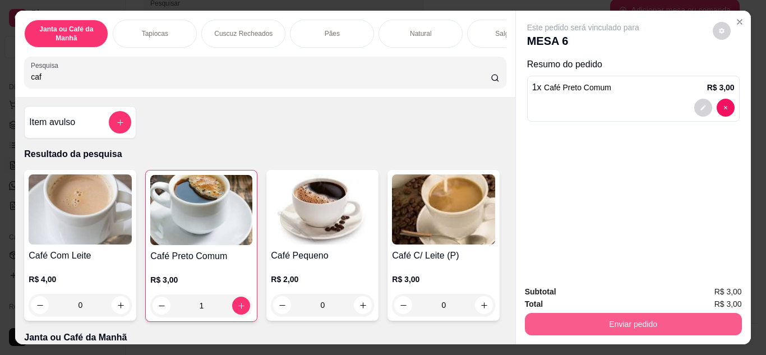
click at [588, 315] on button "Enviar pedido" at bounding box center [633, 324] width 217 height 22
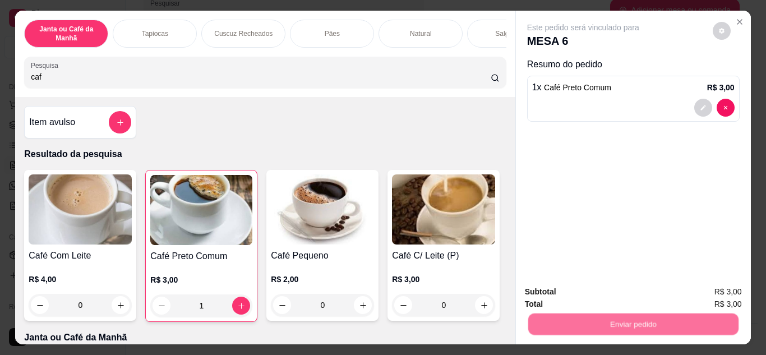
click at [586, 292] on button "Não registrar e enviar pedido" at bounding box center [596, 292] width 113 height 21
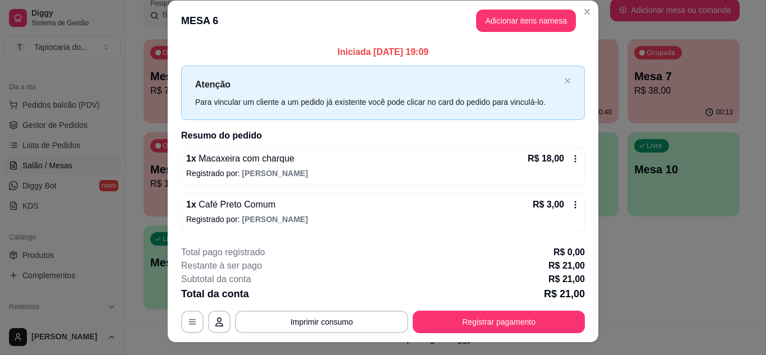
scroll to position [0, 0]
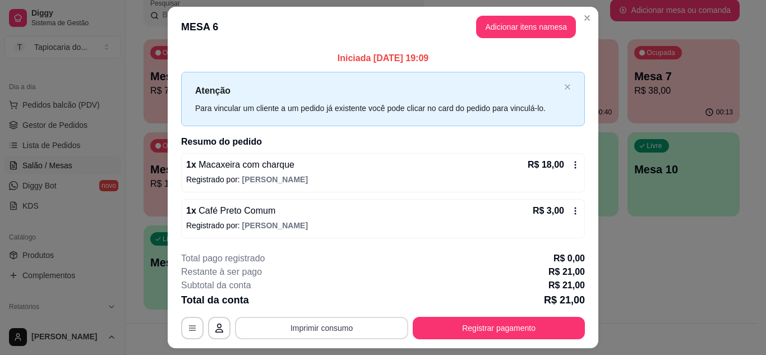
click at [318, 329] on button "Imprimir consumo" at bounding box center [321, 328] width 173 height 22
click at [321, 303] on button "Impressora" at bounding box center [320, 302] width 81 height 18
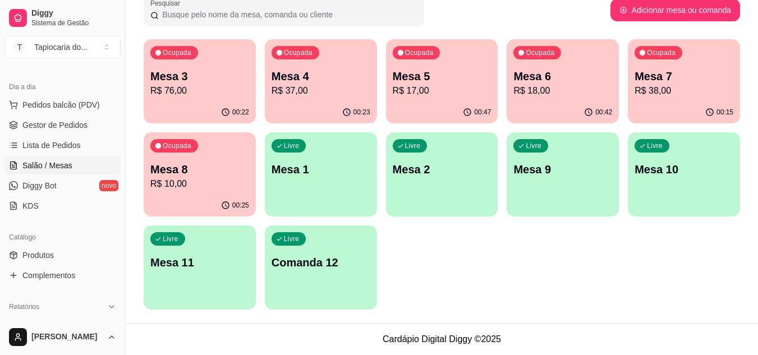
click at [312, 79] on p "Mesa 4" at bounding box center [320, 76] width 99 height 16
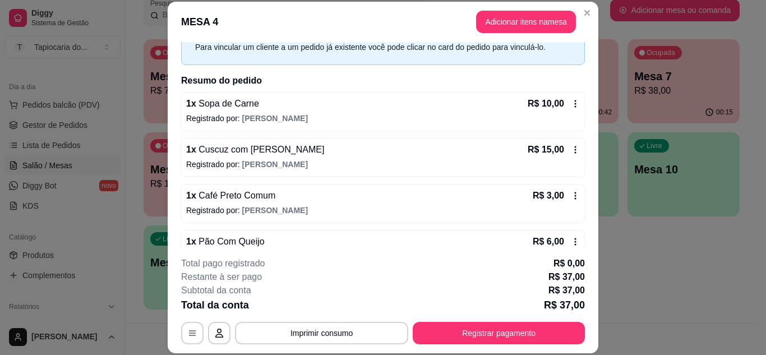
scroll to position [112, 0]
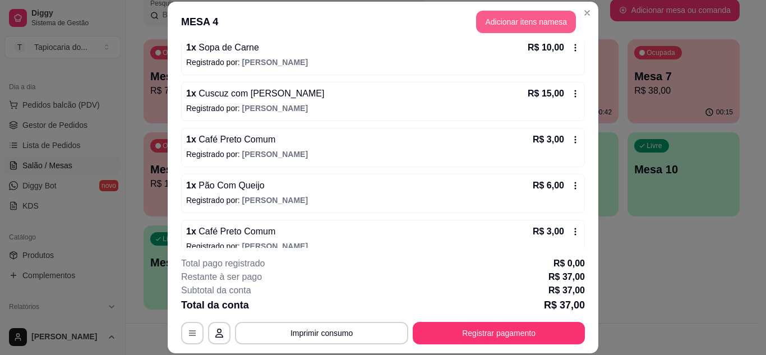
click at [501, 15] on button "Adicionar itens na mesa" at bounding box center [526, 22] width 100 height 22
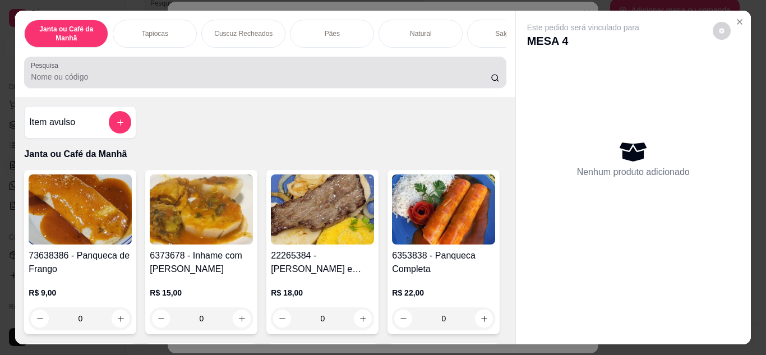
click at [461, 70] on div at bounding box center [265, 72] width 468 height 22
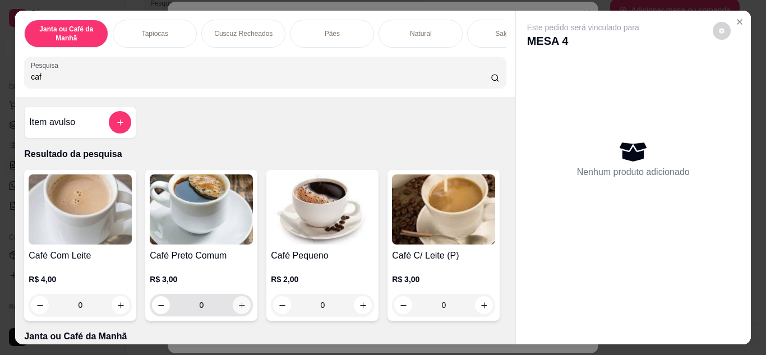
type input "caf"
click at [248, 306] on div "0" at bounding box center [201, 305] width 103 height 22
click at [244, 310] on button "increase-product-quantity" at bounding box center [242, 305] width 18 height 18
type input "1"
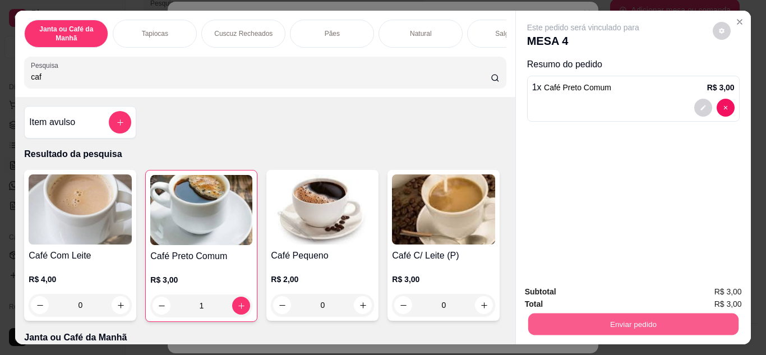
click at [532, 325] on button "Enviar pedido" at bounding box center [633, 325] width 210 height 22
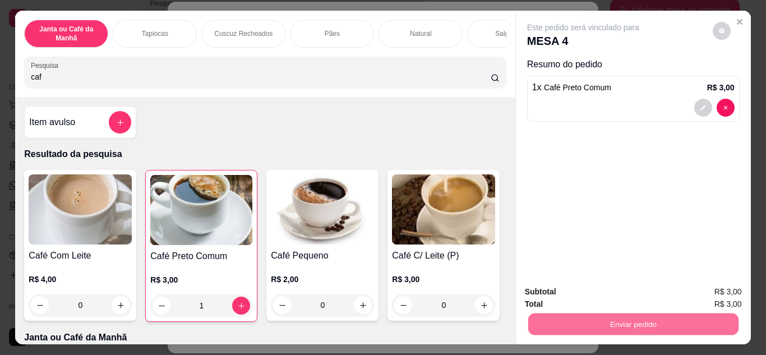
click at [543, 292] on button "Não registrar e enviar pedido" at bounding box center [596, 292] width 113 height 21
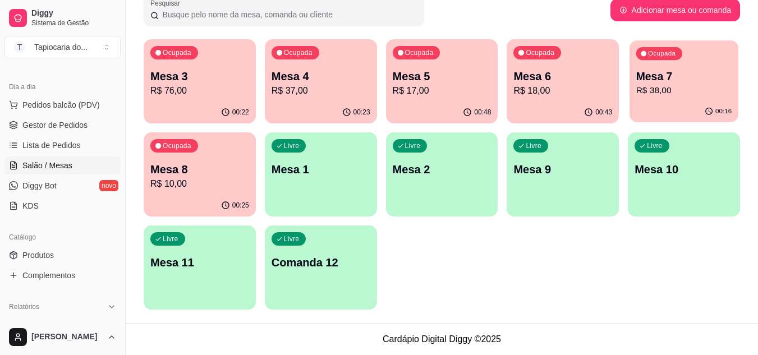
click at [672, 86] on p "R$ 38,00" at bounding box center [684, 90] width 96 height 13
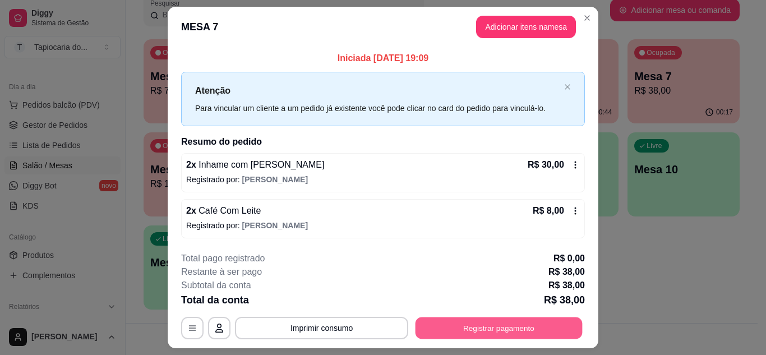
click at [452, 325] on button "Registrar pagamento" at bounding box center [499, 328] width 167 height 22
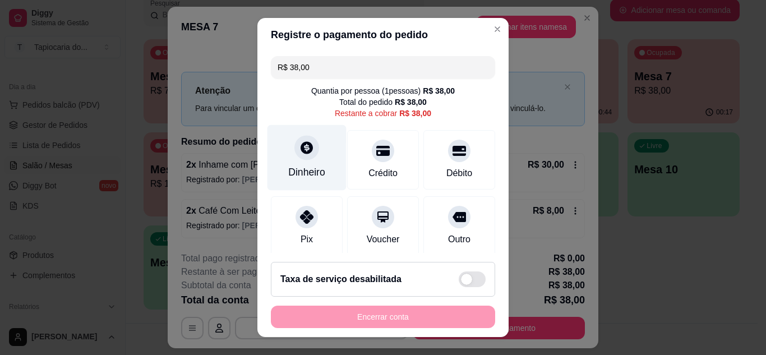
click at [320, 152] on div "Dinheiro" at bounding box center [307, 158] width 79 height 66
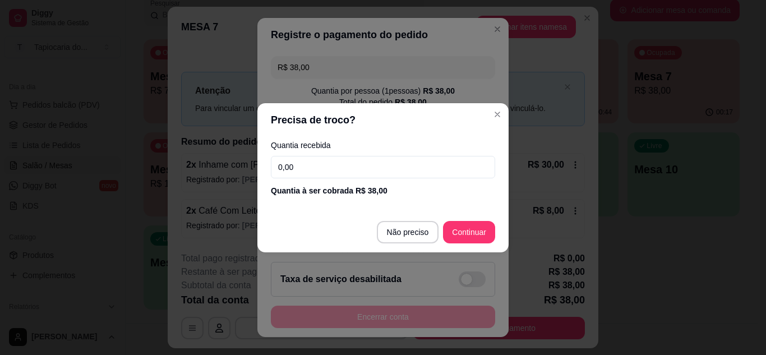
click at [338, 168] on input "0,00" at bounding box center [383, 167] width 224 height 22
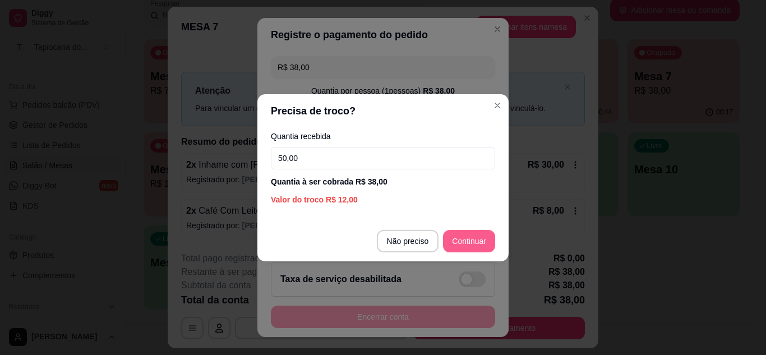
type input "50,00"
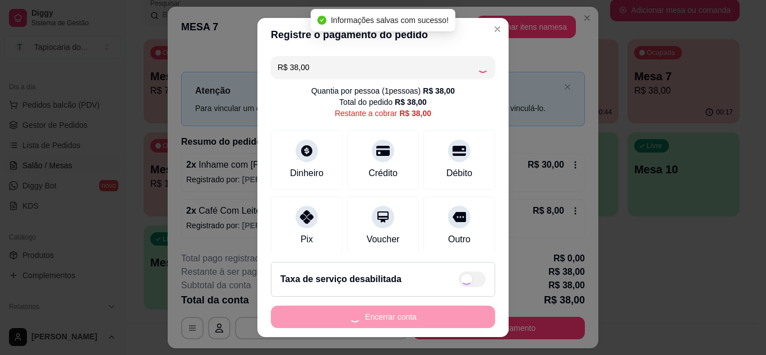
type input "R$ 0,00"
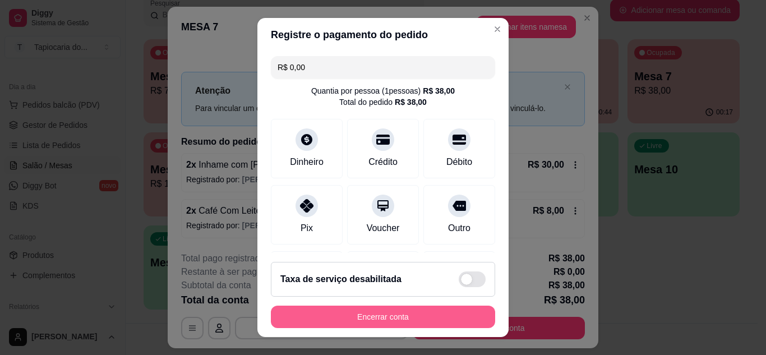
click at [420, 326] on button "Encerrar conta" at bounding box center [383, 317] width 224 height 22
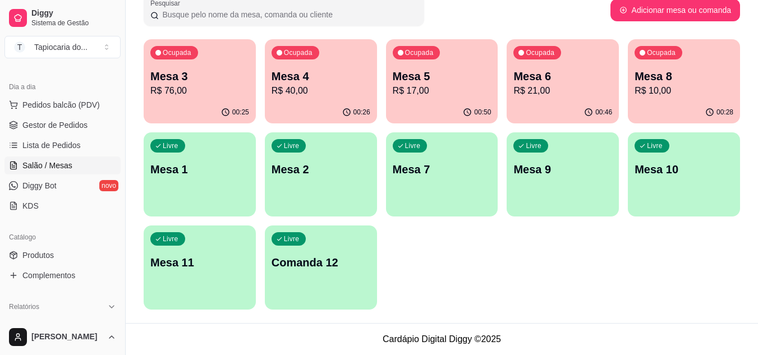
click at [529, 84] on p "R$ 21,00" at bounding box center [562, 90] width 99 height 13
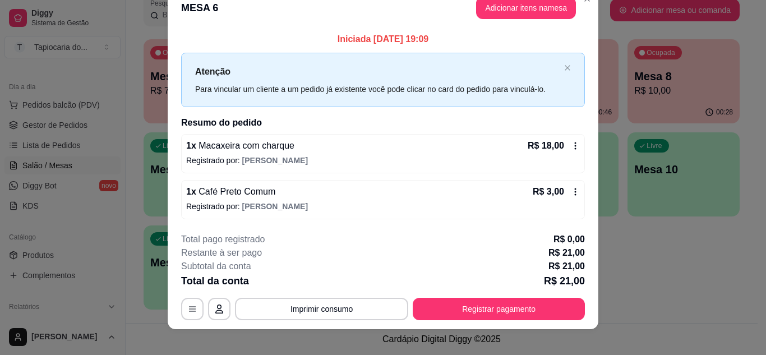
scroll to position [29, 0]
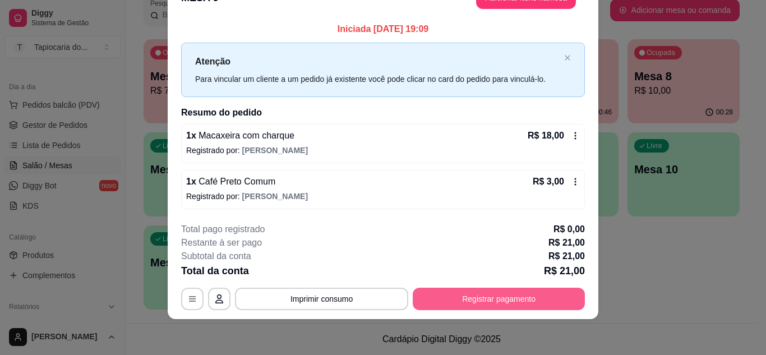
click at [477, 300] on button "Registrar pagamento" at bounding box center [499, 299] width 172 height 22
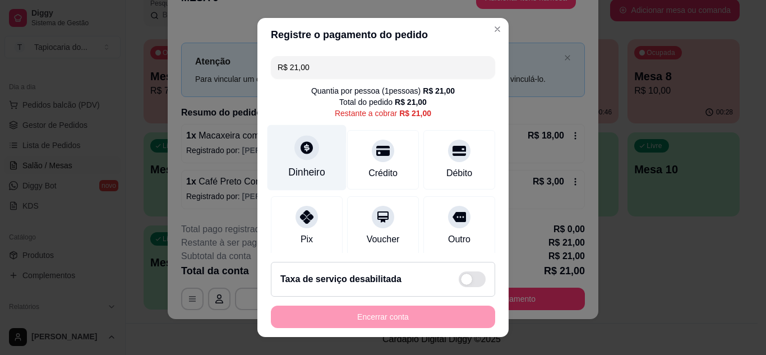
click at [294, 155] on div at bounding box center [306, 147] width 25 height 25
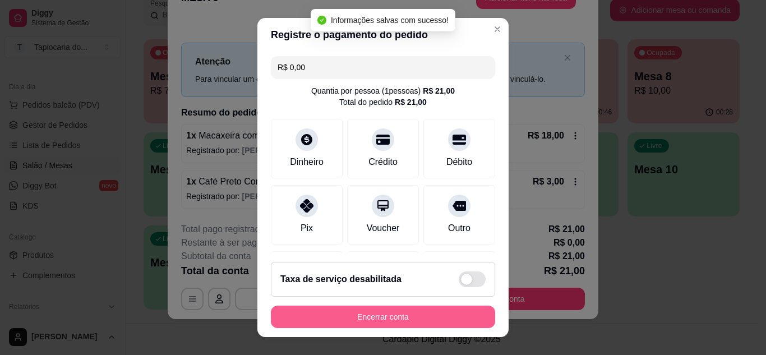
type input "R$ 0,00"
click at [428, 316] on button "Encerrar conta" at bounding box center [383, 317] width 218 height 22
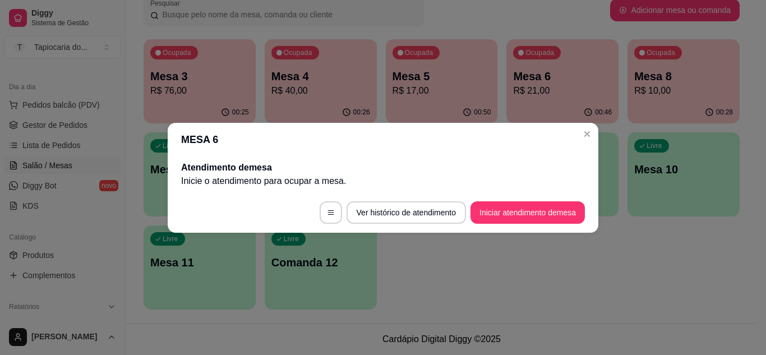
scroll to position [0, 0]
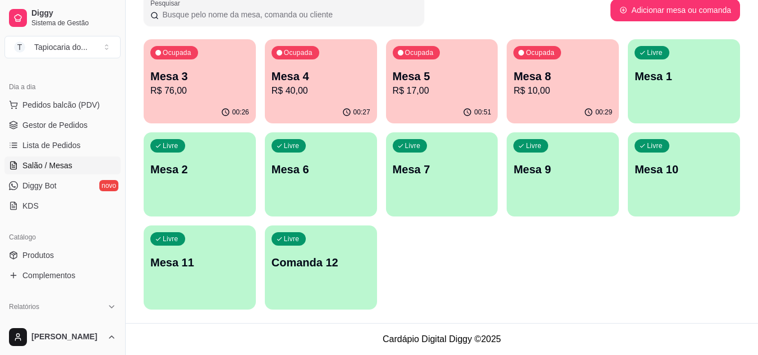
click at [316, 108] on div "00:27" at bounding box center [321, 113] width 112 height 22
click at [208, 81] on p "Mesa 3" at bounding box center [200, 76] width 96 height 15
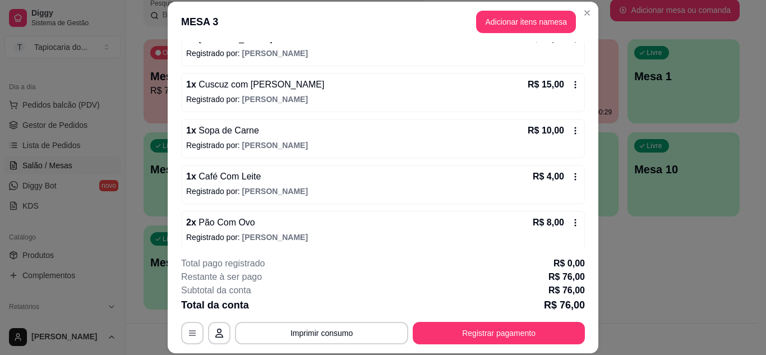
scroll to position [220, 0]
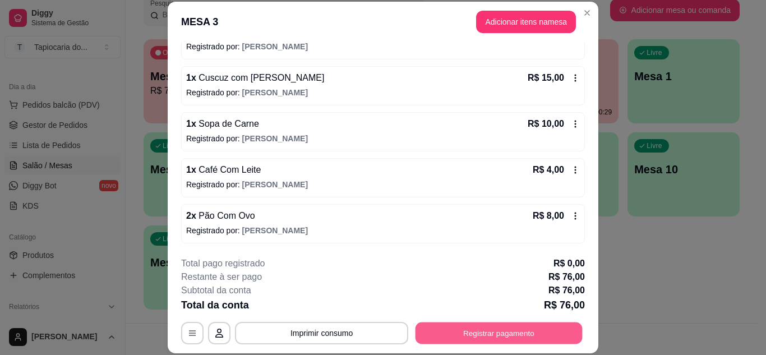
click at [455, 331] on button "Registrar pagamento" at bounding box center [499, 333] width 167 height 22
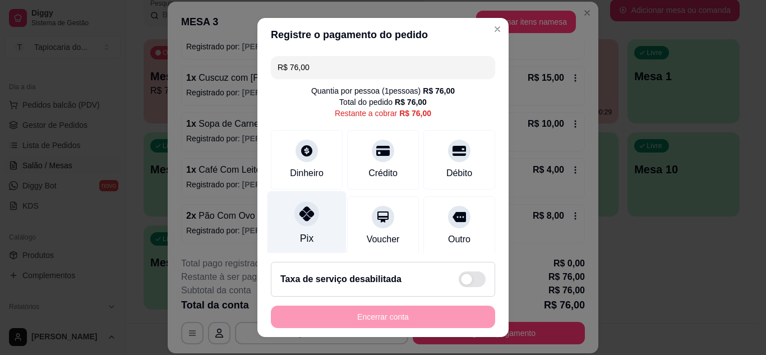
click at [296, 219] on div at bounding box center [306, 213] width 25 height 25
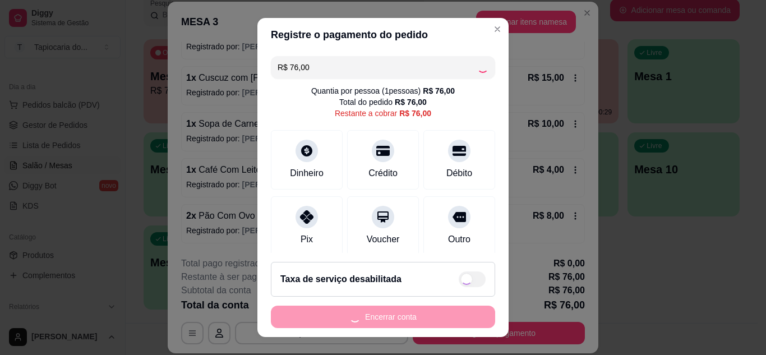
type input "R$ 0,00"
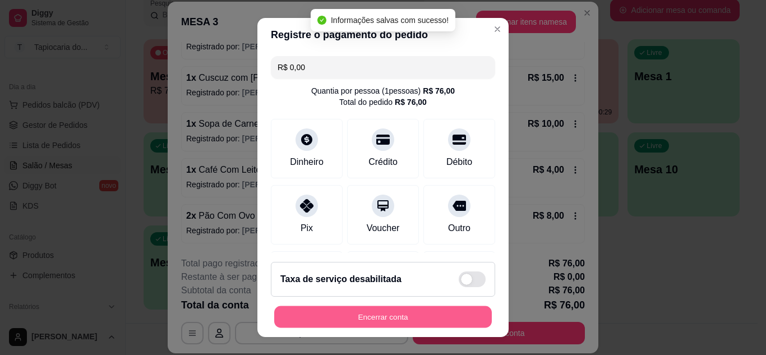
click at [402, 323] on button "Encerrar conta" at bounding box center [383, 317] width 218 height 22
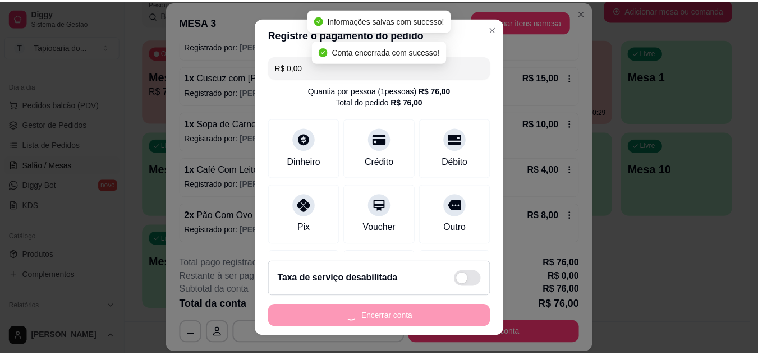
scroll to position [0, 0]
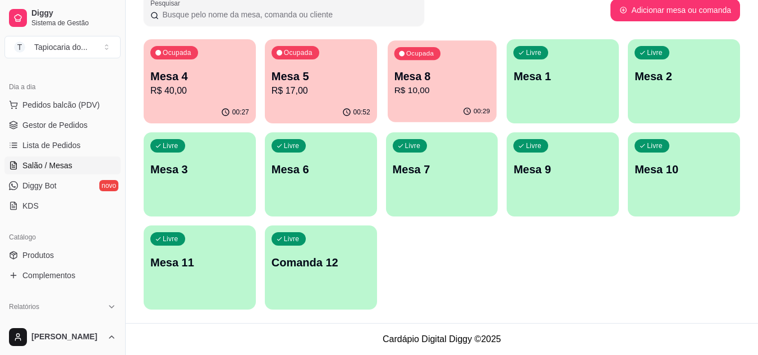
click at [421, 86] on p "R$ 10,00" at bounding box center [442, 90] width 96 height 13
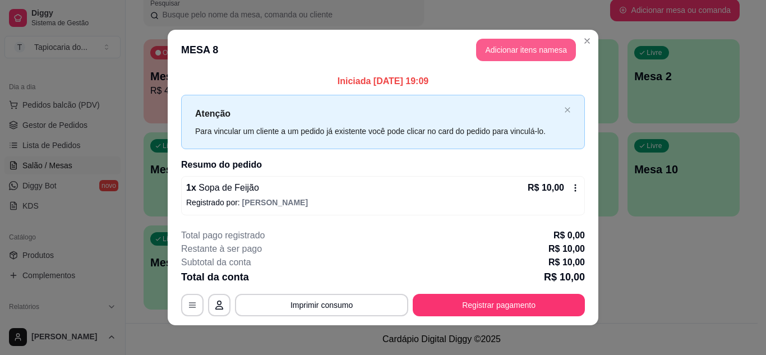
click at [532, 56] on button "Adicionar itens na mesa" at bounding box center [526, 50] width 100 height 22
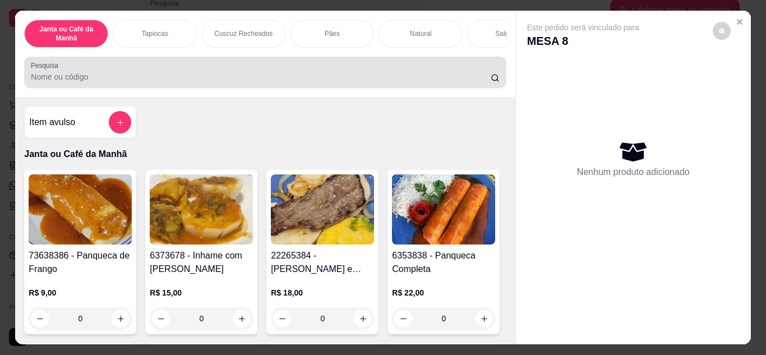
click at [439, 75] on div at bounding box center [265, 72] width 468 height 22
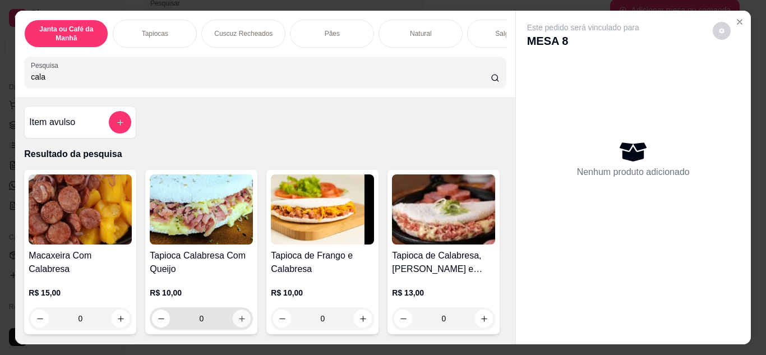
type input "cala"
click at [238, 323] on icon "increase-product-quantity" at bounding box center [242, 319] width 8 height 8
type input "1"
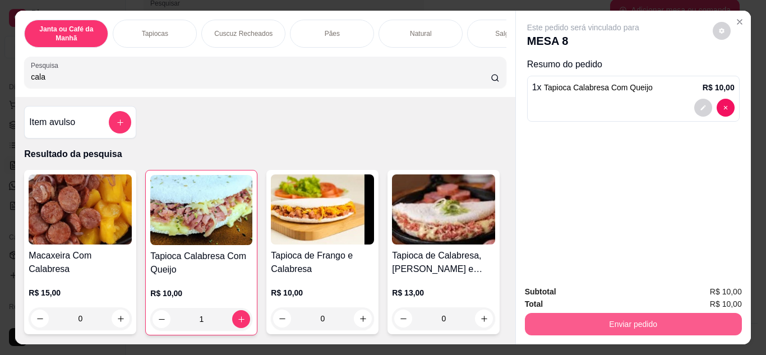
click at [578, 321] on button "Enviar pedido" at bounding box center [633, 324] width 217 height 22
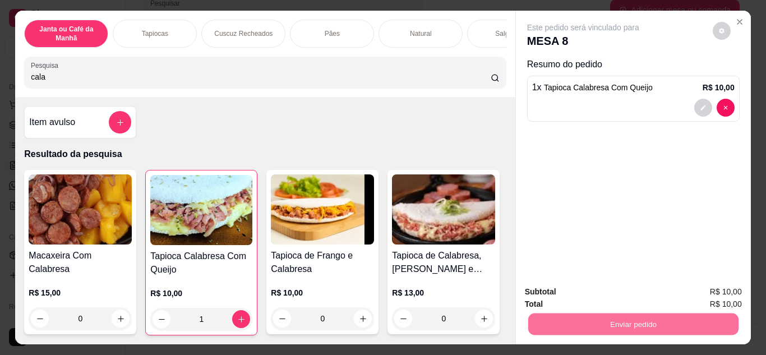
click at [570, 297] on button "Não registrar e enviar pedido" at bounding box center [596, 292] width 113 height 21
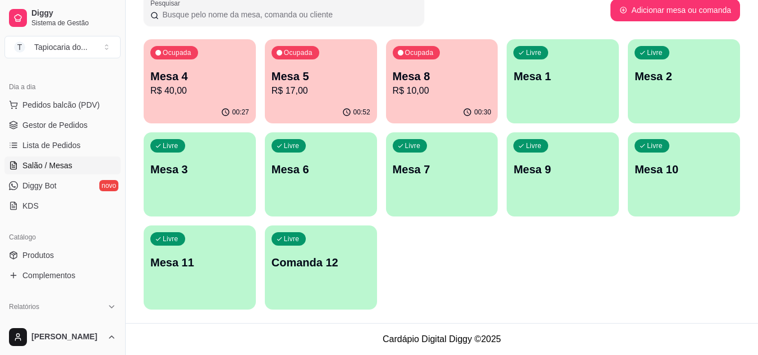
click at [321, 95] on p "R$ 17,00" at bounding box center [320, 90] width 99 height 13
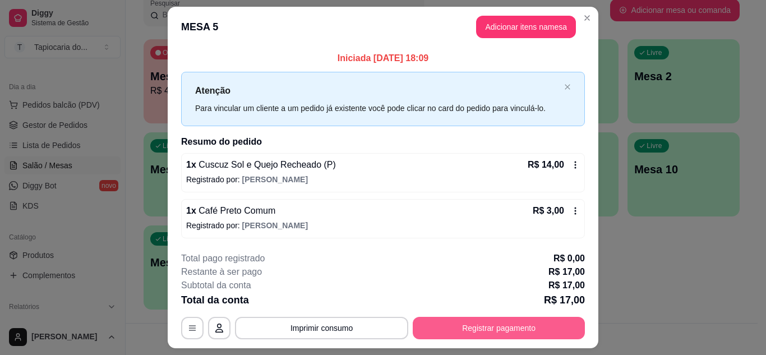
click at [508, 329] on button "Registrar pagamento" at bounding box center [499, 328] width 172 height 22
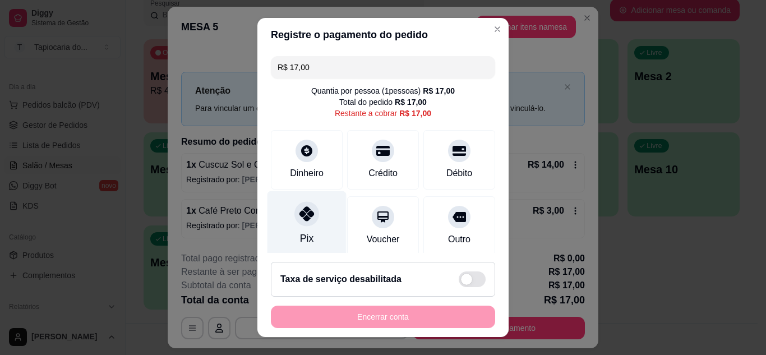
click at [309, 219] on div at bounding box center [306, 213] width 25 height 25
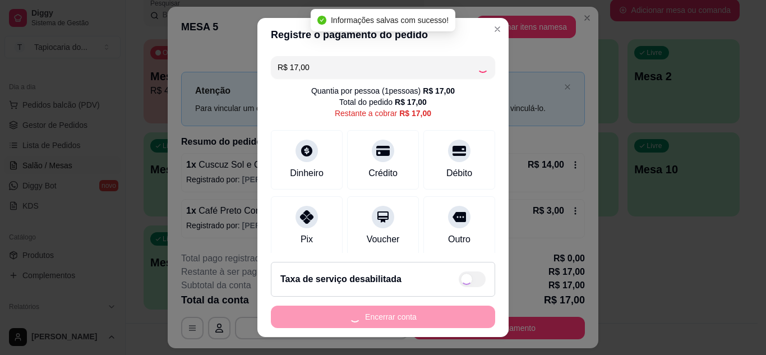
type input "R$ 0,00"
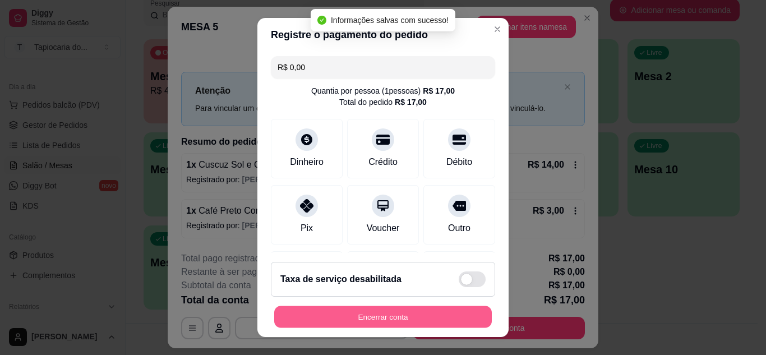
click at [397, 324] on button "Encerrar conta" at bounding box center [383, 317] width 218 height 22
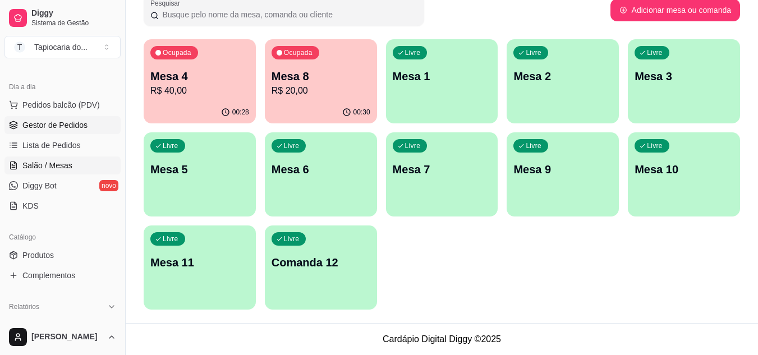
click at [52, 124] on span "Gestor de Pedidos" at bounding box center [54, 124] width 65 height 11
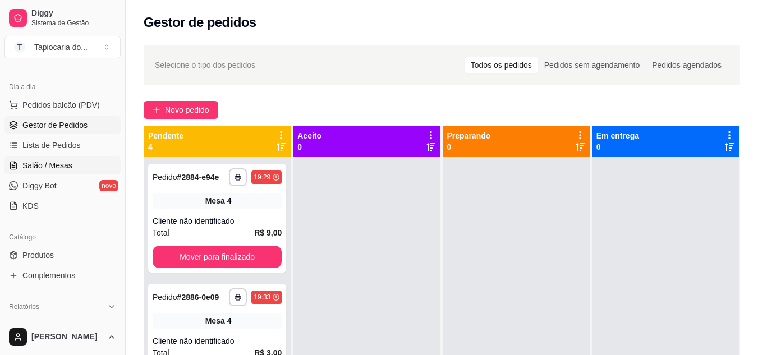
click at [41, 163] on span "Salão / Mesas" at bounding box center [47, 165] width 50 height 11
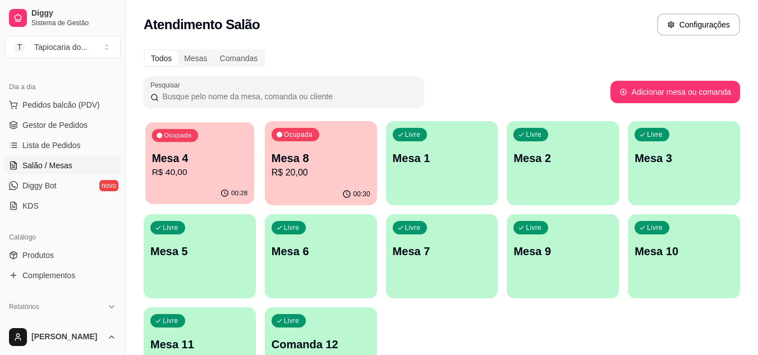
click at [216, 171] on p "R$ 40,00" at bounding box center [200, 172] width 96 height 13
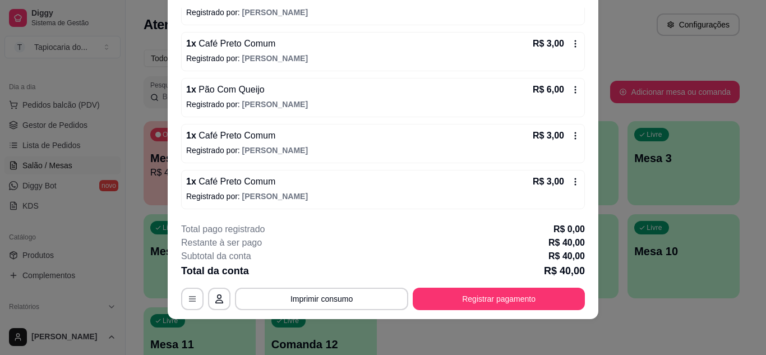
scroll to position [118, 0]
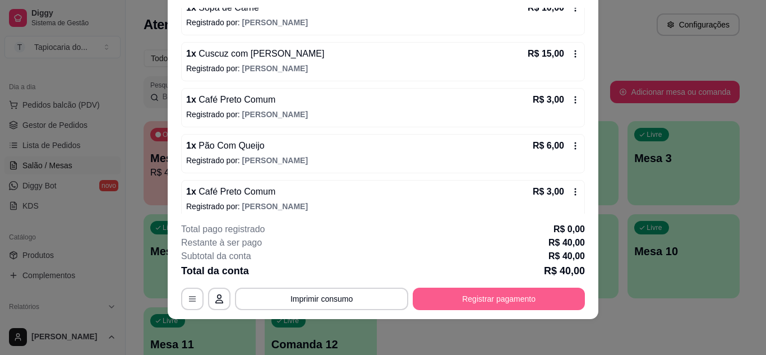
click at [504, 301] on button "Registrar pagamento" at bounding box center [499, 299] width 172 height 22
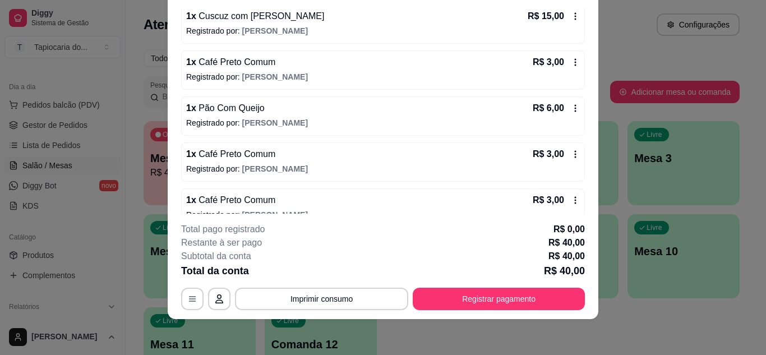
scroll to position [174, 0]
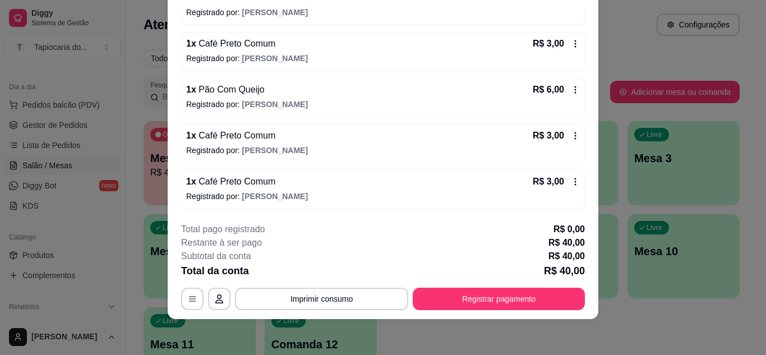
click at [571, 134] on icon at bounding box center [575, 135] width 9 height 9
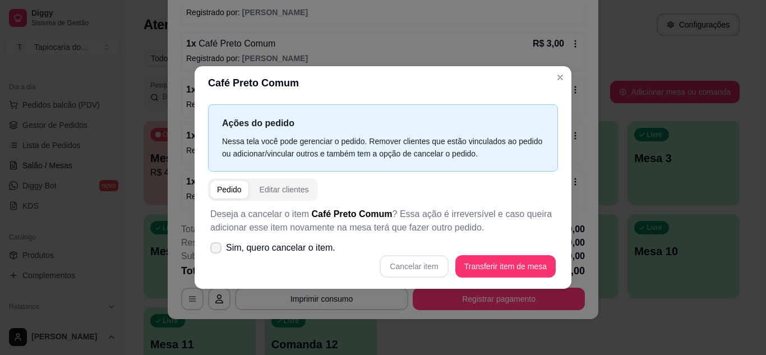
click at [210, 250] on span at bounding box center [215, 247] width 11 height 11
click at [210, 250] on input "Sim, quero cancelar o item." at bounding box center [213, 253] width 7 height 7
checkbox input "true"
click at [433, 266] on div "Cancelar item Transferir item de mesa" at bounding box center [382, 266] width 345 height 22
click at [433, 266] on button "Cancelar item" at bounding box center [414, 266] width 68 height 22
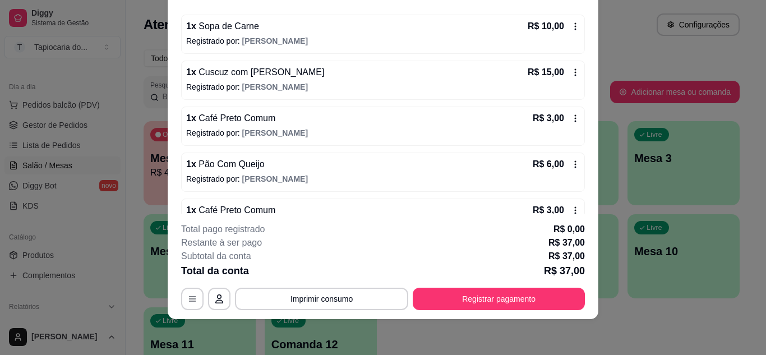
scroll to position [80, 0]
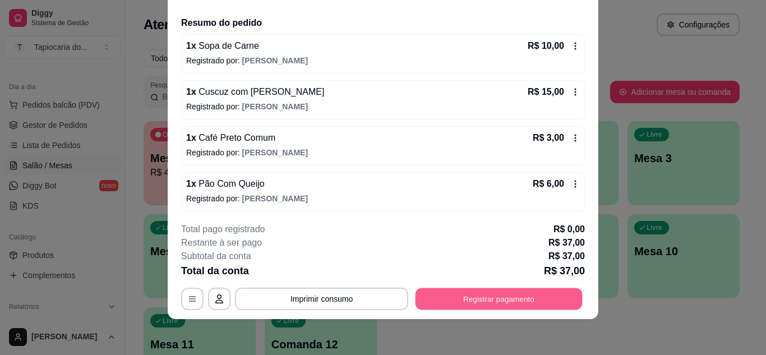
click at [434, 305] on button "Registrar pagamento" at bounding box center [499, 299] width 167 height 22
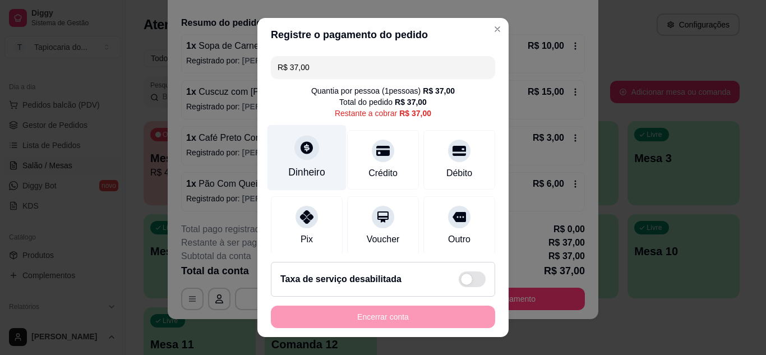
click at [308, 171] on div "Dinheiro" at bounding box center [306, 172] width 37 height 15
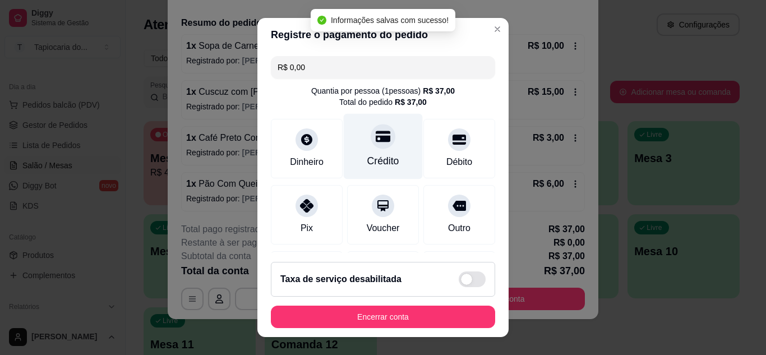
type input "R$ 0,00"
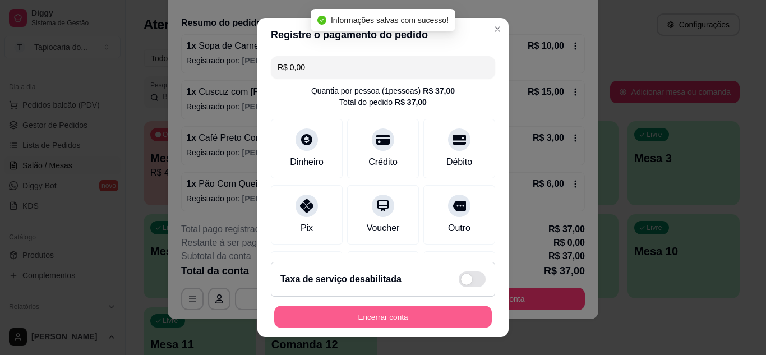
click at [409, 319] on button "Encerrar conta" at bounding box center [383, 317] width 218 height 22
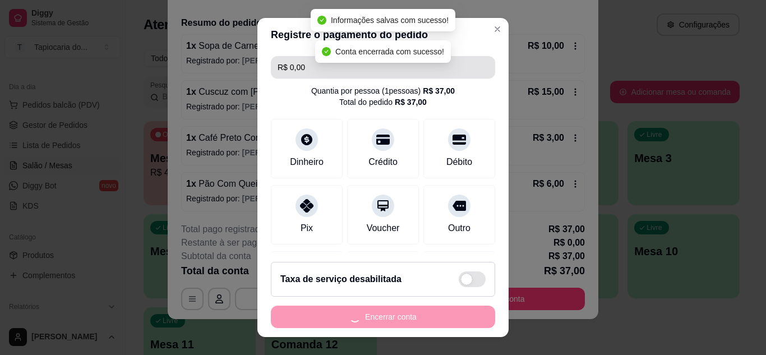
scroll to position [0, 0]
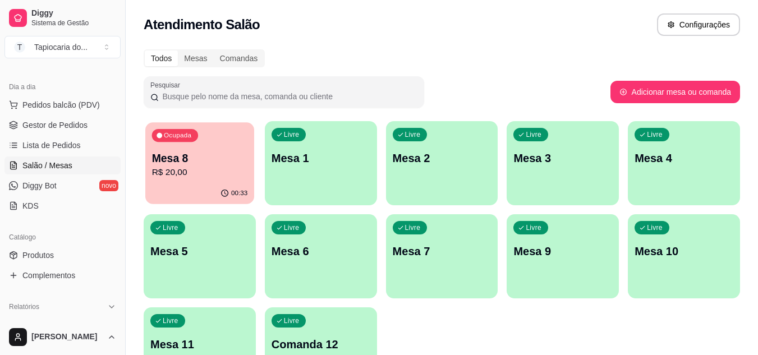
click at [223, 174] on p "R$ 20,00" at bounding box center [200, 172] width 96 height 13
click at [220, 183] on div "Ocupada Mesa 8 R$ 20,00" at bounding box center [199, 152] width 109 height 61
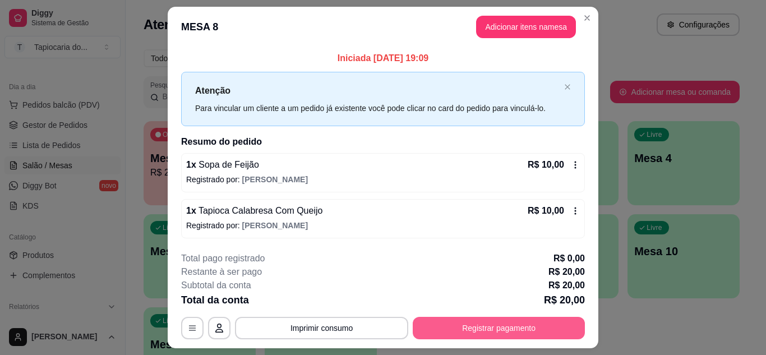
click at [497, 335] on button "Registrar pagamento" at bounding box center [499, 328] width 172 height 22
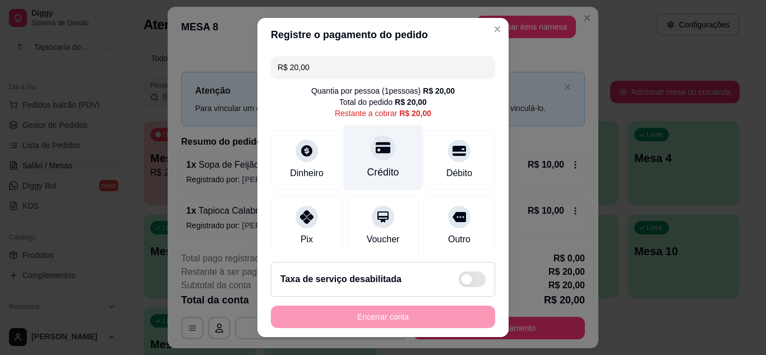
click at [381, 175] on div "Crédito" at bounding box center [383, 172] width 32 height 15
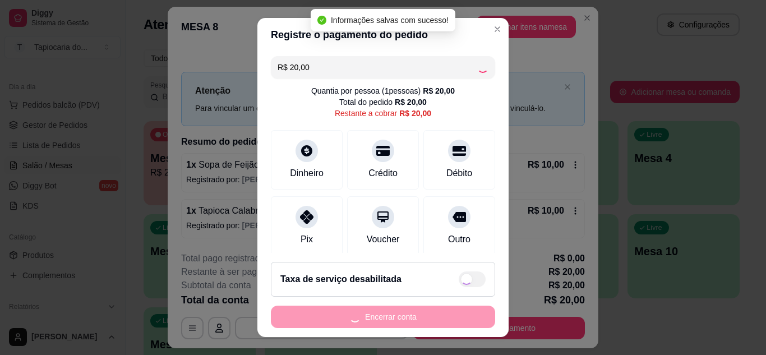
type input "R$ 0,00"
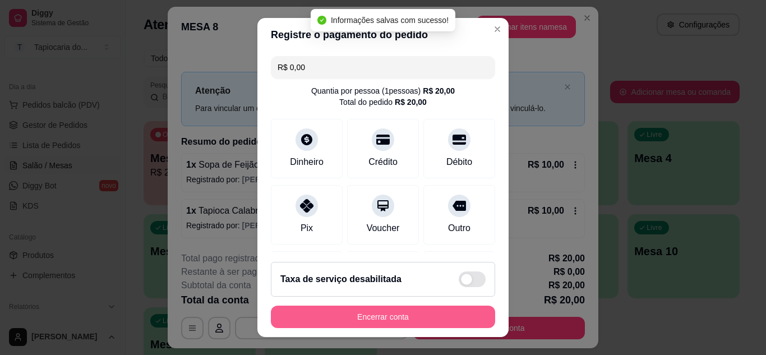
click at [432, 315] on button "Encerrar conta" at bounding box center [383, 317] width 224 height 22
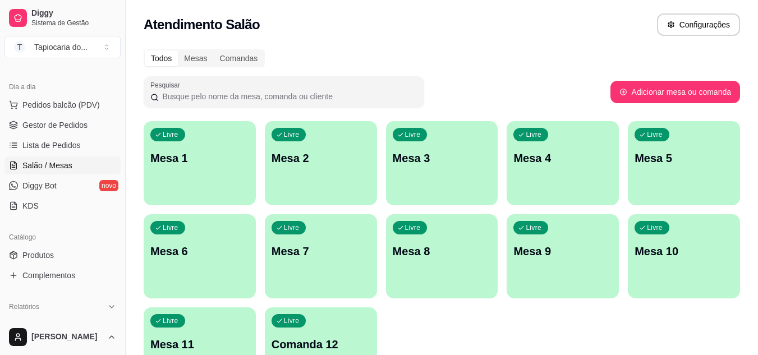
click at [229, 169] on div "Livre Mesa 1" at bounding box center [200, 156] width 112 height 71
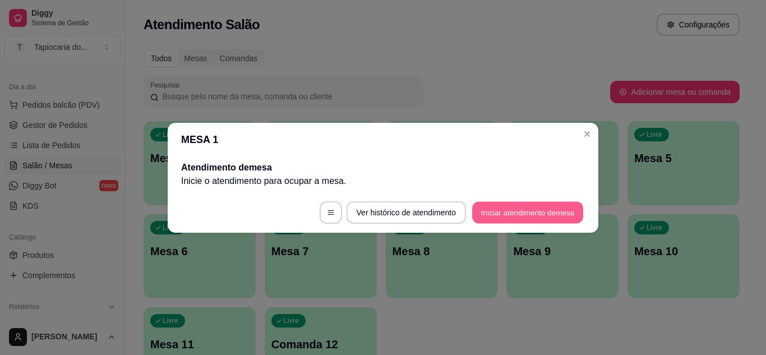
click at [563, 208] on button "Iniciar atendimento de mesa" at bounding box center [527, 212] width 111 height 22
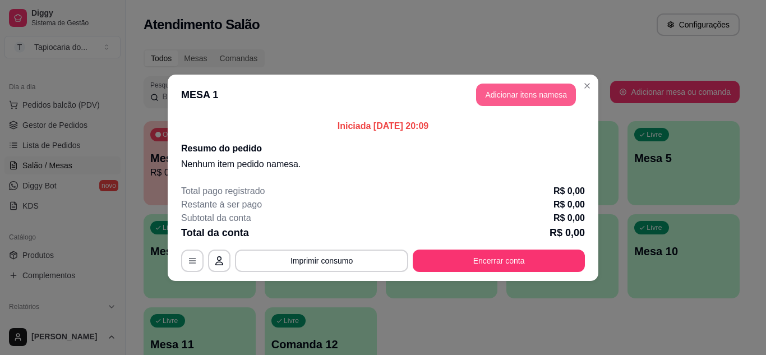
click at [506, 99] on button "Adicionar itens na mesa" at bounding box center [526, 95] width 100 height 22
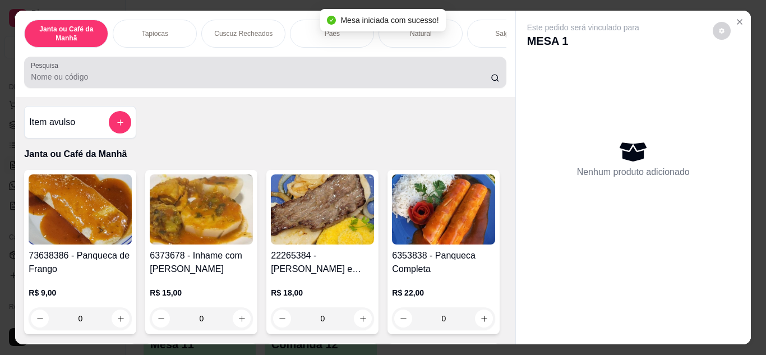
click at [410, 64] on div "Pesquisa" at bounding box center [265, 72] width 482 height 31
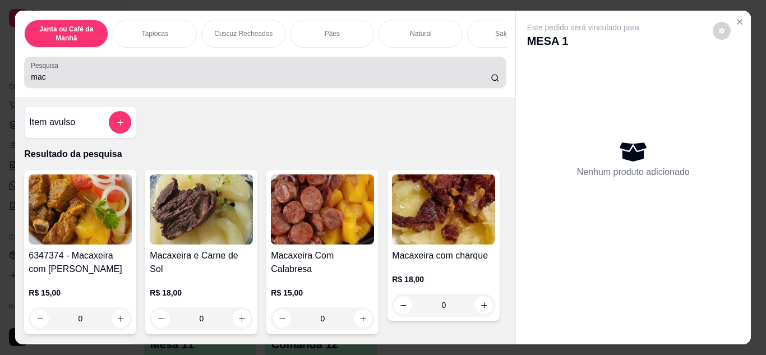
click at [410, 64] on div "Pesquisa mac" at bounding box center [265, 72] width 482 height 31
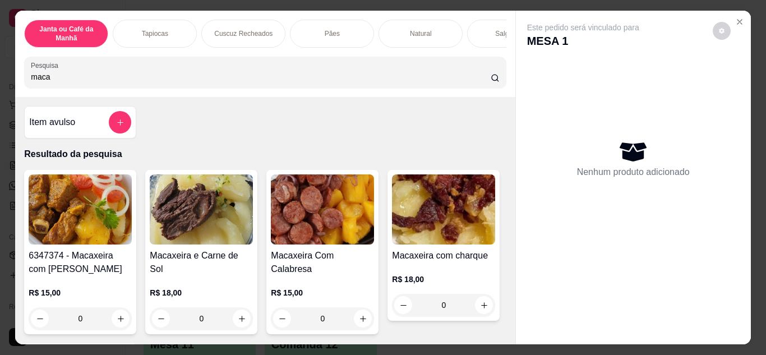
type input "maca"
click at [116, 133] on button "add-separate-item" at bounding box center [120, 123] width 22 height 22
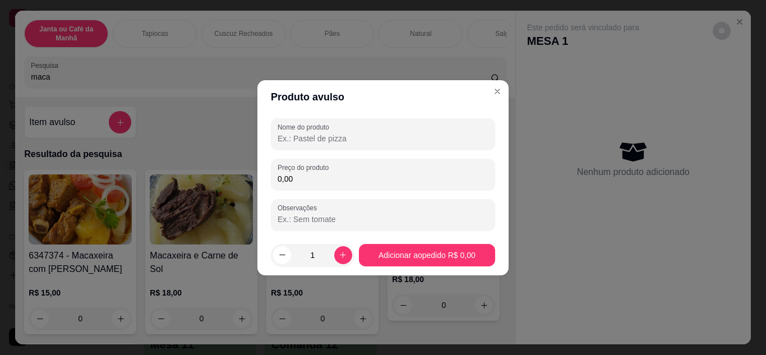
click at [418, 139] on input "Nome do produto" at bounding box center [383, 138] width 211 height 11
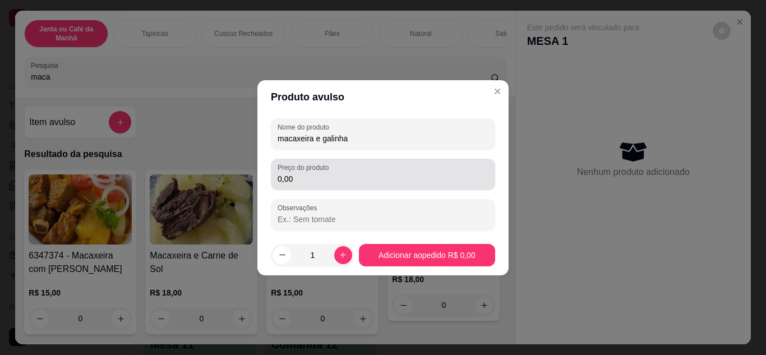
type input "macaxeira e galinha"
click at [386, 168] on div "0,00" at bounding box center [383, 174] width 211 height 22
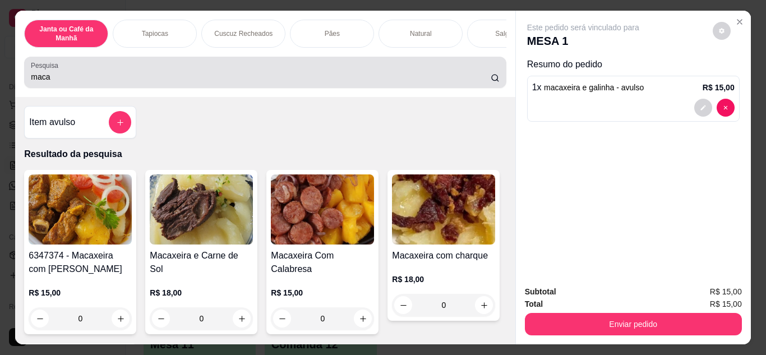
click at [391, 88] on div "Pesquisa maca" at bounding box center [265, 72] width 482 height 31
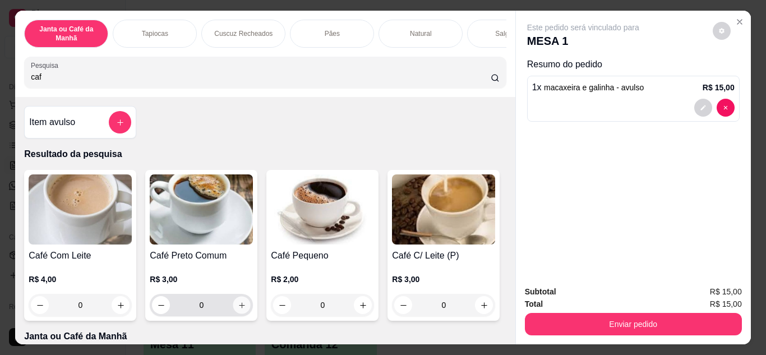
click at [245, 311] on button "increase-product-quantity" at bounding box center [241, 304] width 17 height 17
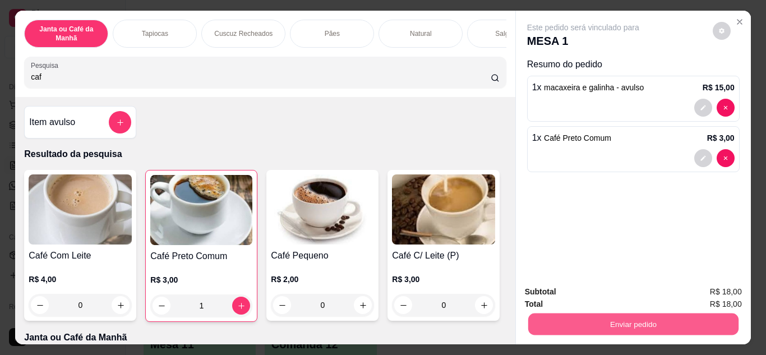
click at [726, 320] on button "Enviar pedido" at bounding box center [633, 325] width 210 height 22
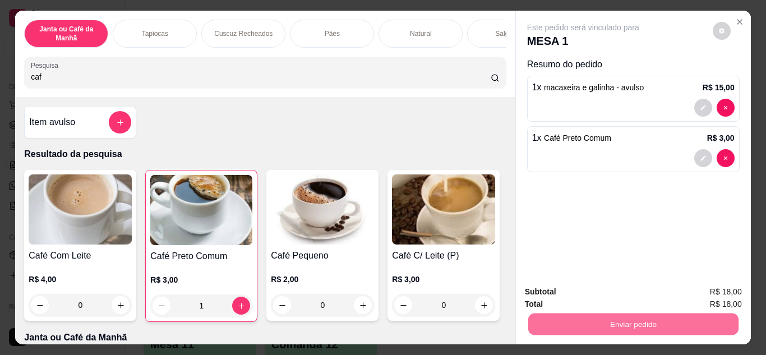
click at [634, 291] on button "Não registrar e enviar pedido" at bounding box center [596, 292] width 117 height 21
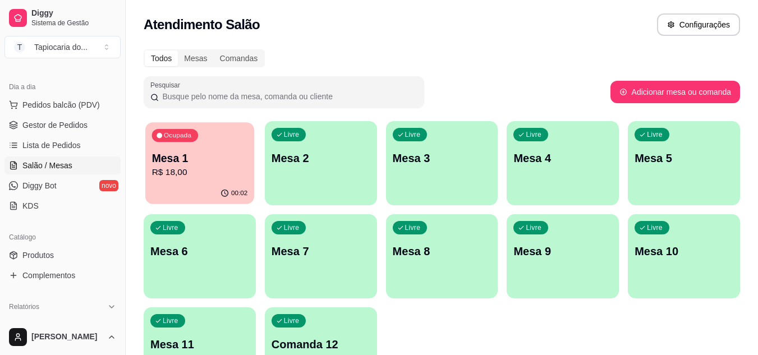
click at [227, 172] on p "R$ 18,00" at bounding box center [200, 172] width 96 height 13
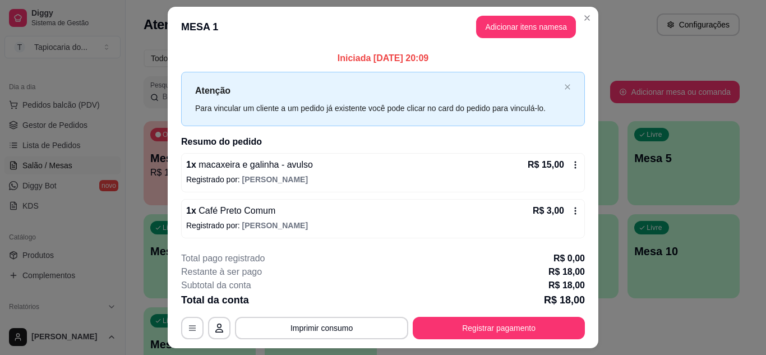
click at [572, 172] on div "1 x macaxeira e galinha - avulso R$ 15,00 Registrado por: [PERSON_NAME]" at bounding box center [383, 172] width 404 height 39
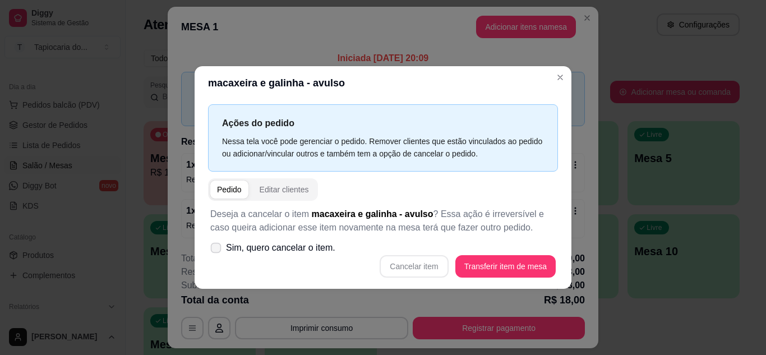
click at [221, 244] on label "Sim, quero cancelar o item." at bounding box center [273, 248] width 134 height 22
click at [217, 250] on input "Sim, quero cancelar o item." at bounding box center [213, 253] width 7 height 7
click at [439, 261] on button "Cancelar item" at bounding box center [414, 266] width 68 height 22
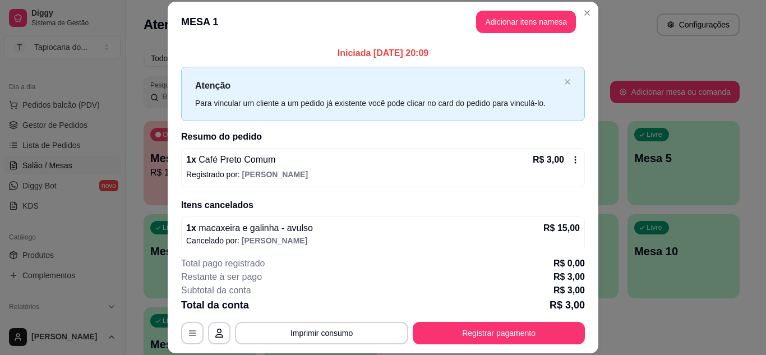
click at [330, 176] on p "Registrado por: [PERSON_NAME]" at bounding box center [383, 174] width 394 height 11
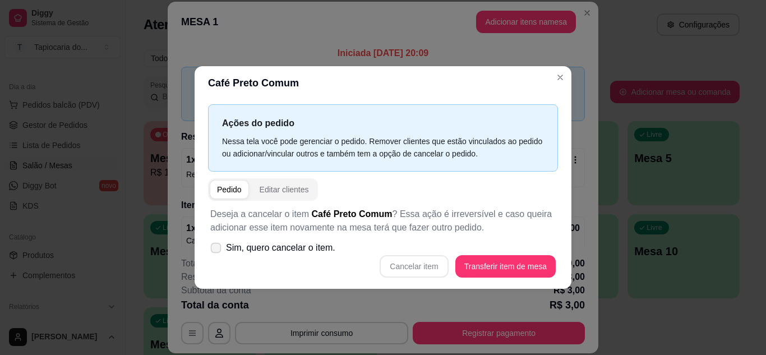
click at [220, 248] on icon at bounding box center [215, 248] width 8 height 6
click at [217, 250] on input "Sim, quero cancelar o item." at bounding box center [213, 253] width 7 height 7
click at [407, 273] on button "Cancelar item" at bounding box center [414, 266] width 67 height 22
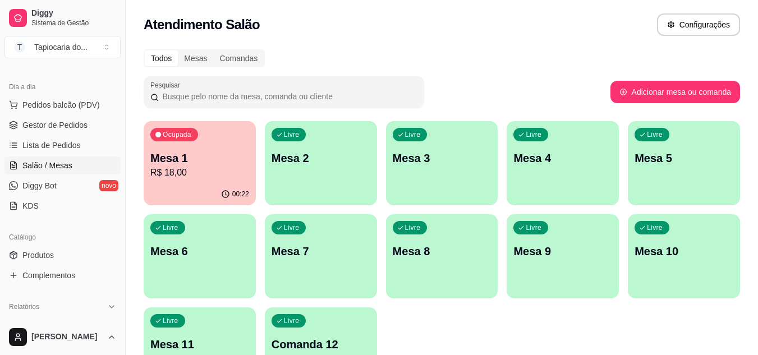
click at [425, 176] on div "Livre Mesa 3" at bounding box center [442, 156] width 112 height 71
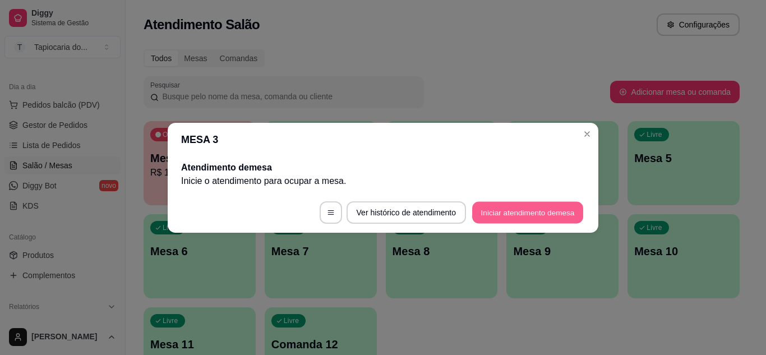
click at [508, 220] on button "Iniciar atendimento de mesa" at bounding box center [527, 212] width 111 height 22
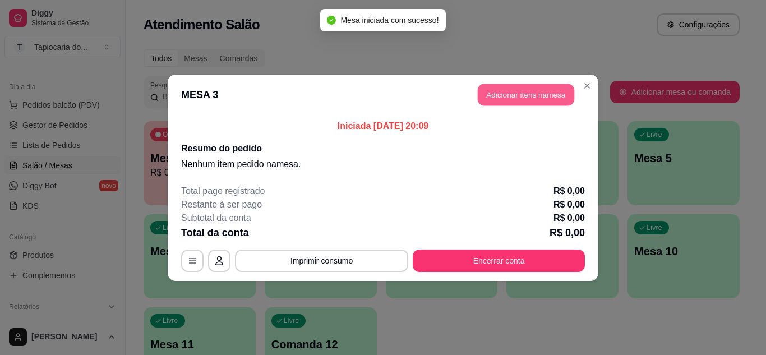
click at [509, 100] on button "Adicionar itens na mesa" at bounding box center [526, 95] width 96 height 22
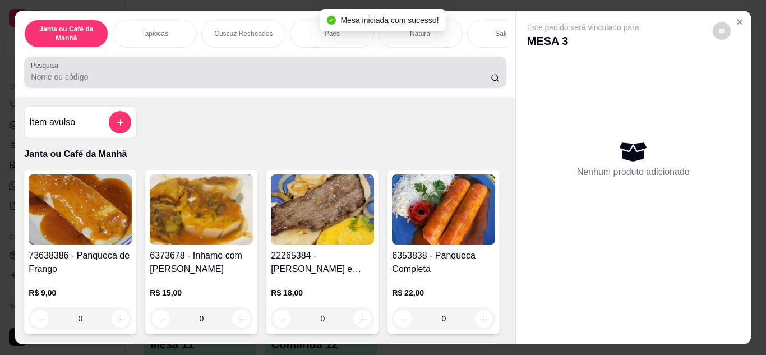
click at [432, 88] on div "Pesquisa" at bounding box center [265, 72] width 482 height 31
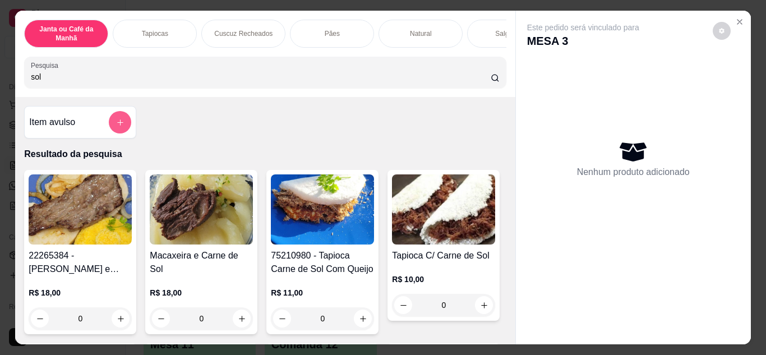
click at [110, 119] on button "add-separate-item" at bounding box center [120, 122] width 22 height 22
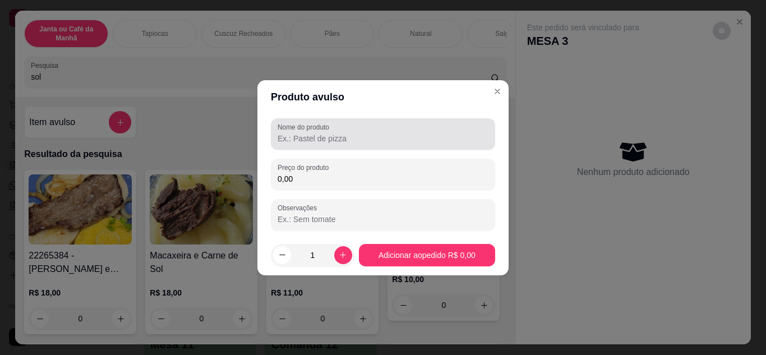
click at [288, 146] on div "Nome do produto" at bounding box center [383, 133] width 224 height 31
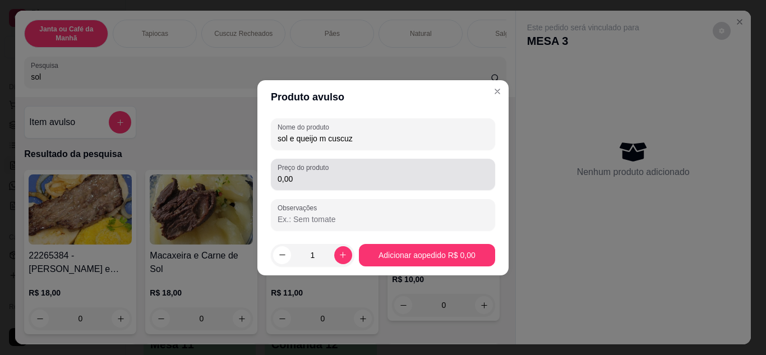
click at [299, 186] on div "Preço do produto 0,00" at bounding box center [383, 174] width 224 height 31
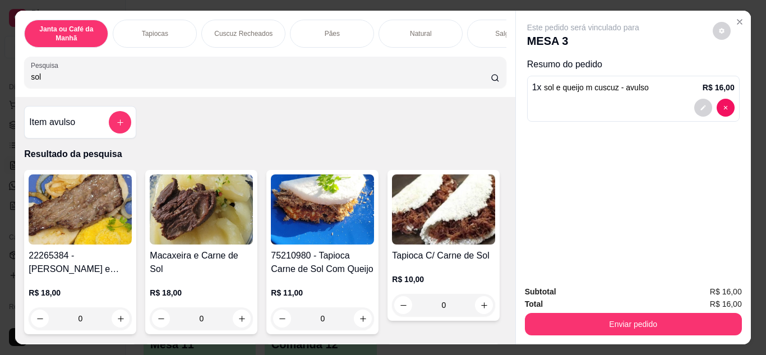
click at [400, 82] on input "sol" at bounding box center [261, 76] width 460 height 11
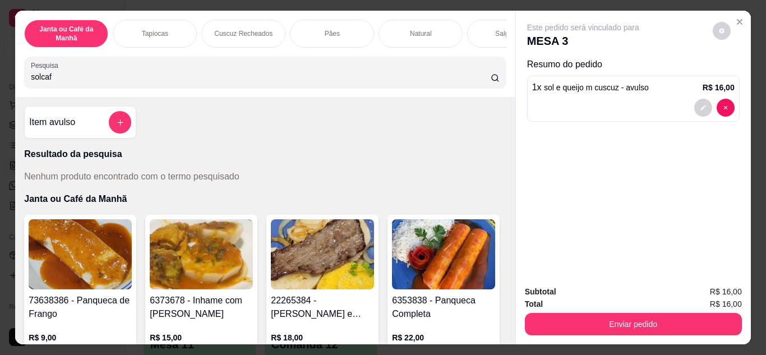
click at [478, 82] on input "solcaf" at bounding box center [261, 76] width 460 height 11
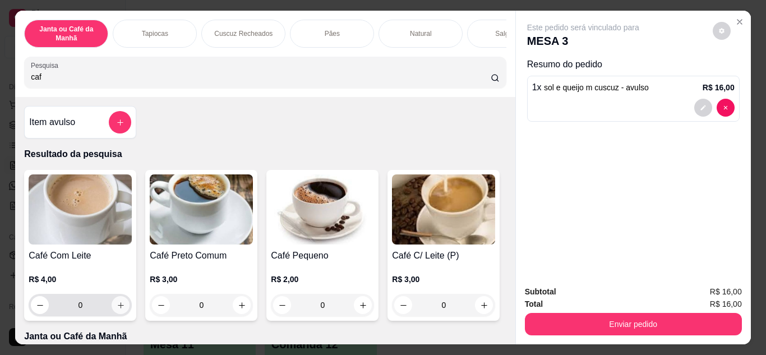
click at [118, 303] on button "increase-product-quantity" at bounding box center [121, 305] width 18 height 18
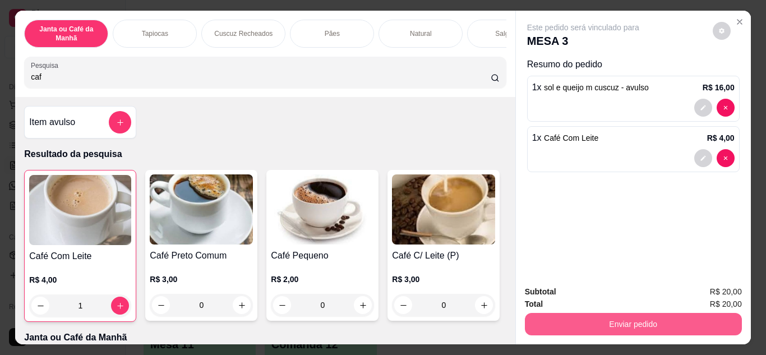
click at [540, 318] on button "Enviar pedido" at bounding box center [633, 324] width 217 height 22
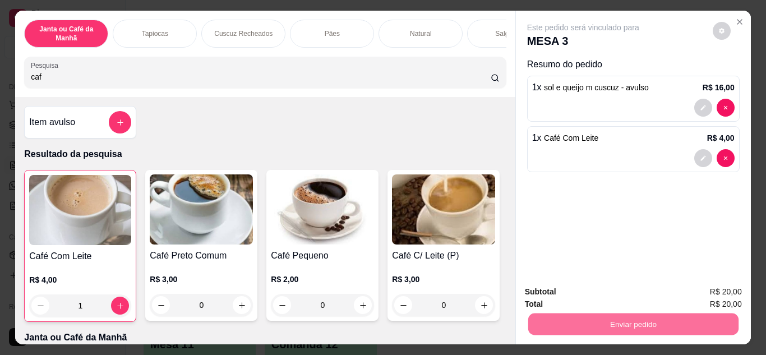
click at [547, 290] on button "Não registrar e enviar pedido" at bounding box center [596, 292] width 113 height 21
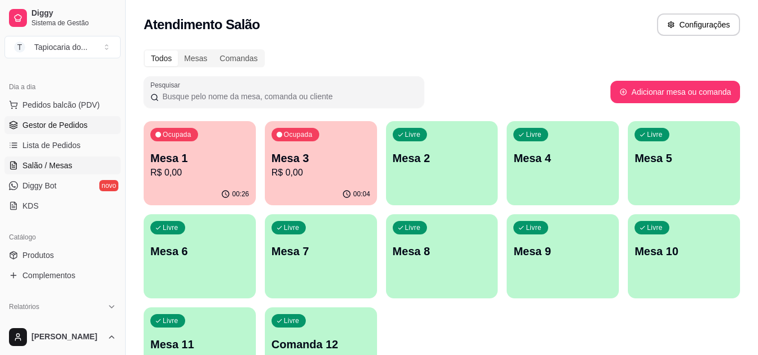
click at [66, 130] on span "Gestor de Pedidos" at bounding box center [54, 124] width 65 height 11
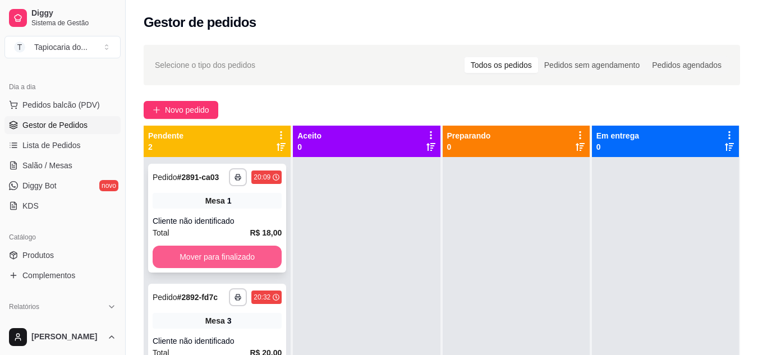
click at [236, 246] on button "Mover para finalizado" at bounding box center [217, 257] width 129 height 22
click at [254, 260] on button "Mover para finalizado" at bounding box center [216, 257] width 125 height 22
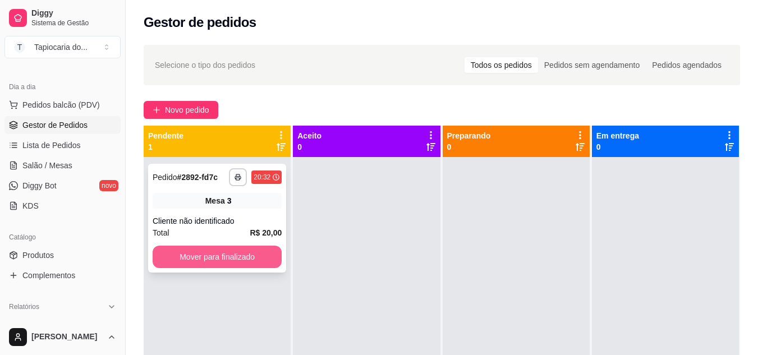
click at [254, 258] on button "Mover para finalizado" at bounding box center [217, 257] width 129 height 22
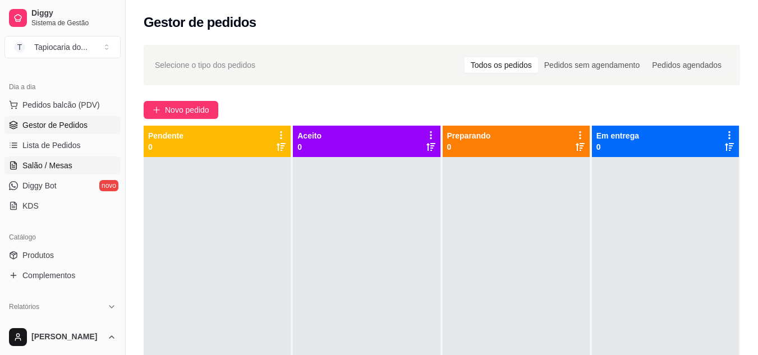
click at [51, 169] on span "Salão / Mesas" at bounding box center [47, 165] width 50 height 11
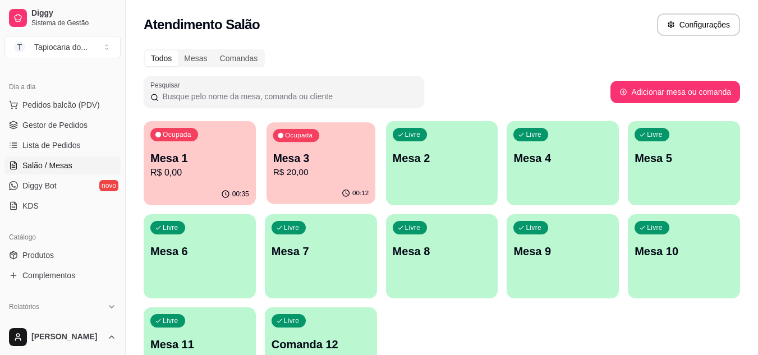
click at [341, 191] on div "00:12" at bounding box center [320, 193] width 109 height 21
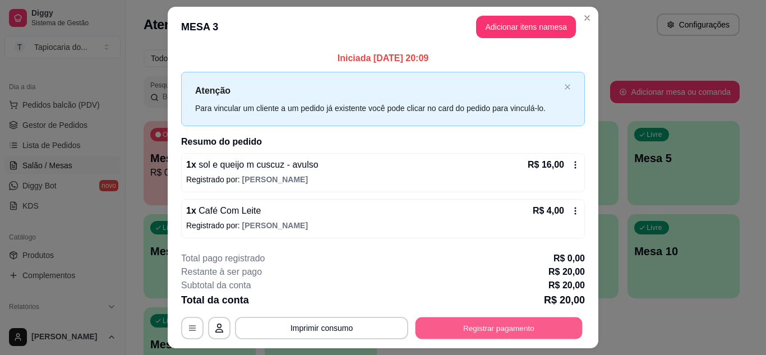
click at [452, 335] on button "Registrar pagamento" at bounding box center [499, 328] width 167 height 22
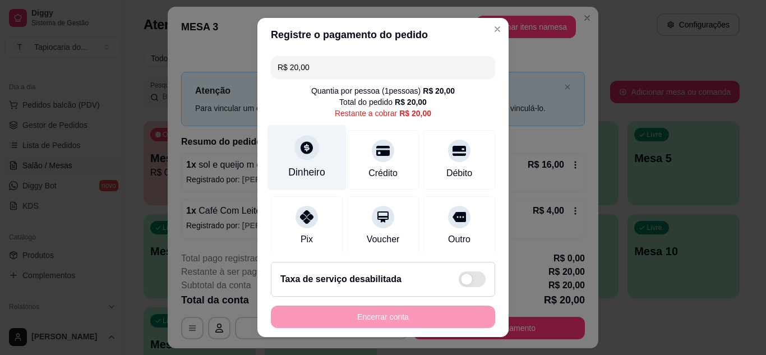
click at [315, 163] on div "Dinheiro" at bounding box center [307, 158] width 79 height 66
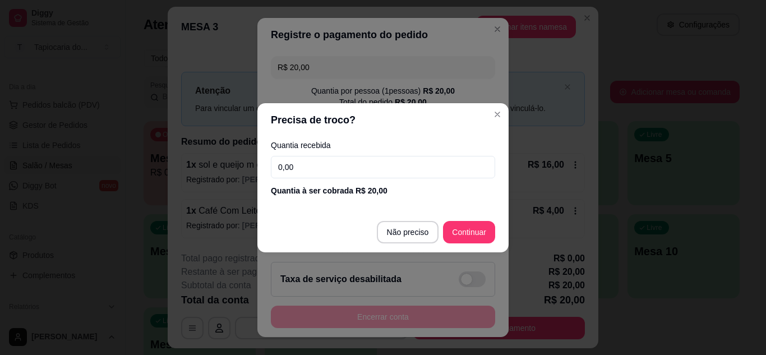
click at [317, 167] on input "0,00" at bounding box center [383, 167] width 224 height 22
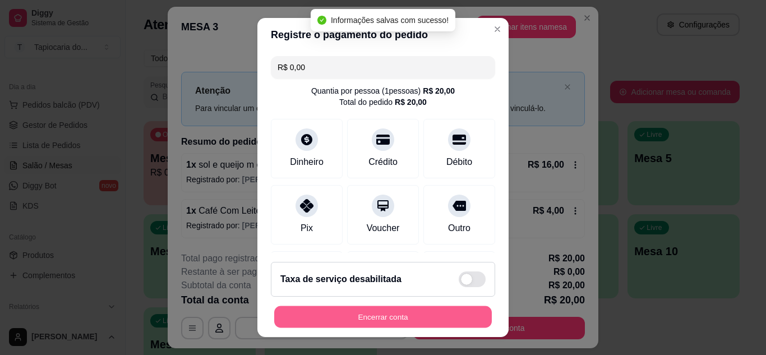
click at [408, 319] on button "Encerrar conta" at bounding box center [383, 317] width 218 height 22
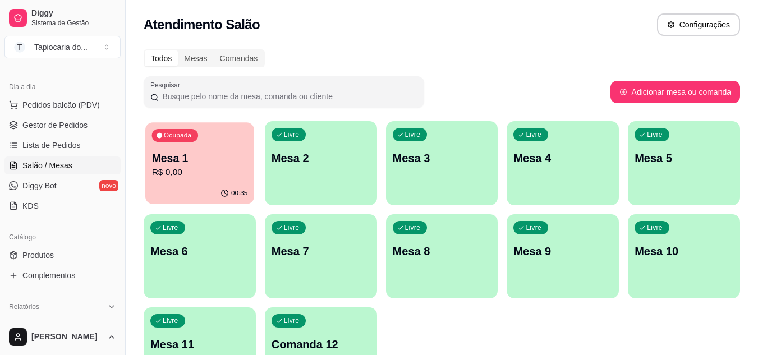
click at [178, 158] on p "Mesa 1" at bounding box center [200, 158] width 96 height 15
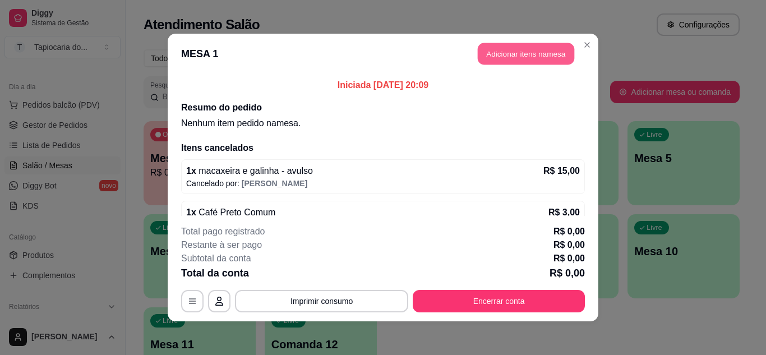
click at [530, 62] on button "Adicionar itens na mesa" at bounding box center [526, 54] width 96 height 22
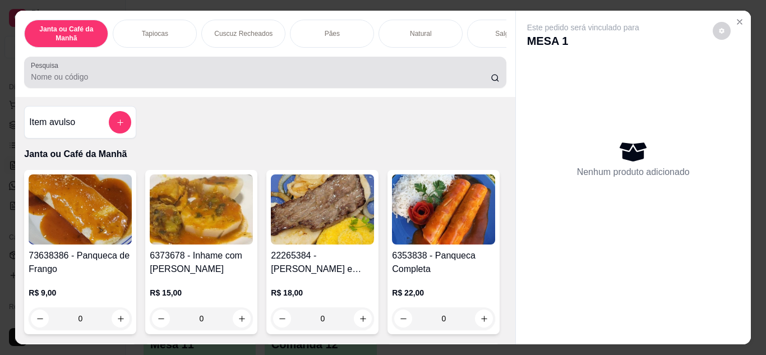
click at [440, 84] on div at bounding box center [265, 72] width 468 height 22
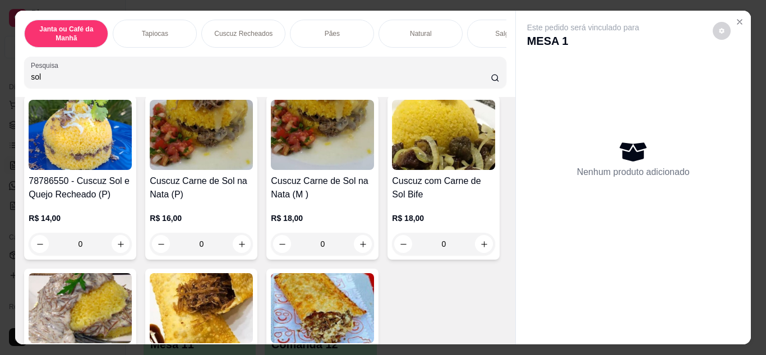
scroll to position [280, 0]
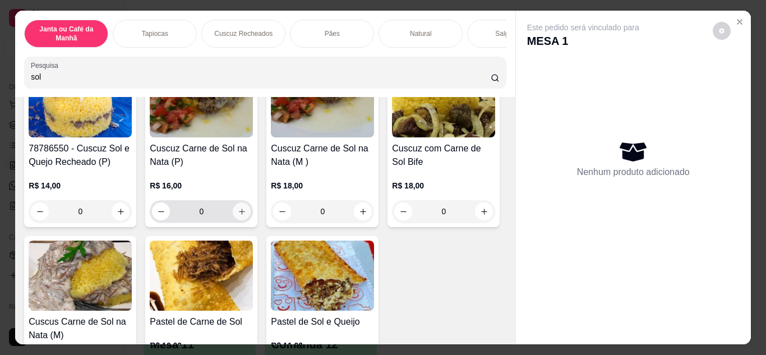
click at [251, 211] on button "increase-product-quantity" at bounding box center [242, 211] width 18 height 18
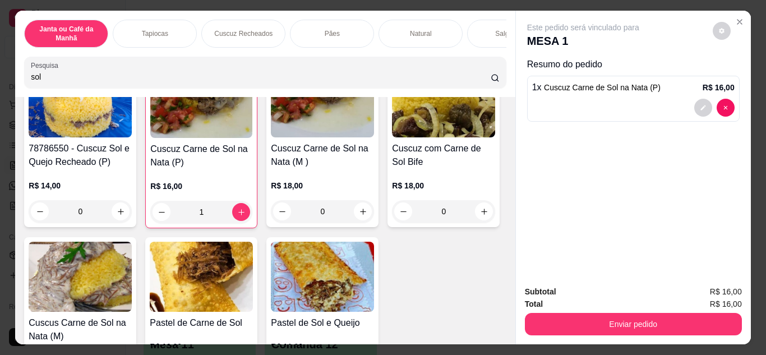
click at [445, 82] on input "sol" at bounding box center [261, 76] width 460 height 11
click at [478, 81] on input "sol" at bounding box center [261, 76] width 460 height 11
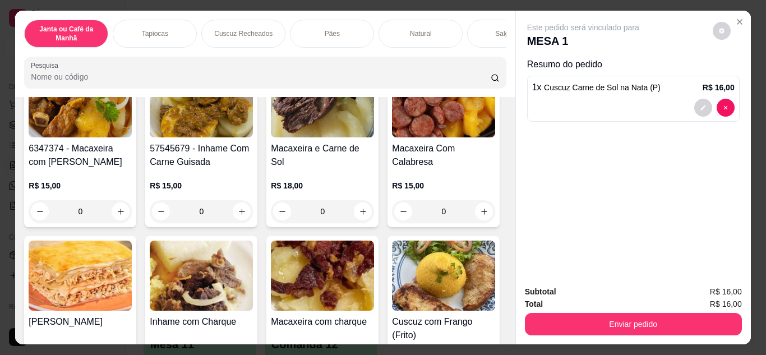
click at [422, 82] on input "Pesquisa" at bounding box center [261, 76] width 460 height 11
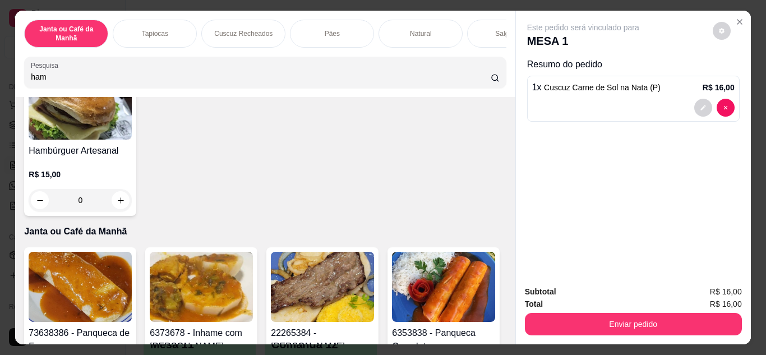
scroll to position [243, 0]
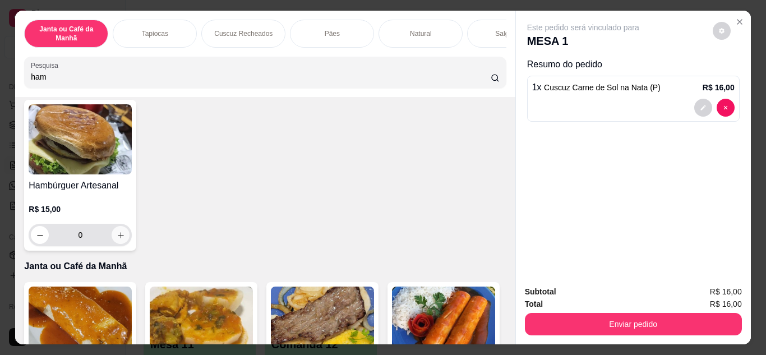
click at [130, 238] on button "increase-product-quantity" at bounding box center [121, 235] width 18 height 18
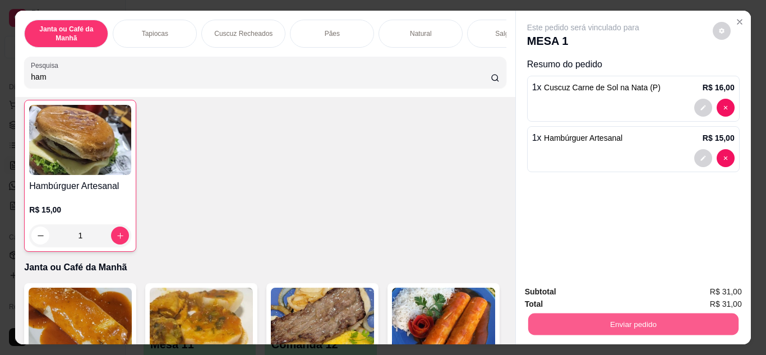
click at [659, 326] on button "Enviar pedido" at bounding box center [633, 325] width 210 height 22
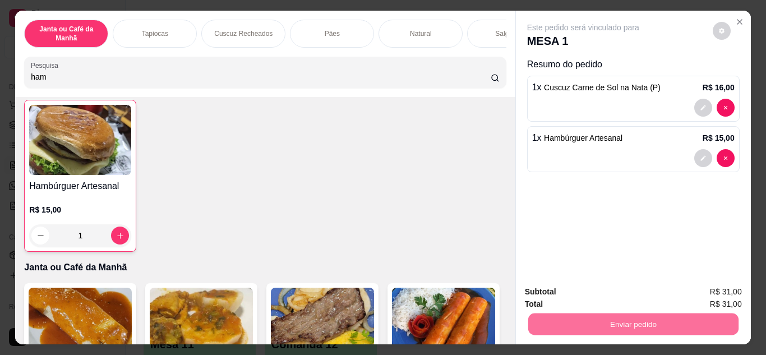
click at [618, 294] on button "Não registrar e enviar pedido" at bounding box center [596, 292] width 113 height 21
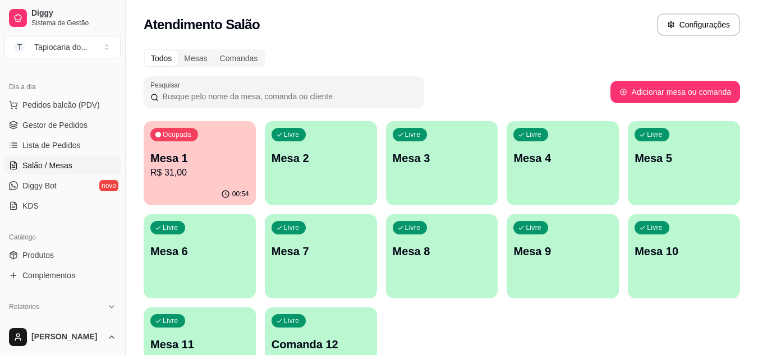
click at [246, 164] on p "Mesa 1" at bounding box center [199, 158] width 99 height 16
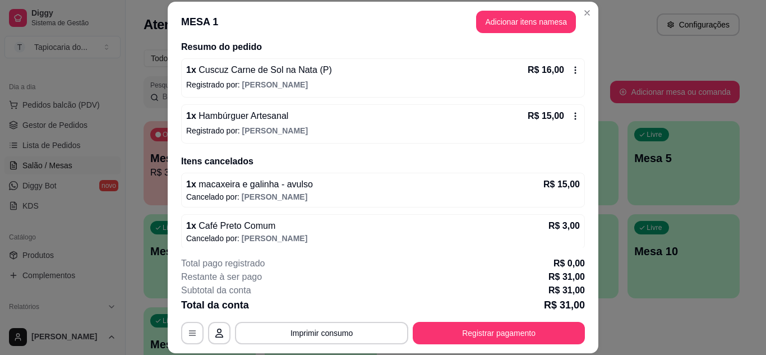
scroll to position [95, 0]
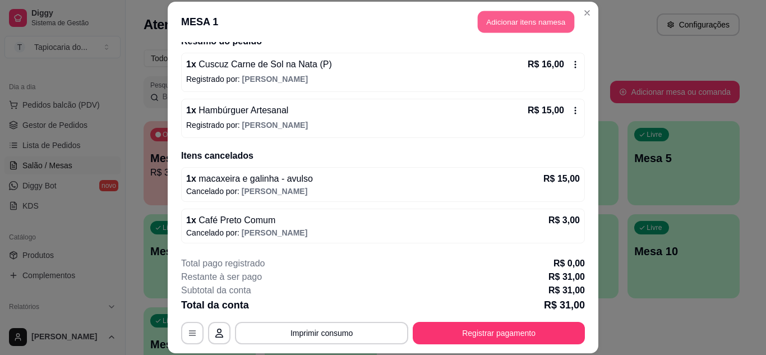
click at [518, 30] on button "Adicionar itens na mesa" at bounding box center [526, 22] width 96 height 22
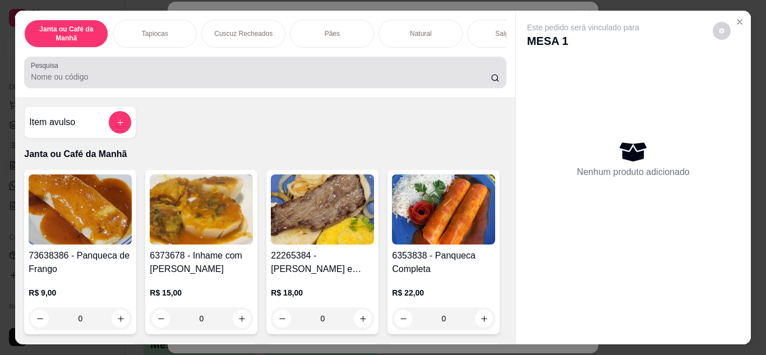
click at [399, 70] on div at bounding box center [265, 72] width 468 height 22
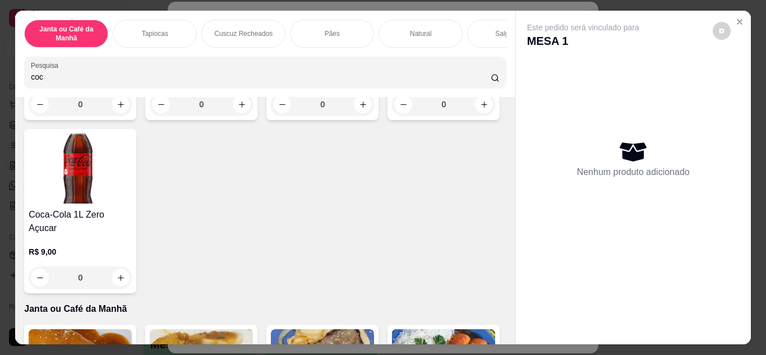
scroll to position [393, 0]
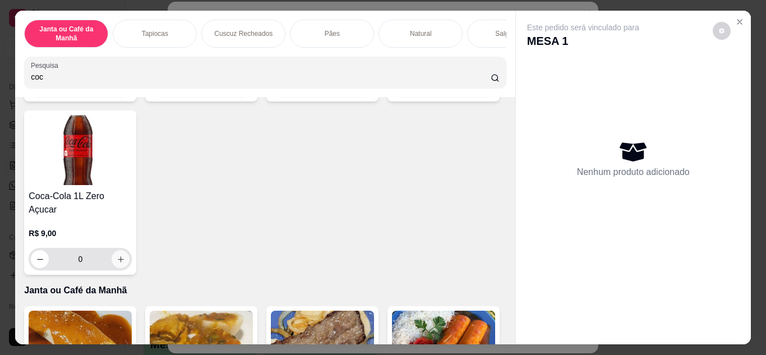
click at [130, 250] on button "increase-product-quantity" at bounding box center [121, 259] width 18 height 18
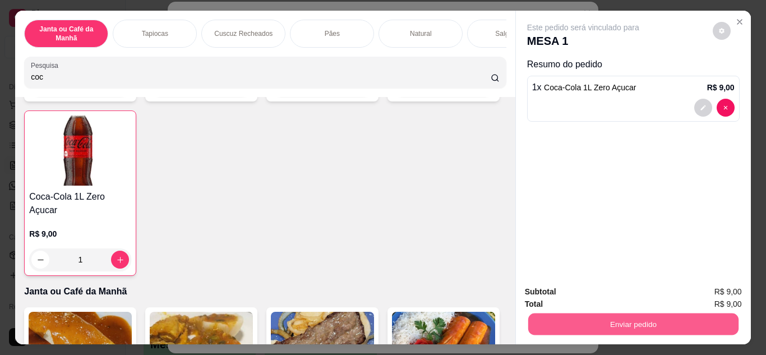
click at [585, 324] on button "Enviar pedido" at bounding box center [633, 325] width 210 height 22
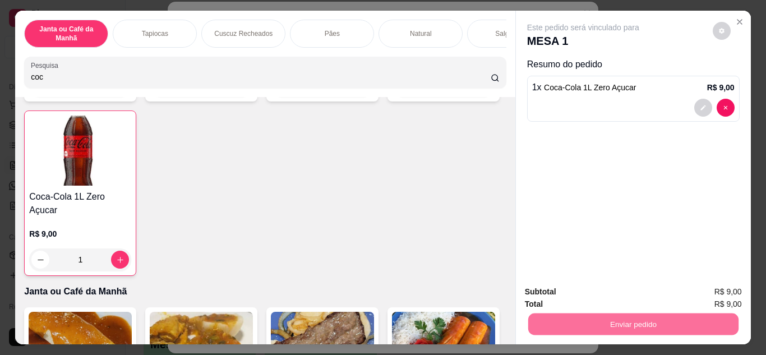
click at [619, 291] on button "Não registrar e enviar pedido" at bounding box center [596, 292] width 113 height 21
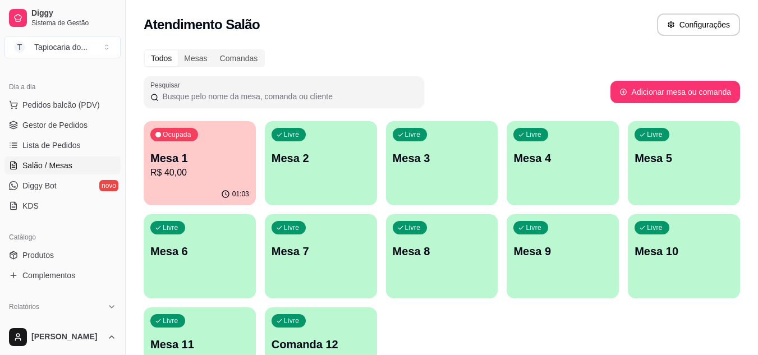
click at [203, 173] on p "R$ 40,00" at bounding box center [199, 172] width 99 height 13
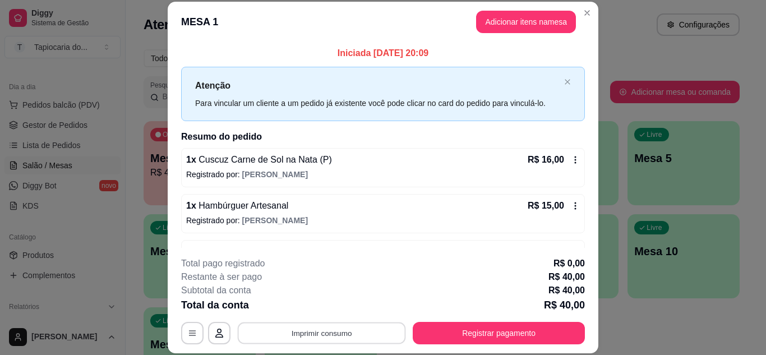
click at [378, 326] on button "Imprimir consumo" at bounding box center [322, 333] width 168 height 22
click at [331, 300] on button "Impressora" at bounding box center [321, 306] width 79 height 17
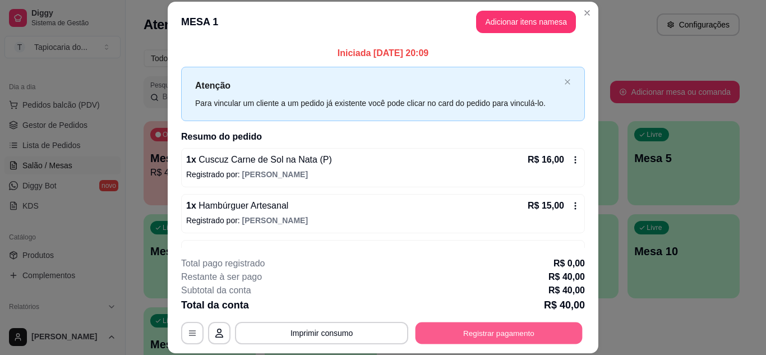
click at [505, 326] on button "Registrar pagamento" at bounding box center [499, 333] width 167 height 22
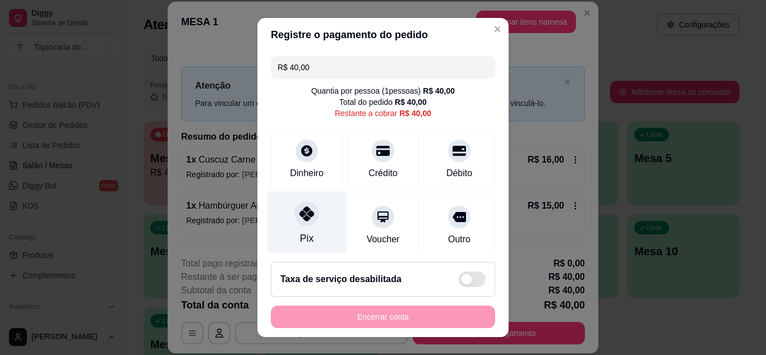
click at [323, 210] on div "Pix" at bounding box center [307, 224] width 79 height 66
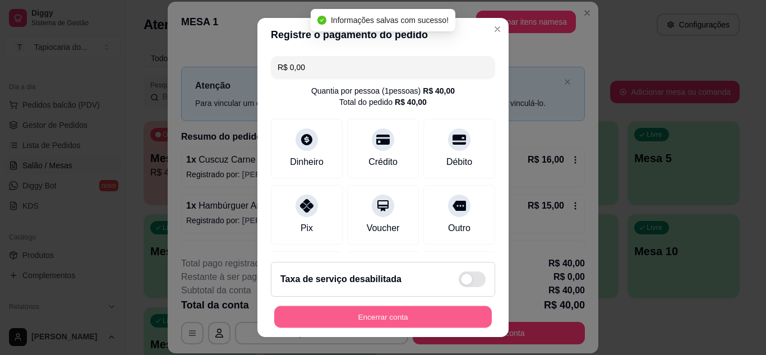
click at [393, 319] on button "Encerrar conta" at bounding box center [383, 317] width 218 height 22
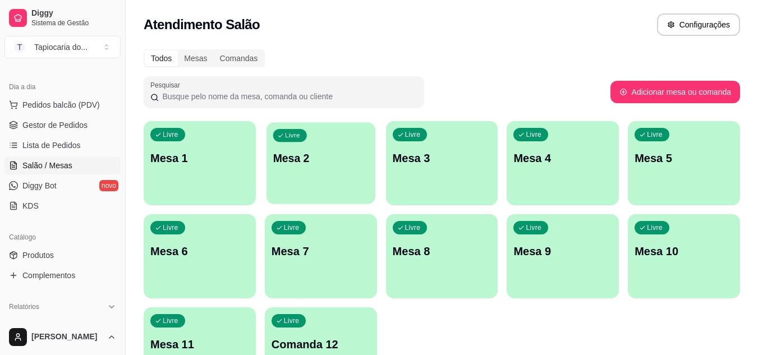
click at [314, 185] on div "Livre Mesa 2" at bounding box center [320, 156] width 109 height 68
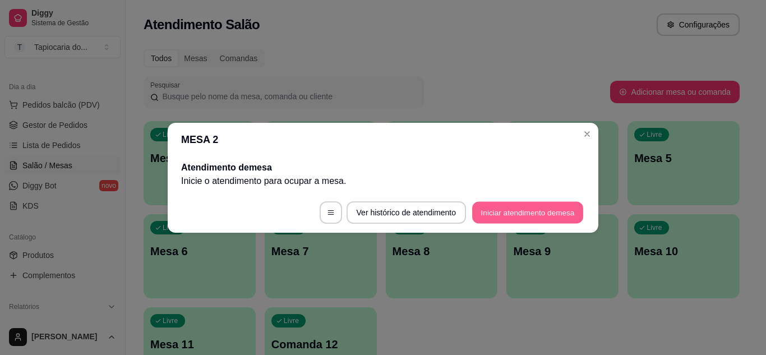
click at [543, 211] on button "Iniciar atendimento de mesa" at bounding box center [527, 212] width 111 height 22
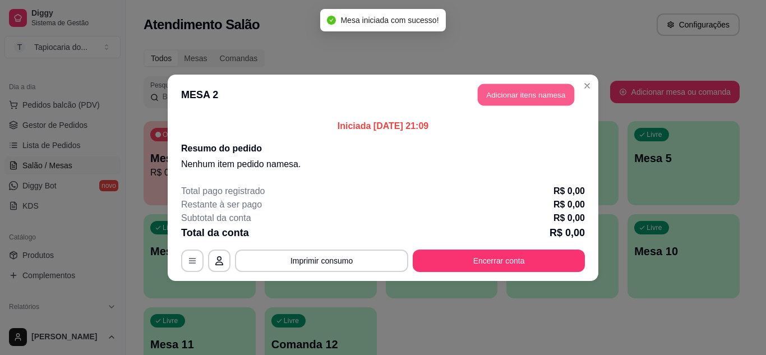
click at [517, 97] on button "Adicionar itens na mesa" at bounding box center [526, 95] width 96 height 22
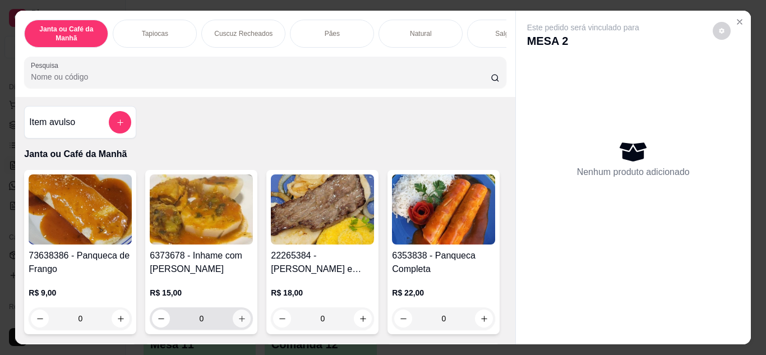
click at [233, 326] on button "increase-product-quantity" at bounding box center [242, 319] width 18 height 18
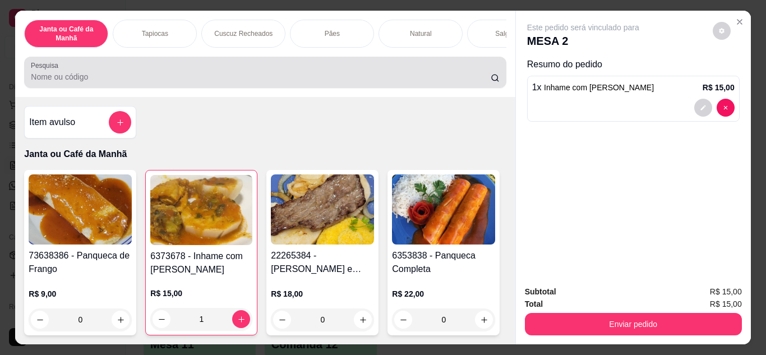
click at [441, 82] on input "Pesquisa" at bounding box center [261, 76] width 460 height 11
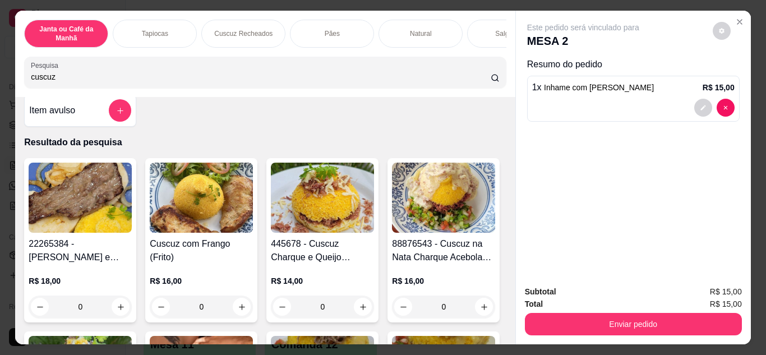
scroll to position [0, 0]
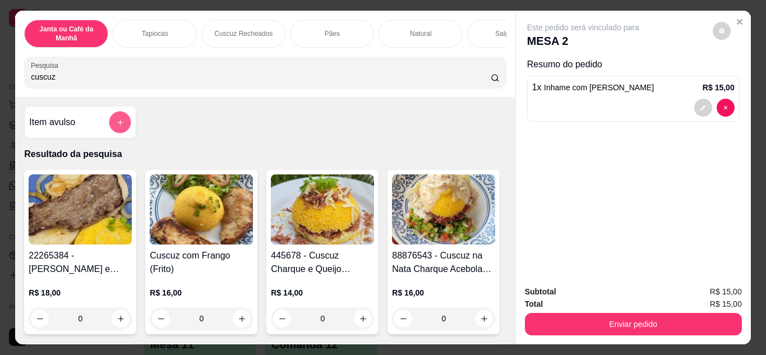
click at [116, 118] on button "add-separate-item" at bounding box center [120, 123] width 22 height 22
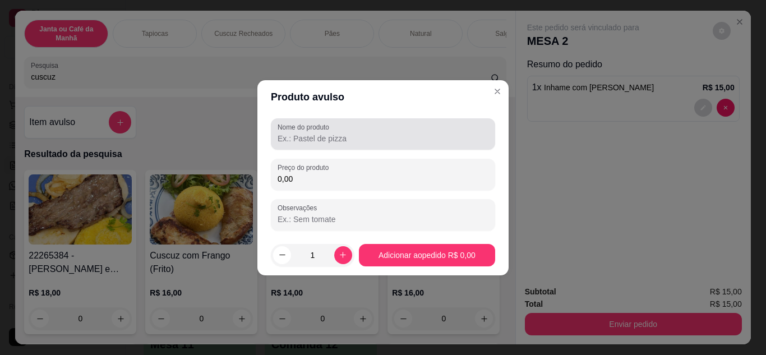
click at [276, 141] on div "Nome do produto" at bounding box center [383, 133] width 224 height 31
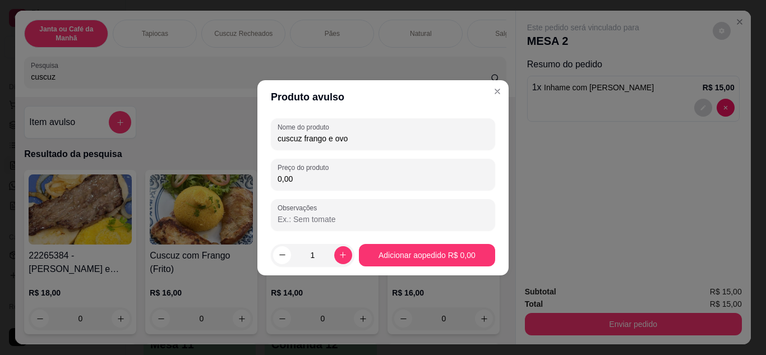
click at [300, 173] on input "0,00" at bounding box center [383, 178] width 211 height 11
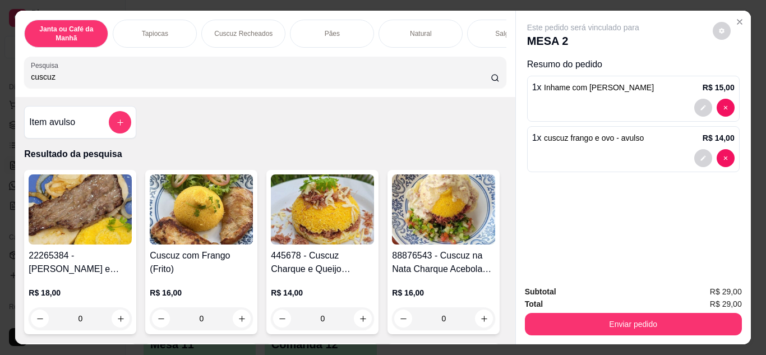
click at [188, 82] on input "cuscuz" at bounding box center [261, 76] width 460 height 11
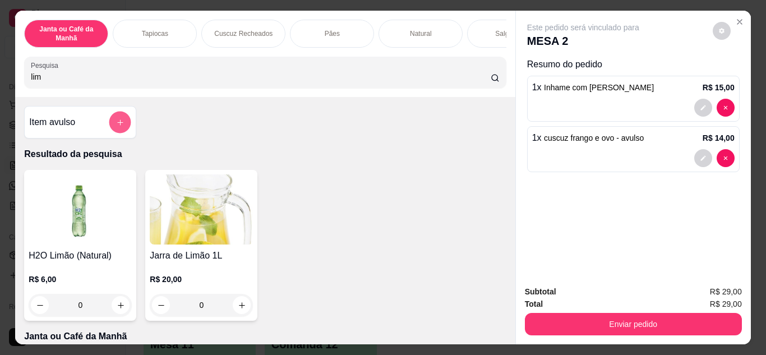
click at [125, 126] on button "add-separate-item" at bounding box center [120, 123] width 22 height 22
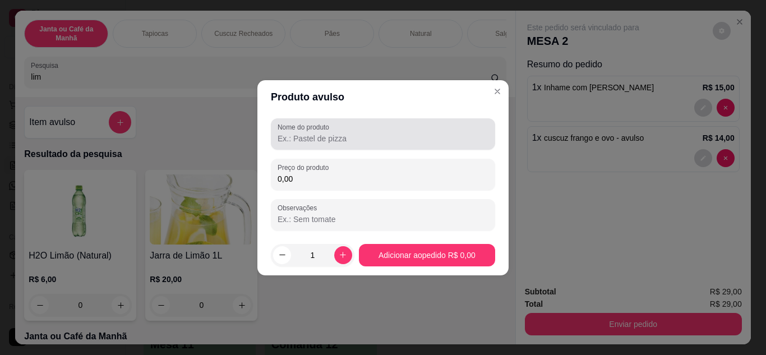
click at [303, 121] on div "Nome do produto" at bounding box center [383, 133] width 224 height 31
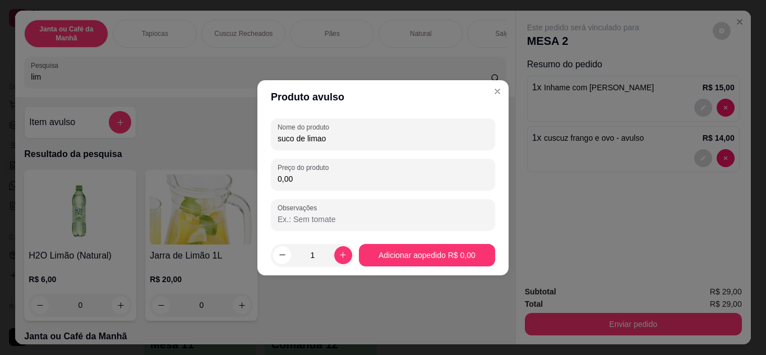
click at [335, 176] on input "0,00" at bounding box center [383, 178] width 211 height 11
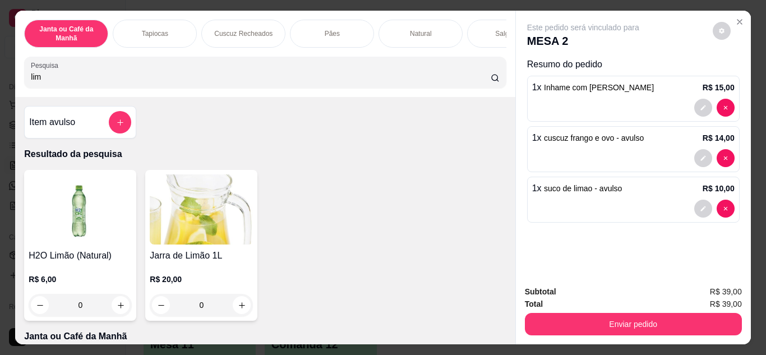
click at [380, 77] on input "lim" at bounding box center [261, 76] width 460 height 11
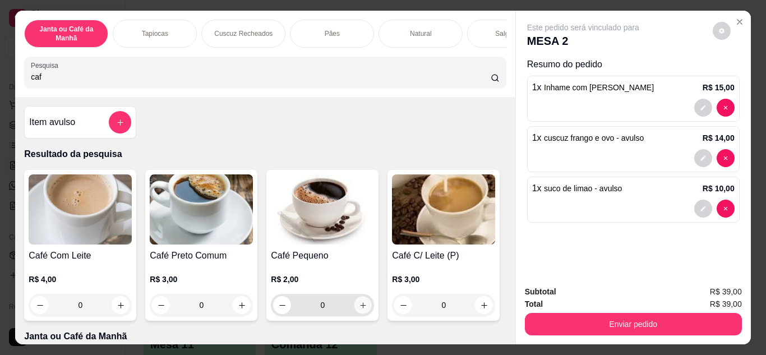
click at [359, 310] on icon "increase-product-quantity" at bounding box center [363, 305] width 8 height 8
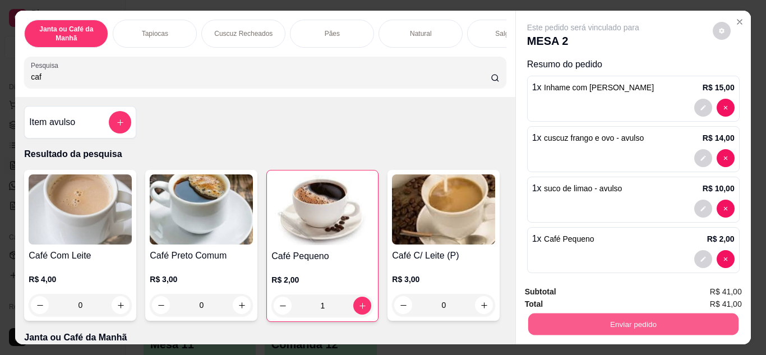
click at [651, 320] on button "Enviar pedido" at bounding box center [633, 325] width 210 height 22
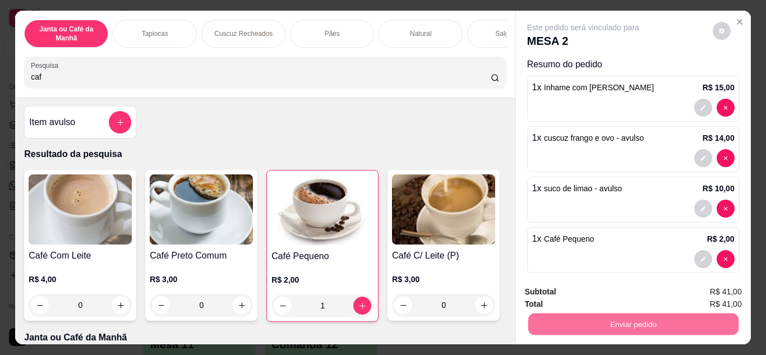
click at [620, 296] on button "Não registrar e enviar pedido" at bounding box center [596, 292] width 113 height 21
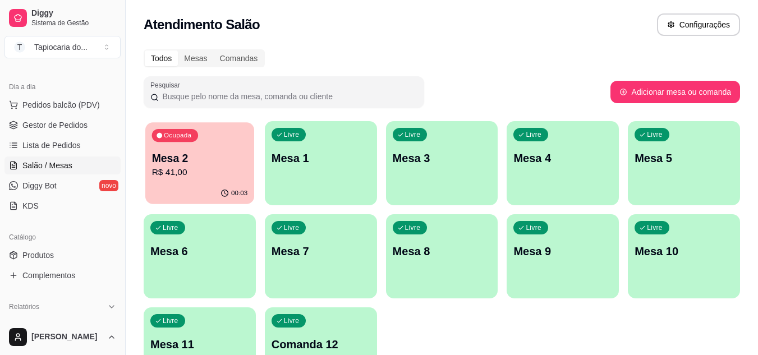
click at [194, 179] on p "R$ 41,00" at bounding box center [200, 172] width 96 height 13
click at [65, 118] on link "Gestor de Pedidos" at bounding box center [62, 125] width 116 height 18
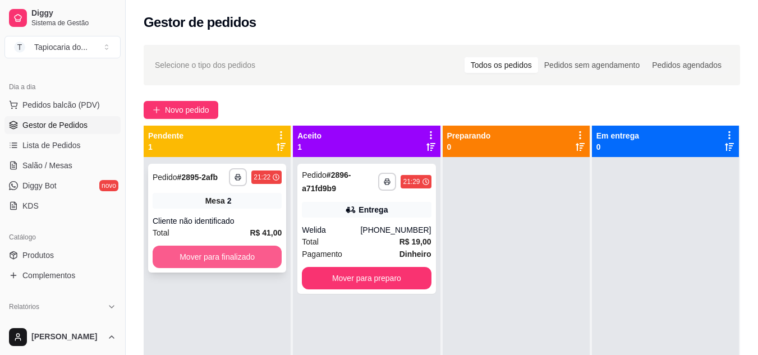
click at [250, 256] on button "Mover para finalizado" at bounding box center [217, 257] width 129 height 22
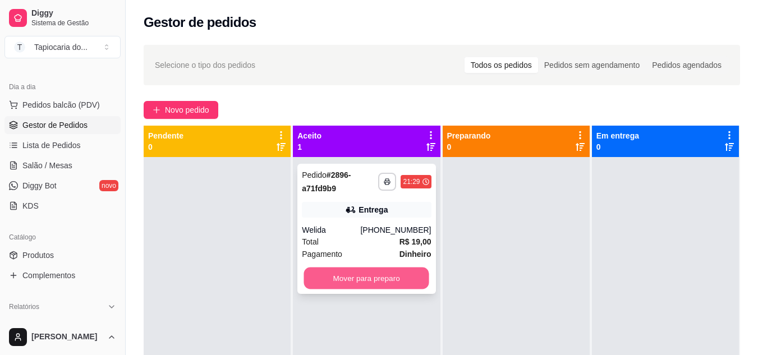
click at [398, 284] on button "Mover para preparo" at bounding box center [366, 279] width 125 height 22
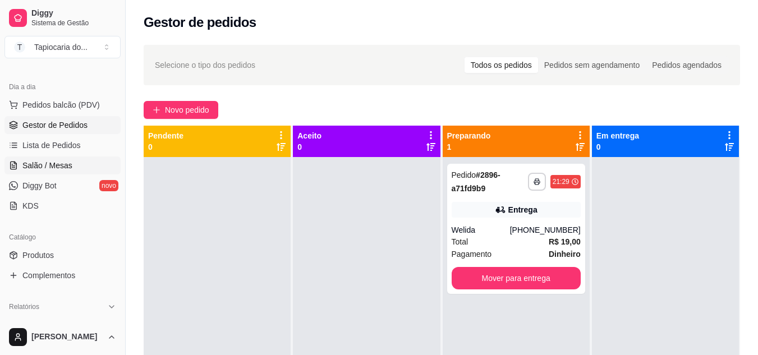
click at [66, 164] on span "Salão / Mesas" at bounding box center [47, 165] width 50 height 11
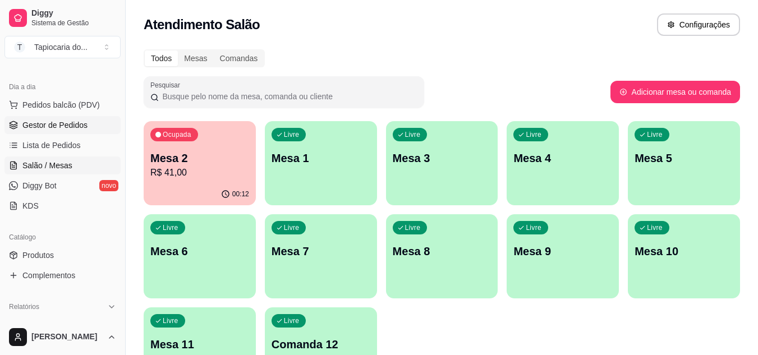
click at [31, 131] on link "Gestor de Pedidos" at bounding box center [62, 125] width 116 height 18
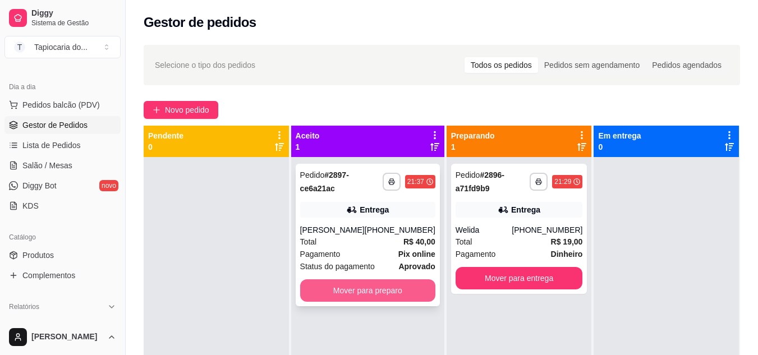
click at [395, 289] on button "Mover para preparo" at bounding box center [367, 290] width 135 height 22
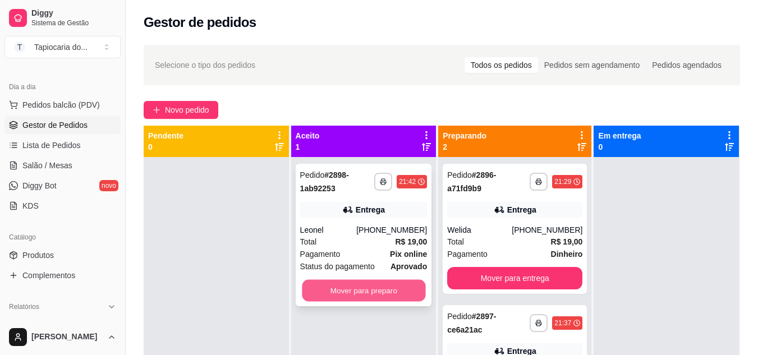
click at [369, 288] on button "Mover para preparo" at bounding box center [363, 291] width 123 height 22
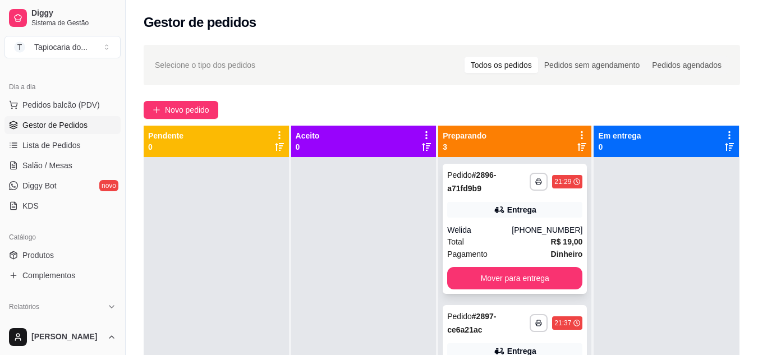
click at [507, 249] on div "Pagamento Dinheiro" at bounding box center [514, 254] width 135 height 12
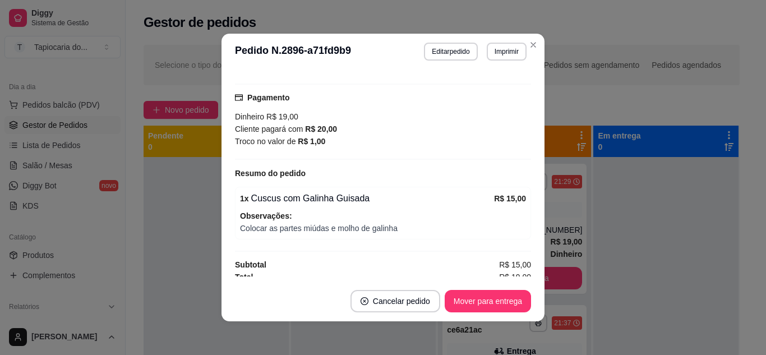
scroll to position [287, 0]
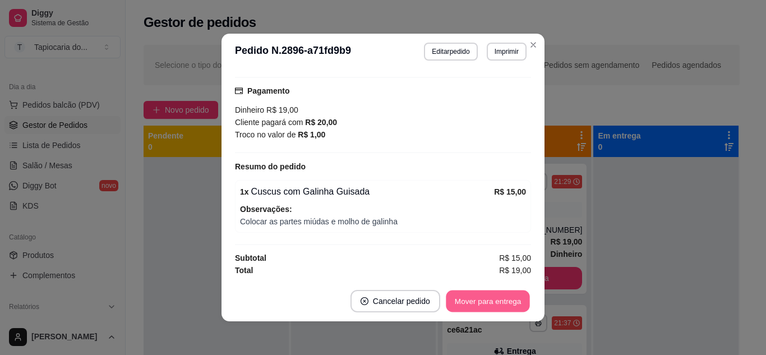
click at [488, 305] on button "Mover para entrega" at bounding box center [488, 302] width 84 height 22
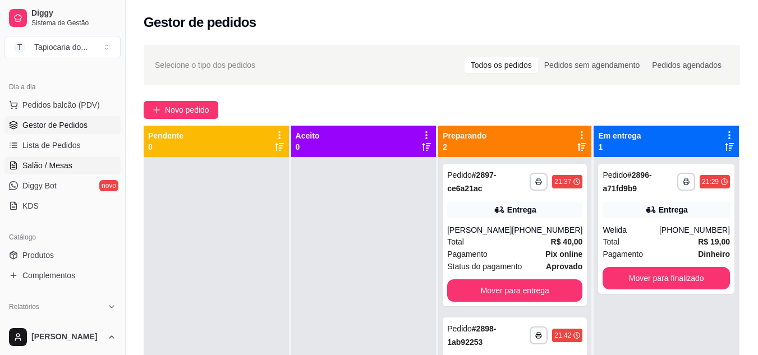
click at [36, 165] on span "Salão / Mesas" at bounding box center [47, 165] width 50 height 11
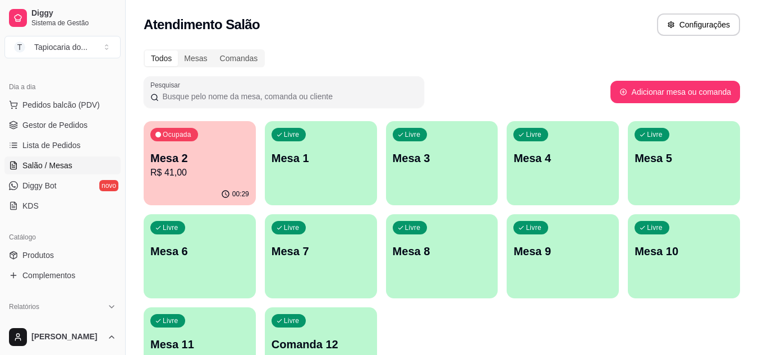
click at [215, 172] on p "R$ 41,00" at bounding box center [199, 172] width 99 height 13
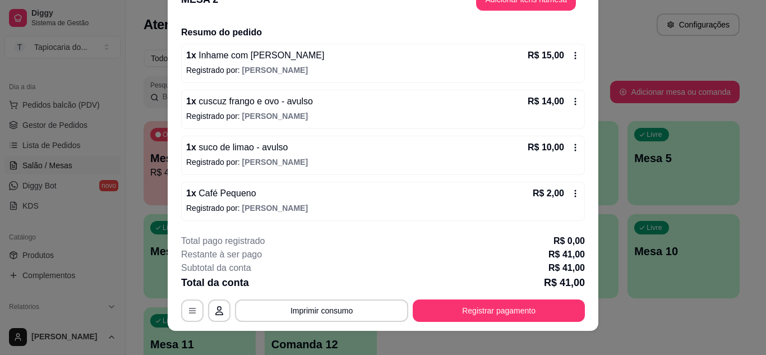
scroll to position [34, 0]
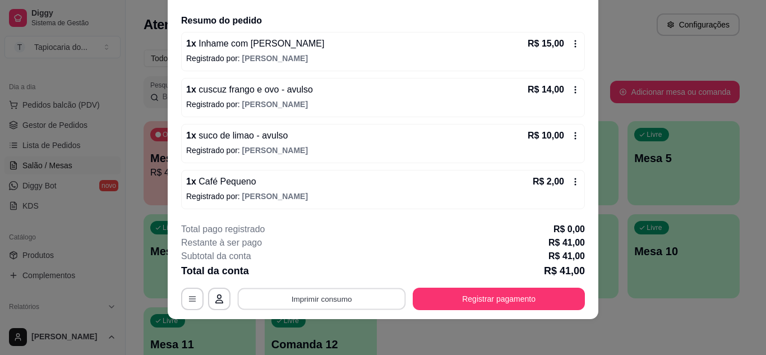
click at [333, 306] on button "Imprimir consumo" at bounding box center [322, 299] width 168 height 22
click at [319, 274] on button "Impressora" at bounding box center [321, 272] width 79 height 17
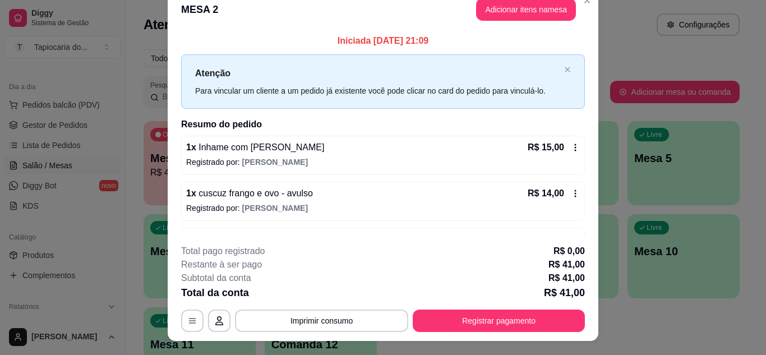
scroll to position [0, 0]
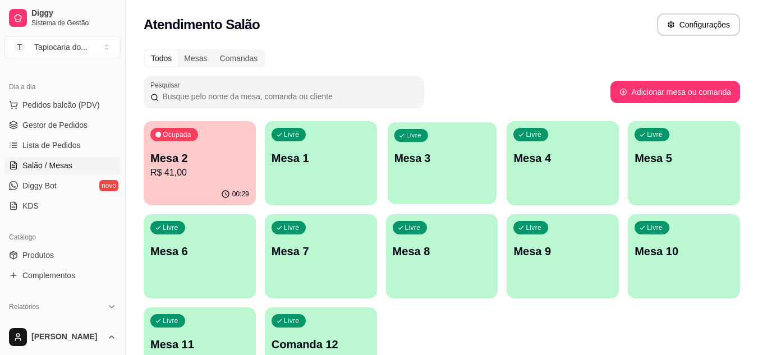
click at [411, 178] on div "Livre Mesa 3" at bounding box center [442, 156] width 109 height 68
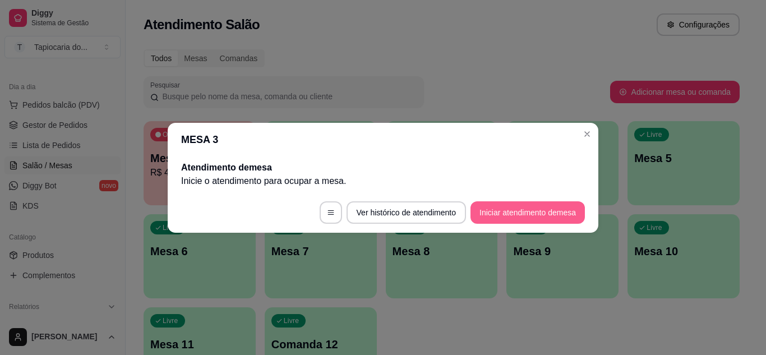
click at [557, 211] on button "Iniciar atendimento de mesa" at bounding box center [528, 212] width 114 height 22
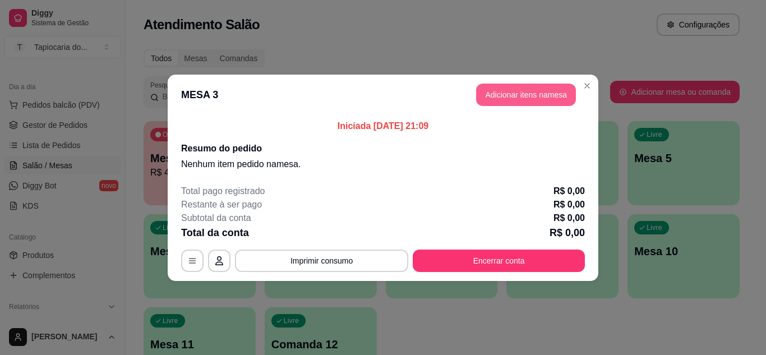
click at [556, 90] on button "Adicionar itens na mesa" at bounding box center [526, 95] width 100 height 22
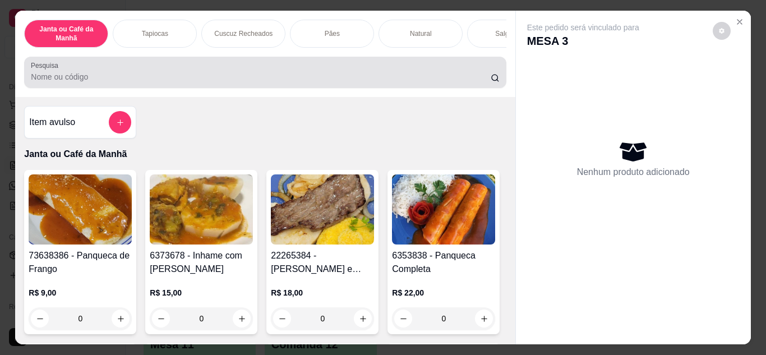
click at [417, 78] on input "Pesquisa" at bounding box center [261, 76] width 460 height 11
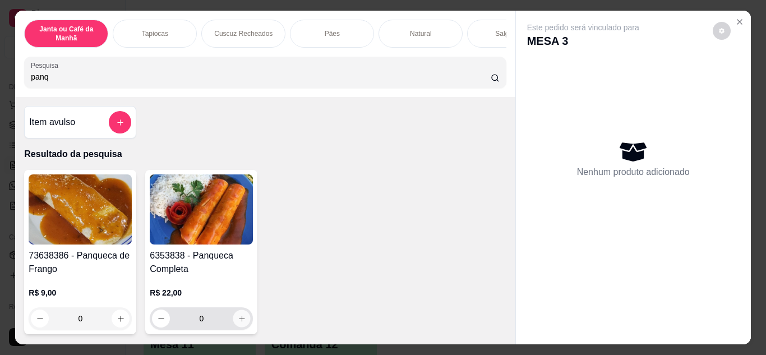
click at [241, 322] on icon "increase-product-quantity" at bounding box center [242, 319] width 8 height 8
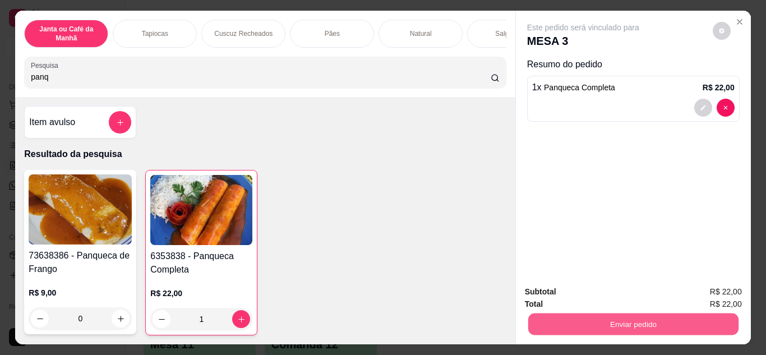
click at [659, 325] on button "Enviar pedido" at bounding box center [633, 325] width 210 height 22
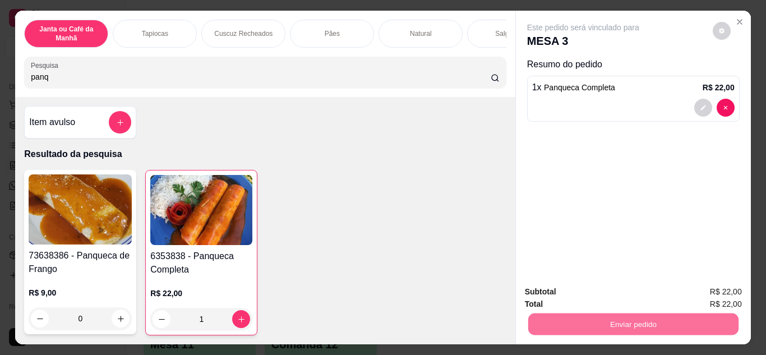
click at [647, 296] on button "Não registrar e enviar pedido" at bounding box center [596, 292] width 117 height 21
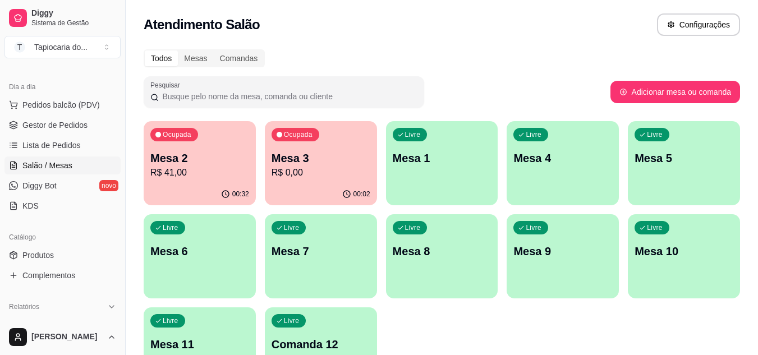
click at [321, 179] on div "Ocupada Mesa 3 R$ 0,00" at bounding box center [321, 152] width 112 height 62
click at [333, 274] on div "Livre Mesa 7" at bounding box center [321, 249] width 112 height 71
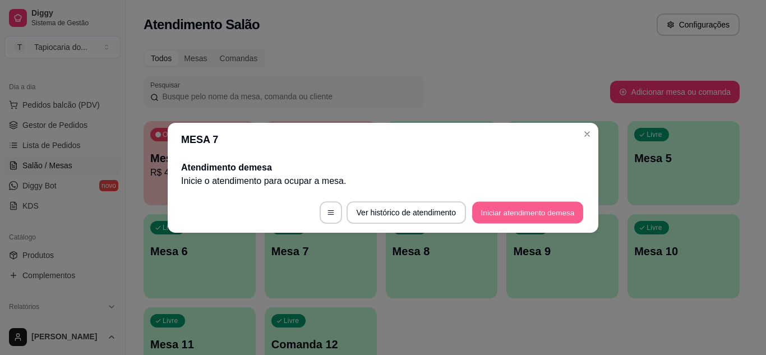
click at [509, 209] on button "Iniciar atendimento de mesa" at bounding box center [527, 212] width 111 height 22
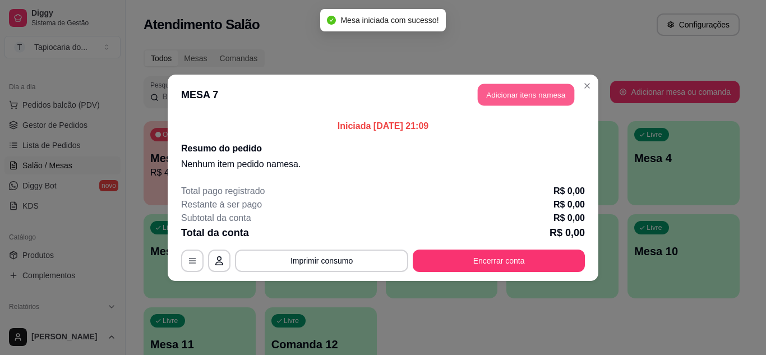
click at [529, 91] on button "Adicionar itens na mesa" at bounding box center [526, 95] width 96 height 22
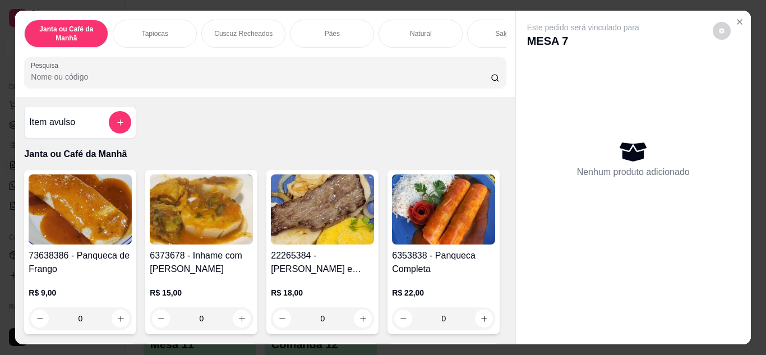
click at [419, 82] on input "Pesquisa" at bounding box center [261, 76] width 460 height 11
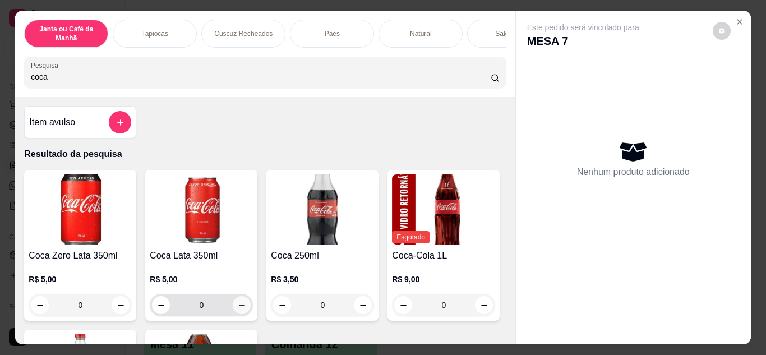
click at [234, 305] on button "increase-product-quantity" at bounding box center [242, 305] width 18 height 18
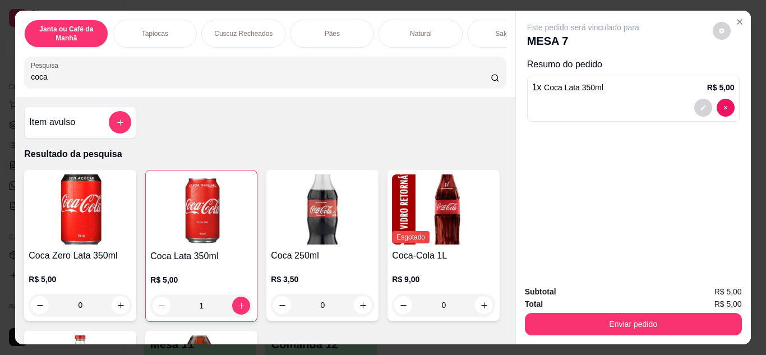
click at [301, 82] on input "coca" at bounding box center [261, 76] width 460 height 11
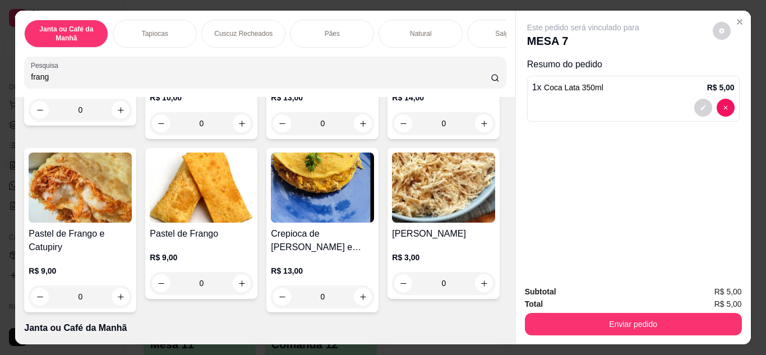
scroll to position [393, 0]
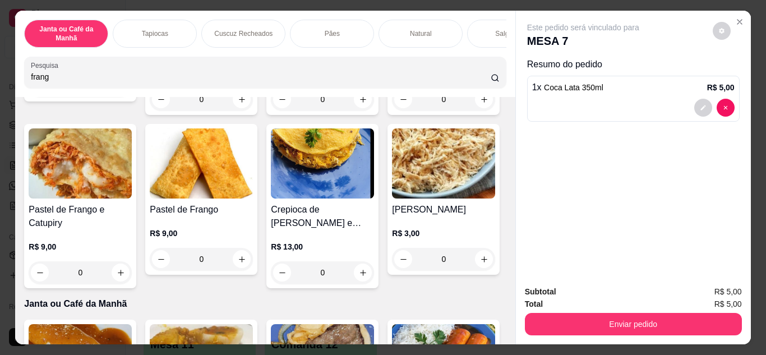
click at [395, 82] on input "frang" at bounding box center [261, 76] width 460 height 11
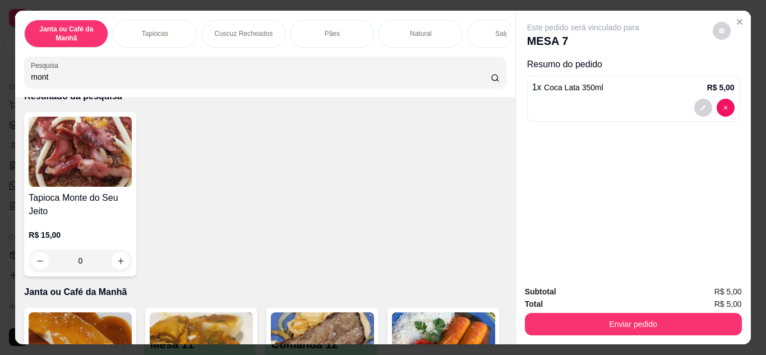
scroll to position [0, 0]
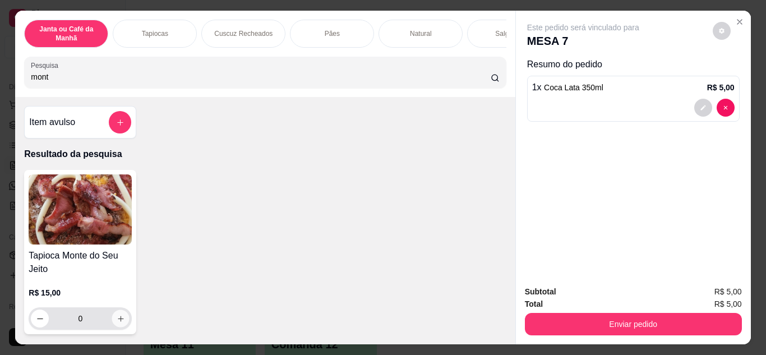
click at [118, 320] on icon "increase-product-quantity" at bounding box center [121, 319] width 8 height 8
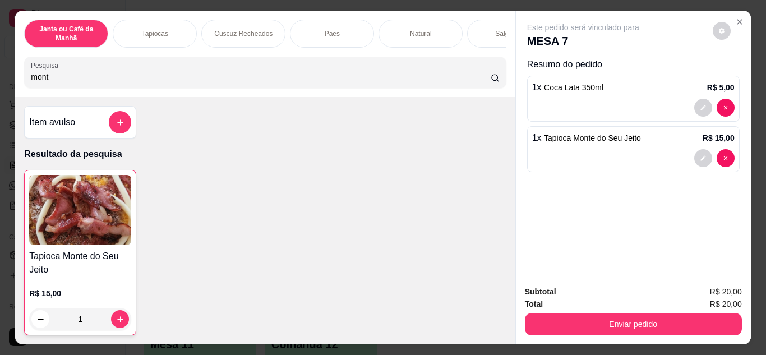
click at [277, 80] on input "mont" at bounding box center [261, 76] width 460 height 11
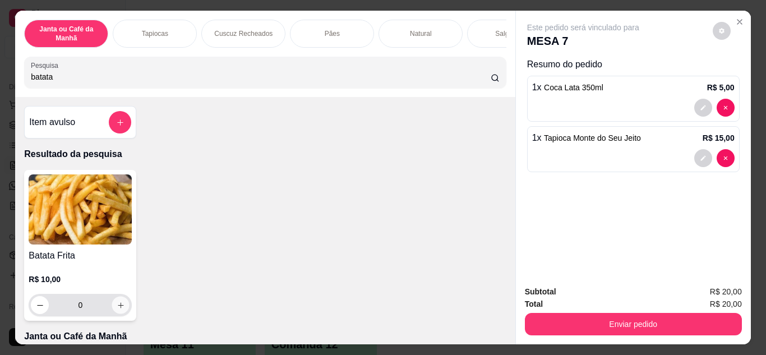
click at [118, 314] on button "increase-product-quantity" at bounding box center [120, 304] width 17 height 17
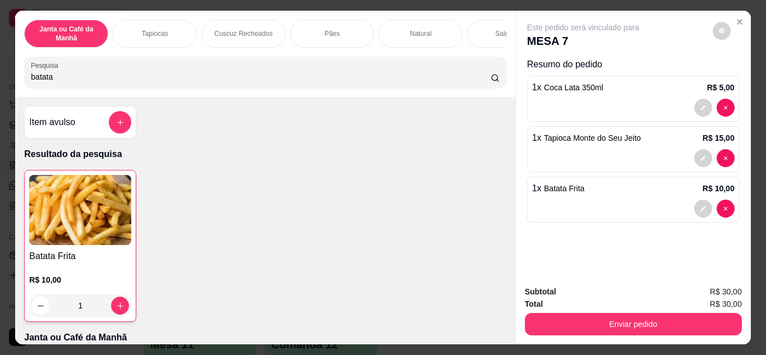
click at [476, 82] on input "batata" at bounding box center [261, 76] width 460 height 11
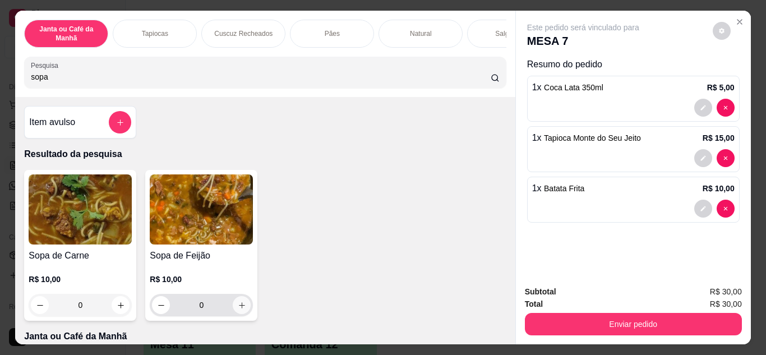
click at [239, 310] on icon "increase-product-quantity" at bounding box center [242, 305] width 8 height 8
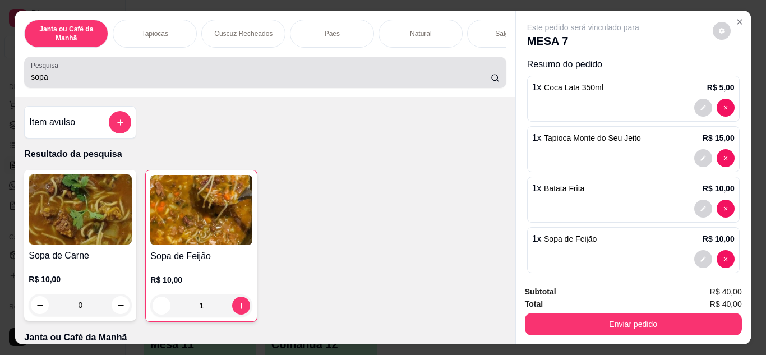
click at [420, 80] on input "sopa" at bounding box center [261, 76] width 460 height 11
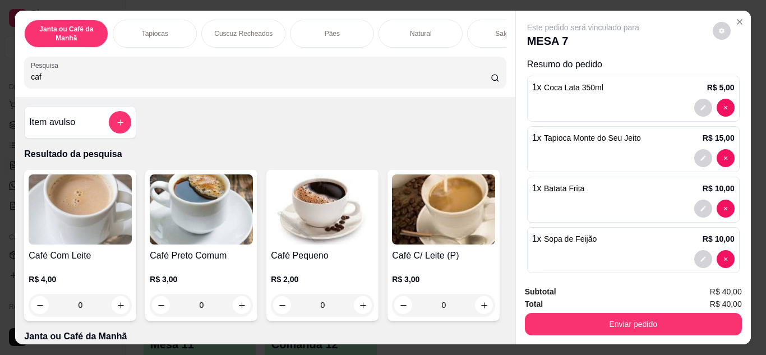
click at [382, 82] on input "caf" at bounding box center [261, 76] width 460 height 11
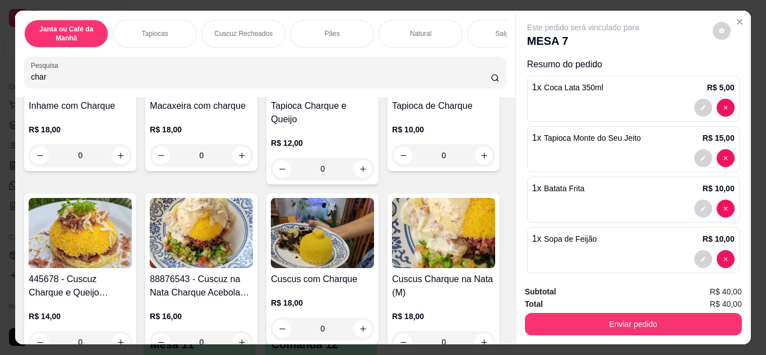
scroll to position [224, 0]
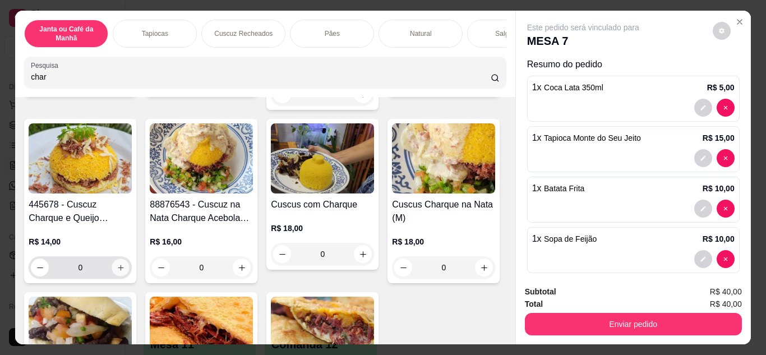
click at [125, 264] on icon "increase-product-quantity" at bounding box center [121, 268] width 8 height 8
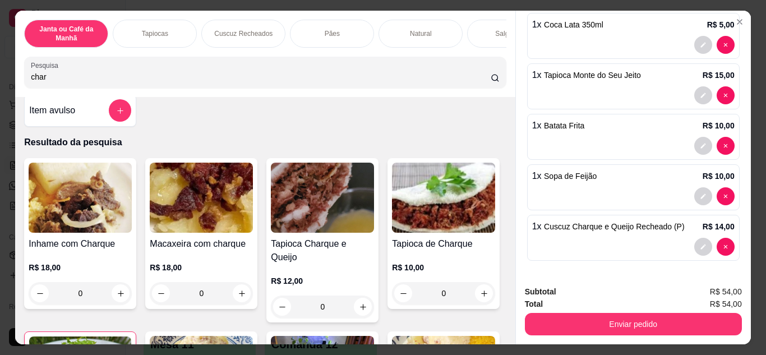
scroll to position [0, 0]
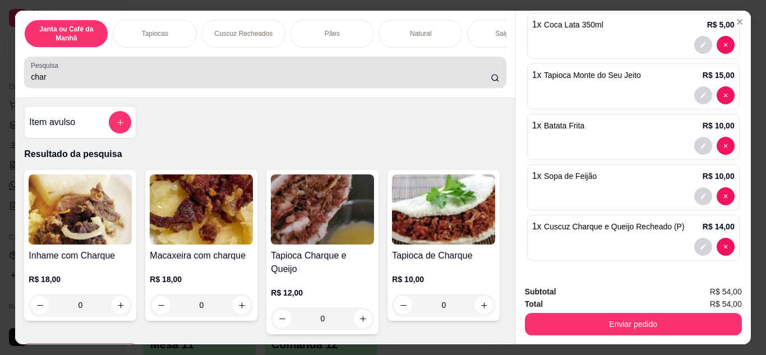
click at [476, 80] on input "char" at bounding box center [261, 76] width 460 height 11
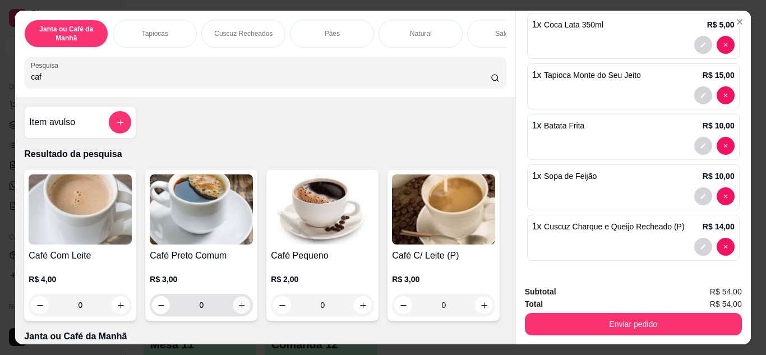
click at [238, 310] on icon "increase-product-quantity" at bounding box center [242, 305] width 8 height 8
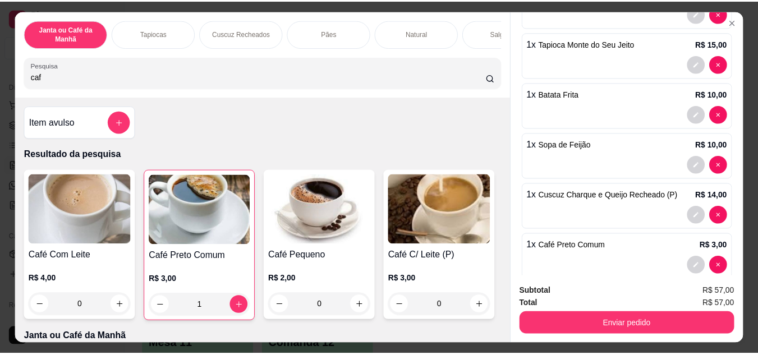
scroll to position [112, 0]
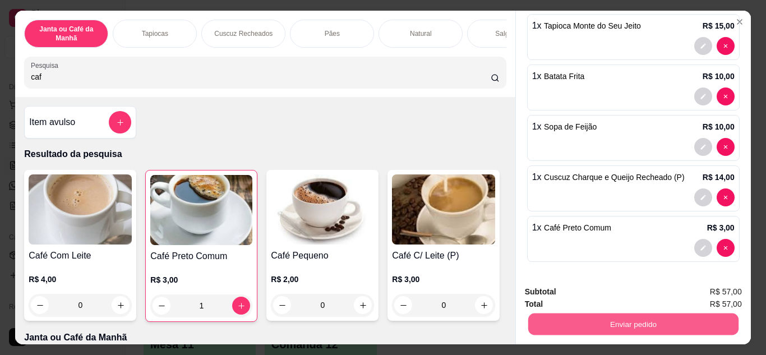
click at [649, 324] on button "Enviar pedido" at bounding box center [633, 325] width 210 height 22
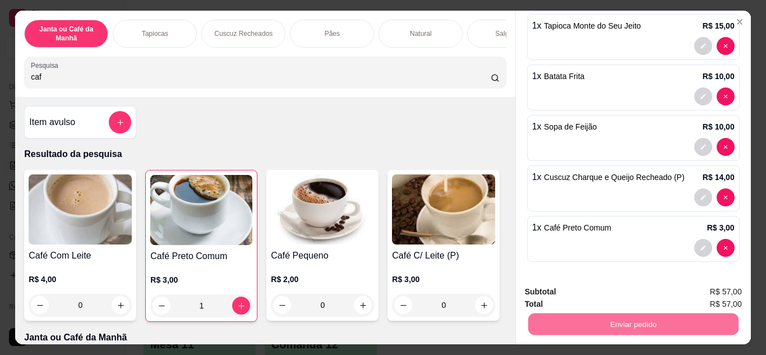
click at [586, 292] on button "Não registrar e enviar pedido" at bounding box center [596, 292] width 117 height 21
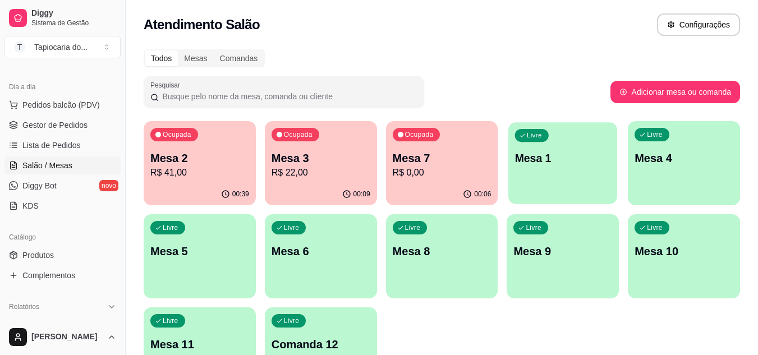
click at [551, 169] on div "Livre Mesa 1" at bounding box center [562, 156] width 109 height 68
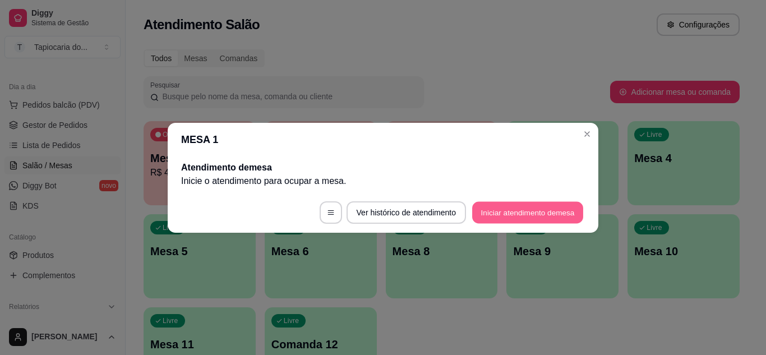
click at [544, 216] on button "Iniciar atendimento de mesa" at bounding box center [527, 212] width 111 height 22
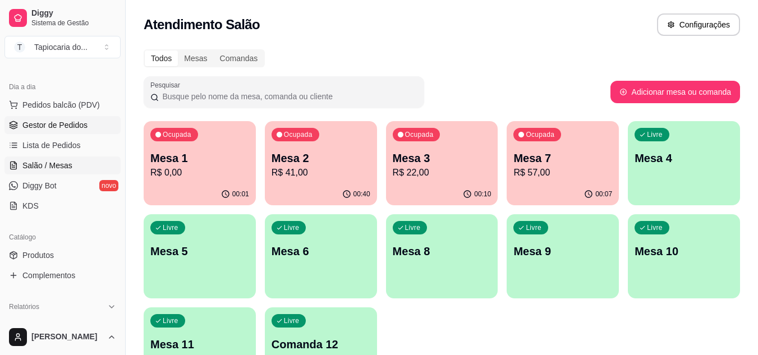
click at [38, 118] on link "Gestor de Pedidos" at bounding box center [62, 125] width 116 height 18
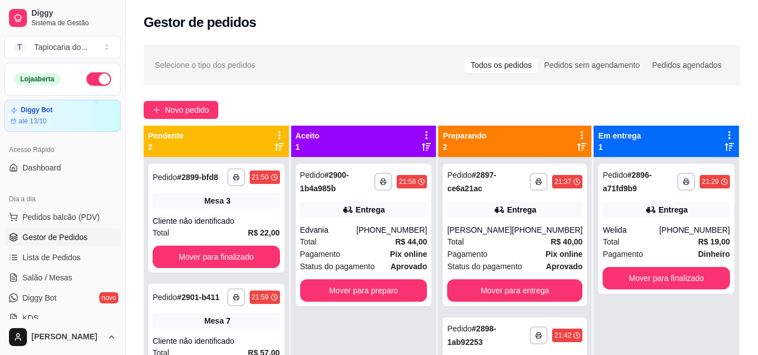
click at [87, 81] on button "button" at bounding box center [98, 78] width 25 height 13
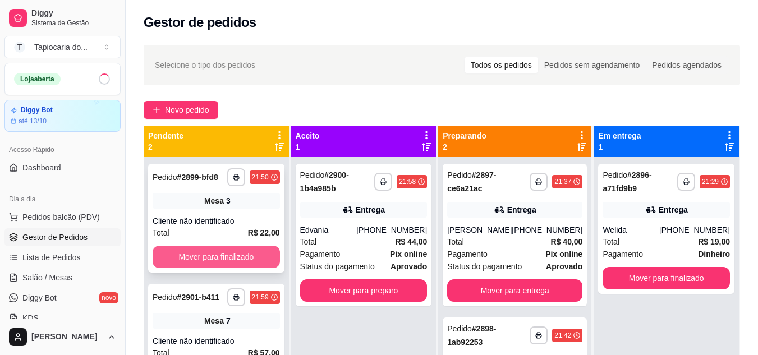
click at [223, 262] on button "Mover para finalizado" at bounding box center [216, 257] width 127 height 22
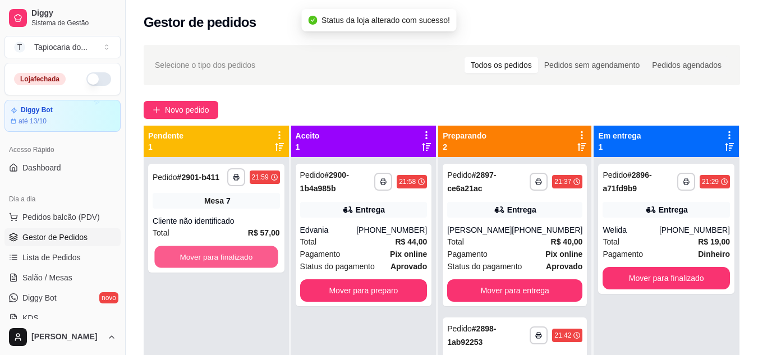
click at [223, 262] on button "Mover para finalizado" at bounding box center [215, 257] width 123 height 22
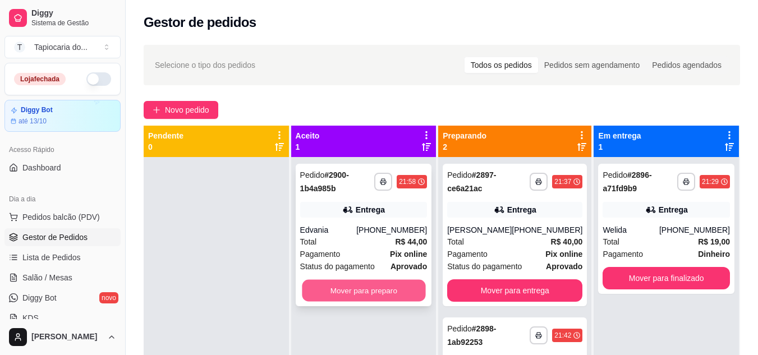
click at [395, 292] on button "Mover para preparo" at bounding box center [363, 291] width 123 height 22
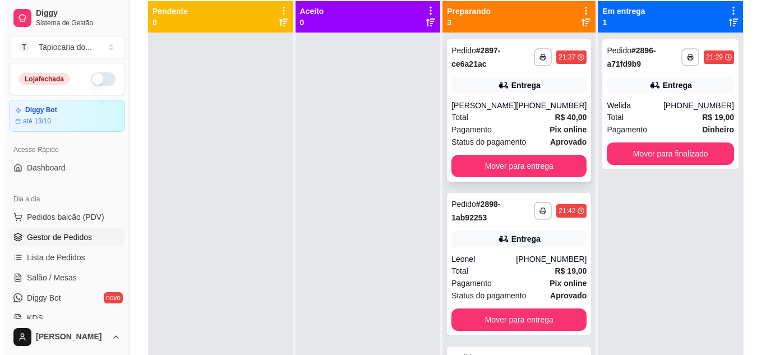
scroll to position [56, 0]
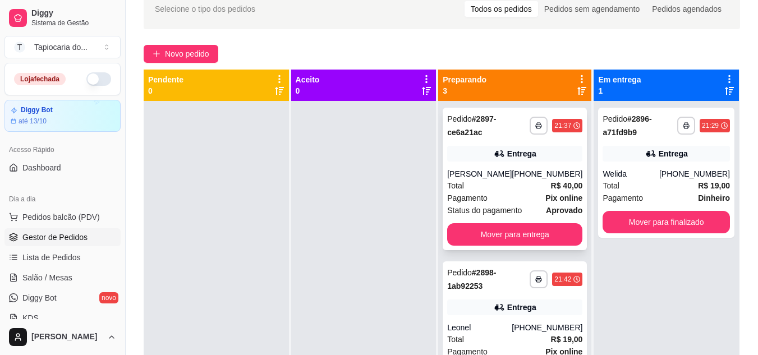
click at [531, 185] on div "Total R$ 40,00" at bounding box center [514, 185] width 135 height 12
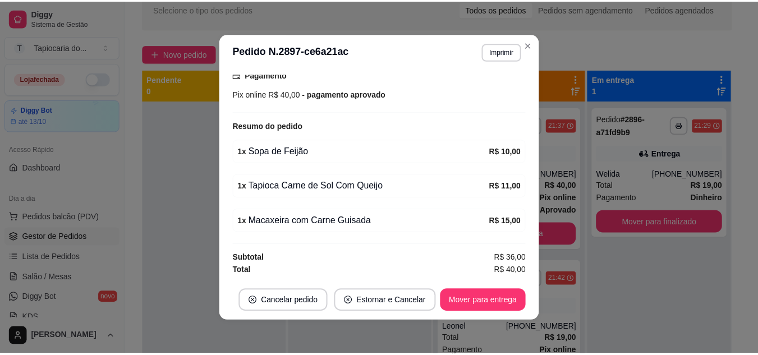
scroll to position [2, 0]
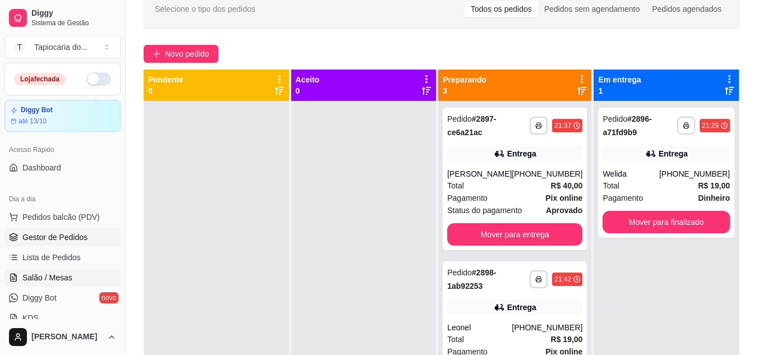
click at [59, 283] on link "Salão / Mesas" at bounding box center [62, 278] width 116 height 18
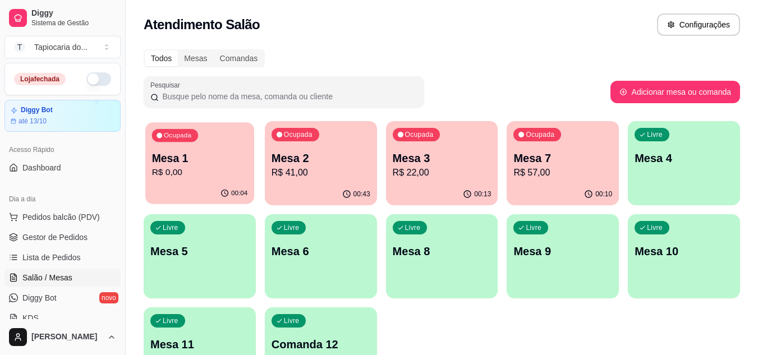
click at [236, 173] on p "R$ 0,00" at bounding box center [200, 172] width 96 height 13
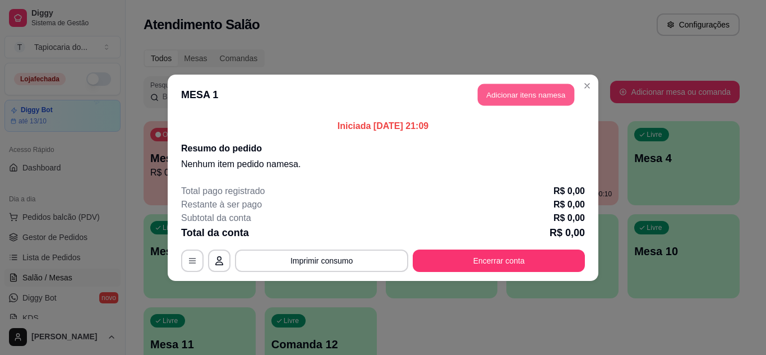
click at [536, 100] on button "Adicionar itens na mesa" at bounding box center [526, 95] width 96 height 22
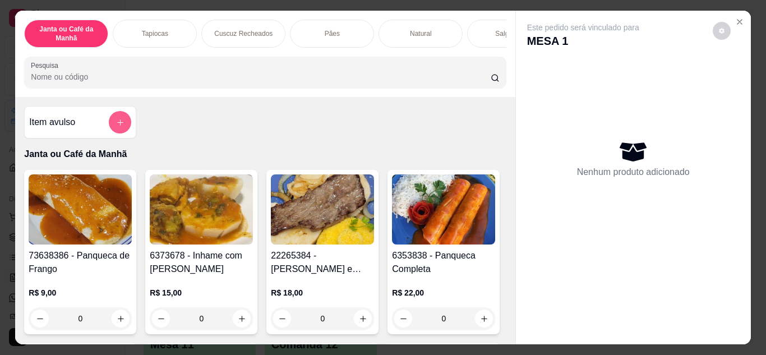
click at [112, 132] on button "add-separate-item" at bounding box center [120, 122] width 22 height 22
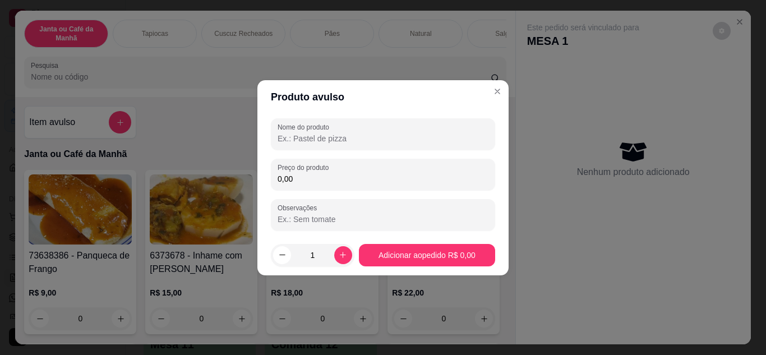
click at [326, 134] on input "Nome do produto" at bounding box center [383, 138] width 211 height 11
click at [293, 138] on input "macxeira charque e galinha" at bounding box center [383, 138] width 211 height 11
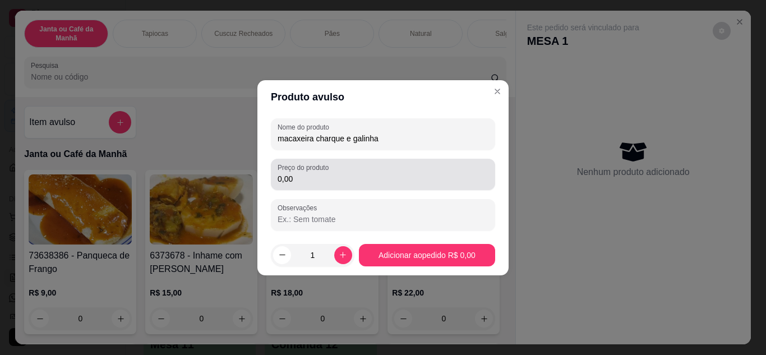
drag, startPoint x: 387, startPoint y: 172, endPoint x: 385, endPoint y: 180, distance: 8.2
click at [387, 174] on div "0,00" at bounding box center [383, 174] width 211 height 22
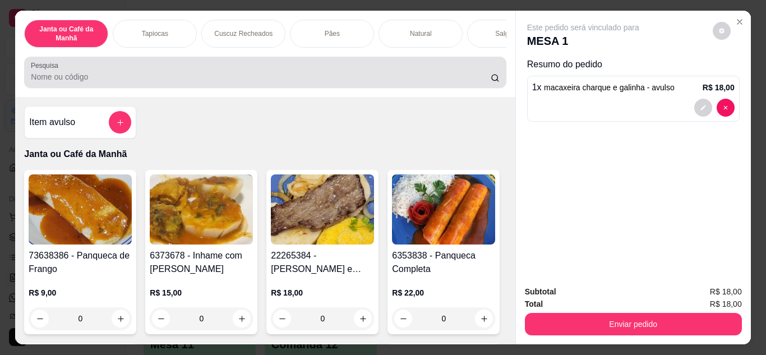
click at [390, 78] on input "Pesquisa" at bounding box center [261, 76] width 460 height 11
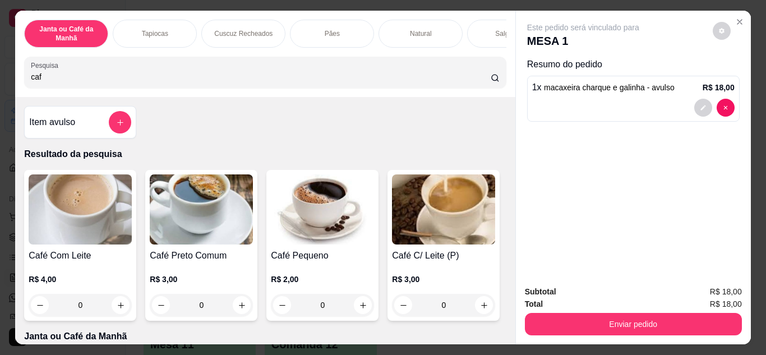
click at [353, 82] on input "caf" at bounding box center [261, 76] width 460 height 11
click at [238, 310] on icon "increase-product-quantity" at bounding box center [242, 305] width 8 height 8
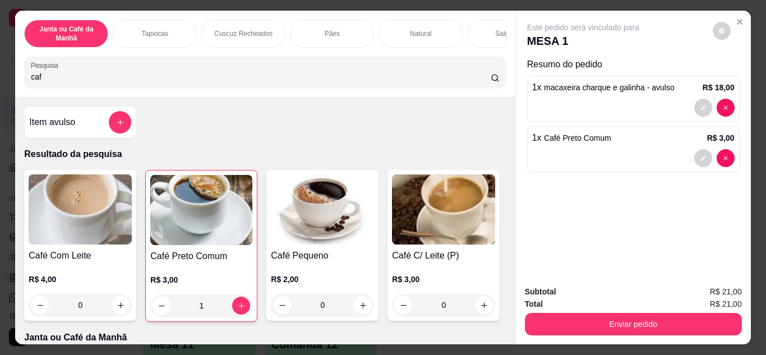
click at [556, 337] on div "Subtotal R$ 21,00 Total R$ 21,00 Enviar pedido" at bounding box center [633, 311] width 235 height 68
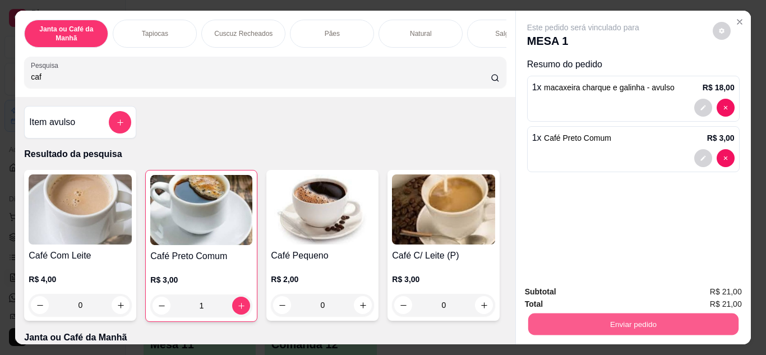
click at [556, 325] on button "Enviar pedido" at bounding box center [633, 325] width 210 height 22
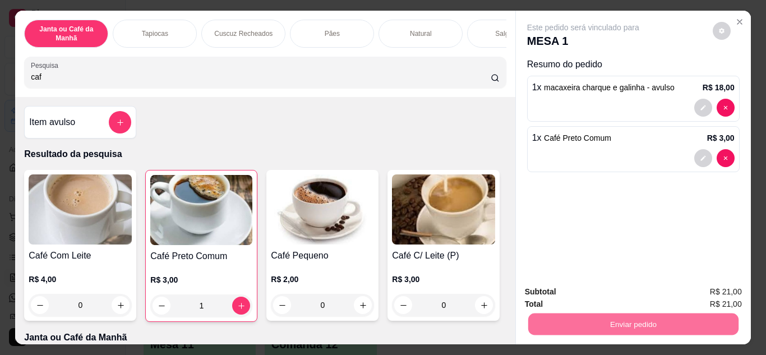
click at [556, 296] on button "Não registrar e enviar pedido" at bounding box center [596, 292] width 117 height 21
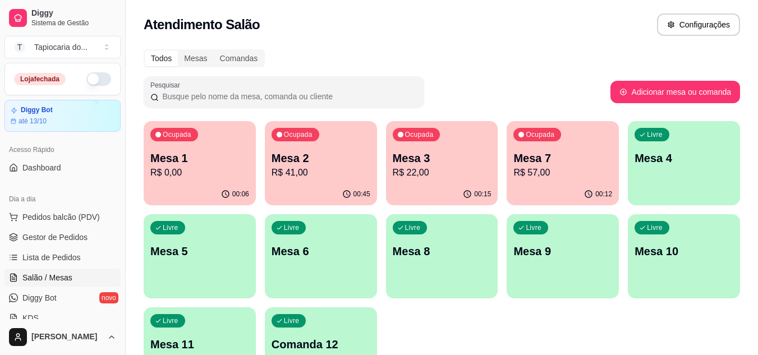
click at [447, 184] on div "00:15" at bounding box center [442, 194] width 112 height 22
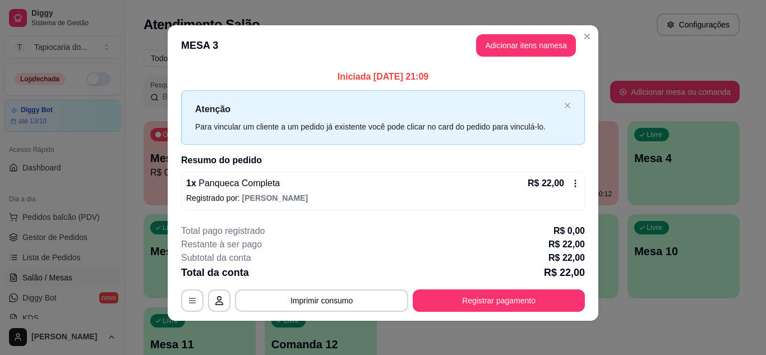
scroll to position [6, 0]
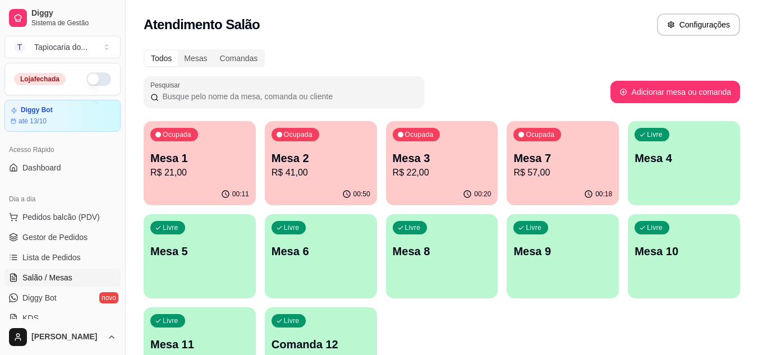
click at [534, 170] on p "R$ 57,00" at bounding box center [562, 172] width 99 height 13
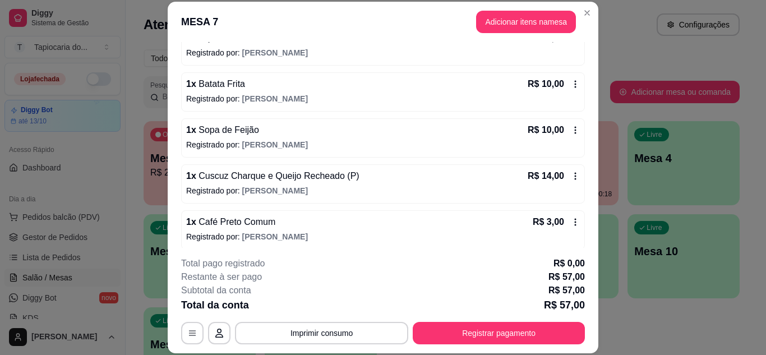
scroll to position [168, 0]
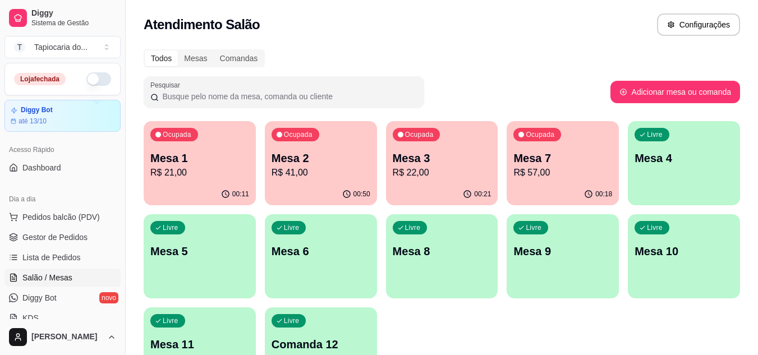
click at [432, 164] on p "Mesa 3" at bounding box center [442, 158] width 99 height 16
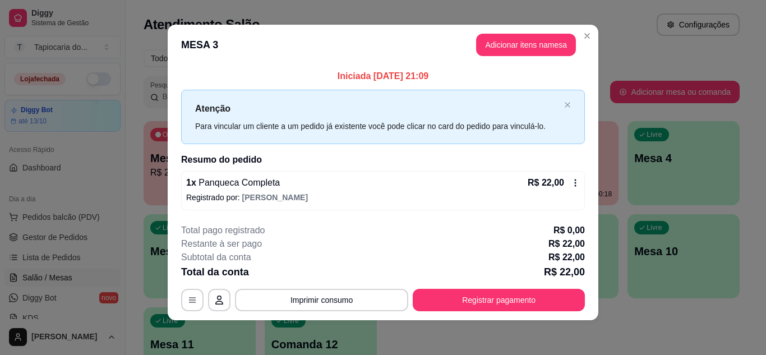
scroll to position [6, 0]
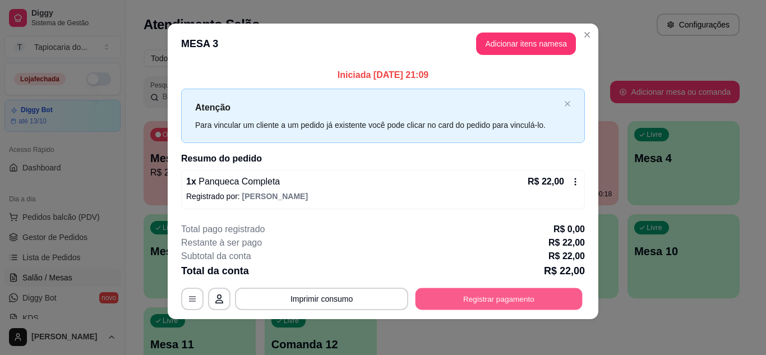
click at [461, 299] on button "Registrar pagamento" at bounding box center [499, 299] width 167 height 22
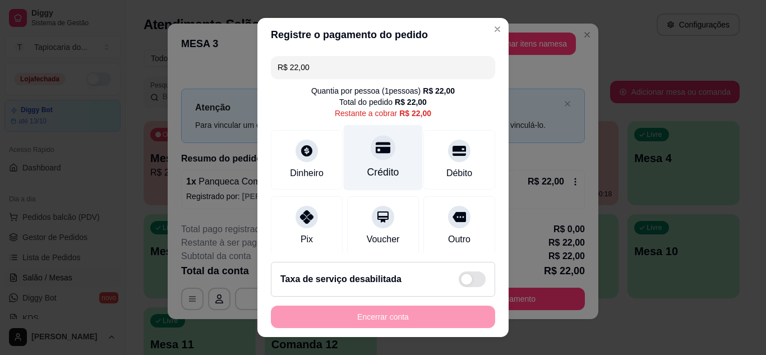
click at [373, 169] on div "Crédito" at bounding box center [383, 172] width 32 height 15
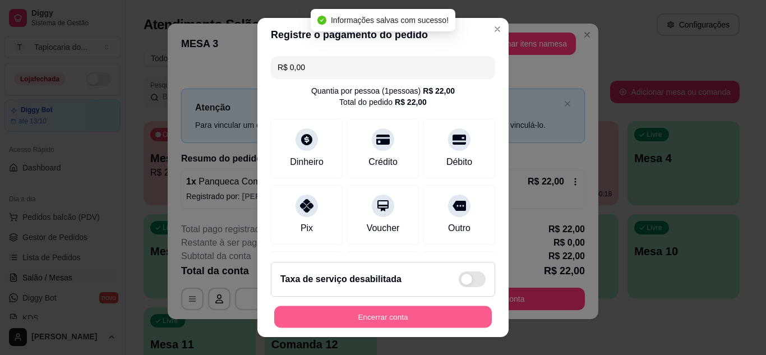
click at [388, 315] on button "Encerrar conta" at bounding box center [383, 317] width 218 height 22
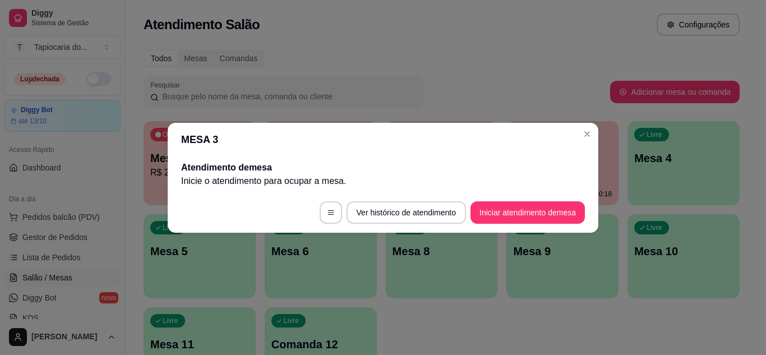
scroll to position [0, 0]
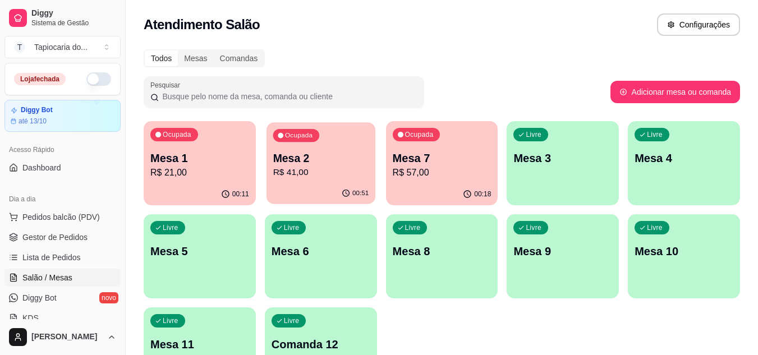
click at [282, 148] on div "Ocupada Mesa 2 R$ 41,00" at bounding box center [320, 152] width 109 height 61
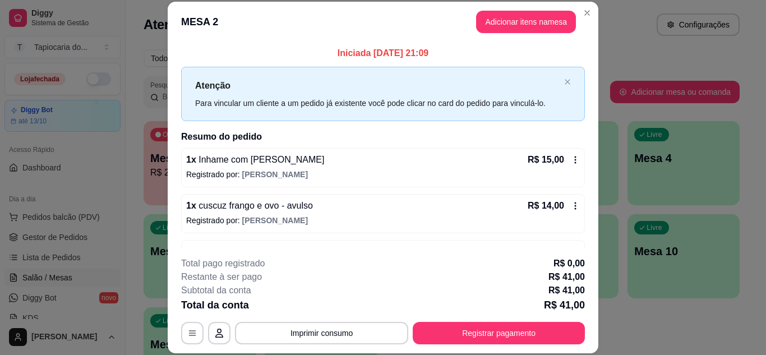
scroll to position [56, 0]
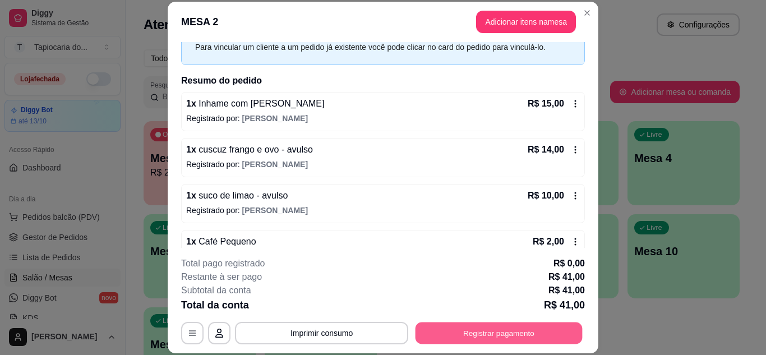
click at [432, 323] on button "Registrar pagamento" at bounding box center [499, 333] width 167 height 22
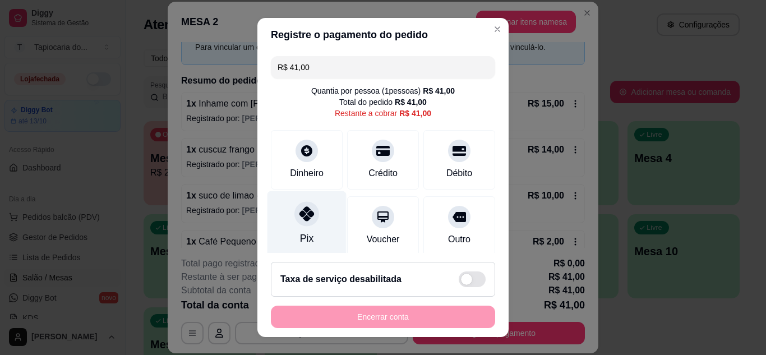
click at [299, 217] on icon at bounding box center [306, 213] width 15 height 15
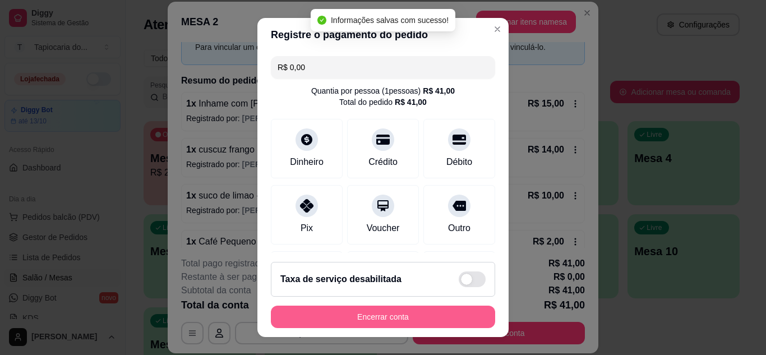
click at [424, 316] on button "Encerrar conta" at bounding box center [383, 317] width 224 height 22
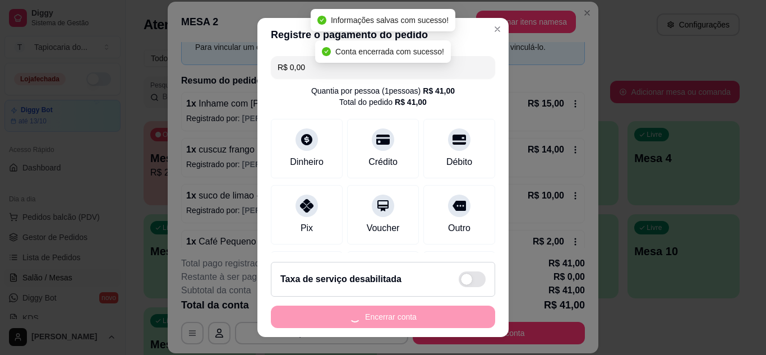
scroll to position [0, 0]
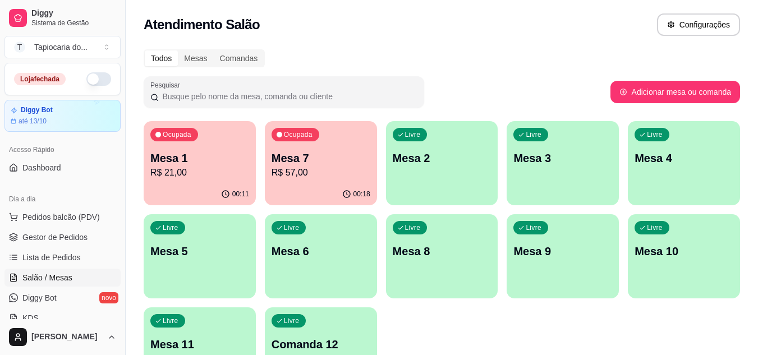
click at [157, 165] on p "Mesa 1" at bounding box center [199, 158] width 99 height 16
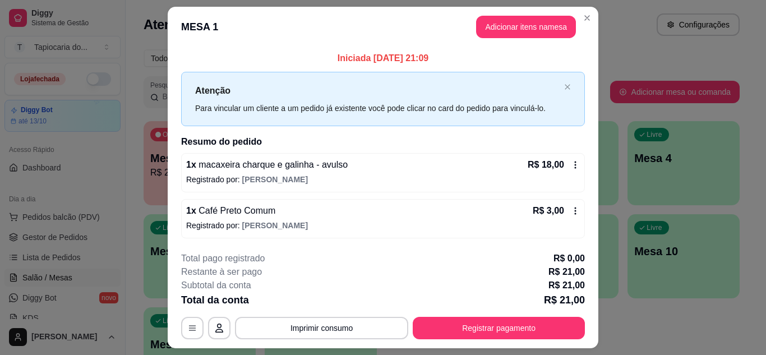
scroll to position [29, 0]
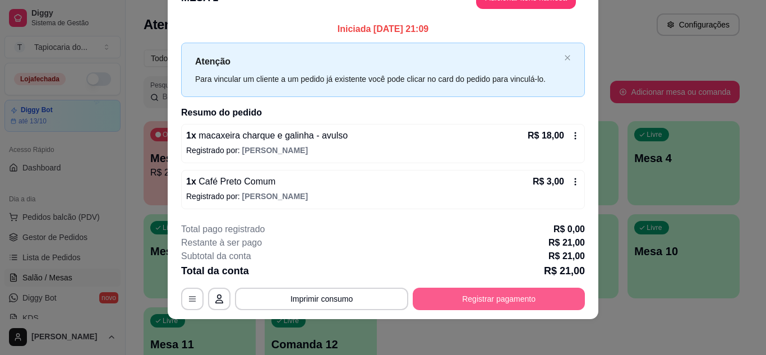
click at [482, 289] on button "Registrar pagamento" at bounding box center [499, 299] width 172 height 22
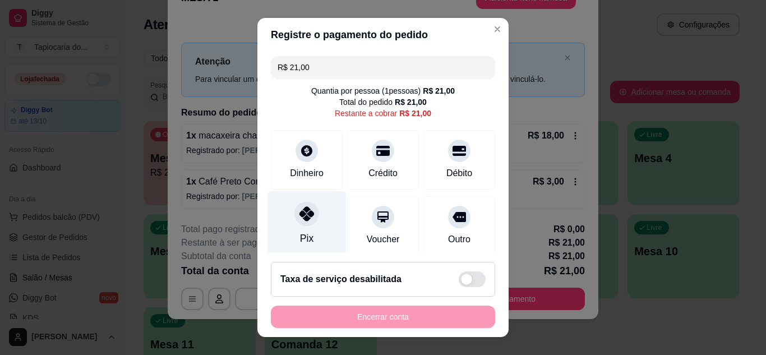
click at [302, 227] on div "Pix" at bounding box center [307, 224] width 79 height 66
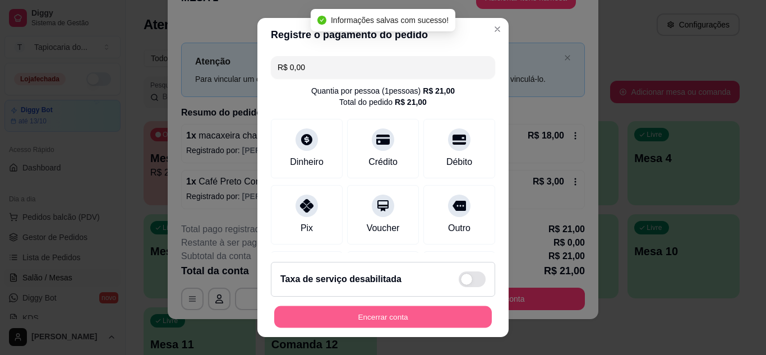
click at [356, 320] on button "Encerrar conta" at bounding box center [383, 317] width 218 height 22
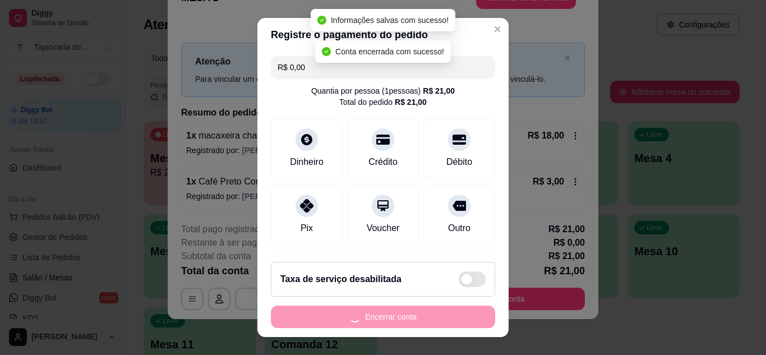
scroll to position [0, 0]
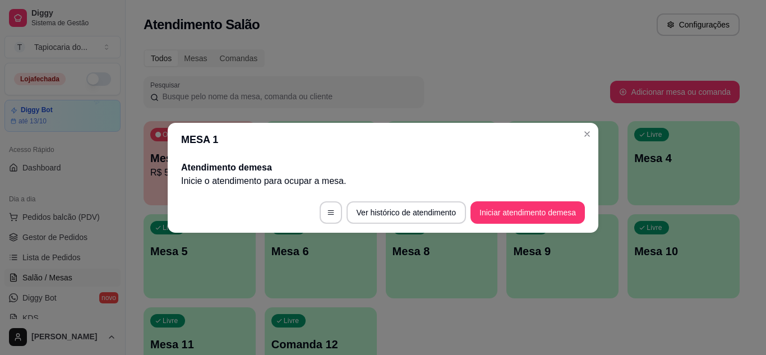
click at [570, 136] on header "MESA 1" at bounding box center [383, 140] width 431 height 34
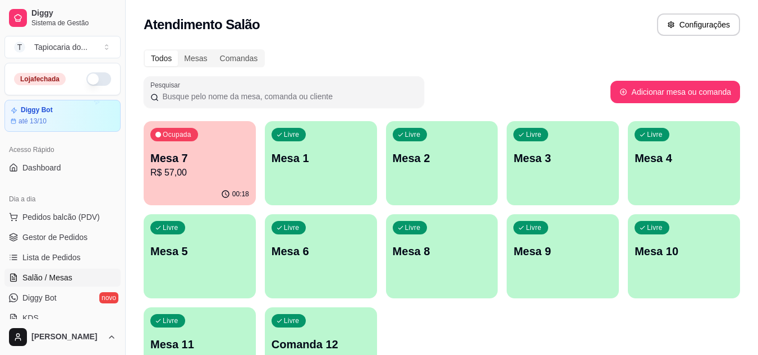
click at [197, 158] on p "Mesa 7" at bounding box center [199, 158] width 99 height 16
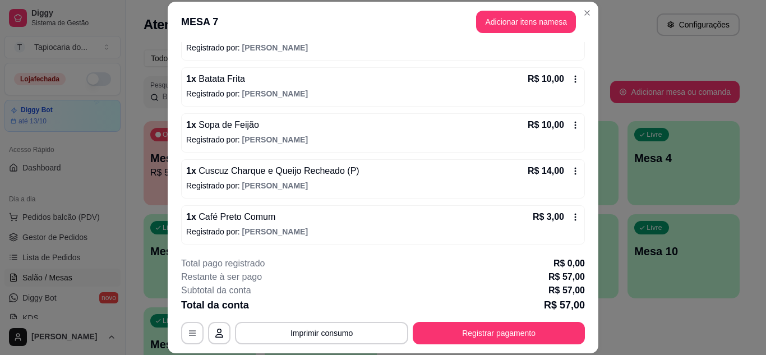
scroll to position [174, 0]
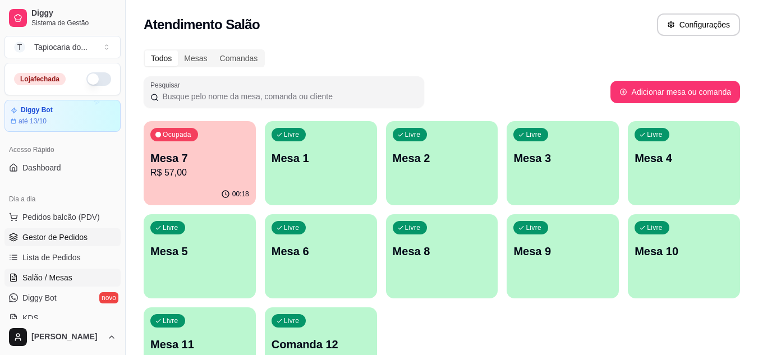
click at [62, 236] on span "Gestor de Pedidos" at bounding box center [54, 237] width 65 height 11
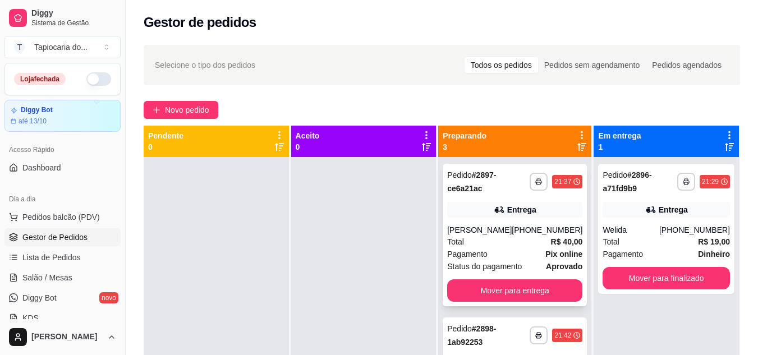
click at [525, 227] on div "[PHONE_NUMBER]" at bounding box center [546, 229] width 71 height 11
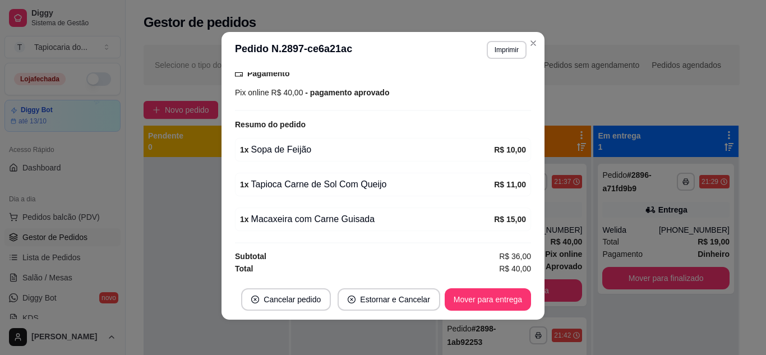
scroll to position [2, 0]
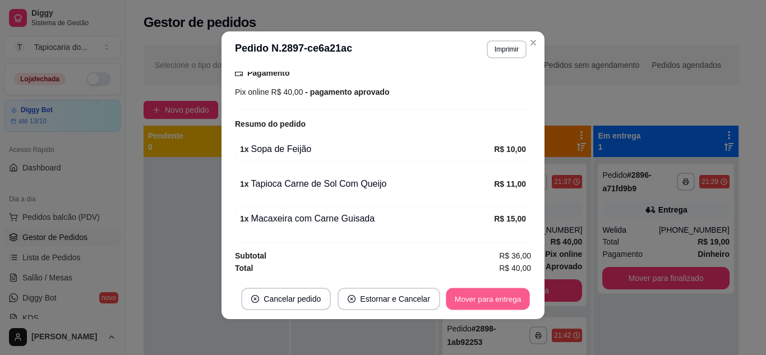
click at [487, 294] on button "Mover para entrega" at bounding box center [488, 299] width 84 height 22
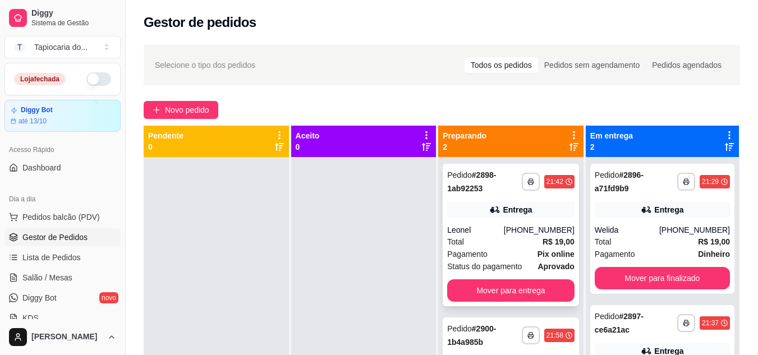
click at [523, 271] on div "Status do pagamento aprovado" at bounding box center [510, 266] width 127 height 12
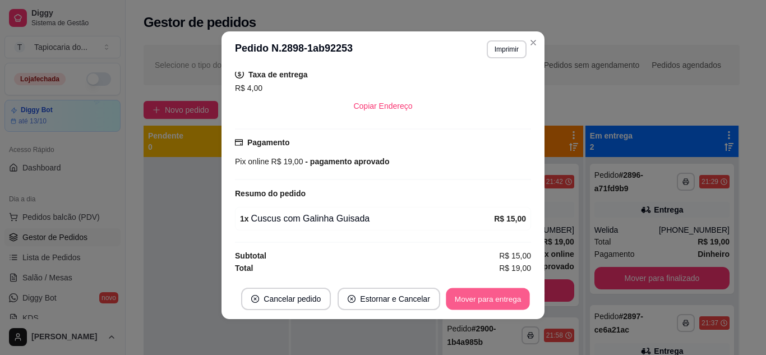
click at [490, 305] on button "Mover para entrega" at bounding box center [488, 299] width 84 height 22
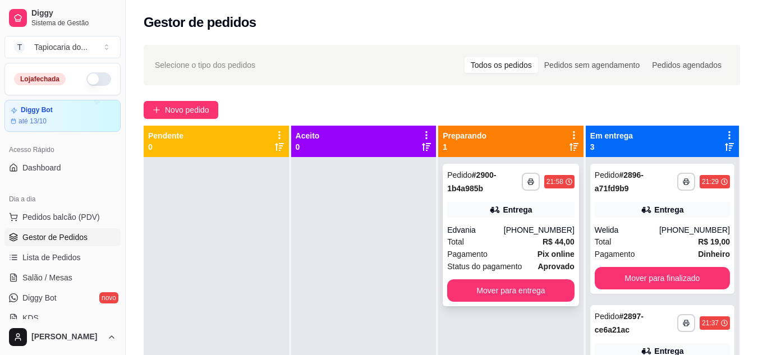
click at [512, 236] on div "Total R$ 44,00" at bounding box center [510, 242] width 127 height 12
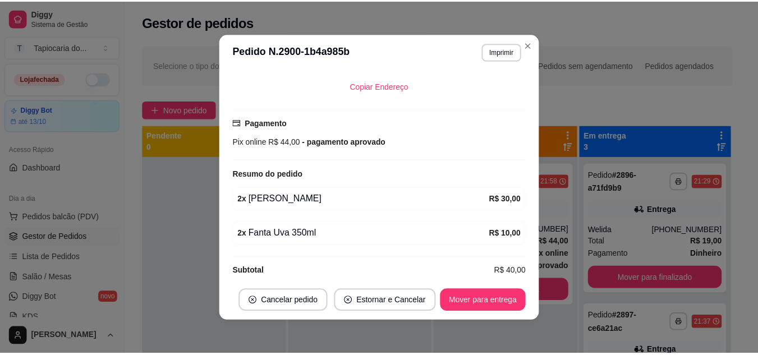
scroll to position [268, 0]
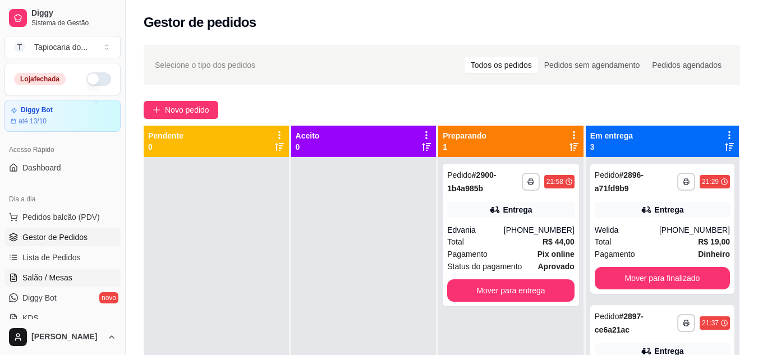
click at [60, 278] on span "Salão / Mesas" at bounding box center [47, 277] width 50 height 11
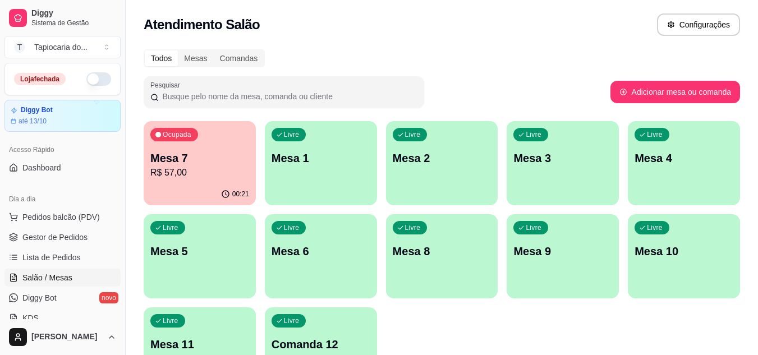
click at [191, 174] on p "R$ 57,00" at bounding box center [199, 172] width 99 height 13
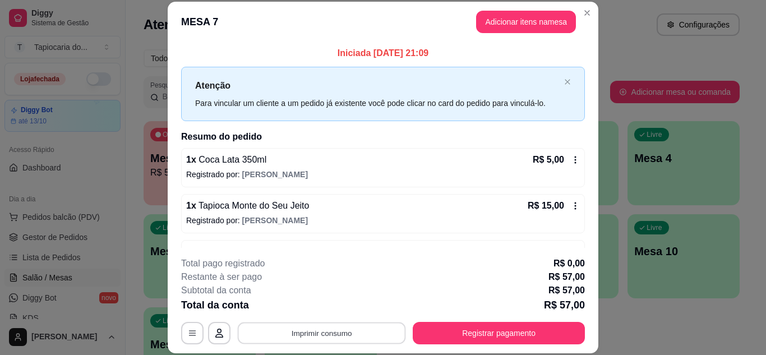
click at [329, 337] on button "Imprimir consumo" at bounding box center [322, 333] width 168 height 22
click at [329, 308] on button "Impressora" at bounding box center [320, 307] width 81 height 18
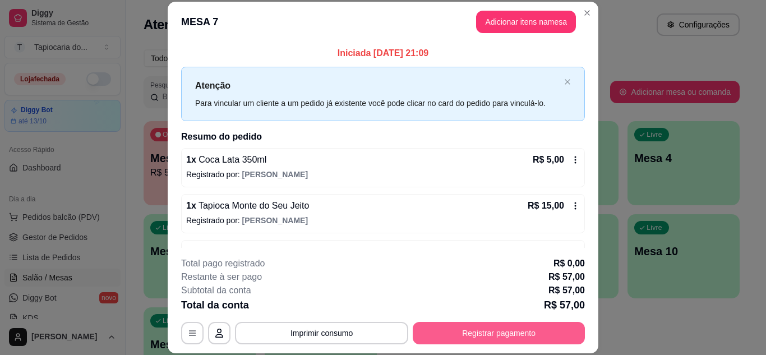
click at [497, 327] on button "Registrar pagamento" at bounding box center [499, 333] width 172 height 22
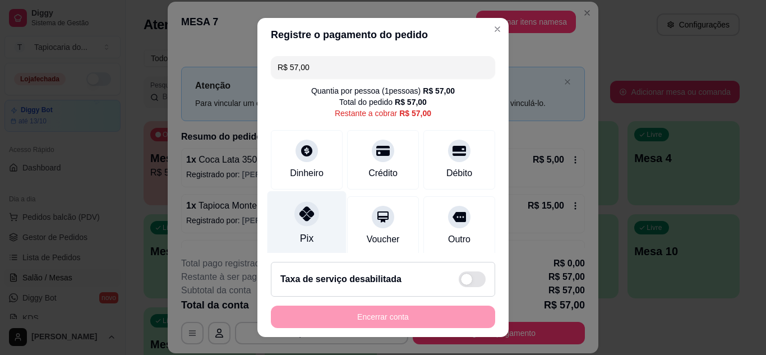
click at [317, 218] on div "Pix" at bounding box center [307, 224] width 79 height 66
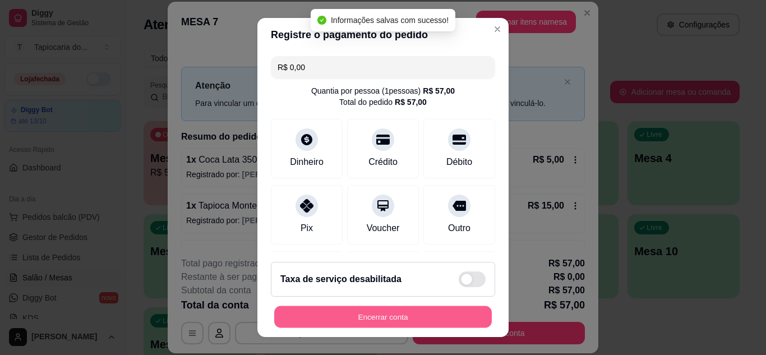
click at [406, 320] on button "Encerrar conta" at bounding box center [383, 317] width 218 height 22
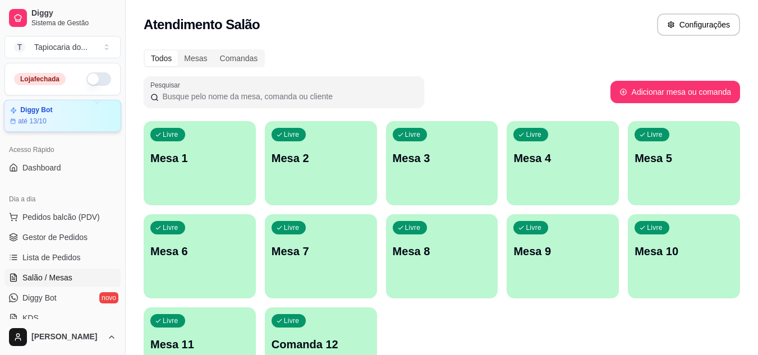
click at [58, 122] on div "até 13/10" at bounding box center [62, 121] width 105 height 9
click at [86, 237] on link "Gestor de Pedidos" at bounding box center [62, 237] width 116 height 18
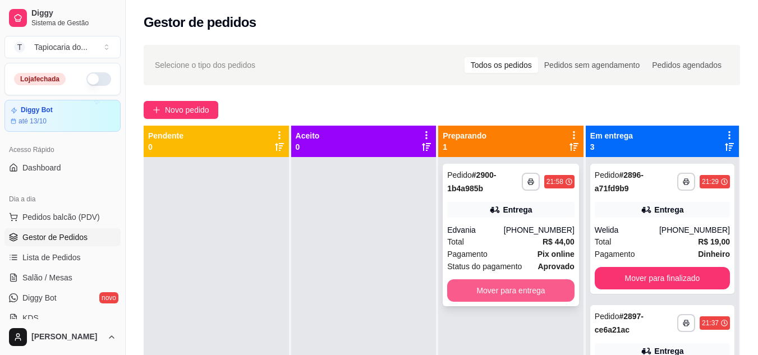
click at [506, 288] on button "Mover para entrega" at bounding box center [510, 290] width 127 height 22
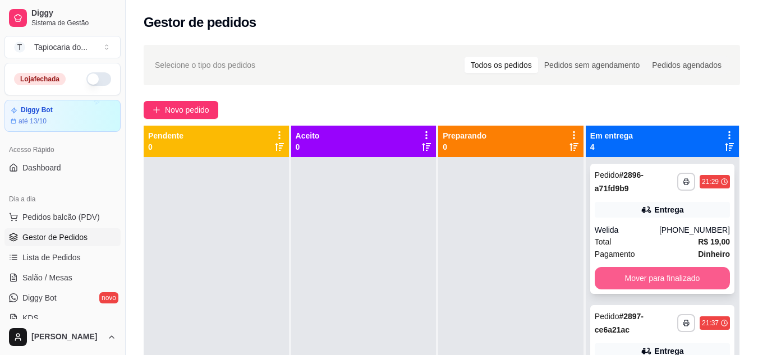
click at [667, 276] on button "Mover para finalizado" at bounding box center [662, 278] width 135 height 22
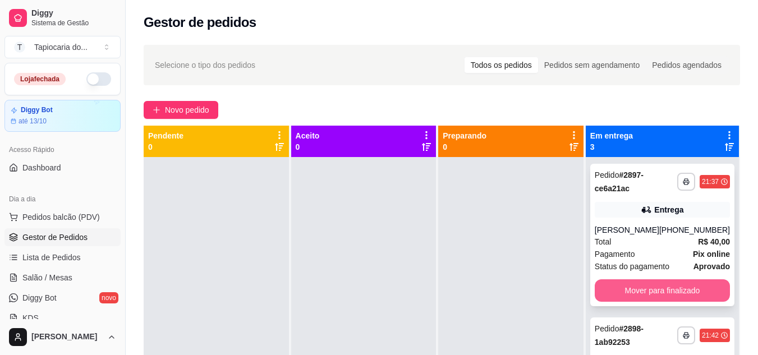
click at [664, 288] on button "Mover para finalizado" at bounding box center [662, 290] width 135 height 22
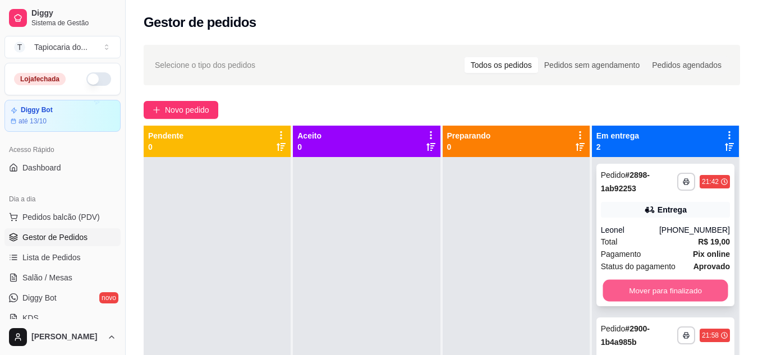
click at [660, 291] on button "Mover para finalizado" at bounding box center [664, 291] width 125 height 22
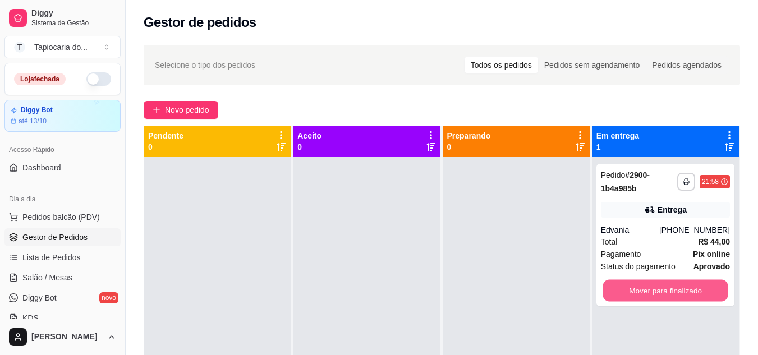
click at [660, 291] on button "Mover para finalizado" at bounding box center [664, 291] width 125 height 22
